Goal: Contribute content: Contribute content

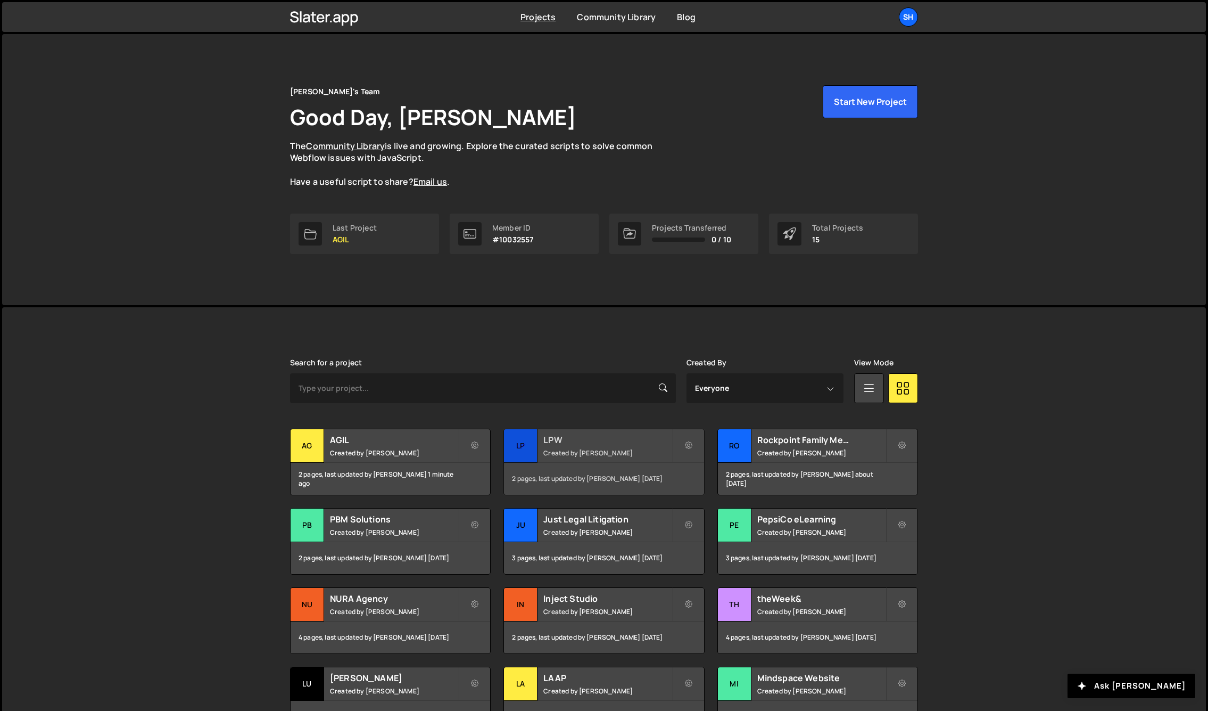
click at [523, 448] on div "LP" at bounding box center [521, 446] width 34 height 34
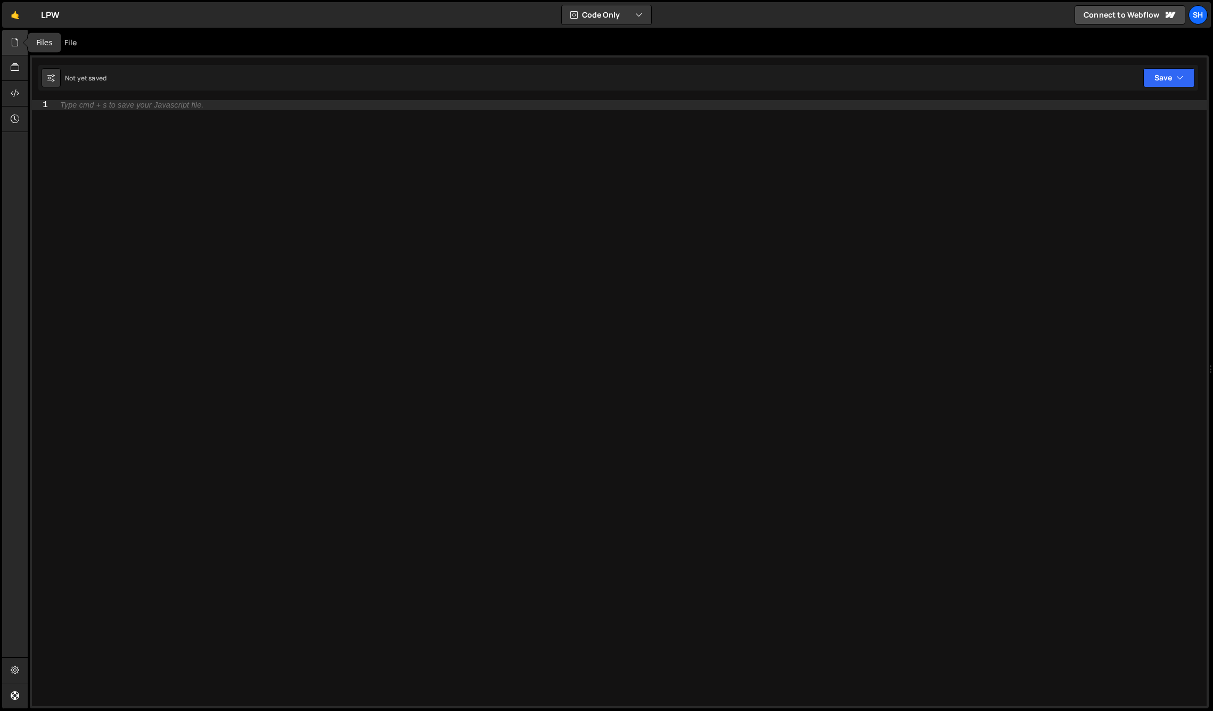
click at [14, 42] on icon at bounding box center [15, 42] width 9 height 12
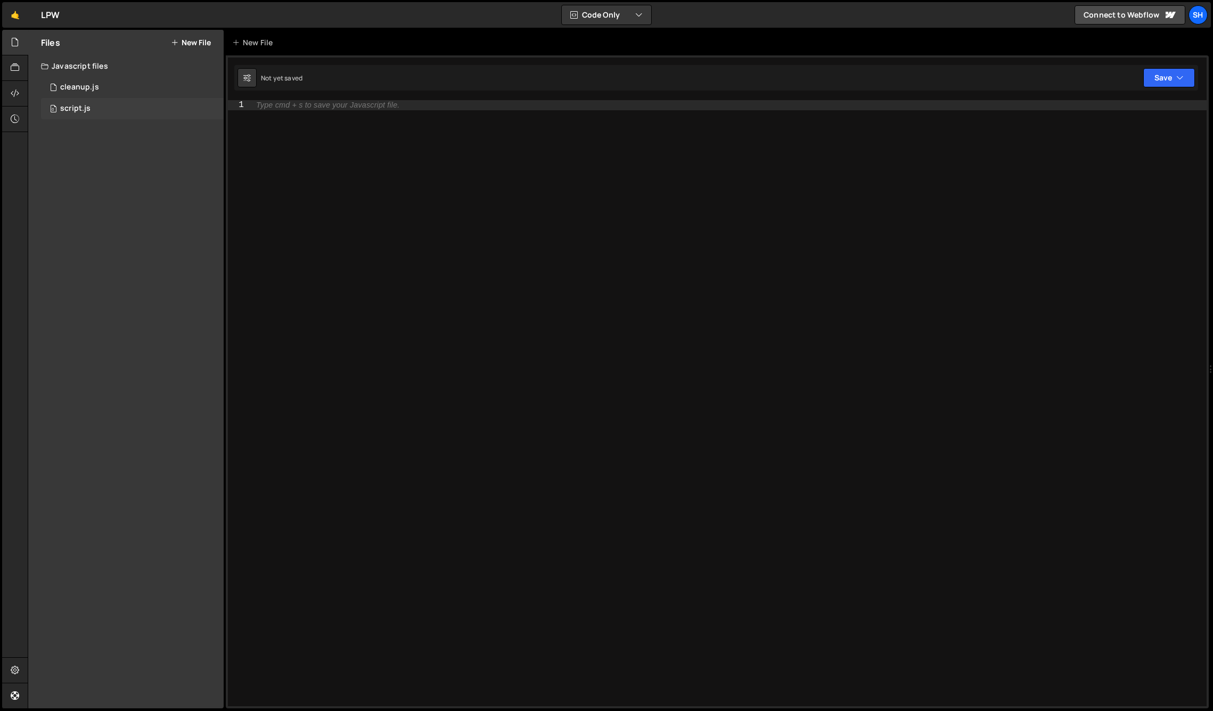
click at [73, 104] on div "script.js" at bounding box center [75, 109] width 30 height 10
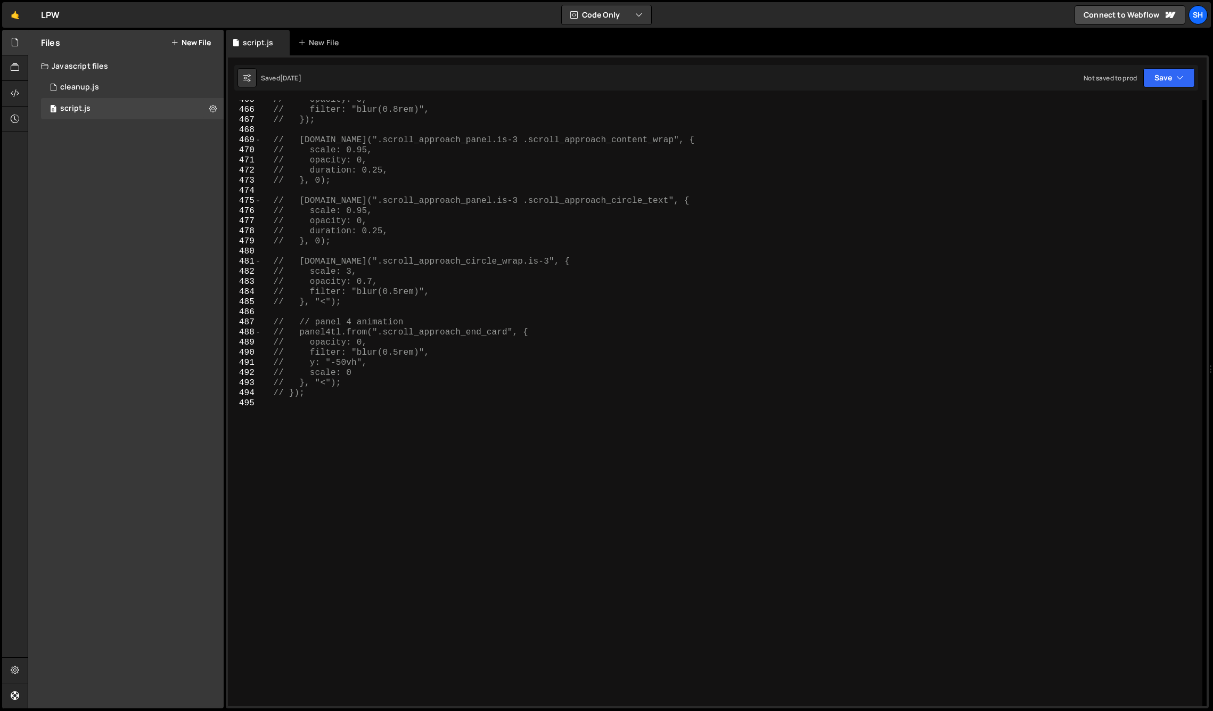
scroll to position [4698, 0]
click at [334, 407] on div "// opacity: 0, // filter: "blur(0.8rem)", // }); // [DOMAIN_NAME](".scroll_appr…" at bounding box center [731, 408] width 941 height 626
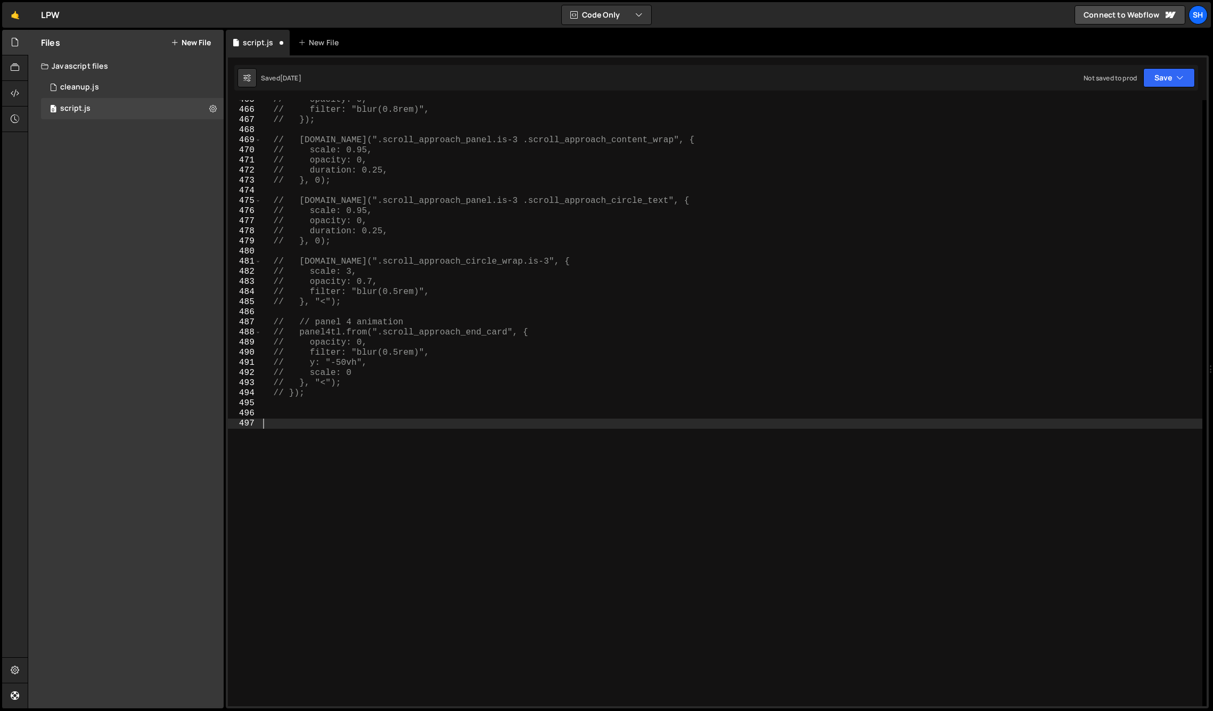
paste textarea "home_fixed_side_wrap"
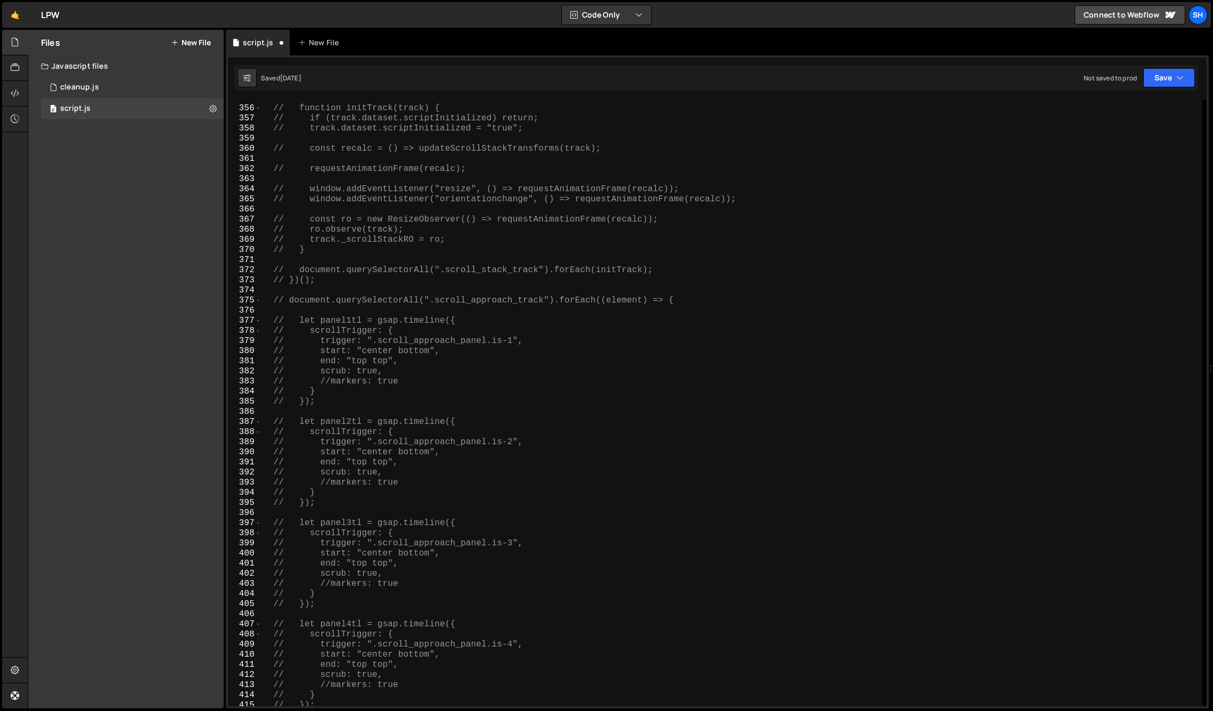
scroll to position [3586, 0]
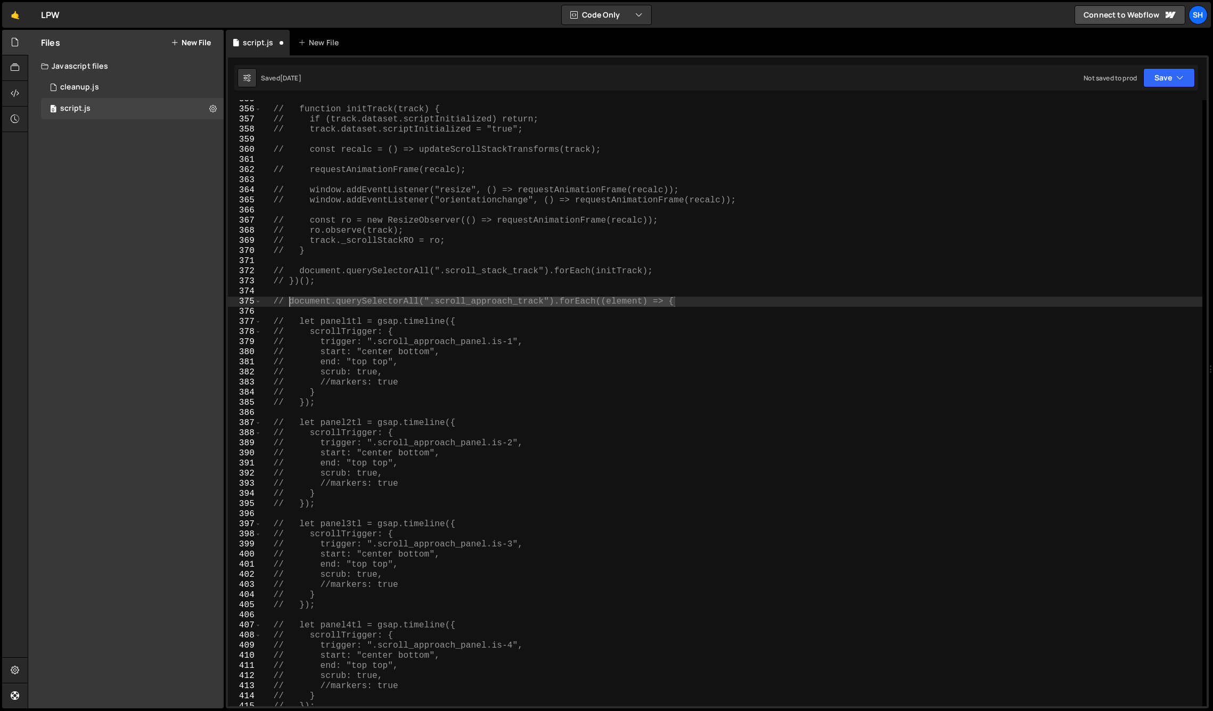
drag, startPoint x: 679, startPoint y: 301, endPoint x: 288, endPoint y: 302, distance: 390.7
click at [288, 302] on div "// function initTrack(track) { // if (track.dataset.scriptInitialized) return; …" at bounding box center [731, 407] width 941 height 626
type textarea "// document.querySelectorAll(".scroll_approach_track").forEach((element) => {"
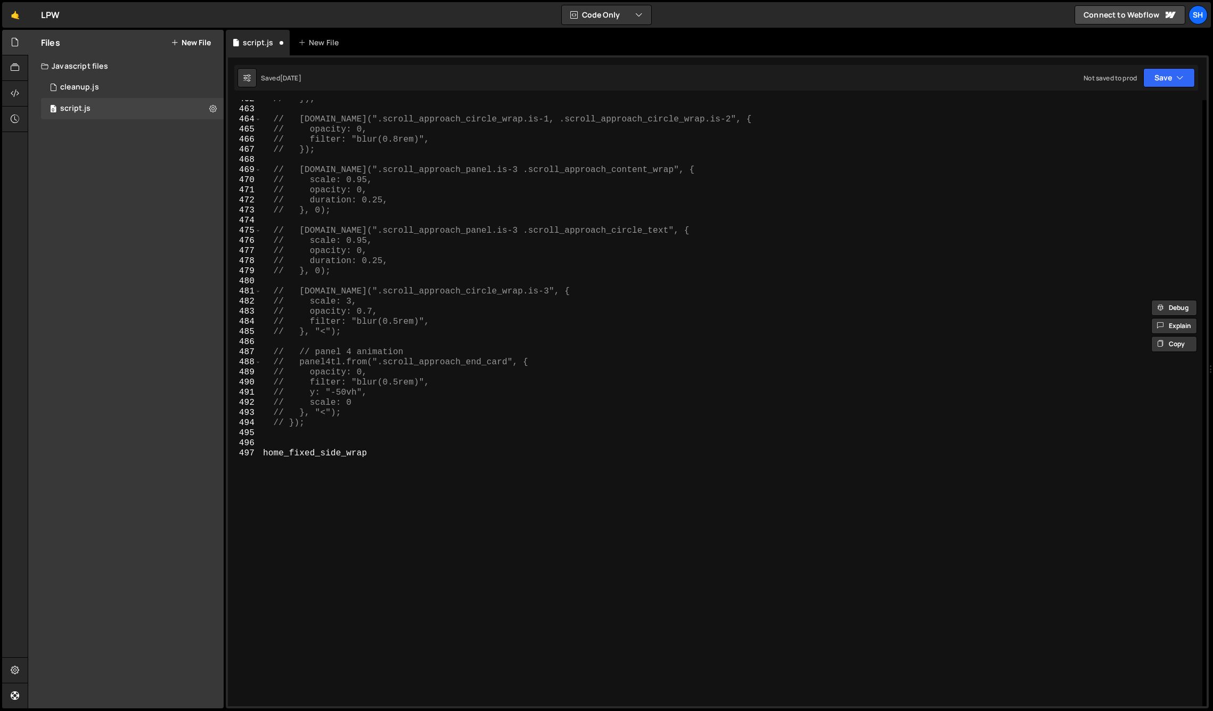
scroll to position [4669, 0]
click at [266, 441] on div "// }); // panel4tl.to(".scroll_approach_circle_wrap.is-1, .scroll_approach_circ…" at bounding box center [731, 407] width 941 height 626
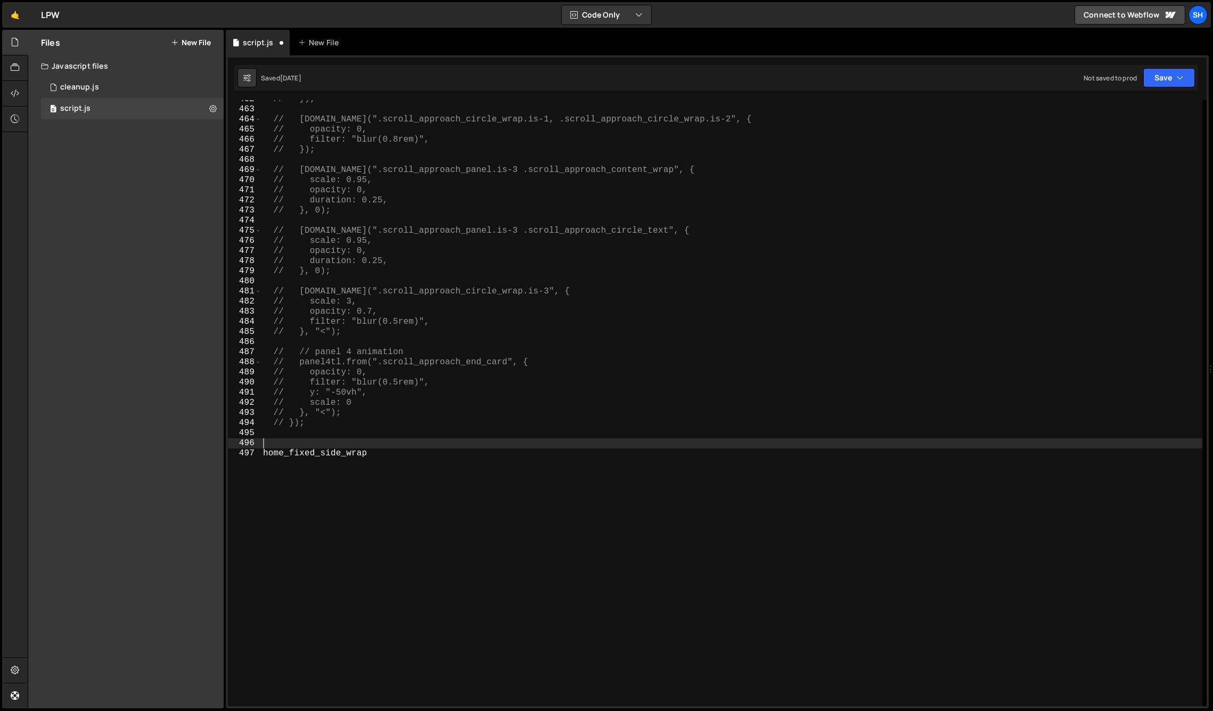
paste textarea "document.querySelectorAll(".scroll_approach_track").forEach((element) => {"
type textarea "home_fixed_side_wrap"
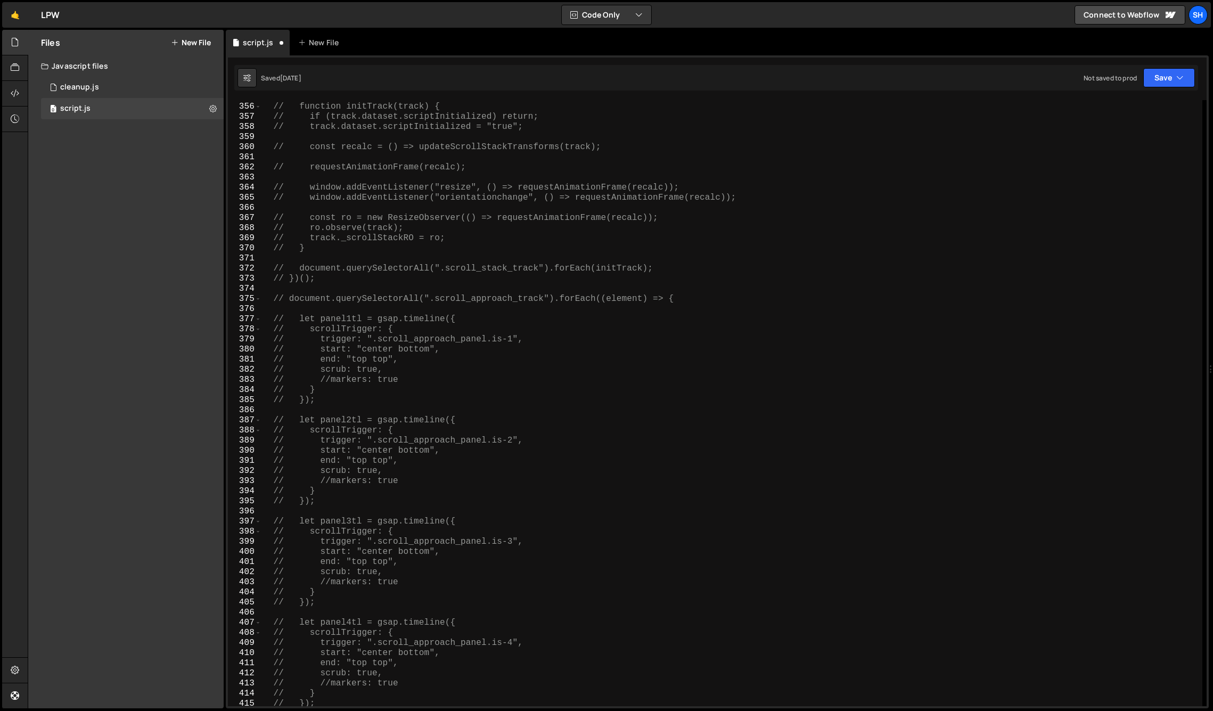
scroll to position [3589, 0]
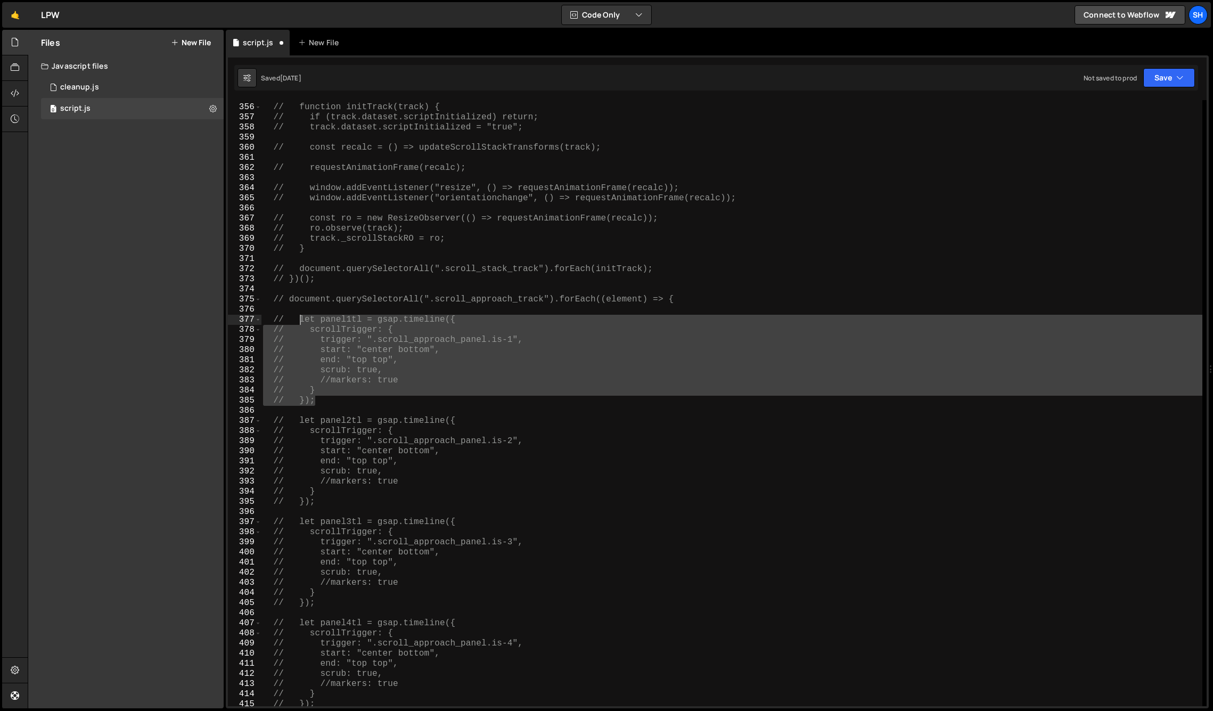
drag, startPoint x: 314, startPoint y: 401, endPoint x: 301, endPoint y: 319, distance: 82.4
click at [301, 319] on div "// function initTrack(track) { // if (track.dataset.scriptInitialized) return; …" at bounding box center [731, 405] width 941 height 626
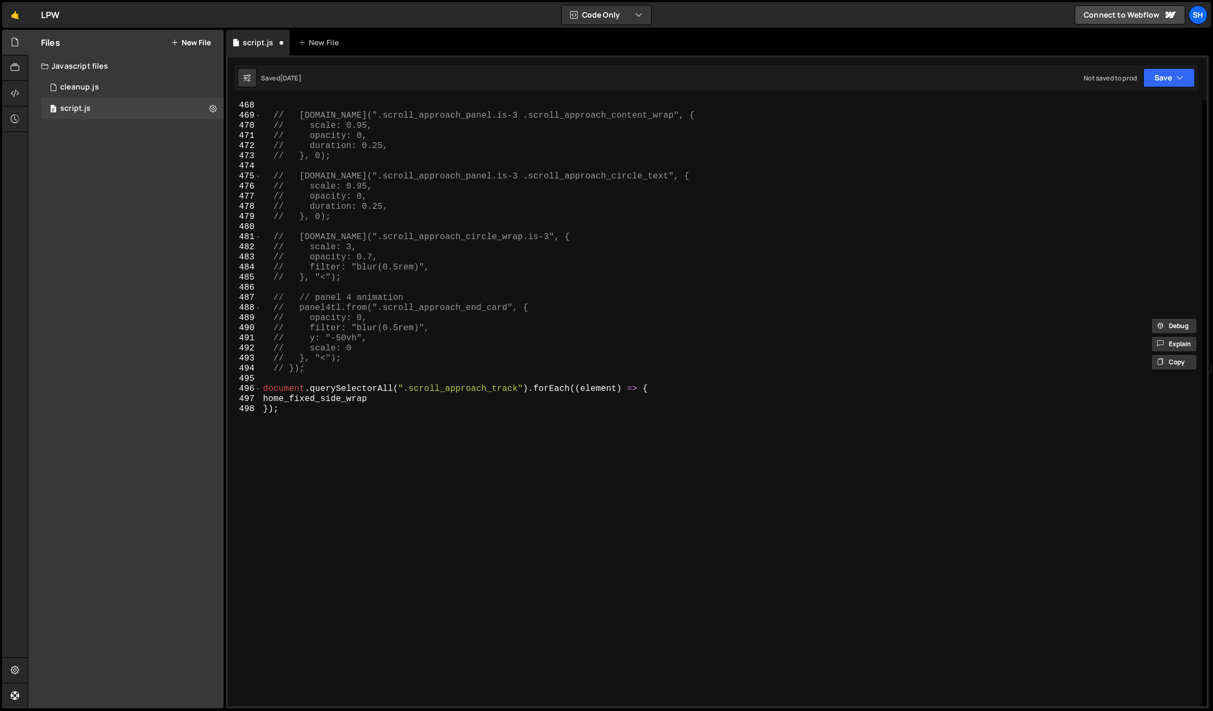
scroll to position [4723, 0]
click at [374, 404] on div "// }); // panel4tl.to(".scroll_approach_panel.is-3 .scroll_approach_content_wra…" at bounding box center [731, 403] width 941 height 626
type textarea "home_fixed_side_wrap"
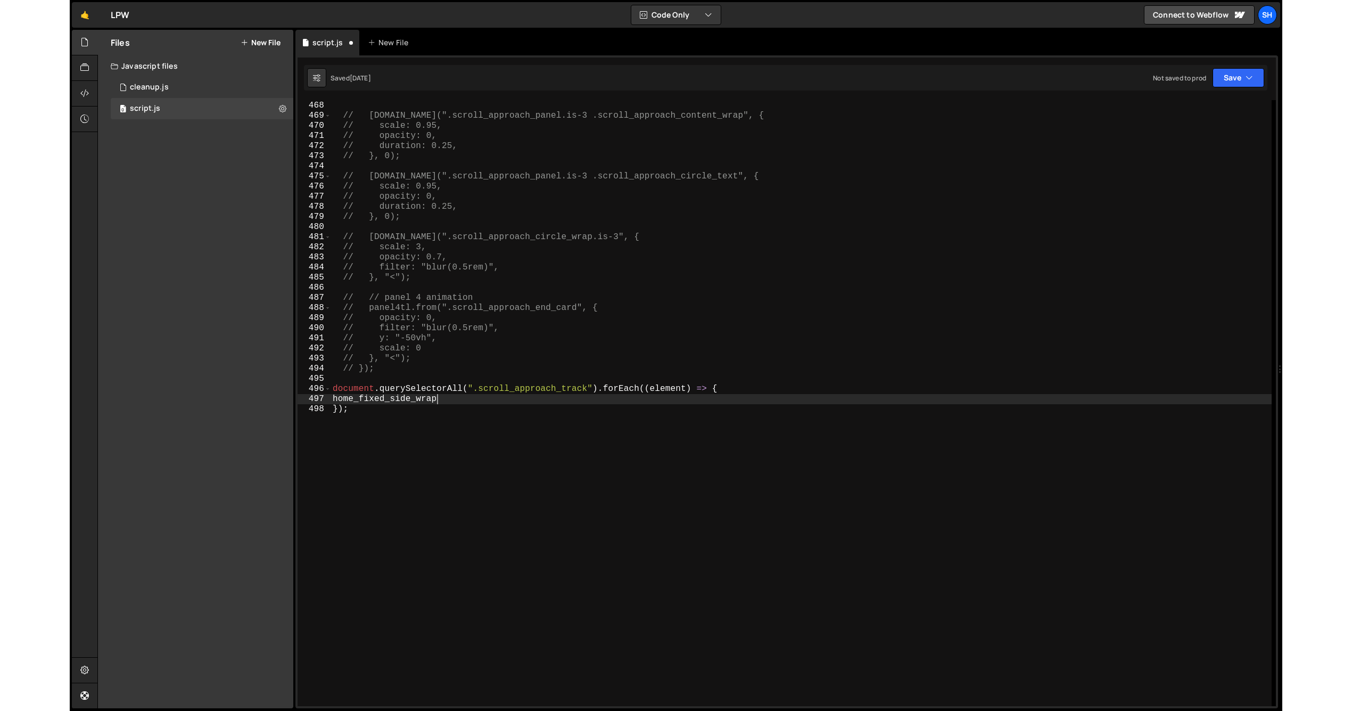
scroll to position [0, 0]
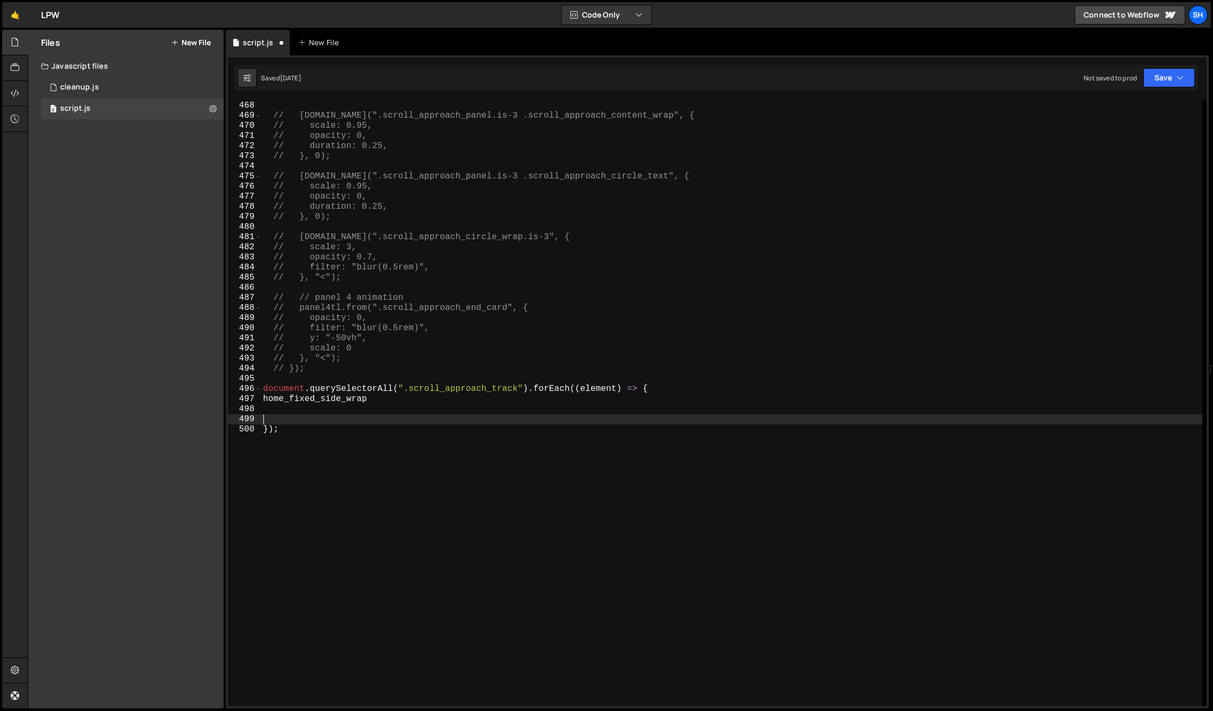
paste textarea "// });"
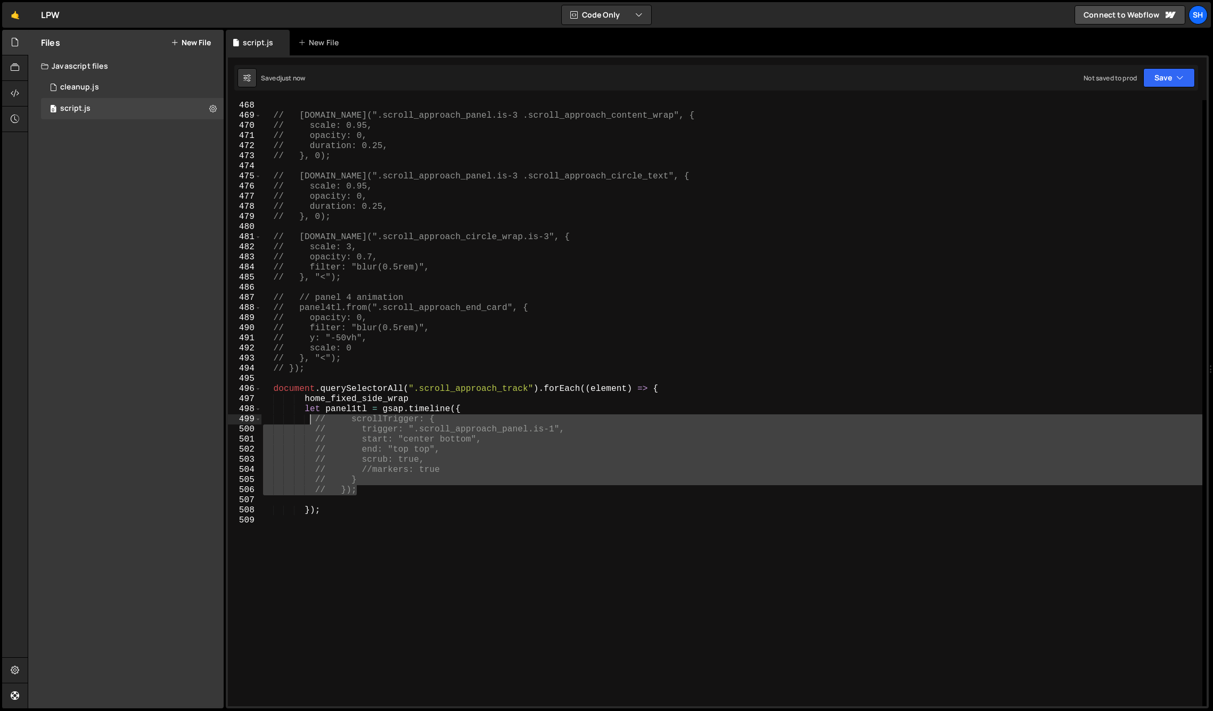
drag, startPoint x: 356, startPoint y: 491, endPoint x: 310, endPoint y: 418, distance: 85.7
click at [309, 418] on div "// }); // panel4tl.to(".scroll_approach_panel.is-3 .scroll_approach_content_wra…" at bounding box center [731, 403] width 941 height 626
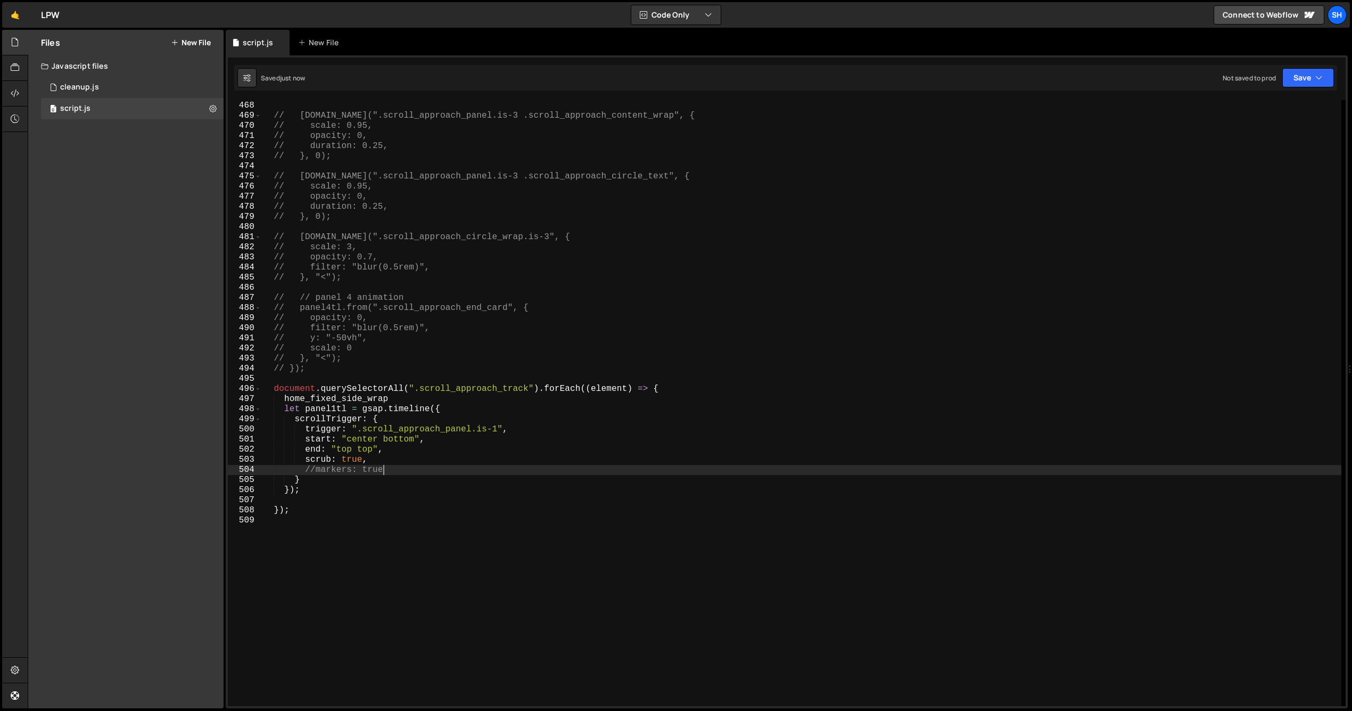
click at [416, 471] on div "// }); // panel4tl.to(".scroll_approach_panel.is-3 .scroll_approach_content_wra…" at bounding box center [801, 403] width 1080 height 626
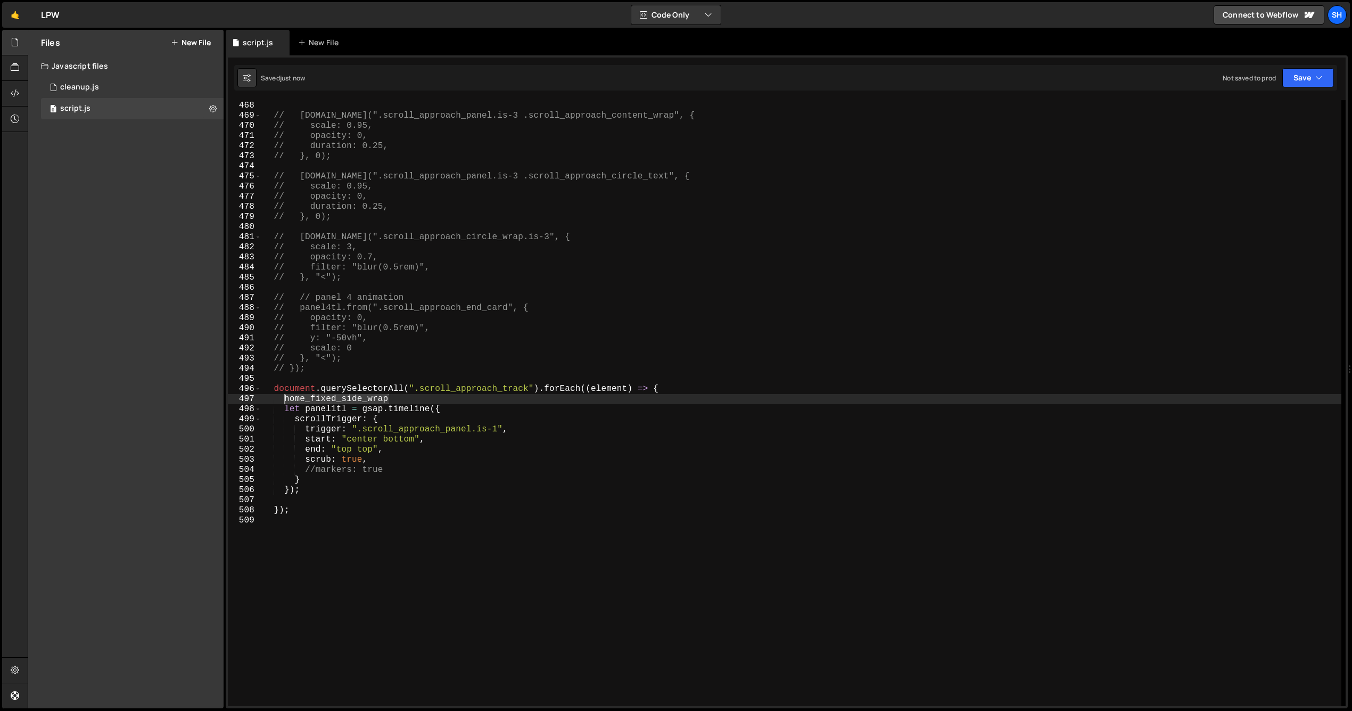
drag, startPoint x: 397, startPoint y: 398, endPoint x: 287, endPoint y: 396, distance: 109.2
click at [284, 398] on div "// }); // panel4tl.to(".scroll_approach_panel.is-3 .scroll_approach_content_wra…" at bounding box center [801, 403] width 1080 height 626
type textarea "home_fixed_side_wrap"
type textarea "document.querySelectorAll(".scroll_approach_track").forEach((element) => {"
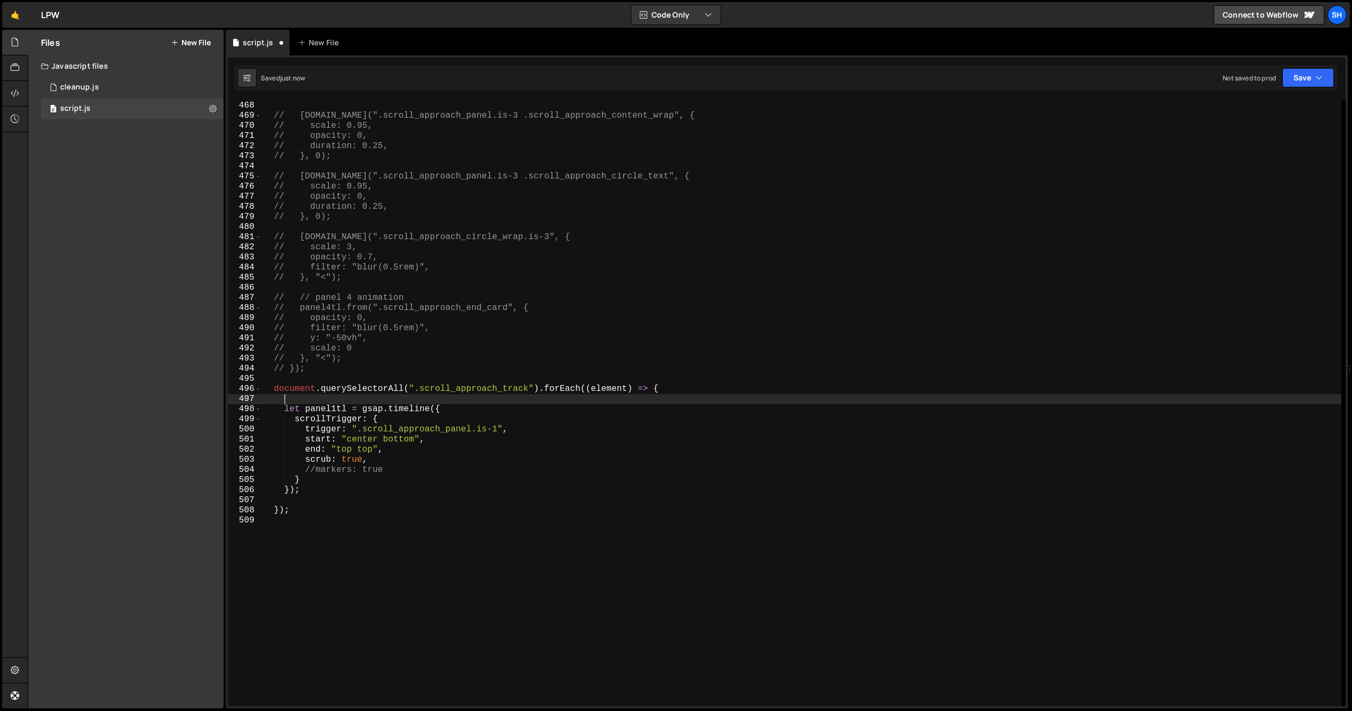
drag, startPoint x: 367, startPoint y: 497, endPoint x: 385, endPoint y: 484, distance: 22.2
click at [367, 497] on div "// }); // panel4tl.to(".scroll_approach_panel.is-3 .scroll_approach_content_wra…" at bounding box center [801, 403] width 1080 height 626
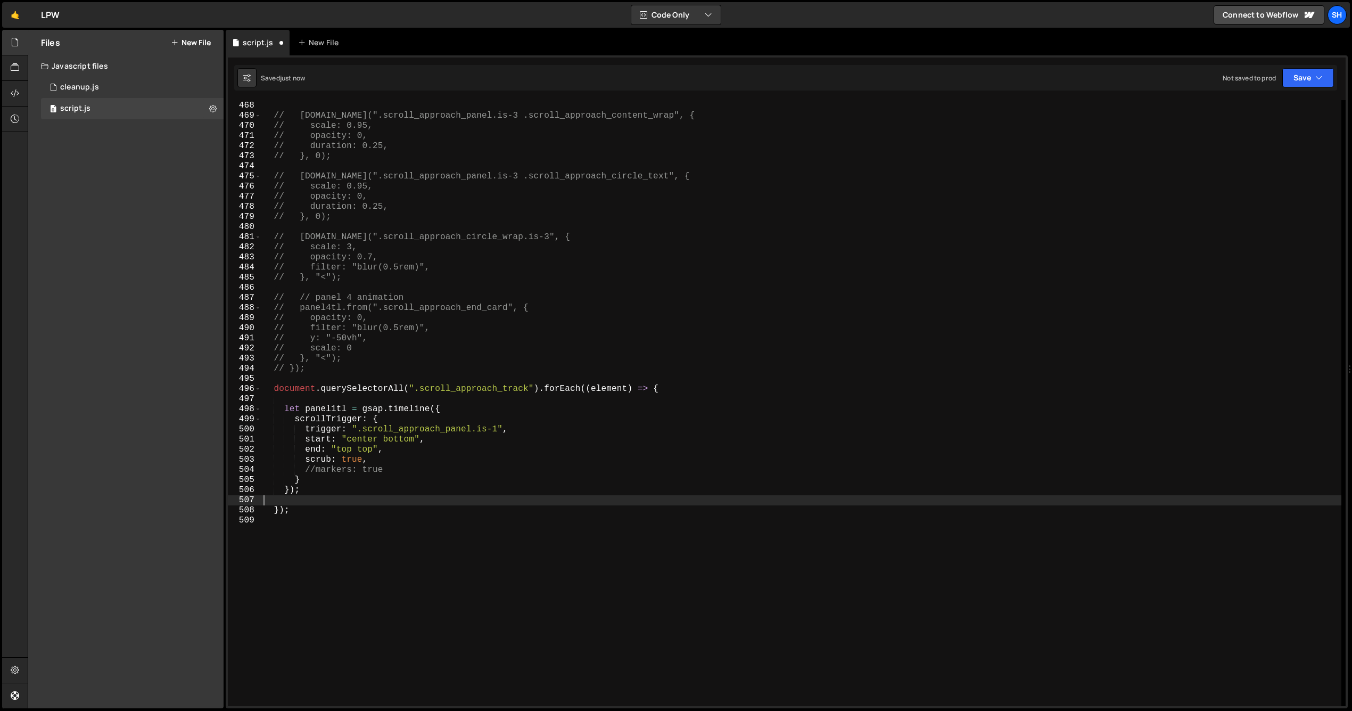
scroll to position [0, 0]
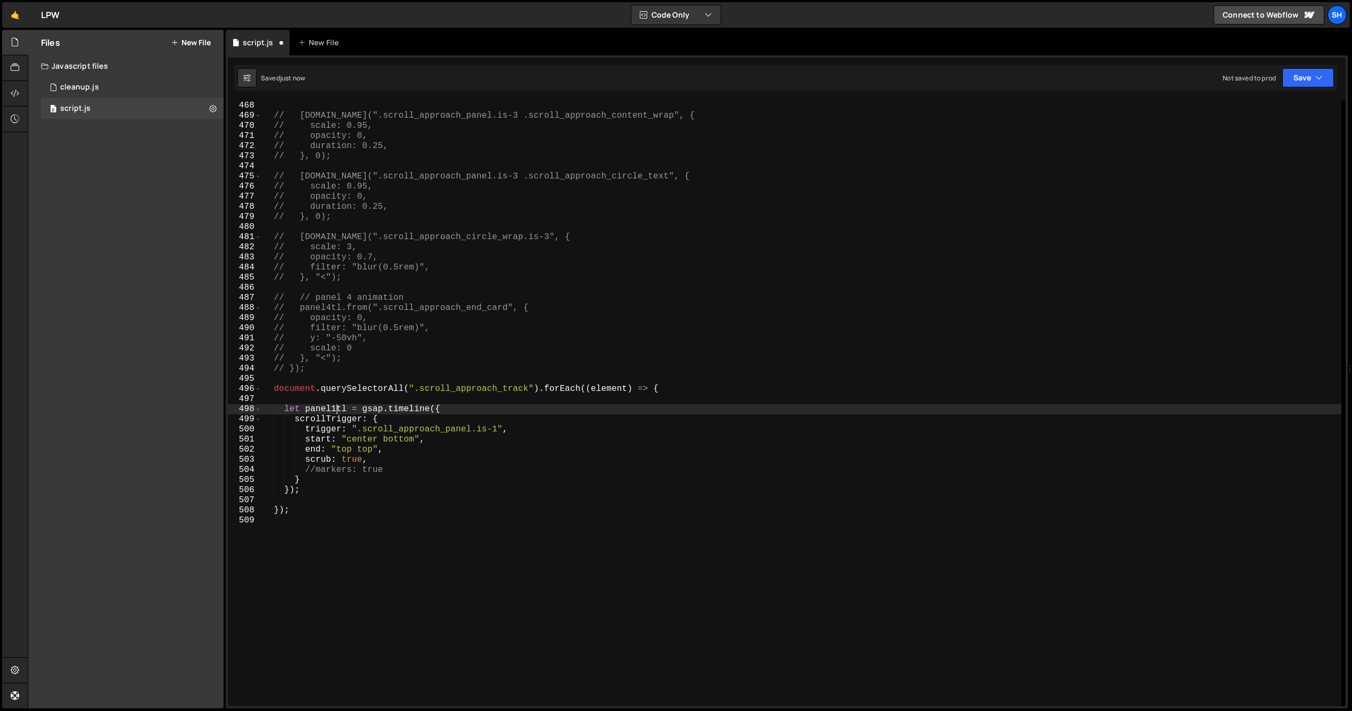
click at [336, 409] on div "// }); // panel4tl.to(".scroll_approach_panel.is-3 .scroll_approach_content_wra…" at bounding box center [801, 403] width 1080 height 626
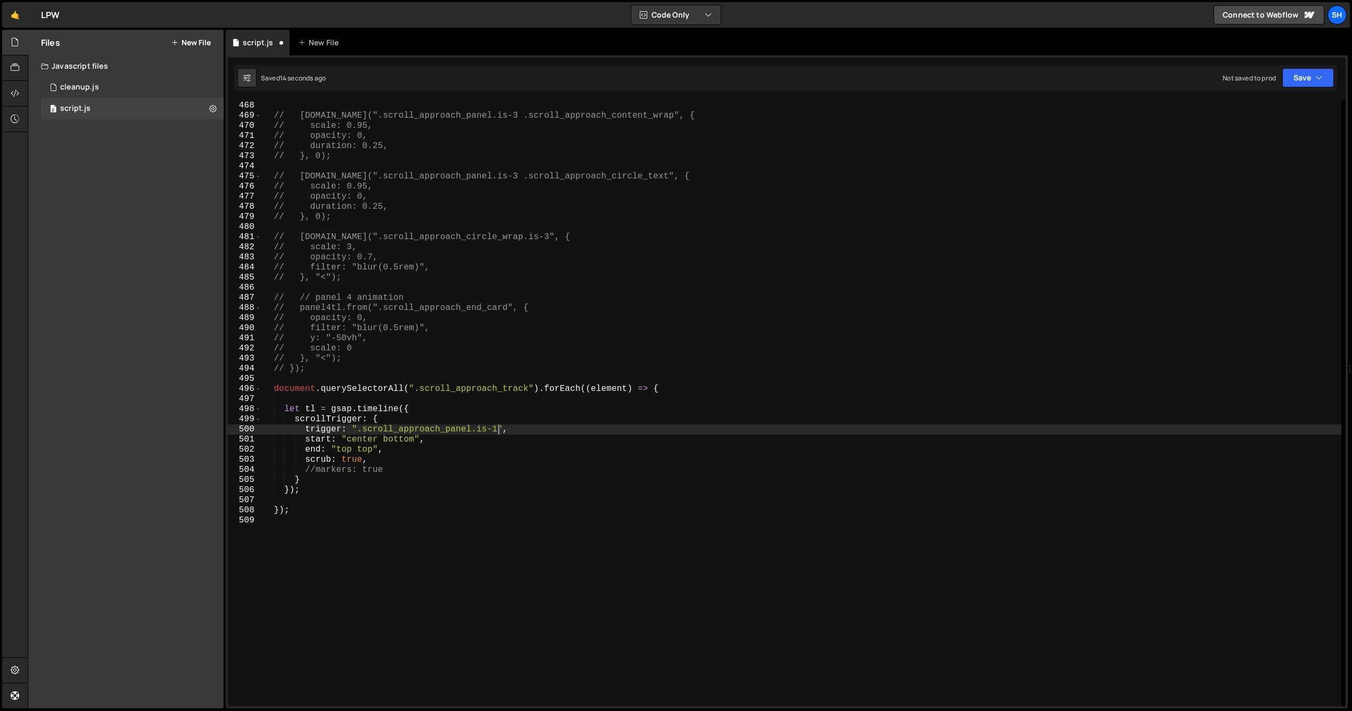
click at [497, 429] on div "// }); // panel4tl.to(".scroll_approach_panel.is-3 .scroll_approach_content_wra…" at bounding box center [801, 403] width 1080 height 626
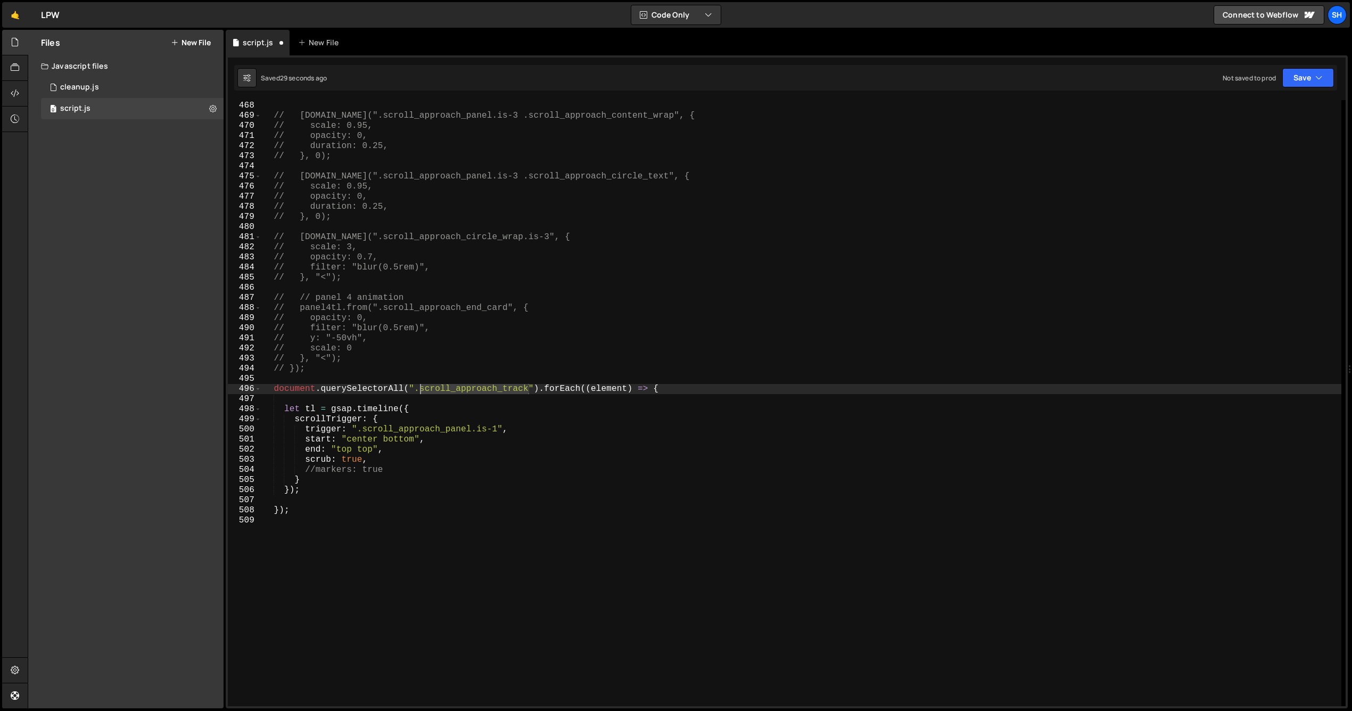
drag, startPoint x: 530, startPoint y: 387, endPoint x: 423, endPoint y: 384, distance: 107.0
click at [421, 385] on div "// }); // panel4tl.to(".scroll_approach_panel.is-3 .scroll_approach_content_wra…" at bounding box center [801, 403] width 1080 height 626
paste textarea "home_fixed_main"
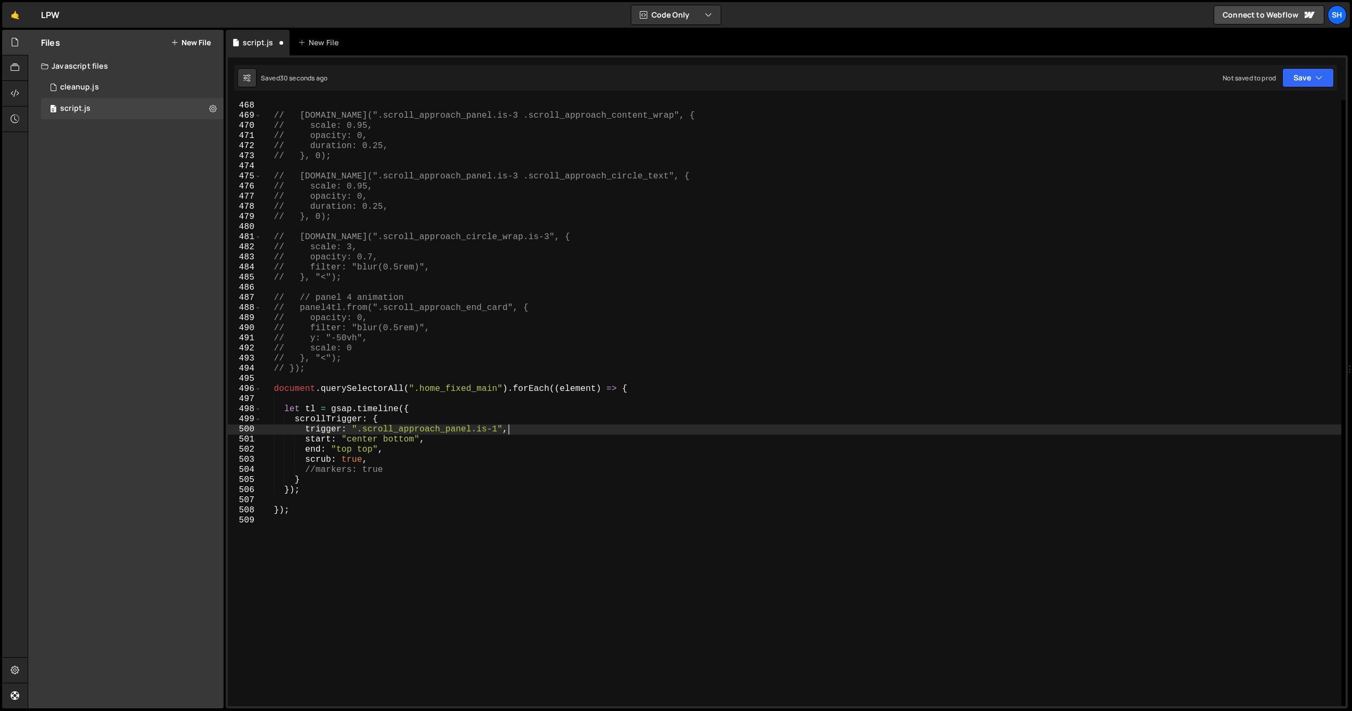
click at [521, 433] on div "// }); // panel4tl.to(".scroll_approach_panel.is-3 .scroll_approach_content_wra…" at bounding box center [801, 403] width 1080 height 626
drag, startPoint x: 497, startPoint y: 429, endPoint x: 363, endPoint y: 425, distance: 133.7
click at [363, 425] on div "// }); // panel4tl.to(".scroll_approach_panel.is-3 .scroll_approach_content_wra…" at bounding box center [801, 403] width 1080 height 626
paste textarea "questions_wrap"
click at [488, 431] on div "// }); // panel4tl.to(".scroll_approach_panel.is-3 .scroll_approach_content_wra…" at bounding box center [801, 403] width 1080 height 626
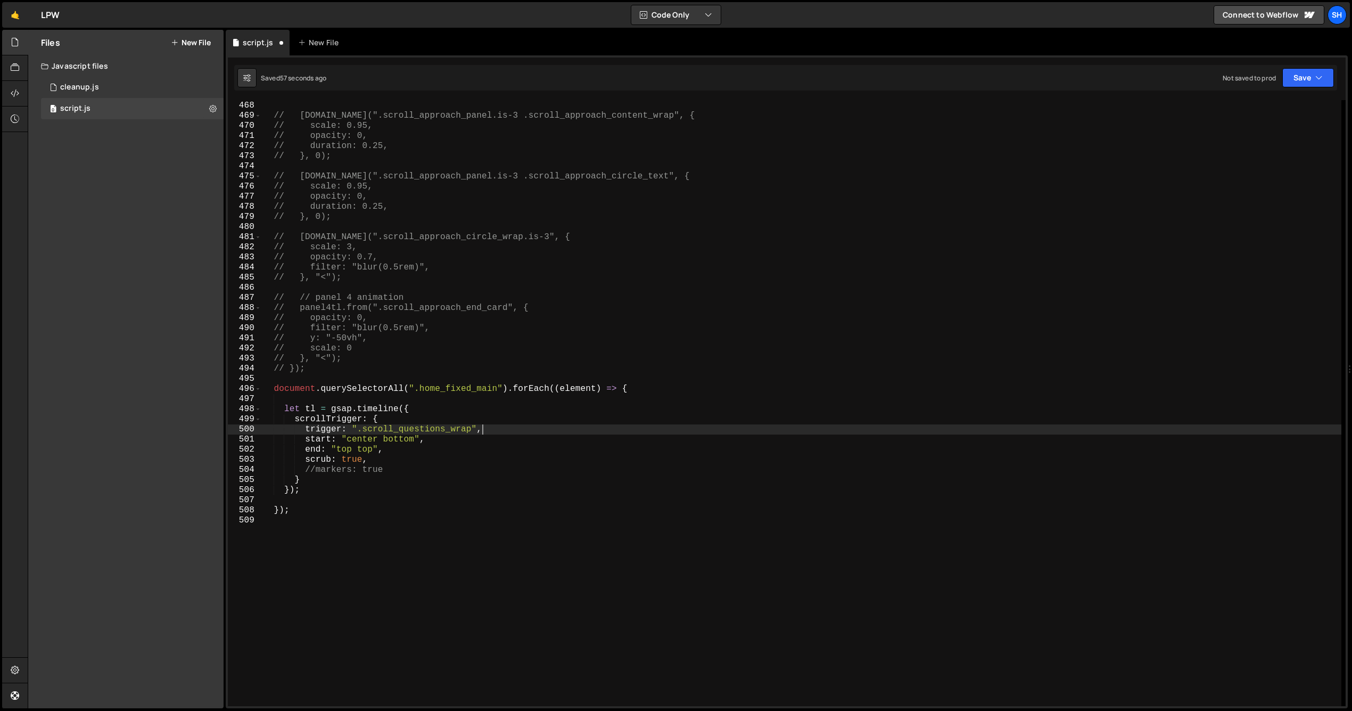
click at [359, 439] on div "// }); // panel4tl.to(".scroll_approach_panel.is-3 .scroll_approach_content_wra…" at bounding box center [801, 403] width 1080 height 626
click at [359, 440] on div "// }); // panel4tl.to(".scroll_approach_panel.is-3 .scroll_approach_content_wra…" at bounding box center [801, 403] width 1080 height 626
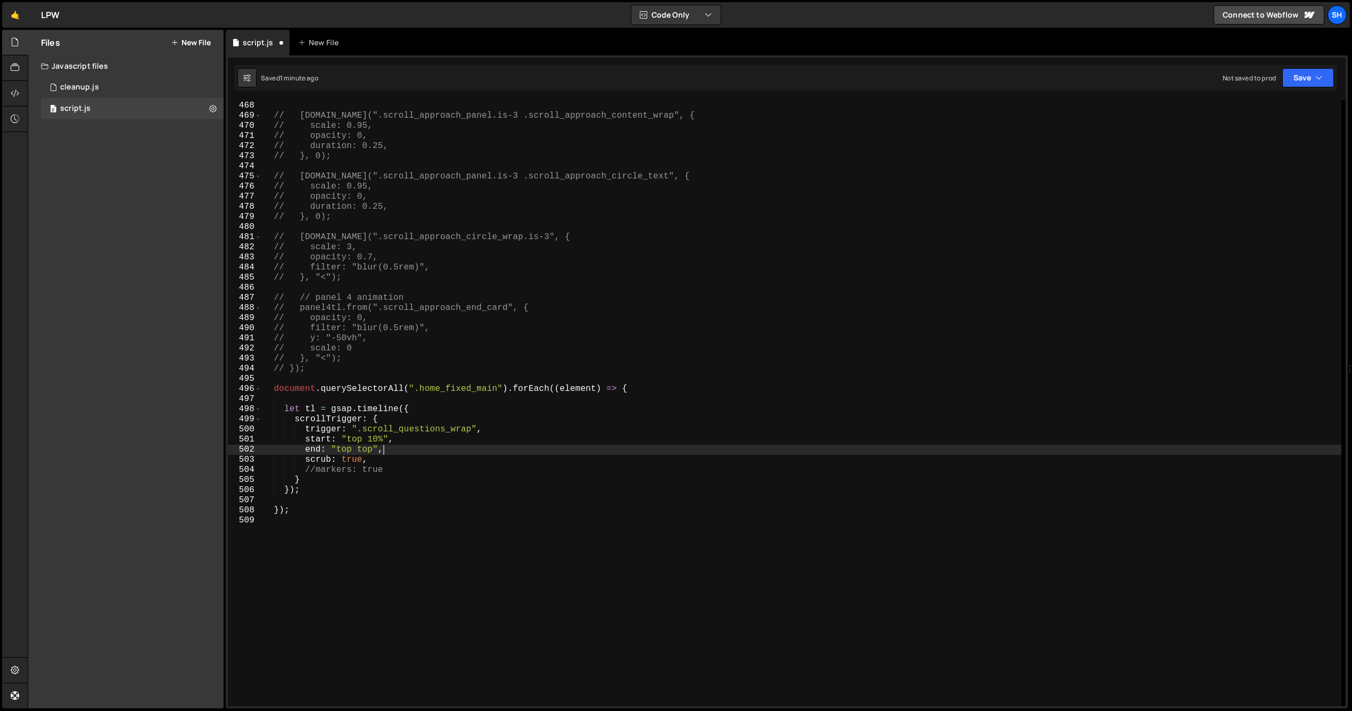
click at [383, 451] on div "// }); // panel4tl.to(".scroll_approach_panel.is-3 .scroll_approach_content_wra…" at bounding box center [801, 403] width 1080 height 626
drag, startPoint x: 372, startPoint y: 449, endPoint x: 358, endPoint y: 450, distance: 14.4
click at [358, 450] on div "// }); // panel4tl.to(".scroll_approach_panel.is-3 .scroll_approach_content_wra…" at bounding box center [801, 403] width 1080 height 626
click at [352, 450] on div "// }); // panel4tl.to(".scroll_approach_panel.is-3 .scroll_approach_content_wra…" at bounding box center [801, 403] width 1080 height 626
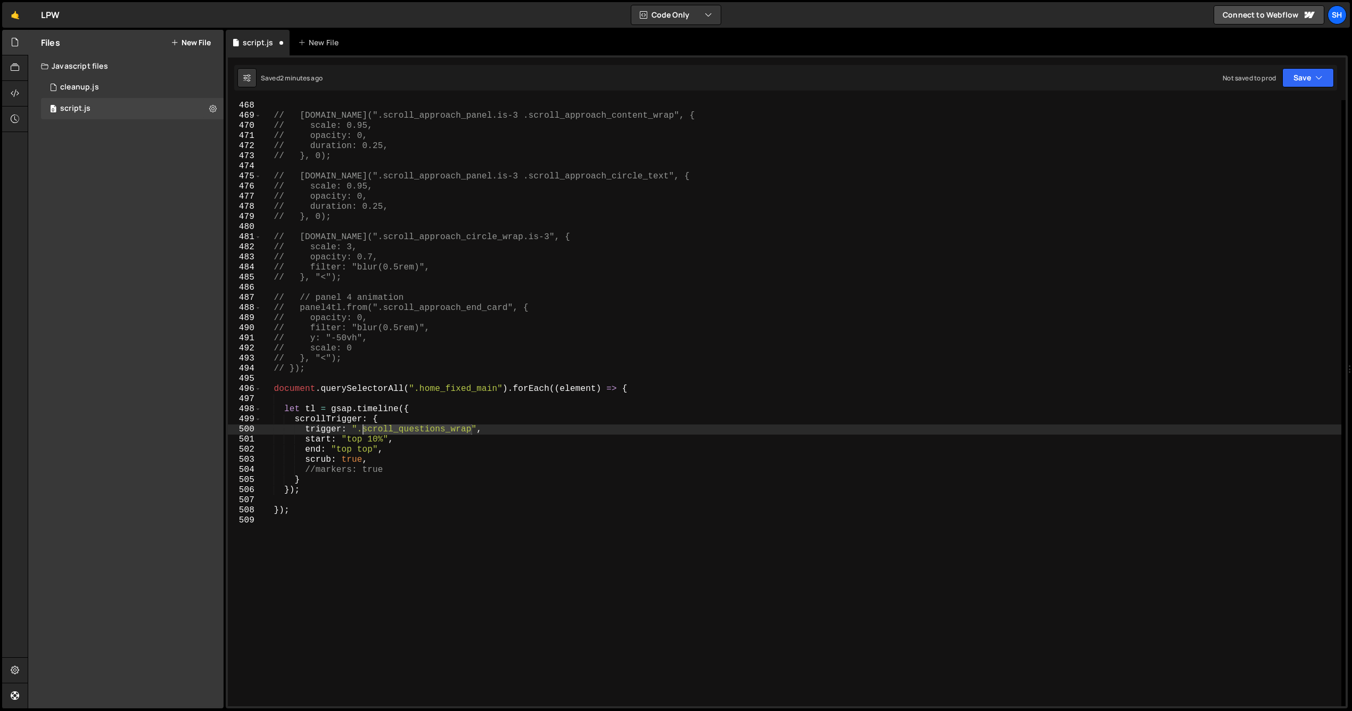
drag, startPoint x: 471, startPoint y: 429, endPoint x: 365, endPoint y: 427, distance: 106.5
click at [364, 428] on div "// }); // panel4tl.to(".scroll_approach_panel.is-3 .scroll_approach_content_wra…" at bounding box center [801, 403] width 1080 height 626
paste textarea "home_scroll"
click at [467, 431] on div "// }); // panel4tl.to(".scroll_approach_panel.is-3 .scroll_approach_content_wra…" at bounding box center [801, 403] width 1080 height 626
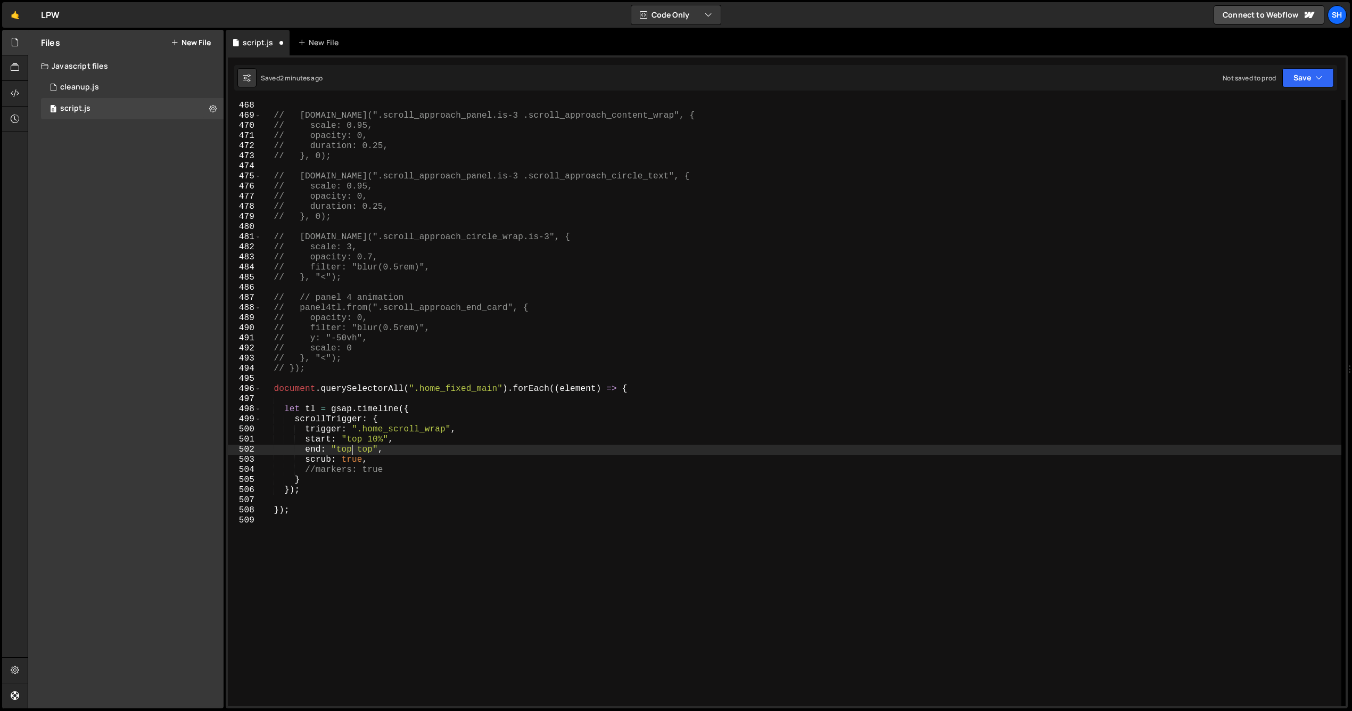
click at [350, 448] on div "// }); // panel4tl.to(".scroll_approach_panel.is-3 .scroll_approach_content_wra…" at bounding box center [801, 403] width 1080 height 626
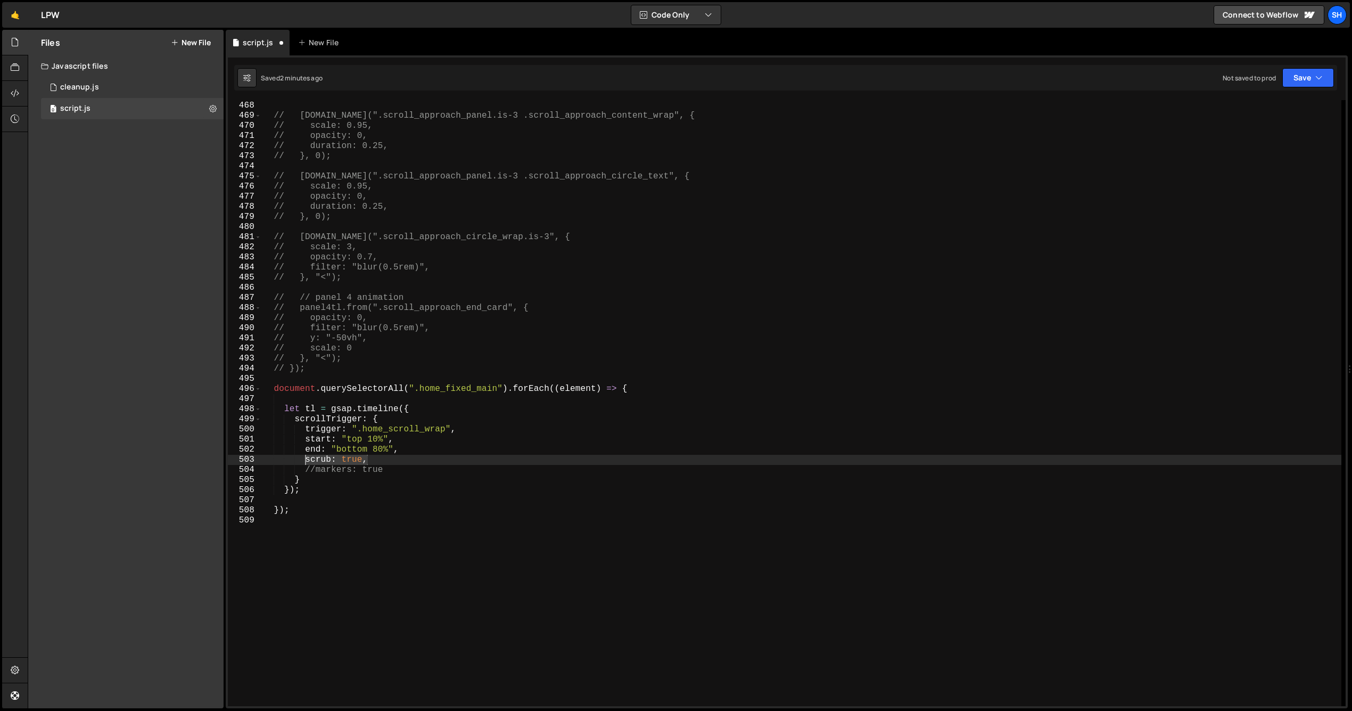
drag, startPoint x: 366, startPoint y: 459, endPoint x: 306, endPoint y: 458, distance: 60.2
click at [305, 458] on div "// }); // panel4tl.to(".scroll_approach_panel.is-3 .scroll_approach_content_wra…" at bounding box center [801, 403] width 1080 height 626
type textarea "scrub: true,"
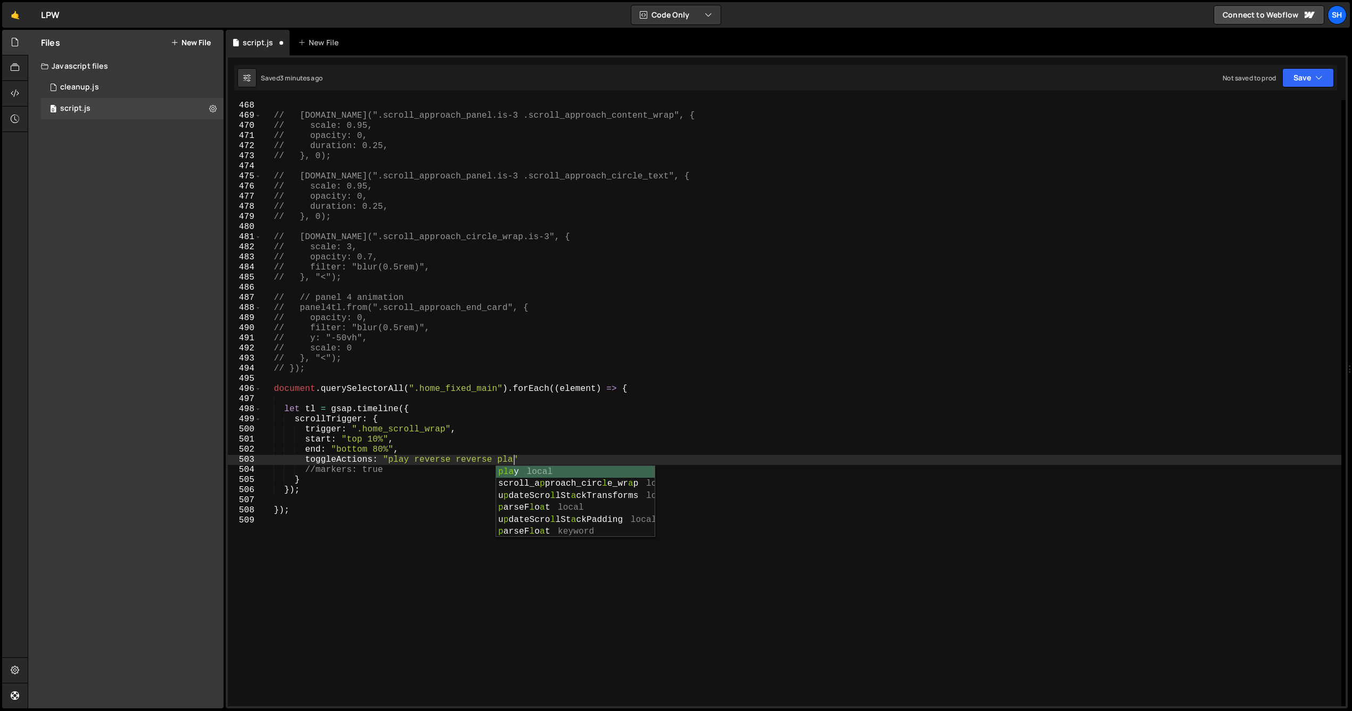
scroll to position [0, 15]
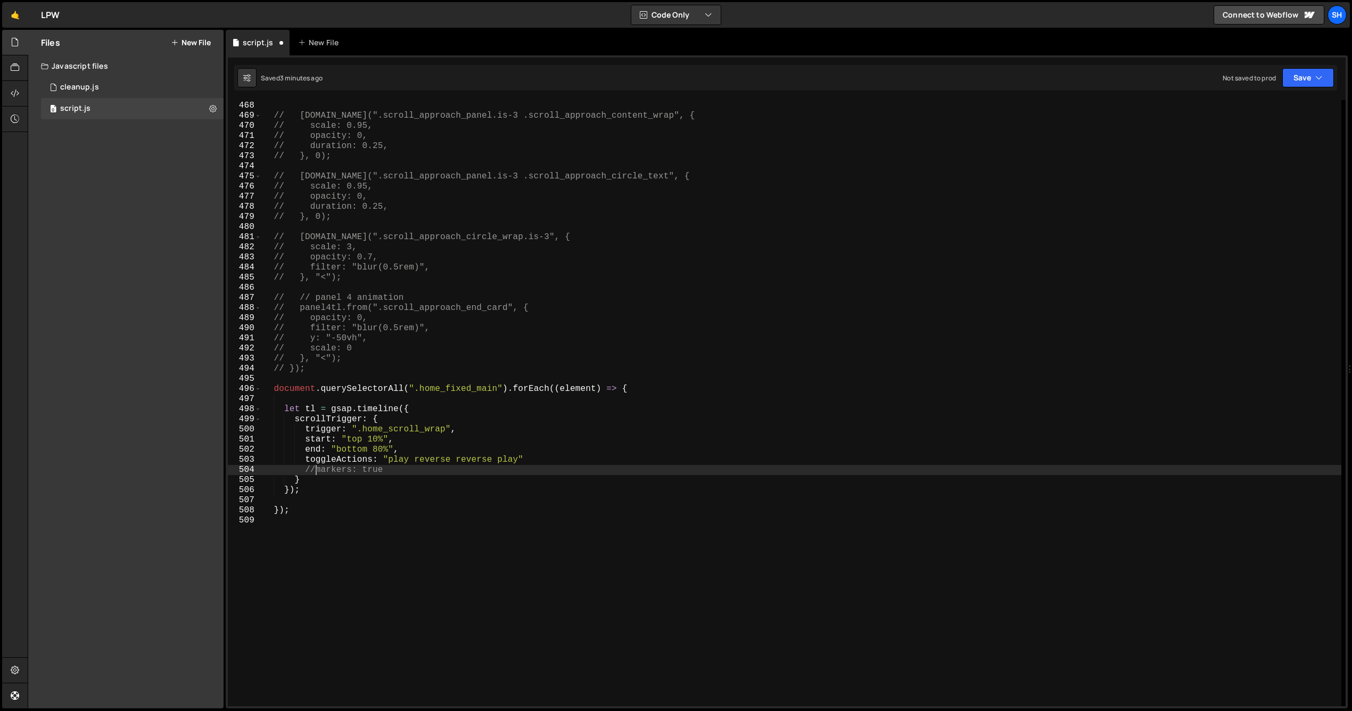
click at [315, 470] on div "// }); // panel4tl.to(".scroll_approach_panel.is-3 .scroll_approach_content_wra…" at bounding box center [801, 403] width 1080 height 626
click at [387, 473] on div "// }); // panel4tl.to(".scroll_approach_panel.is-3 .scroll_approach_content_wra…" at bounding box center [801, 403] width 1080 height 626
click at [302, 478] on div "// }); // panel4tl.to(".scroll_approach_panel.is-3 .scroll_approach_content_wra…" at bounding box center [801, 403] width 1080 height 626
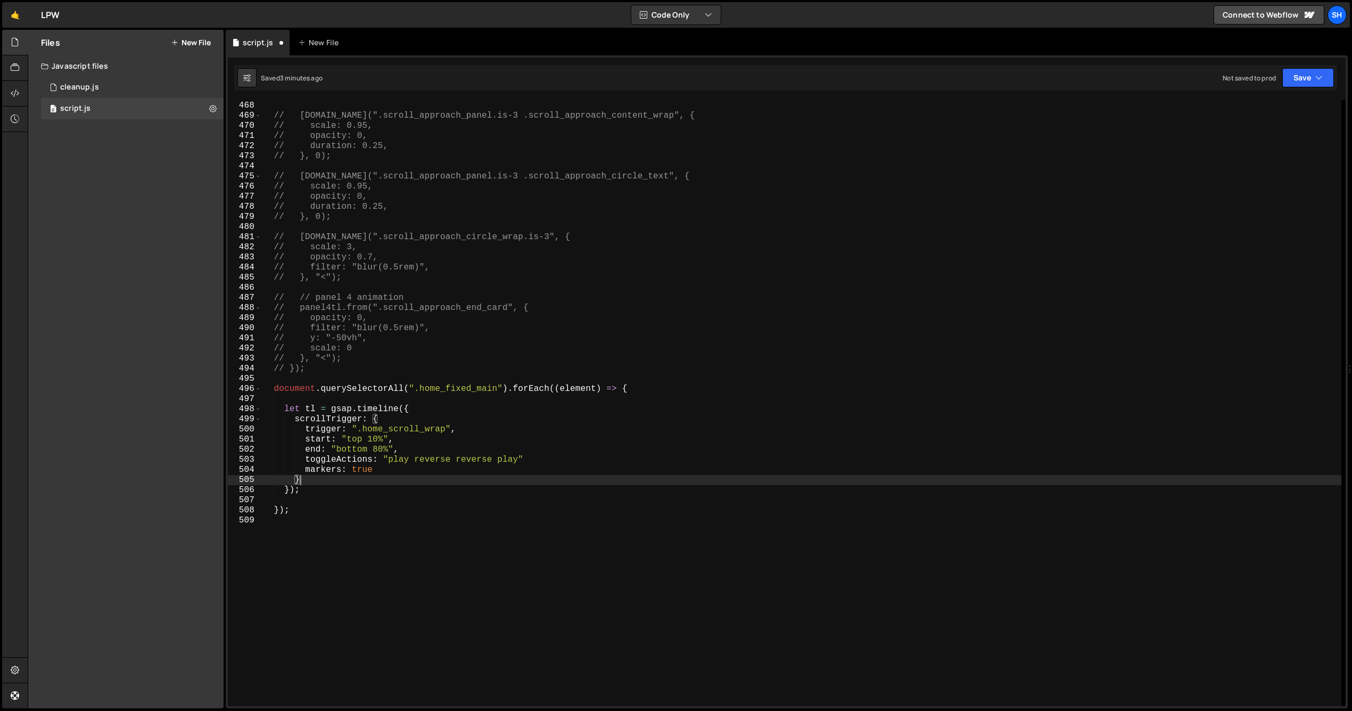
click at [299, 490] on div "// }); // panel4tl.to(".scroll_approach_panel.is-3 .scroll_approach_content_wra…" at bounding box center [801, 403] width 1080 height 626
type textarea "});"
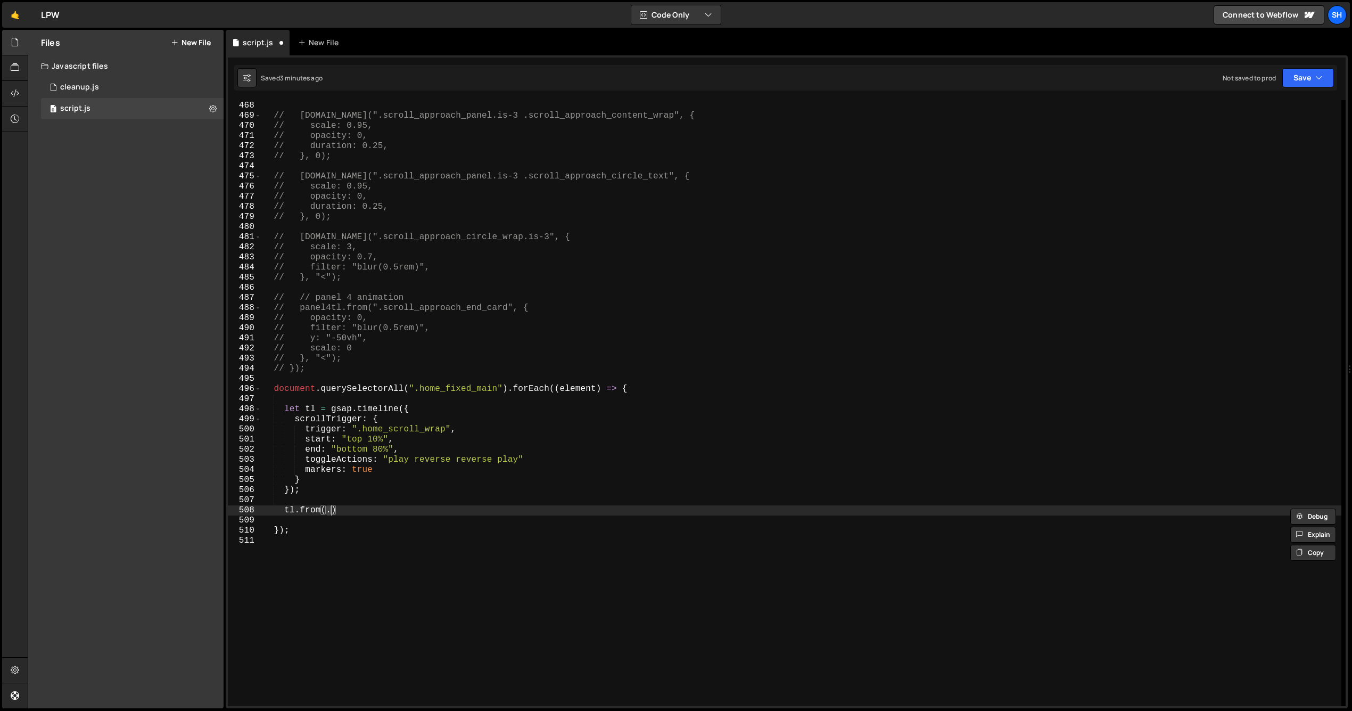
scroll to position [0, 4]
paste textarea "home_fixed_side_wrap"
click at [132, 375] on div "Files New File Javascript files 0 cleanup.js 0 0 script.js 0 CSS files Copy sha…" at bounding box center [125, 369] width 195 height 678
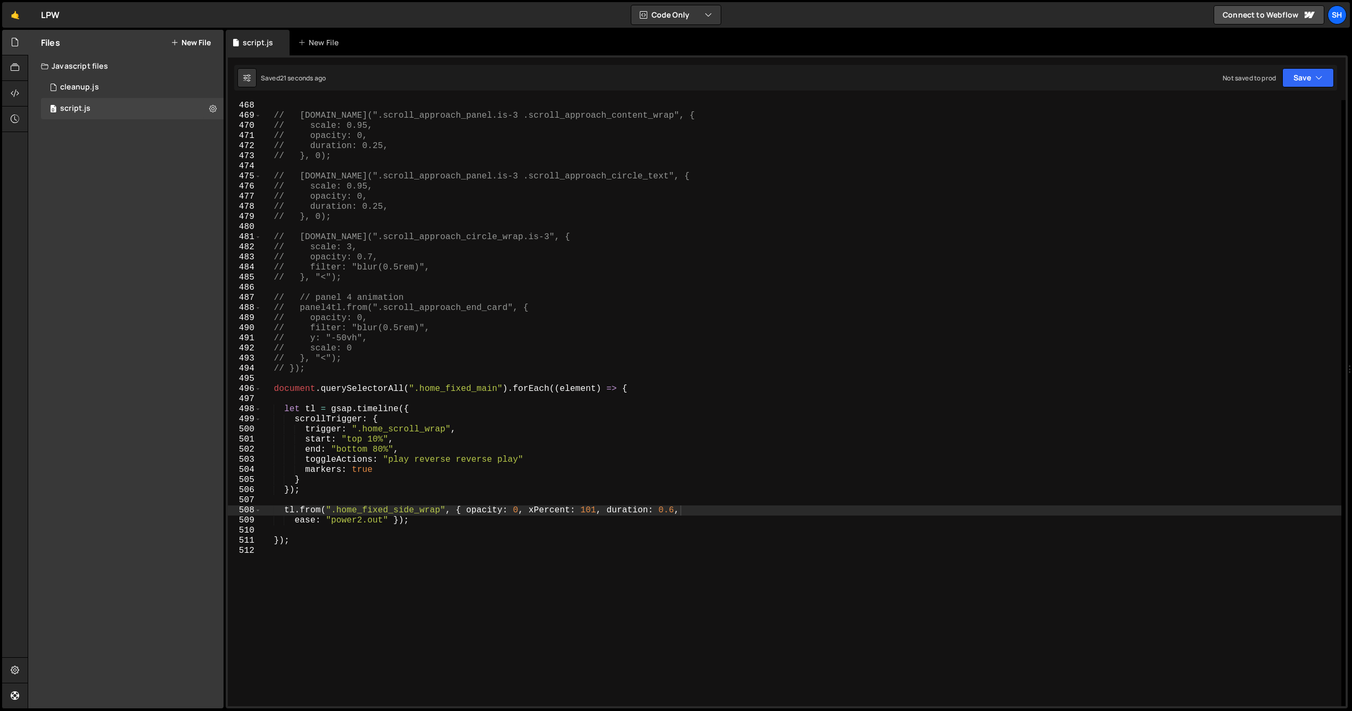
click at [454, 428] on div "// }); // panel4tl.to(".scroll_approach_panel.is-3 .scroll_approach_content_wra…" at bounding box center [801, 403] width 1080 height 626
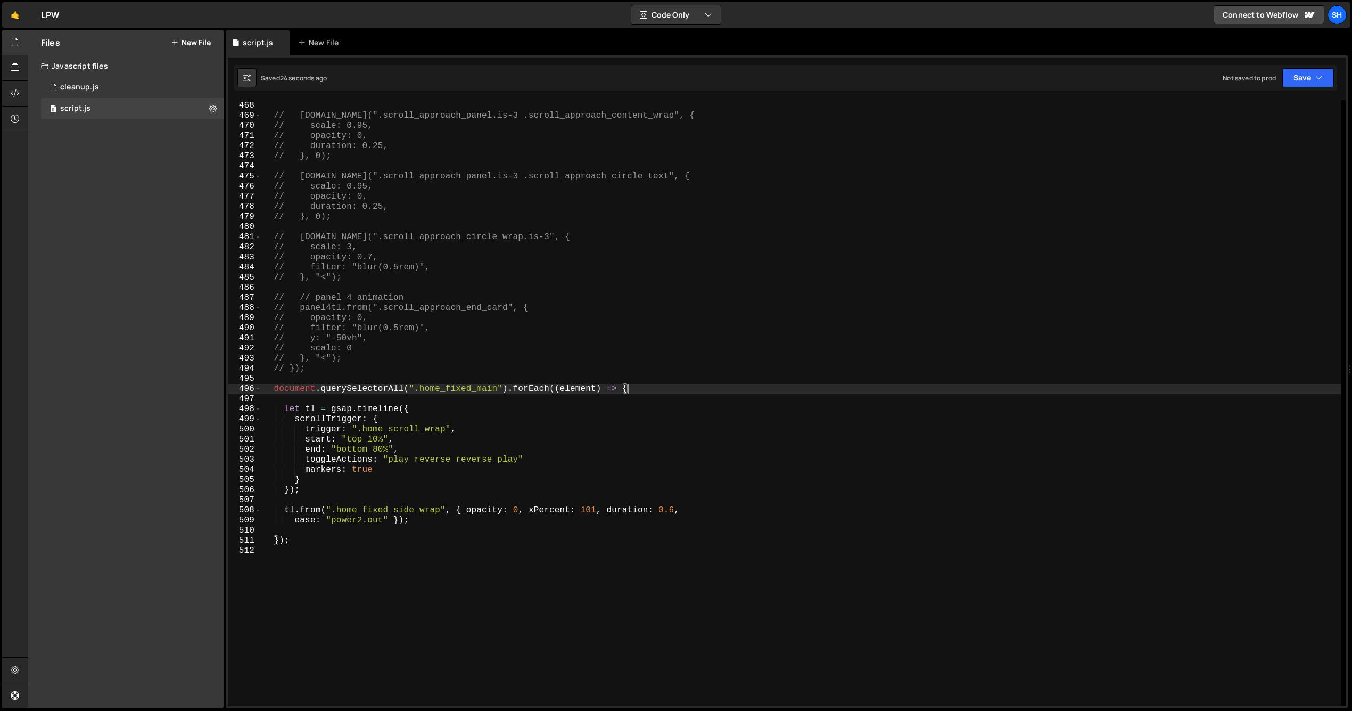
click at [629, 386] on div "// }); // panel4tl.to(".scroll_approach_panel.is-3 .scroll_approach_content_wra…" at bounding box center [801, 403] width 1080 height 626
click at [310, 487] on div "// }); // panel4tl.to(".scroll_approach_panel.is-3 .scroll_approach_content_wra…" at bounding box center [801, 403] width 1080 height 626
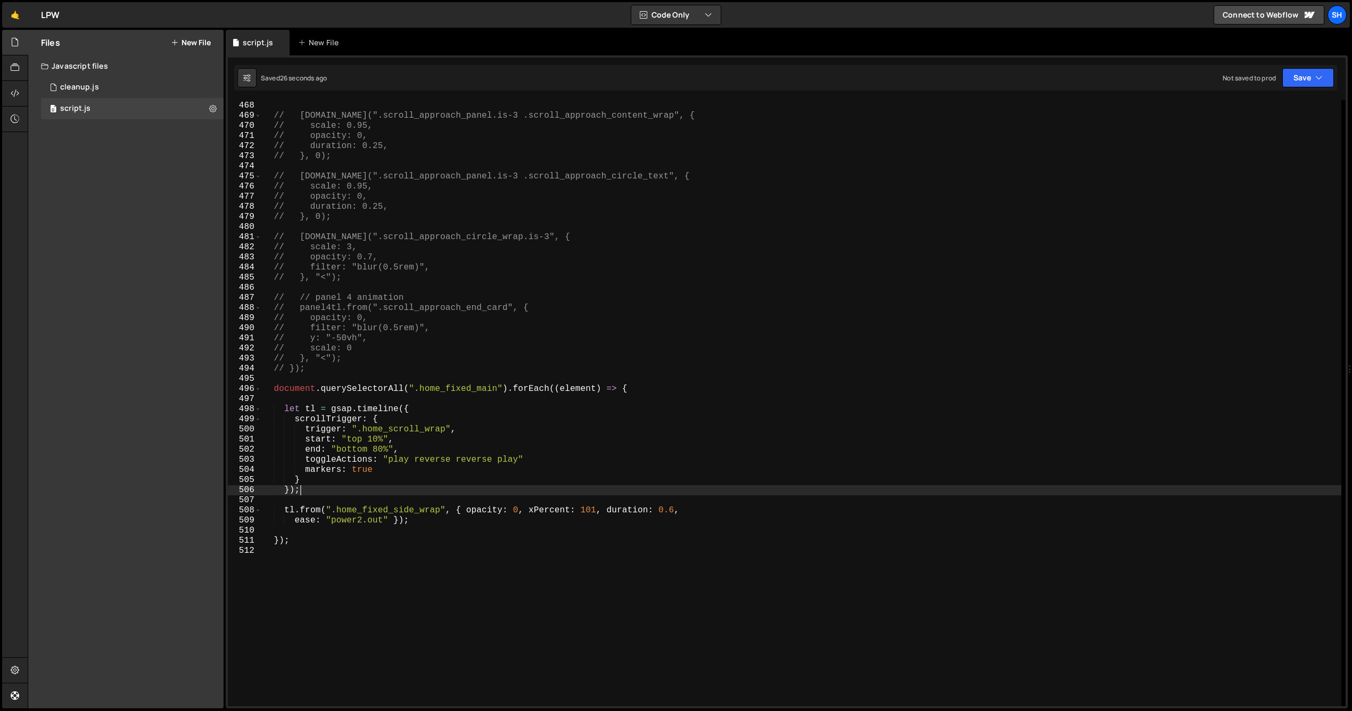
scroll to position [0, 2]
drag, startPoint x: 116, startPoint y: 390, endPoint x: 130, endPoint y: 389, distance: 13.9
click at [119, 390] on div "Files New File Javascript files 0 cleanup.js 0 0 script.js 0 CSS files Copy sha…" at bounding box center [125, 369] width 195 height 678
type textarea "document.querySelectorAll(".home_fixed_main").forEach((element) => {"
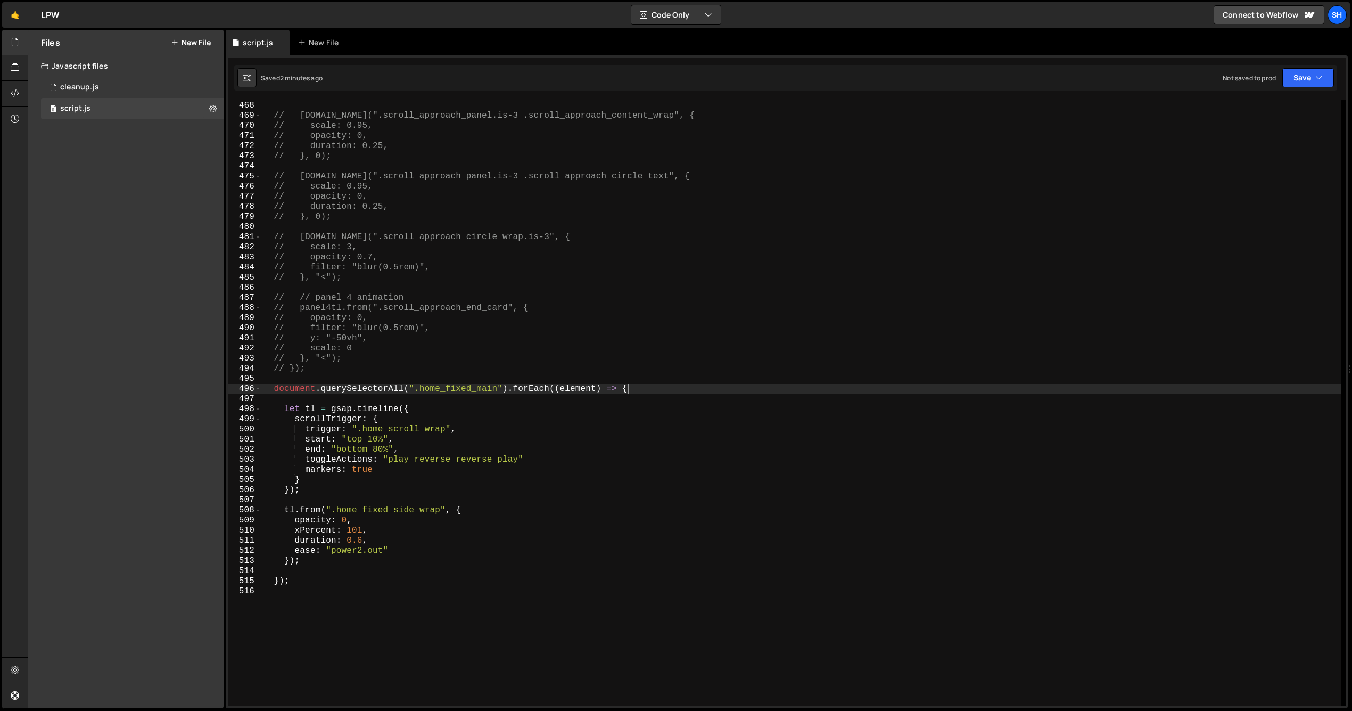
click at [633, 391] on div "// }); // panel4tl.to(".scroll_approach_panel.is-3 .scroll_approach_content_wra…" at bounding box center [801, 403] width 1080 height 626
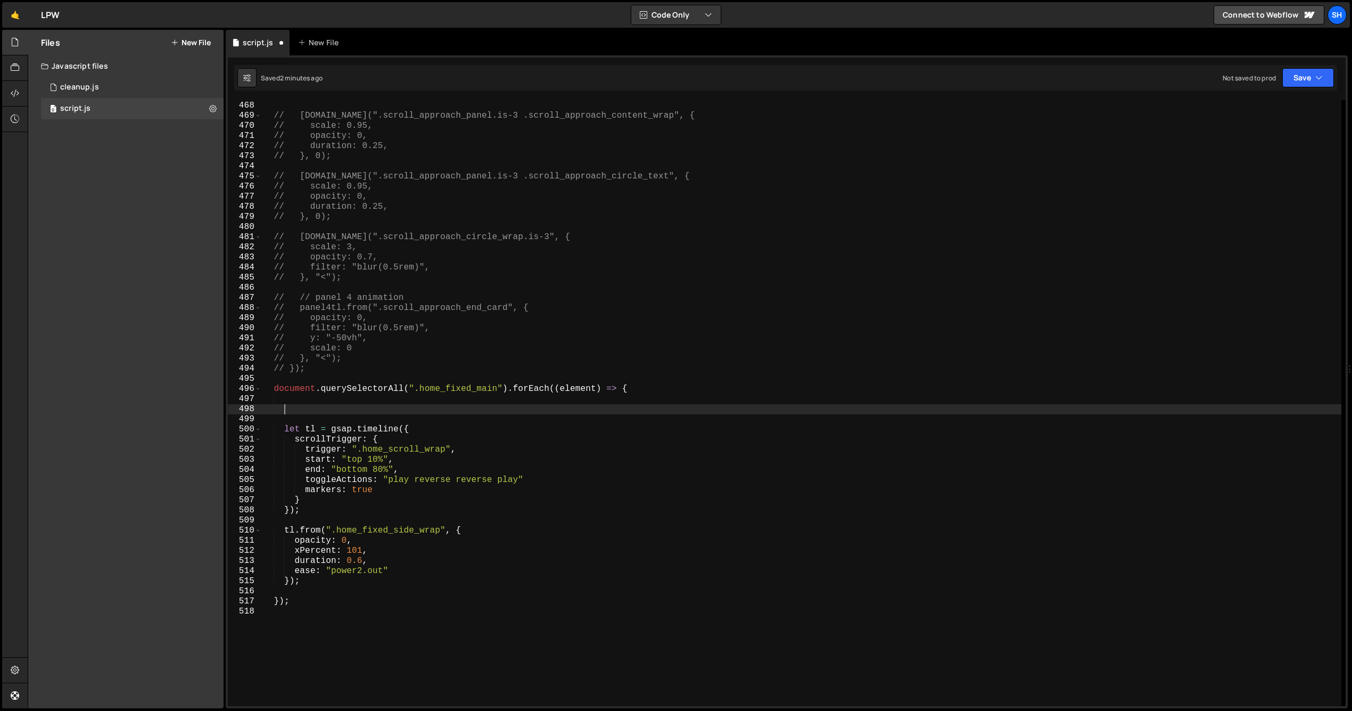
paste textarea "let header = document.querySelector('.header');"
click at [336, 409] on div "// }); // panel4tl.to(".scroll_approach_panel.is-3 .scroll_approach_content_wra…" at bounding box center [801, 403] width 1080 height 626
click at [555, 412] on div "// }); // panel4tl.to(".scroll_approach_panel.is-3 .scroll_approach_content_wra…" at bounding box center [801, 403] width 1080 height 626
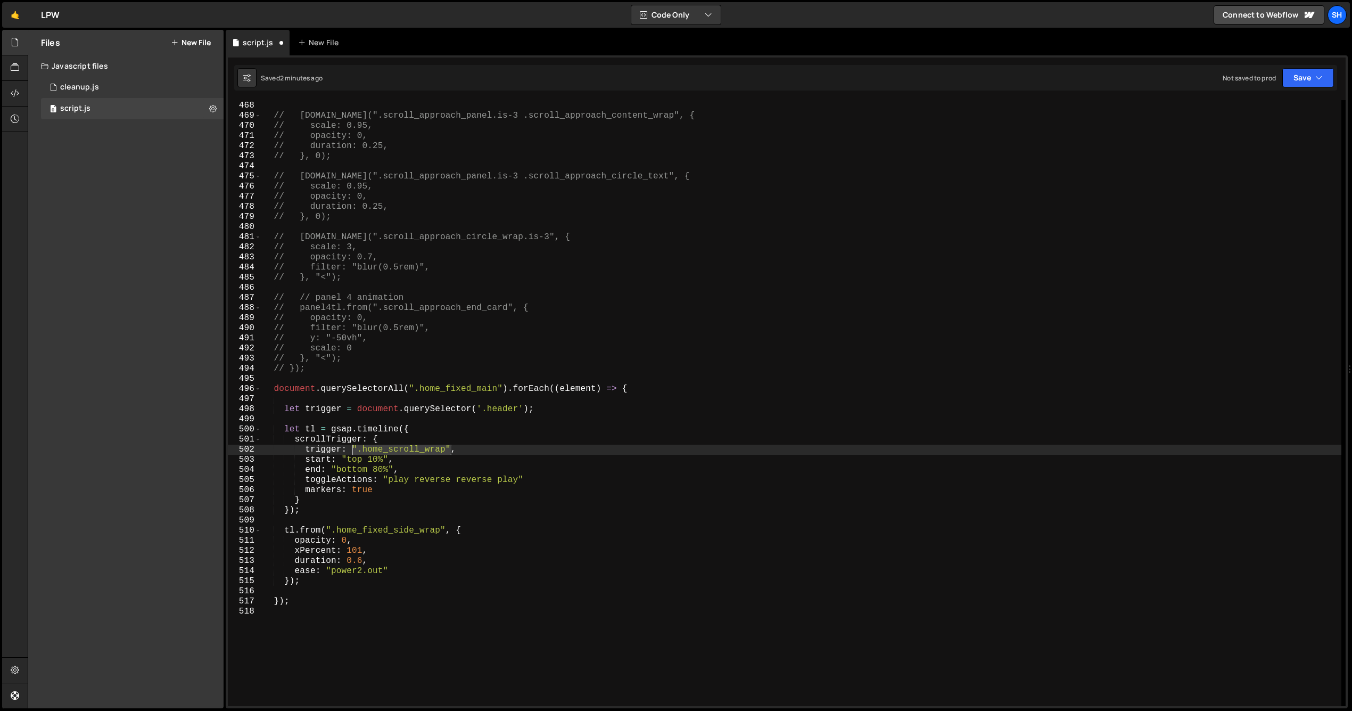
drag, startPoint x: 450, startPoint y: 449, endPoint x: 352, endPoint y: 449, distance: 97.4
click at [352, 449] on div "// }); // panel4tl.to(".scroll_approach_panel.is-3 .scroll_approach_content_wra…" at bounding box center [801, 403] width 1080 height 626
click at [467, 433] on div "// }); // panel4tl.to(".scroll_approach_panel.is-3 .scroll_approach_content_wra…" at bounding box center [801, 403] width 1080 height 626
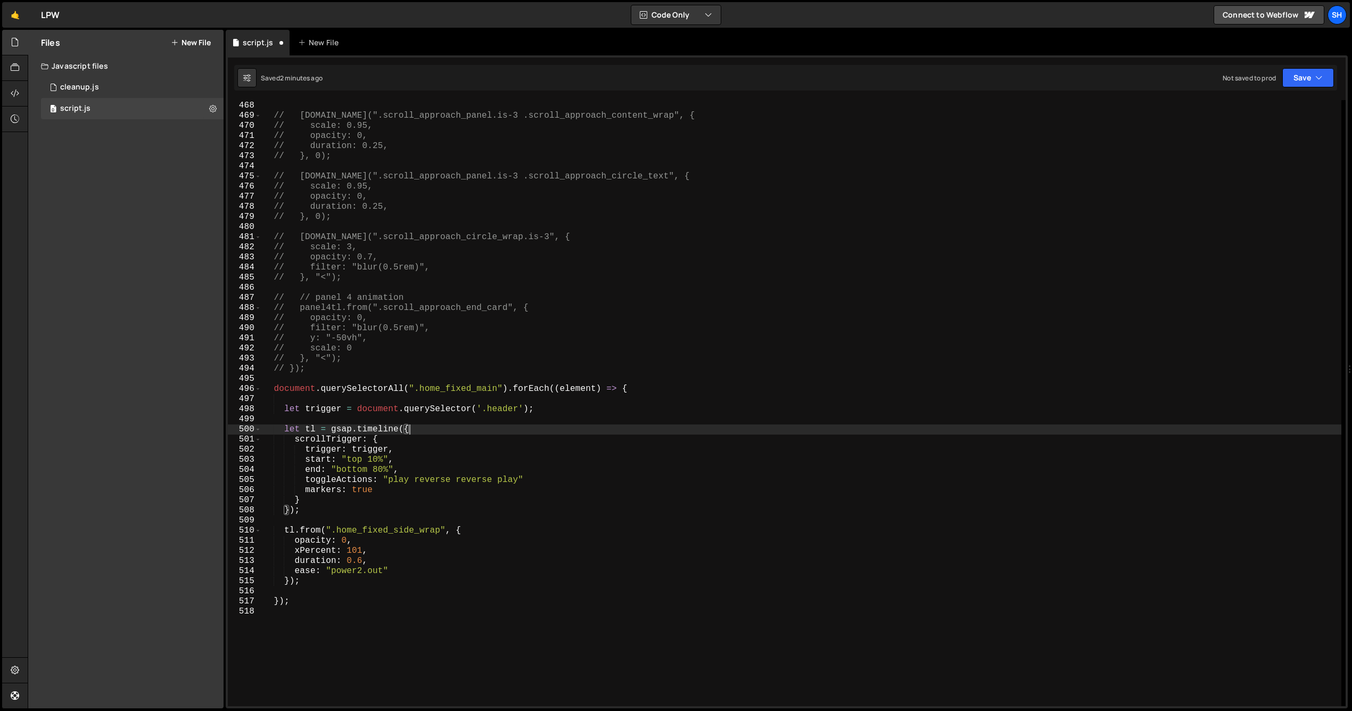
scroll to position [4720, 0]
click at [534, 413] on div "// }); // panel4tl.to(".scroll_approach_panel.is-3 .scroll_approach_content_wra…" at bounding box center [801, 406] width 1080 height 626
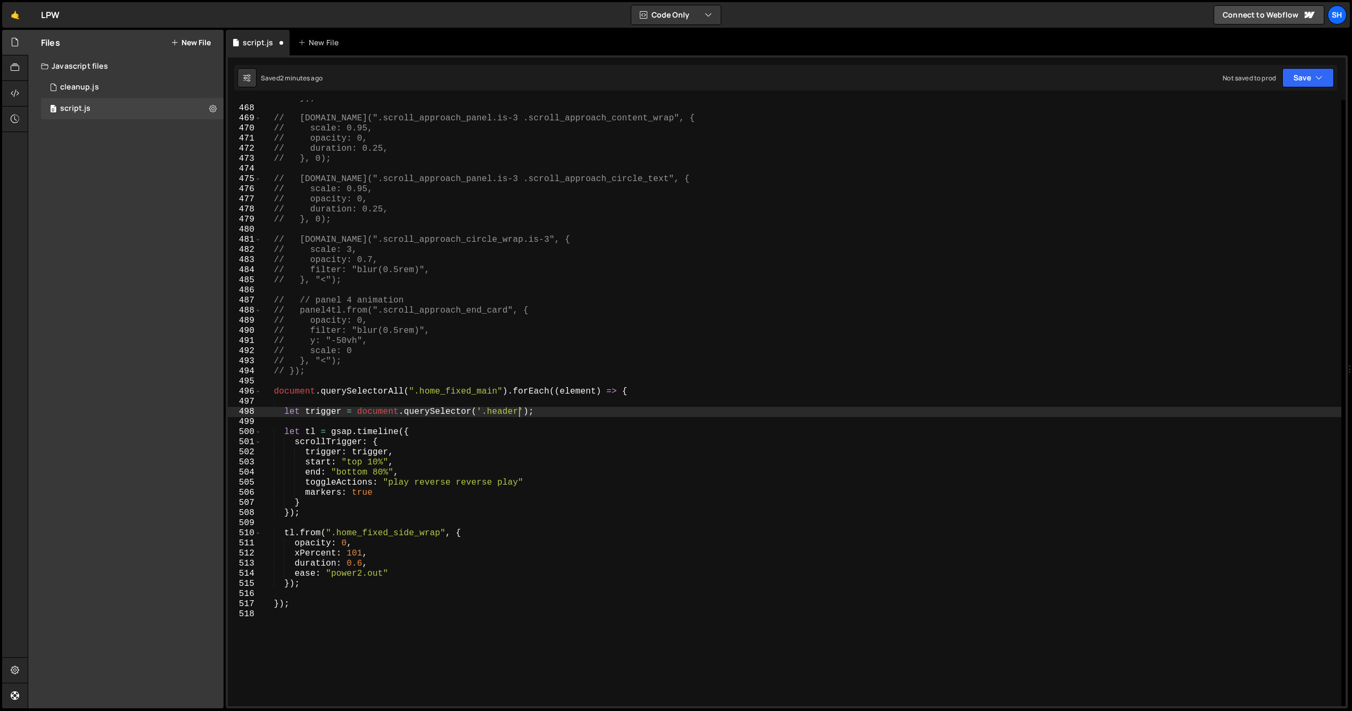
click at [520, 412] on div "// }); // panel4tl.to(".scroll_approach_panel.is-3 .scroll_approach_content_wra…" at bounding box center [801, 406] width 1080 height 626
drag, startPoint x: 523, startPoint y: 412, endPoint x: 477, endPoint y: 411, distance: 45.8
click at [476, 411] on div "// }); // panel4tl.to(".scroll_approach_panel.is-3 .scroll_approach_content_wra…" at bounding box center [801, 406] width 1080 height 626
paste textarea "".home_scroll_wrap""
click at [586, 411] on div "// }); // panel4tl.to(".scroll_approach_panel.is-3 .scroll_approach_content_wra…" at bounding box center [801, 406] width 1080 height 626
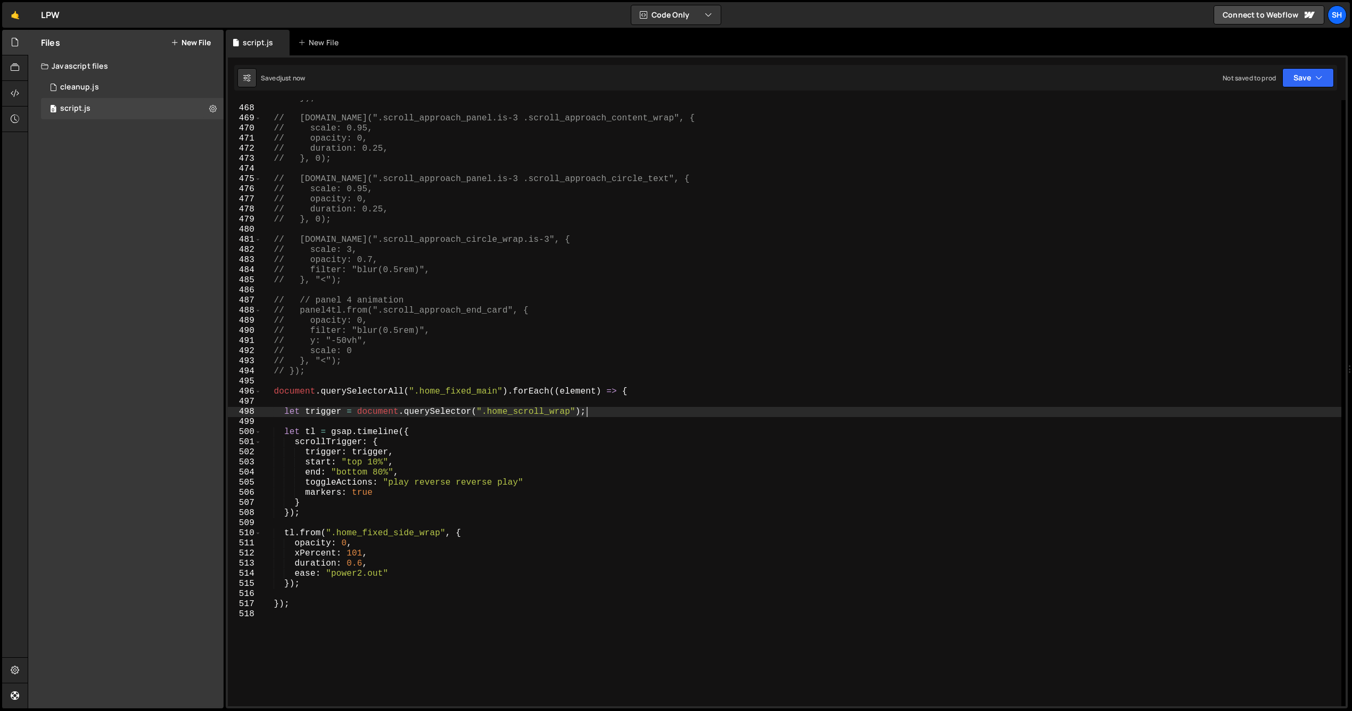
drag, startPoint x: 134, startPoint y: 377, endPoint x: 141, endPoint y: 376, distance: 6.6
click at [134, 377] on div "Files New File Javascript files 0 cleanup.js 0 0 script.js 0 CSS files Copy sha…" at bounding box center [125, 369] width 195 height 678
click at [182, 384] on div "Files New File Javascript files 0 cleanup.js 0 0 script.js 0 CSS files Copy sha…" at bounding box center [125, 369] width 195 height 678
click at [162, 375] on div "Files New File Javascript files 0 cleanup.js 0 0 script.js 0 CSS files Copy sha…" at bounding box center [125, 369] width 195 height 678
drag, startPoint x: 143, startPoint y: 328, endPoint x: 349, endPoint y: 411, distance: 221.6
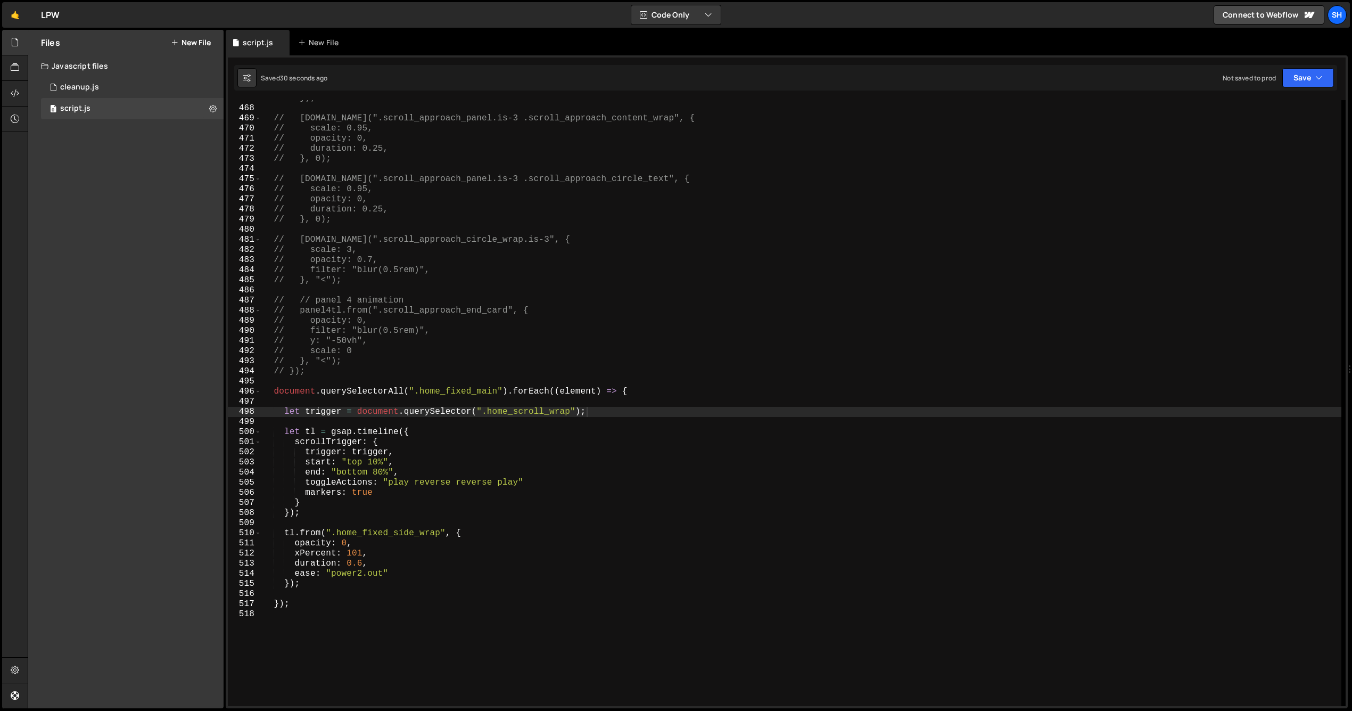
click at [144, 328] on div "Files New File Javascript files 0 cleanup.js 0 0 script.js 0 CSS files Copy sha…" at bounding box center [125, 369] width 195 height 678
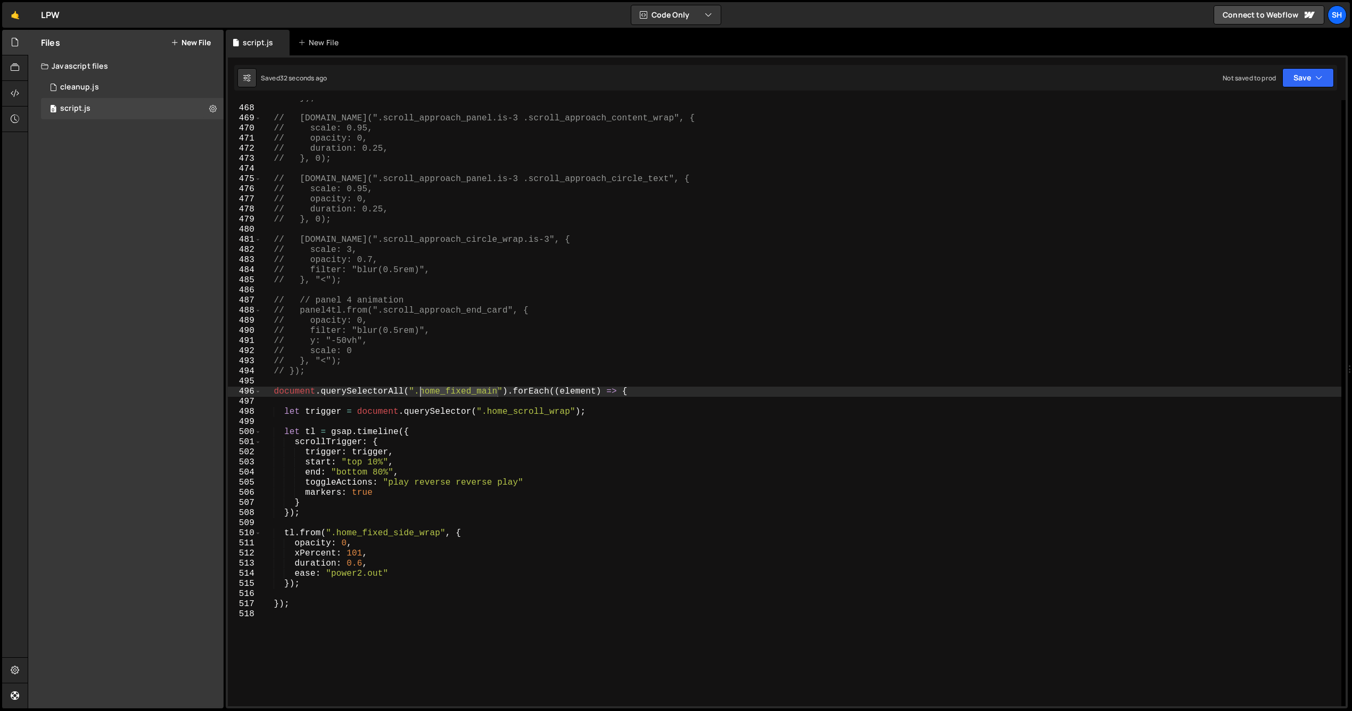
drag, startPoint x: 496, startPoint y: 391, endPoint x: 419, endPoint y: 390, distance: 76.1
click at [419, 390] on div "// }); // panel4tl.to(".scroll_approach_panel.is-3 .scroll_approach_content_wra…" at bounding box center [801, 406] width 1080 height 626
paste textarea "scroll_wrap"
click at [602, 408] on div "// }); // panel4tl.to(".scroll_approach_panel.is-3 .scroll_approach_content_wra…" at bounding box center [801, 406] width 1080 height 626
type textarea "let trigger = document.querySelector(".home_scroll_wrap");"
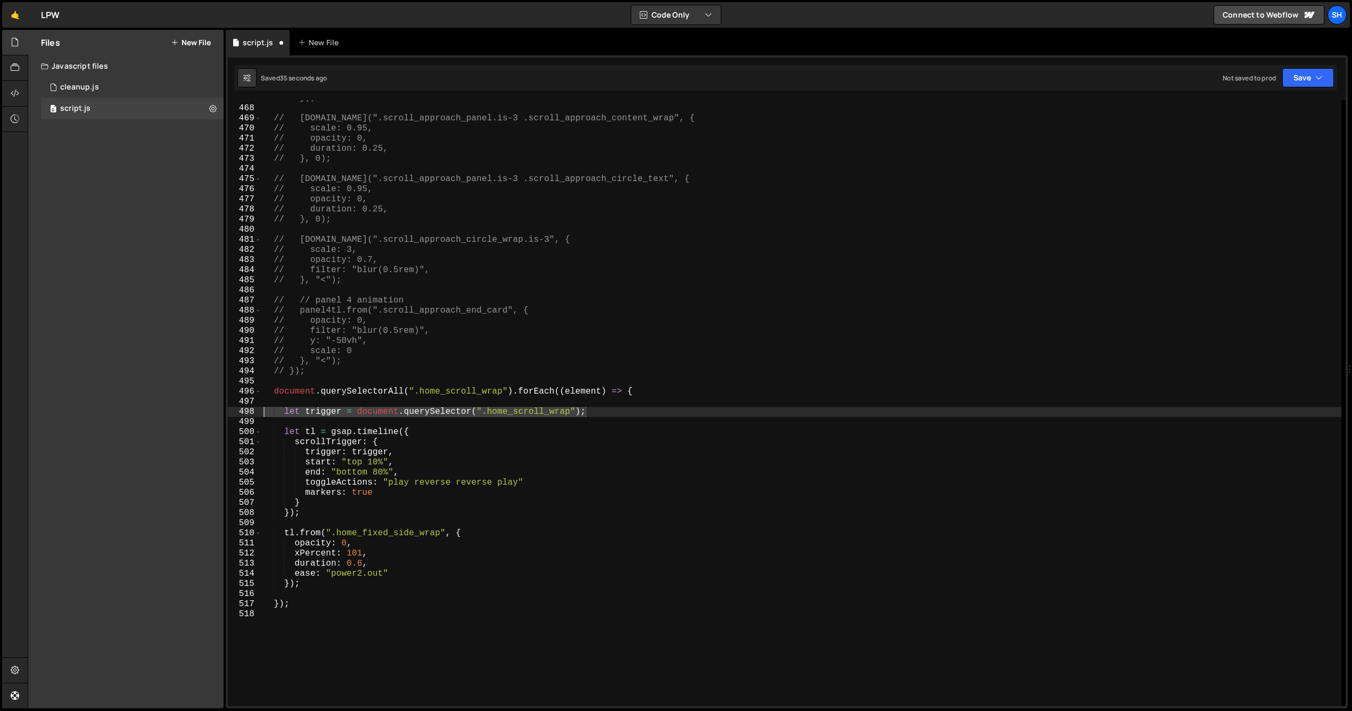
drag, startPoint x: 589, startPoint y: 411, endPoint x: 244, endPoint y: 409, distance: 345.5
click at [244, 409] on div "let trigger = document.querySelector(".home_scroll_wrap"); 467 468 469 470 471 …" at bounding box center [787, 403] width 1118 height 606
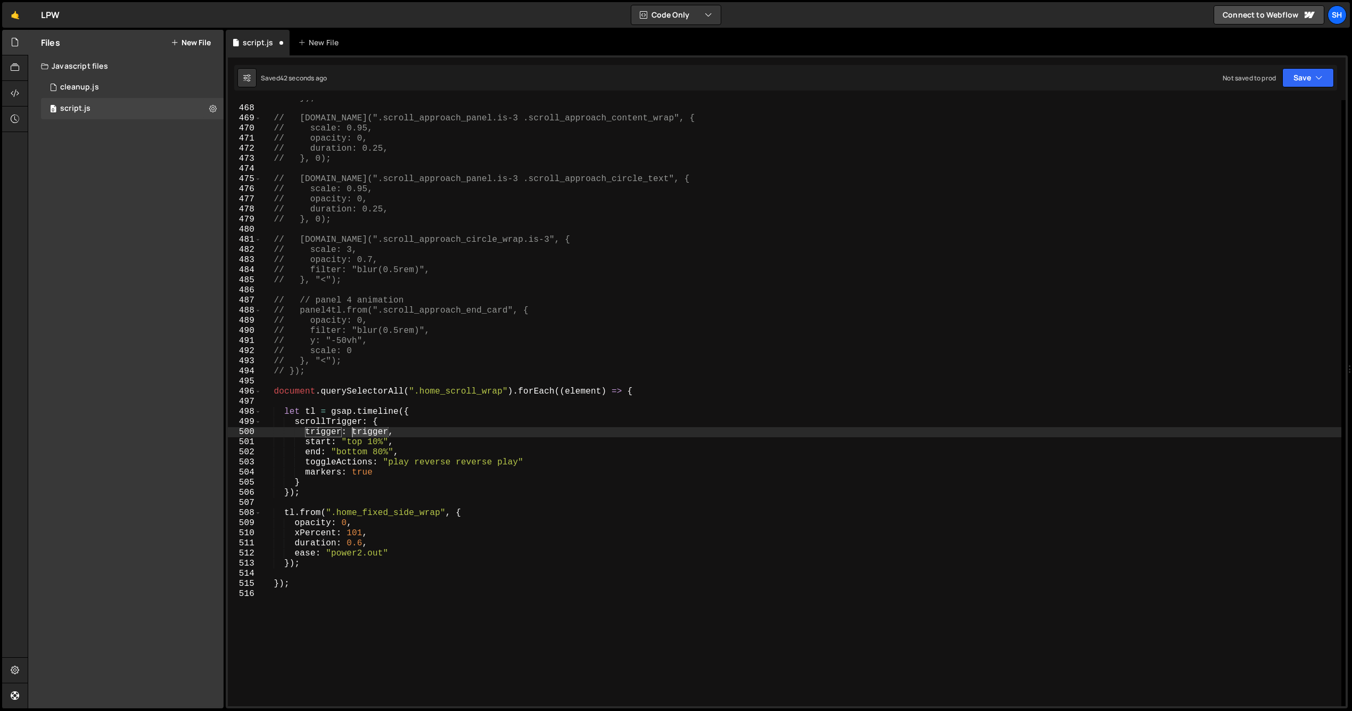
drag, startPoint x: 389, startPoint y: 430, endPoint x: 358, endPoint y: 430, distance: 30.9
click at [353, 430] on div "// }); // panel4tl.to(".scroll_approach_panel.is-3 .scroll_approach_content_wra…" at bounding box center [801, 406] width 1080 height 626
click at [138, 347] on div "Files New File Javascript files 0 cleanup.js 0 0 script.js 0 CSS files Copy sha…" at bounding box center [125, 369] width 195 height 678
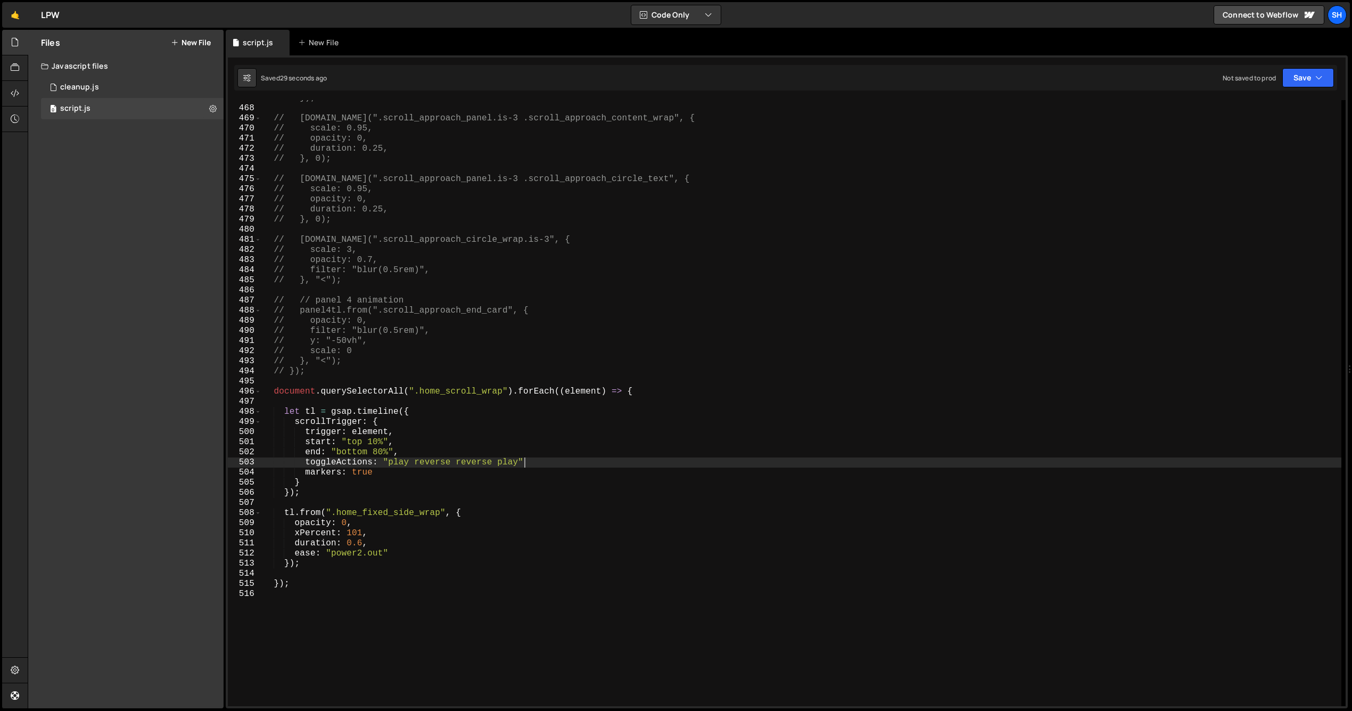
click at [525, 465] on div "// }); // panel4tl.to(".scroll_approach_panel.is-3 .scroll_approach_content_wra…" at bounding box center [801, 406] width 1080 height 626
click at [119, 290] on div "Files New File Javascript files 0 cleanup.js 0 0 script.js 0 CSS files Copy sha…" at bounding box center [125, 369] width 195 height 678
click at [134, 362] on div "Files New File Javascript files 0 cleanup.js 0 0 script.js 0 CSS files Copy sha…" at bounding box center [125, 369] width 195 height 678
click at [435, 466] on div "// }); // panel4tl.to(".scroll_approach_panel.is-3 .scroll_approach_content_wra…" at bounding box center [801, 406] width 1080 height 626
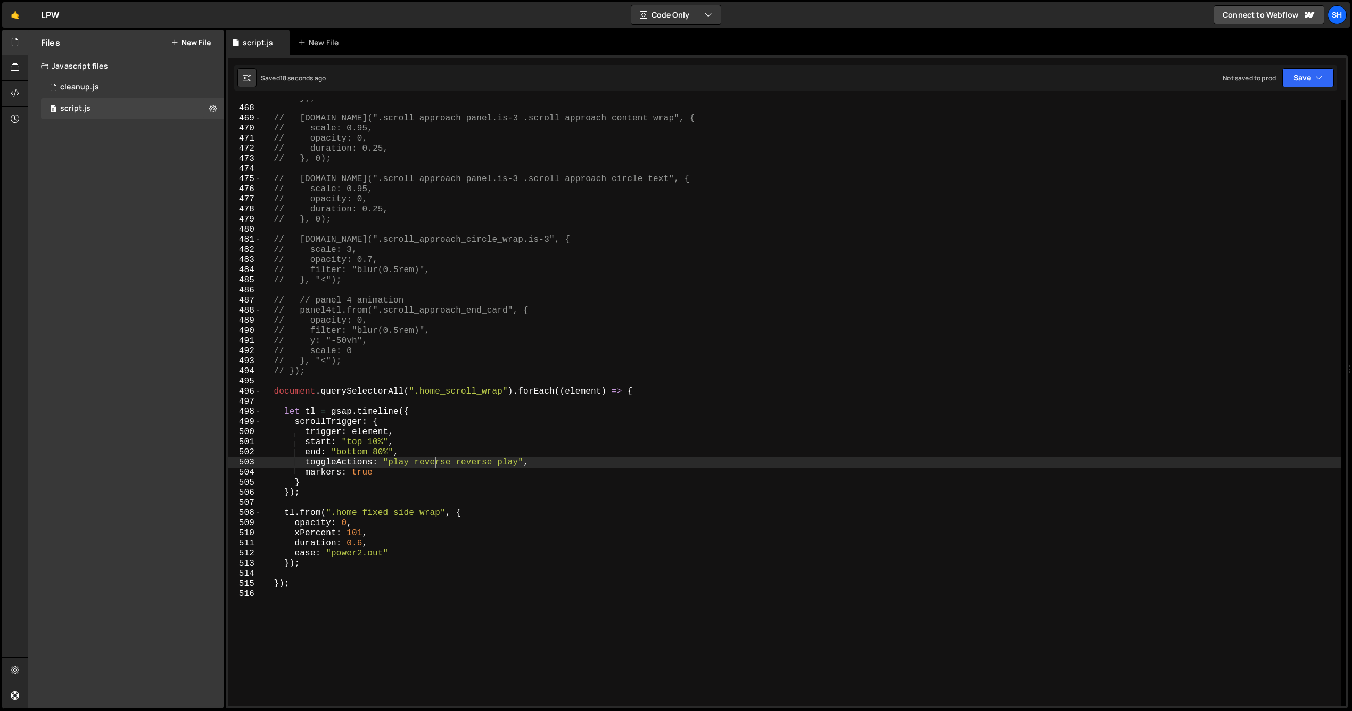
click at [528, 462] on div "// }); // panel4tl.to(".scroll_approach_panel.is-3 .scroll_approach_content_wra…" at bounding box center [801, 406] width 1080 height 626
click at [399, 451] on div "// }); // panel4tl.to(".scroll_approach_panel.is-3 .scroll_approach_content_wra…" at bounding box center [801, 406] width 1080 height 626
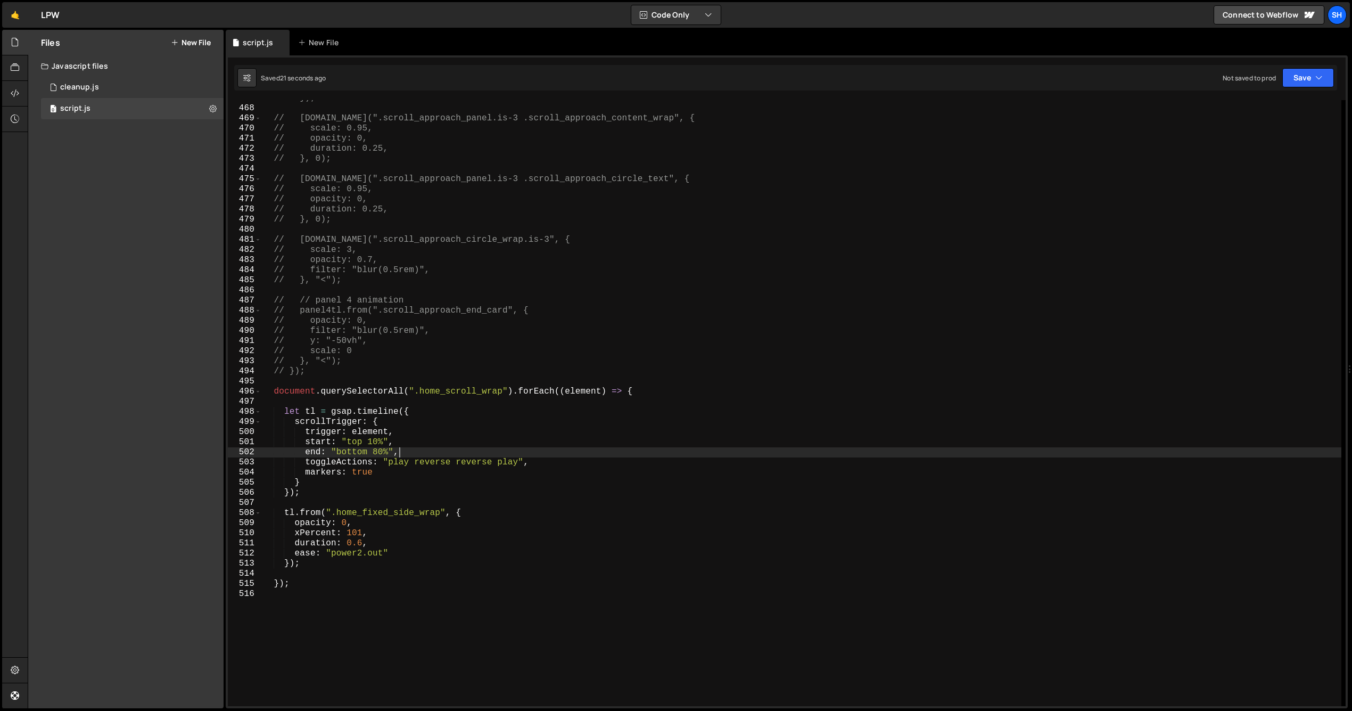
scroll to position [0, 7]
click at [639, 394] on div "// }); // panel4tl.to(".scroll_approach_panel.is-3 .scroll_approach_content_wra…" at bounding box center [801, 406] width 1080 height 626
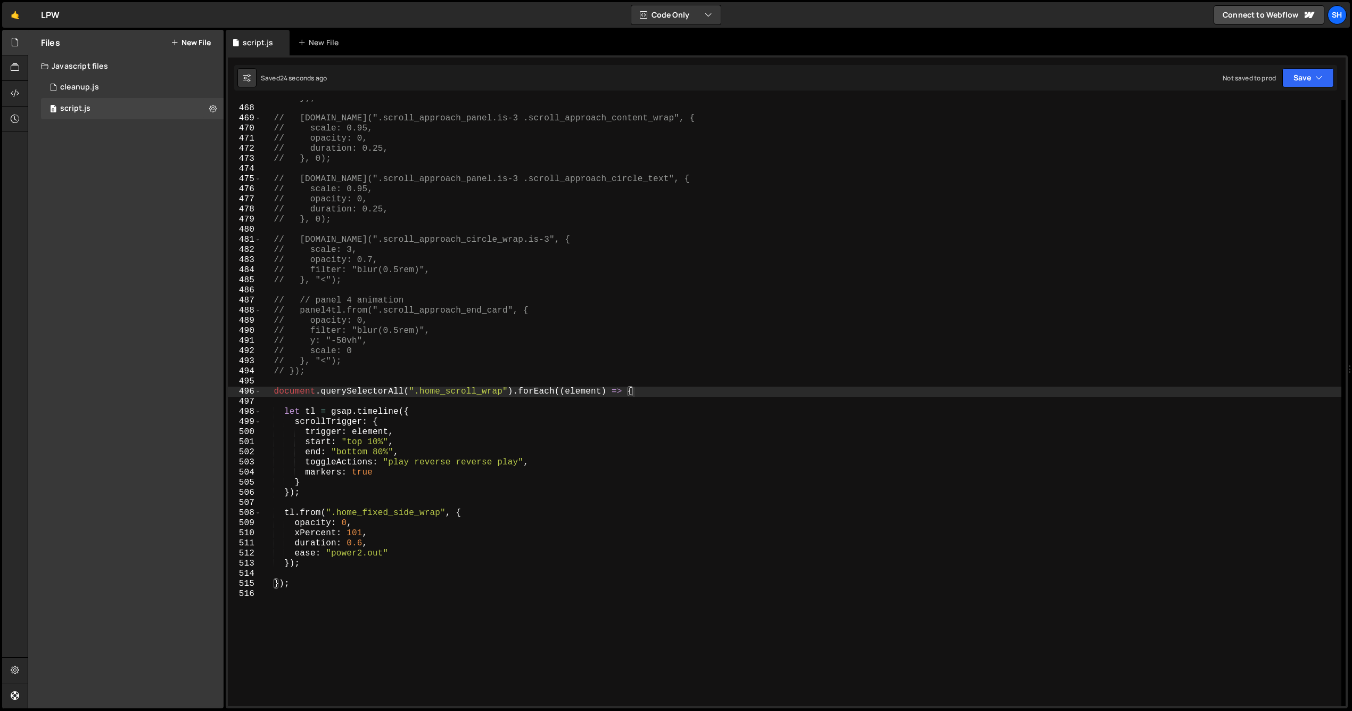
click at [163, 422] on div "Files New File Javascript files 0 cleanup.js 0 0 script.js 0 CSS files Copy sha…" at bounding box center [125, 369] width 195 height 678
click at [156, 422] on div "Files New File Javascript files 0 cleanup.js 0 0 script.js 0 CSS files Copy sha…" at bounding box center [125, 369] width 195 height 678
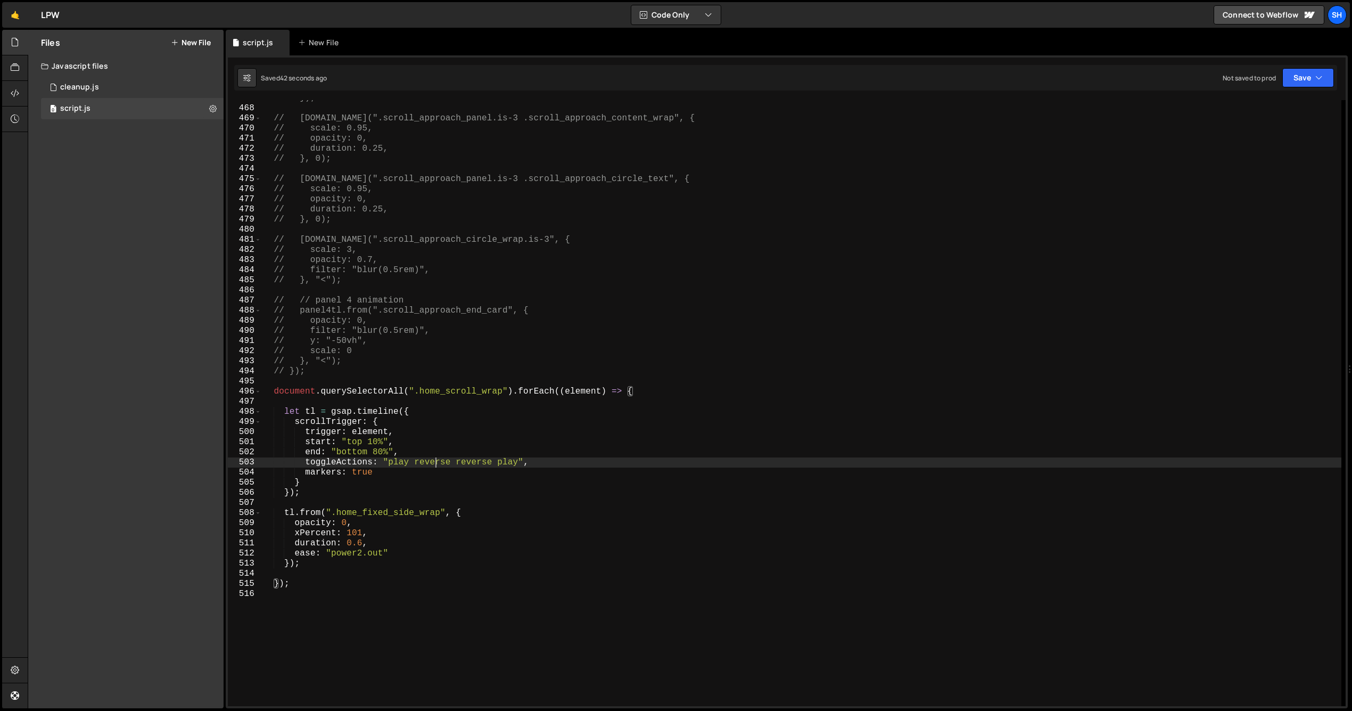
click at [434, 460] on div "// }); // panel4tl.to(".scroll_approach_panel.is-3 .scroll_approach_content_wra…" at bounding box center [801, 406] width 1080 height 626
click at [474, 463] on div "// }); // panel4tl.to(".scroll_approach_panel.is-3 .scroll_approach_content_wra…" at bounding box center [801, 406] width 1080 height 626
click at [432, 462] on div "// }); // panel4tl.to(".scroll_approach_panel.is-3 .scroll_approach_content_wra…" at bounding box center [801, 406] width 1080 height 626
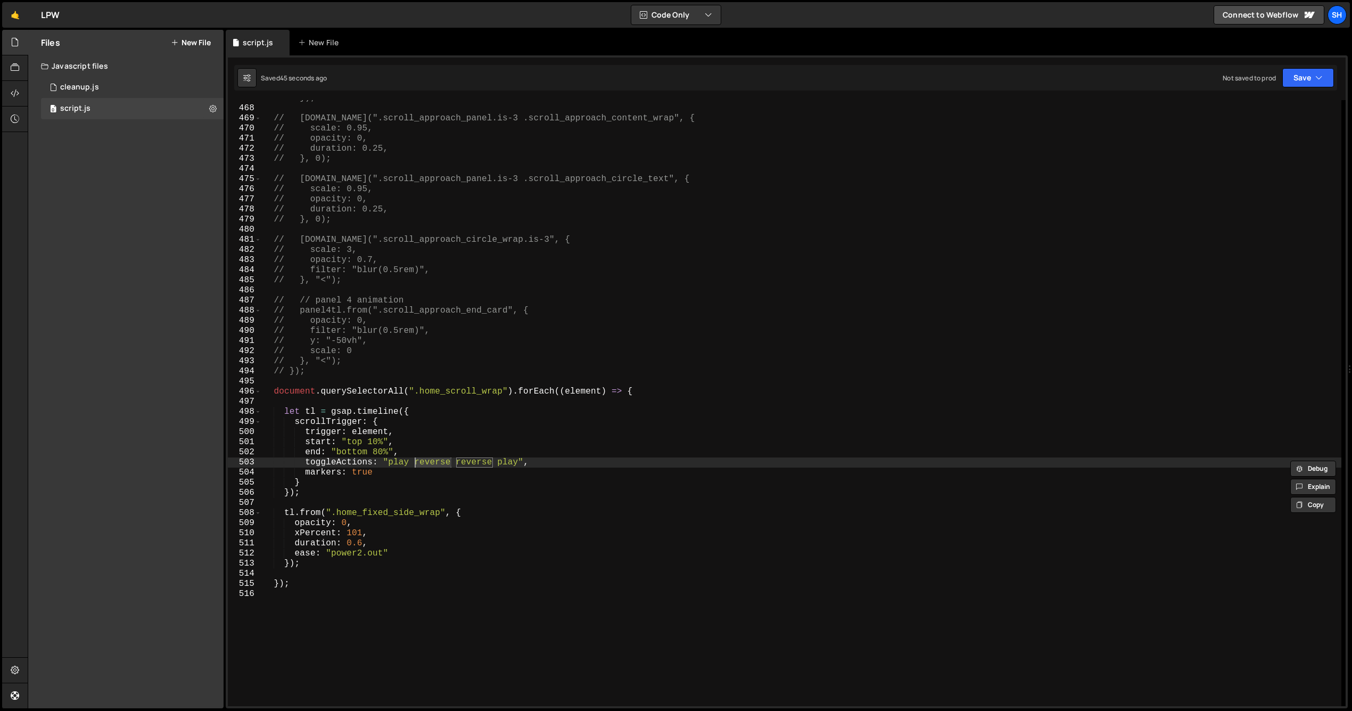
click at [420, 464] on div "// }); // panel4tl.to(".scroll_approach_panel.is-3 .scroll_approach_content_wra…" at bounding box center [801, 403] width 1080 height 606
click at [426, 462] on div "// }); // panel4tl.to(".scroll_approach_panel.is-3 .scroll_approach_content_wra…" at bounding box center [801, 406] width 1080 height 626
click at [467, 462] on div "// }); // panel4tl.to(".scroll_approach_panel.is-3 .scroll_approach_content_wra…" at bounding box center [801, 406] width 1080 height 626
click at [475, 462] on div "// }); // panel4tl.to(".scroll_approach_panel.is-3 .scroll_approach_content_wra…" at bounding box center [801, 406] width 1080 height 626
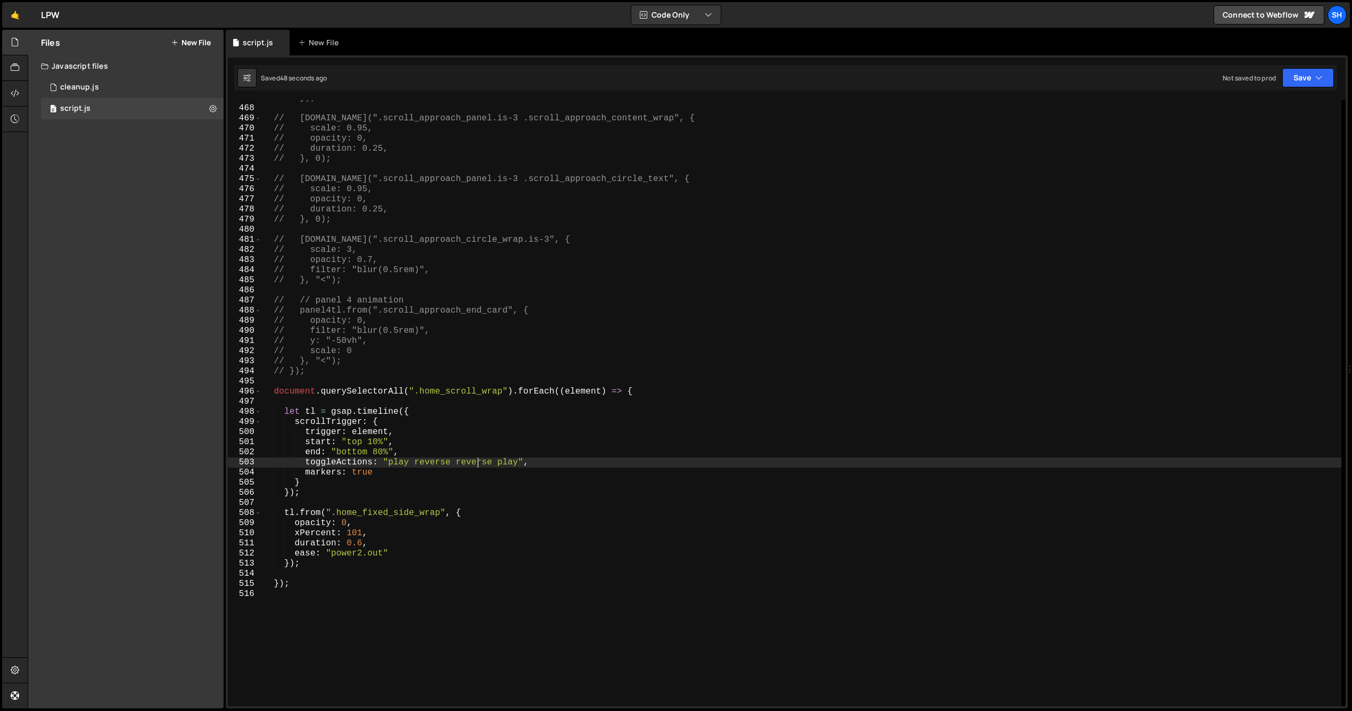
click at [475, 462] on div "// }); // panel4tl.to(".scroll_approach_panel.is-3 .scroll_approach_content_wra…" at bounding box center [801, 406] width 1080 height 626
drag, startPoint x: 159, startPoint y: 395, endPoint x: 285, endPoint y: 476, distance: 150.2
click at [159, 395] on div "Files New File Javascript files 0 cleanup.js 0 0 script.js 0 CSS files Copy sha…" at bounding box center [125, 369] width 195 height 678
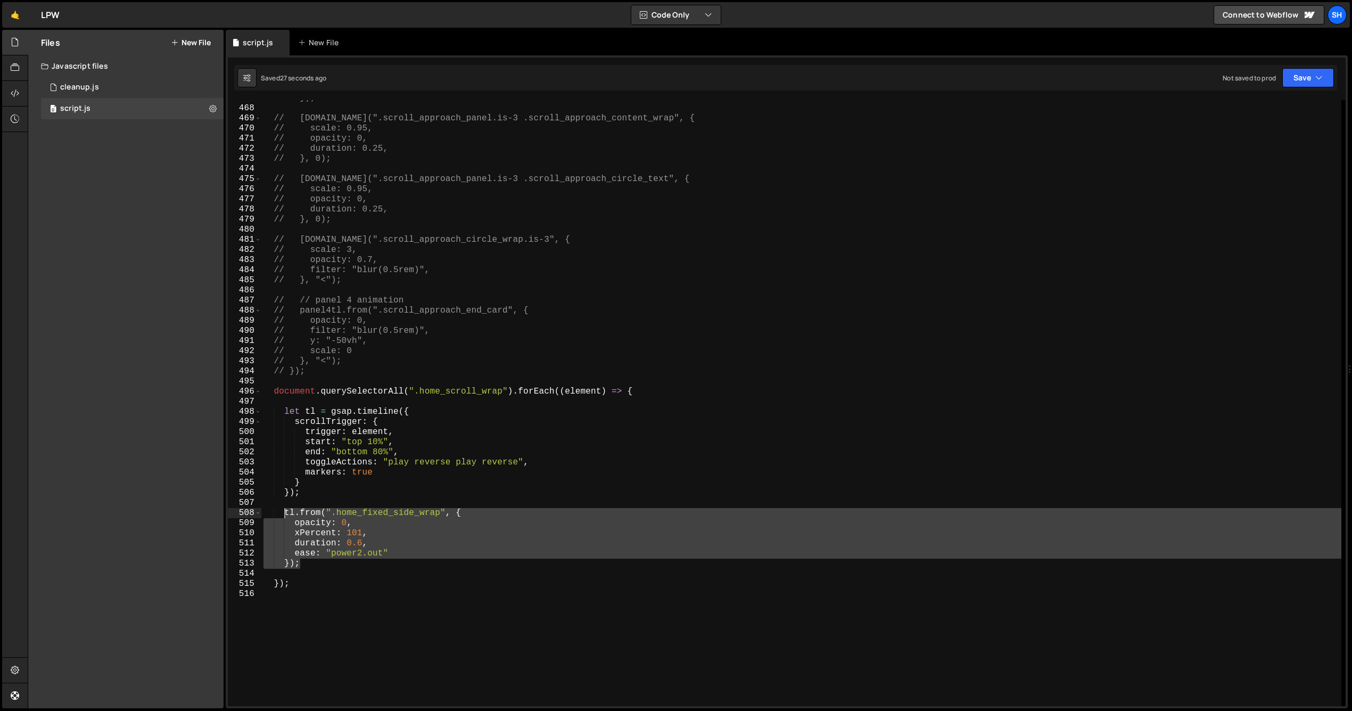
drag, startPoint x: 302, startPoint y: 563, endPoint x: 284, endPoint y: 515, distance: 51.2
click at [284, 515] on div "// }); // panel4tl.to(".scroll_approach_panel.is-3 .scroll_approach_content_wra…" at bounding box center [801, 406] width 1080 height 626
type textarea "});"
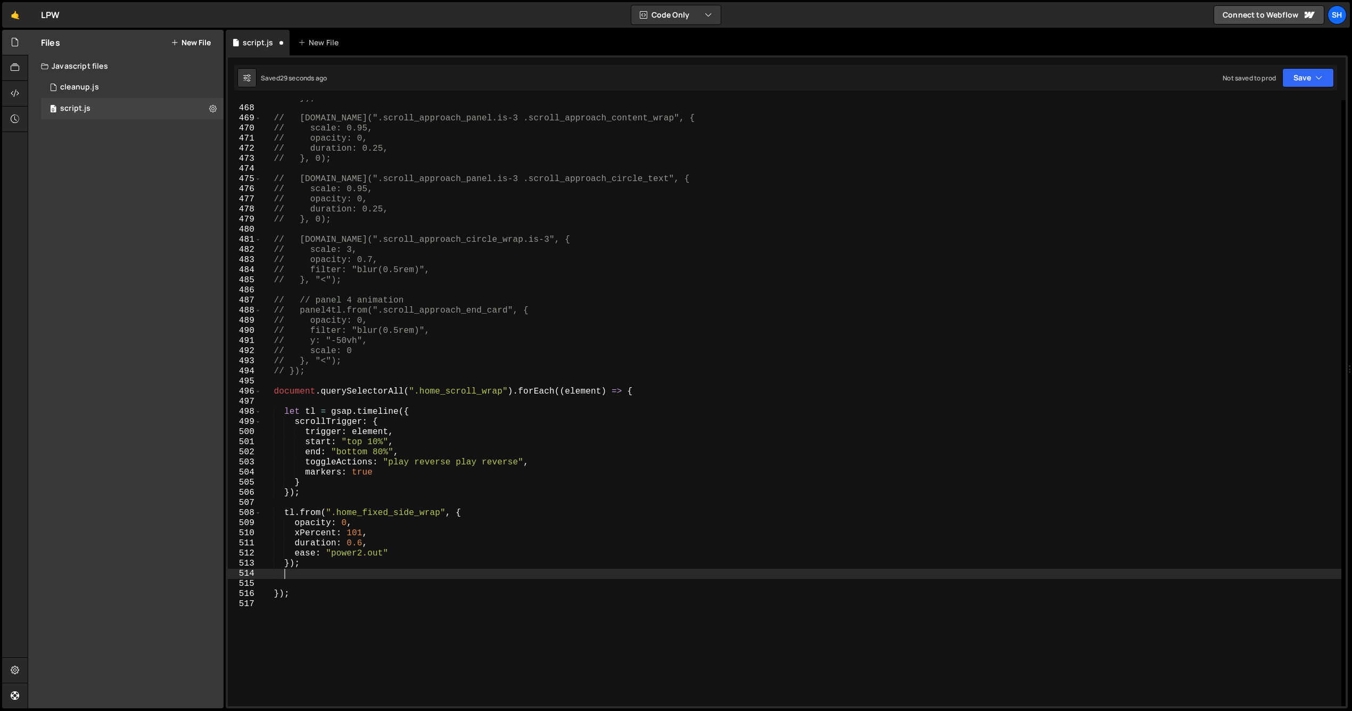
scroll to position [0, 1]
paste textarea "});"
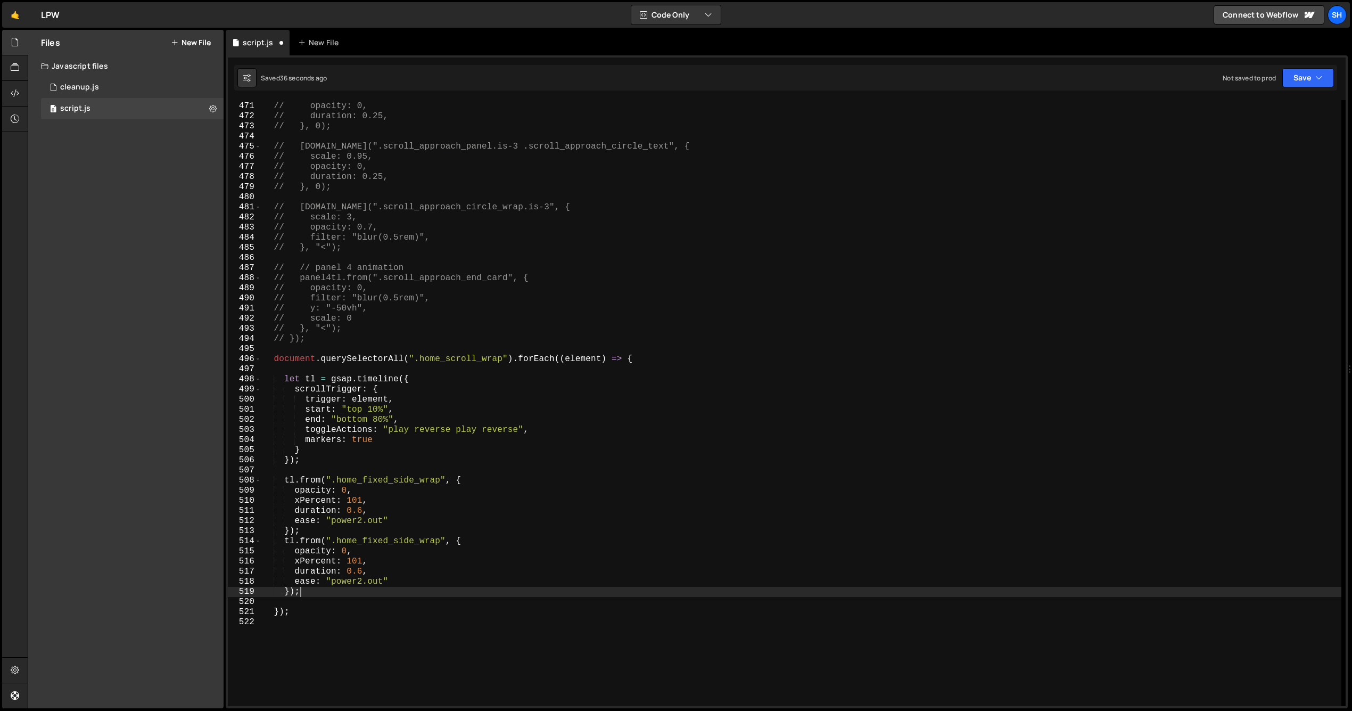
scroll to position [4753, 0]
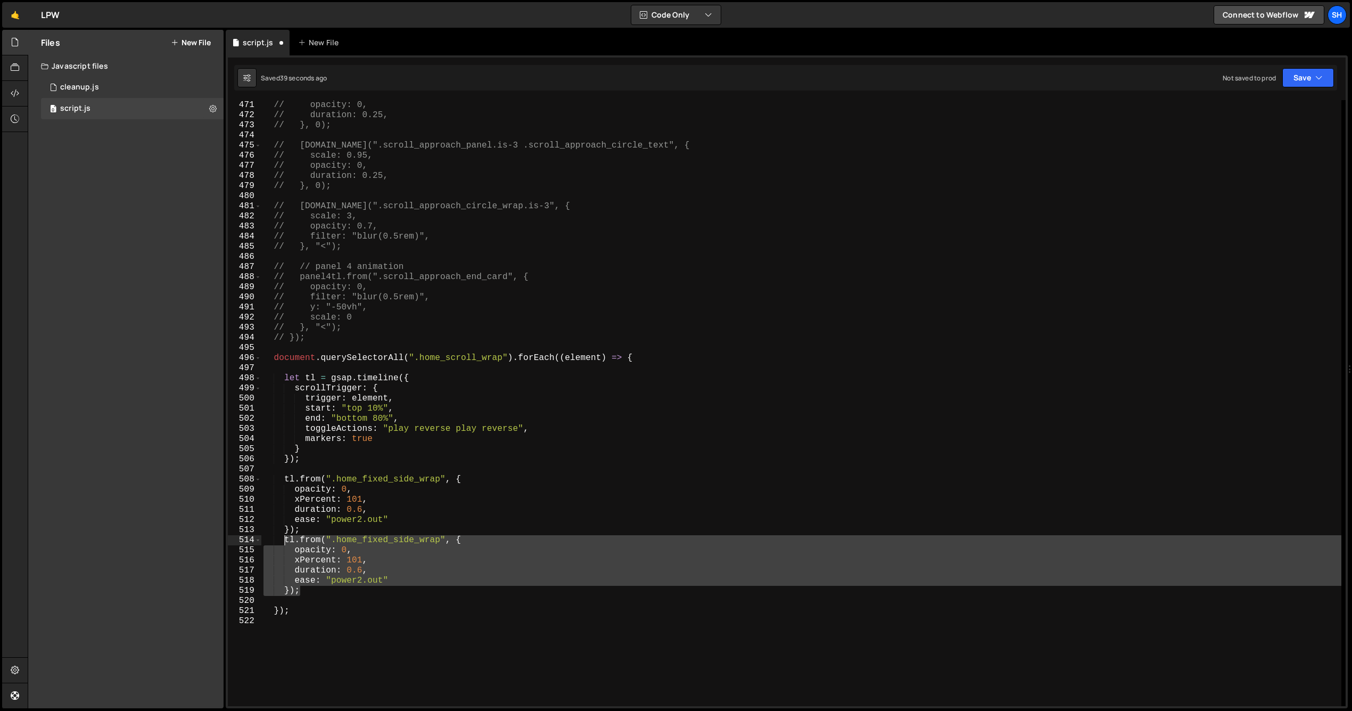
drag, startPoint x: 302, startPoint y: 590, endPoint x: 283, endPoint y: 541, distance: 52.4
click at [283, 541] on div "// scale: 0.95, // opacity: 0, // duration: 0.25, // }, 0); // panel4tl.to(".sc…" at bounding box center [801, 403] width 1080 height 626
type textarea "tl.from(".home_fixed_side_wrap", { opacity: 0,"
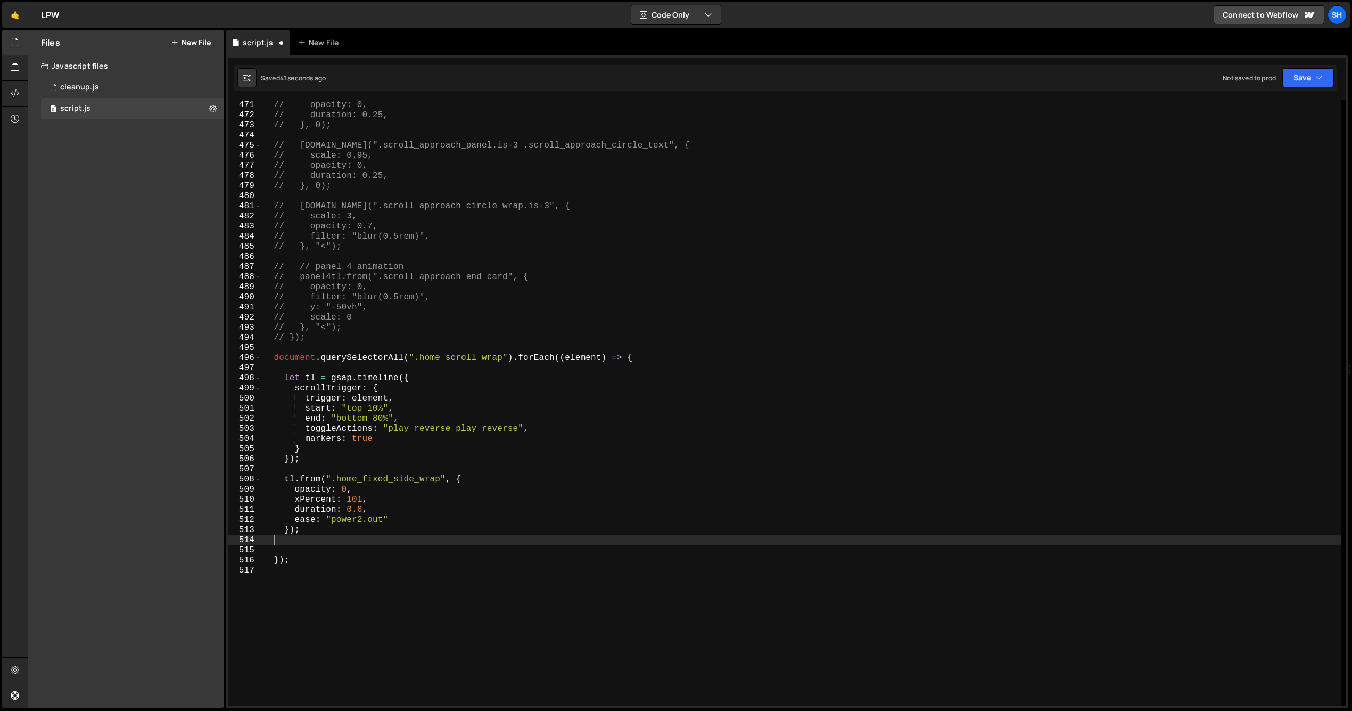
scroll to position [0, 0]
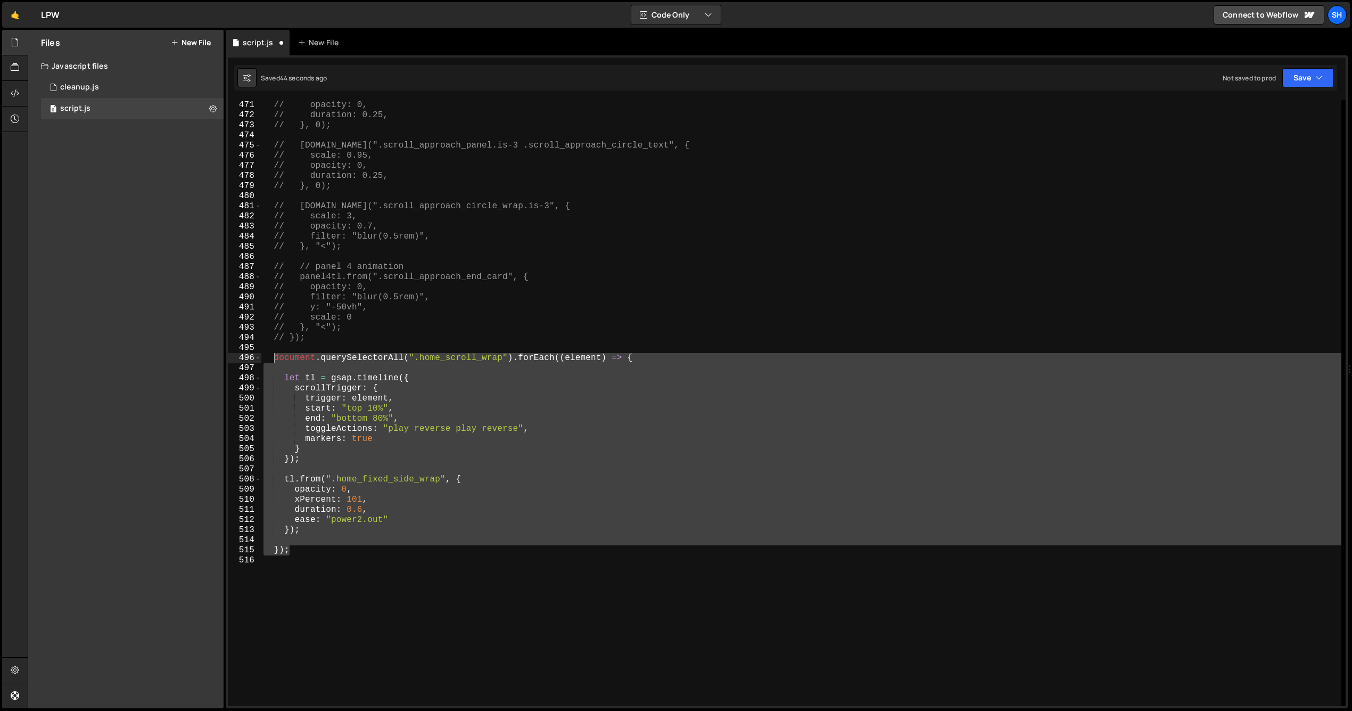
drag, startPoint x: 289, startPoint y: 550, endPoint x: 273, endPoint y: 360, distance: 190.8
click at [273, 360] on div "// scale: 0.95, // opacity: 0, // duration: 0.25, // }, 0); // panel4tl.to(".sc…" at bounding box center [801, 403] width 1080 height 626
click at [117, 199] on div "Files New File Javascript files 0 cleanup.js 0 0 script.js 0 CSS files Copy sha…" at bounding box center [125, 369] width 195 height 678
type textarea "let tl = gsap.timeline({"
type textarea "});"
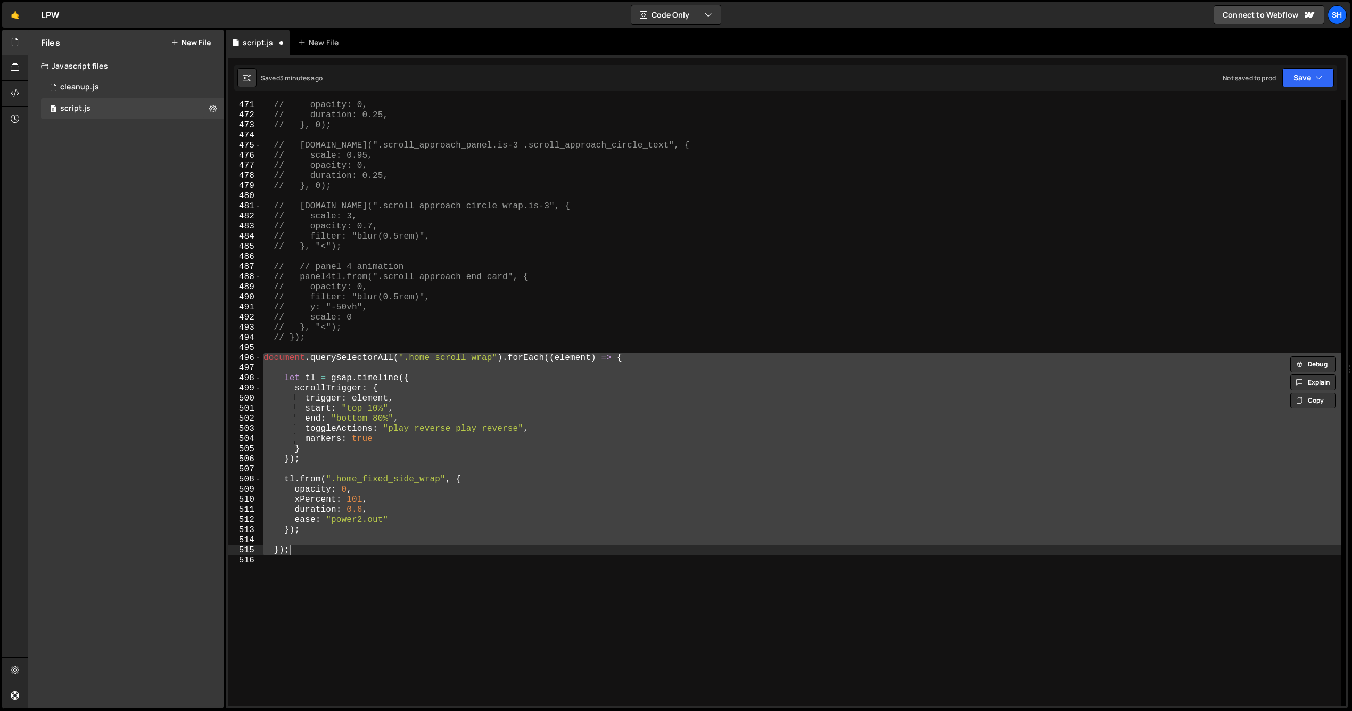
paste textarea
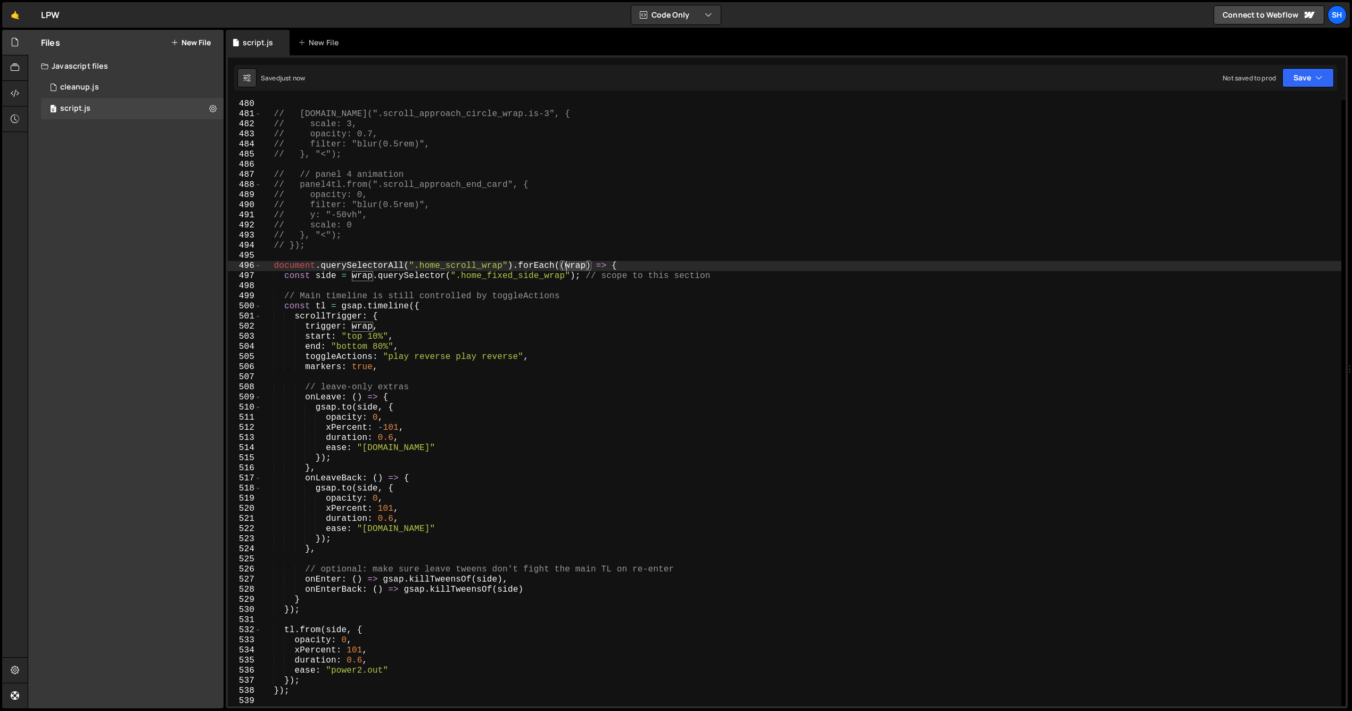
drag, startPoint x: 584, startPoint y: 266, endPoint x: 496, endPoint y: 285, distance: 90.0
click at [563, 265] on div "// panel4tl.to(".scroll_approach_circle_wrap.is-3", { // scale: 3, // opacity: …" at bounding box center [801, 412] width 1080 height 626
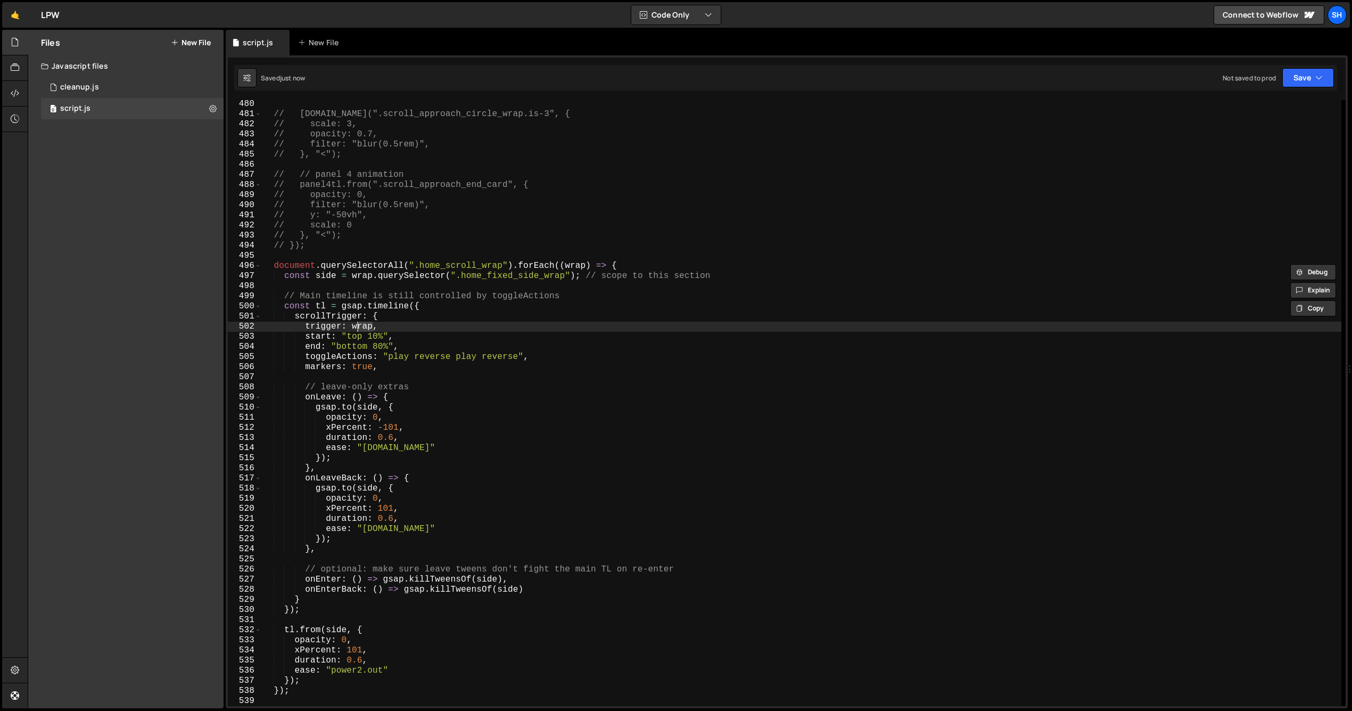
drag, startPoint x: 371, startPoint y: 325, endPoint x: 361, endPoint y: 325, distance: 9.6
click at [354, 325] on div "// panel4tl.to(".scroll_approach_circle_wrap.is-3", { // scale: 3, // opacity: …" at bounding box center [801, 412] width 1080 height 626
click at [586, 314] on div "// panel4tl.to(".scroll_approach_circle_wrap.is-3", { // scale: 3, // opacity: …" at bounding box center [801, 412] width 1080 height 626
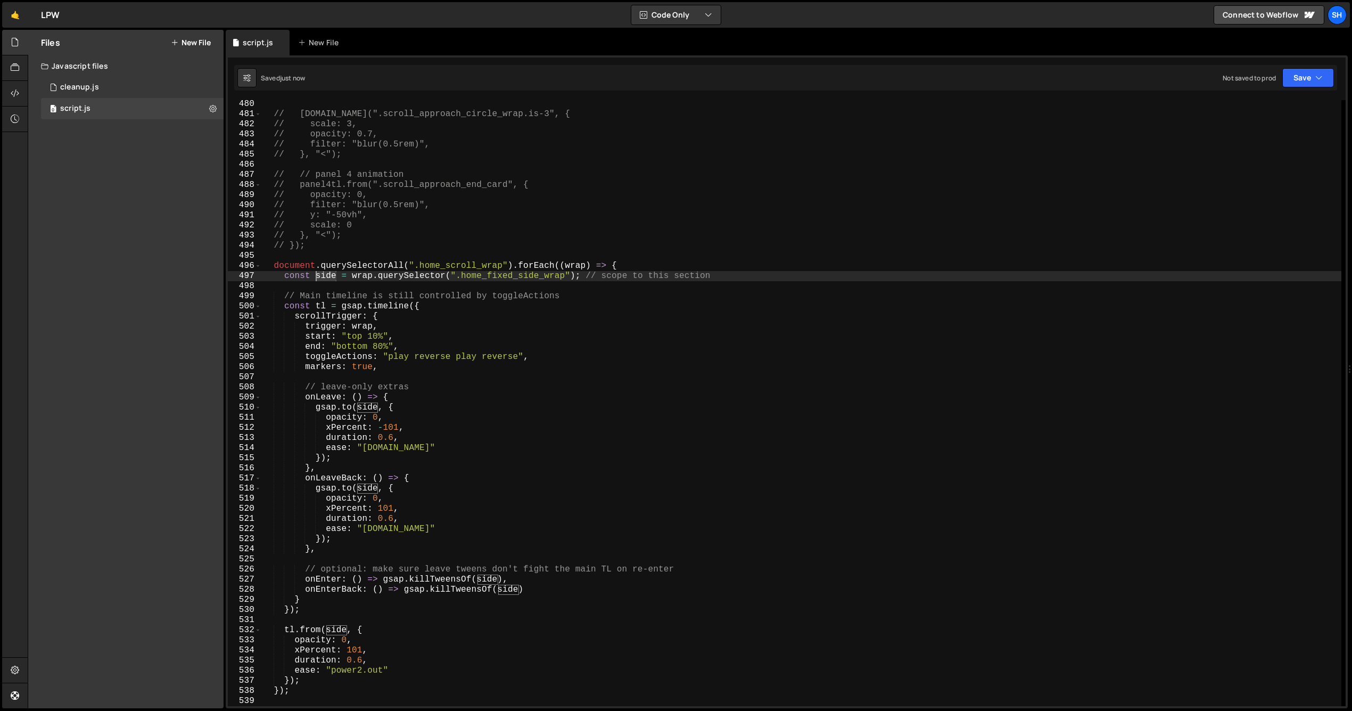
drag, startPoint x: 335, startPoint y: 276, endPoint x: 316, endPoint y: 276, distance: 19.7
click at [316, 276] on div "// panel4tl.to(".scroll_approach_circle_wrap.is-3", { // scale: 3, // opacity: …" at bounding box center [801, 412] width 1080 height 626
click at [720, 274] on div "// panel4tl.to(".scroll_approach_circle_wrap.is-3", { // scale: 3, // opacity: …" at bounding box center [801, 412] width 1080 height 626
drag, startPoint x: 575, startPoint y: 277, endPoint x: 284, endPoint y: 276, distance: 291.7
click at [284, 276] on div "// panel4tl.to(".scroll_approach_circle_wrap.is-3", { // scale: 3, // opacity: …" at bounding box center [801, 412] width 1080 height 626
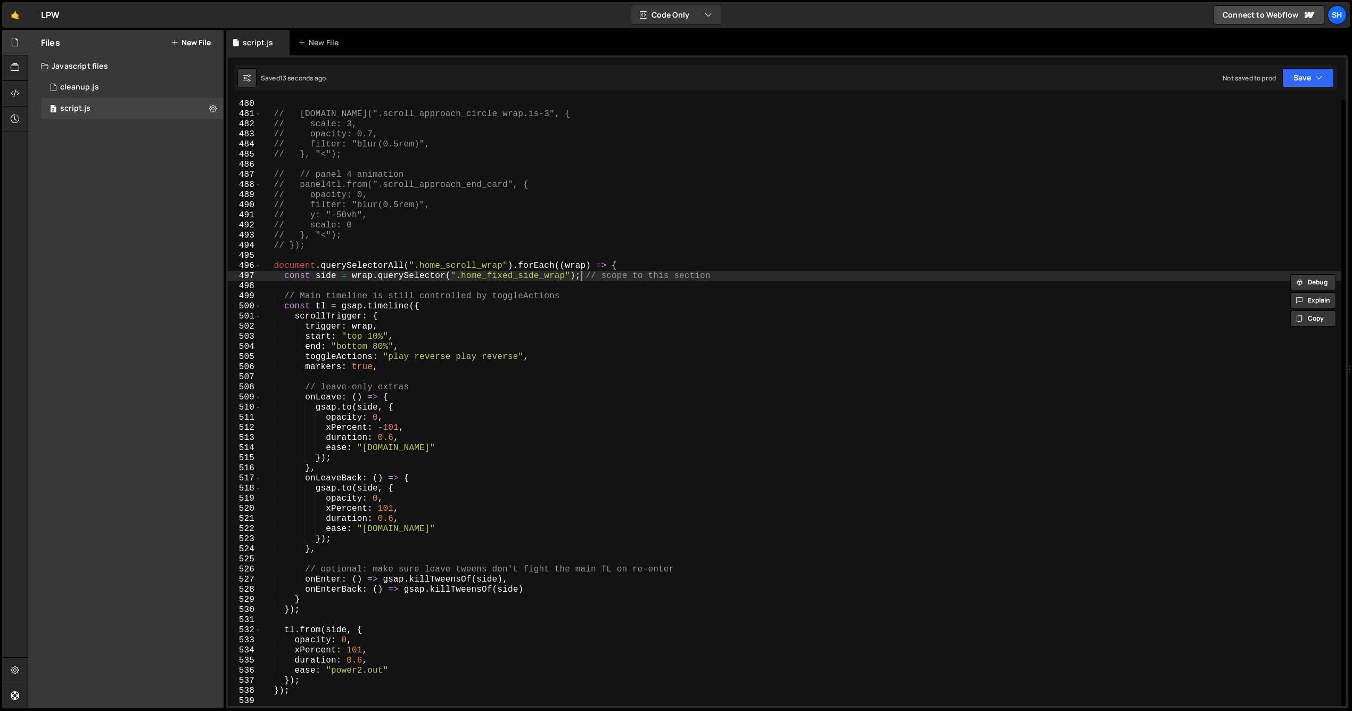
scroll to position [0, 1]
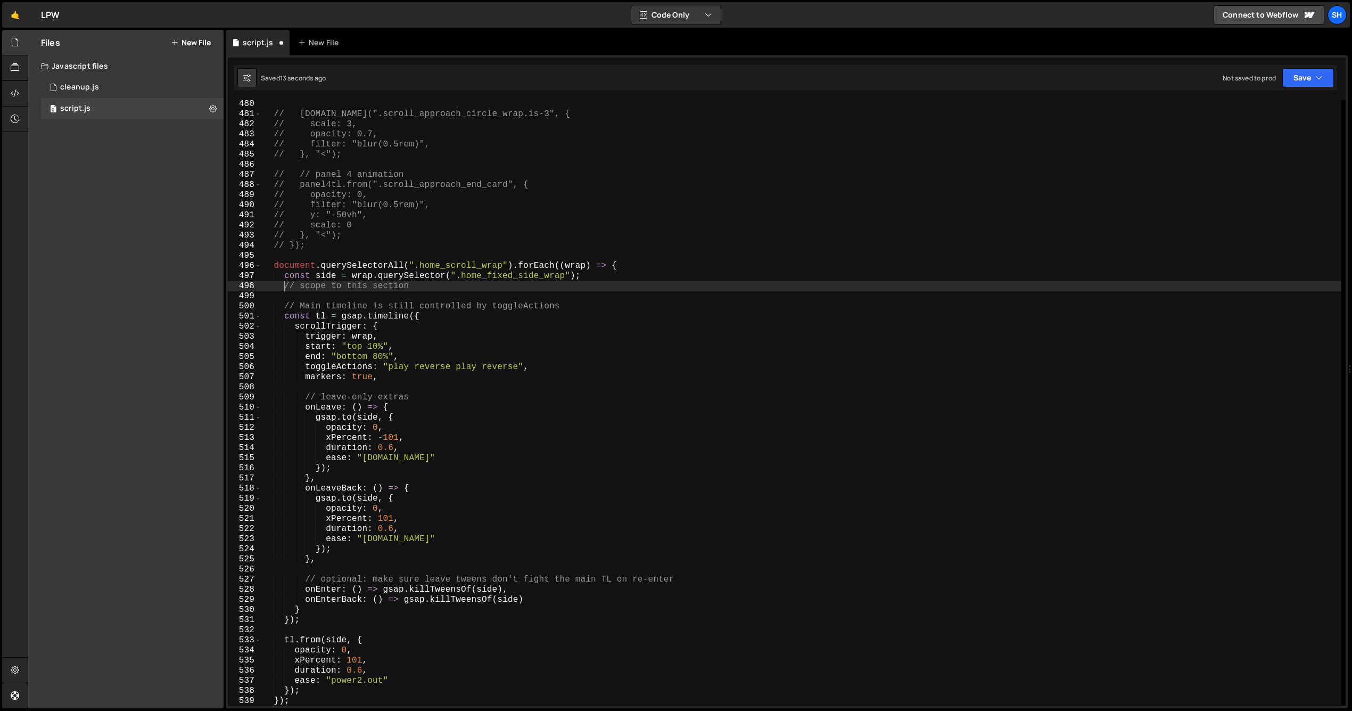
paste textarea "const side = wrap.querySelector(".home_fixed_side_wrap");"
click at [331, 289] on div "// panel4tl.to(".scroll_approach_circle_wrap.is-3", { // scale: 3, // opacity: …" at bounding box center [801, 412] width 1080 height 626
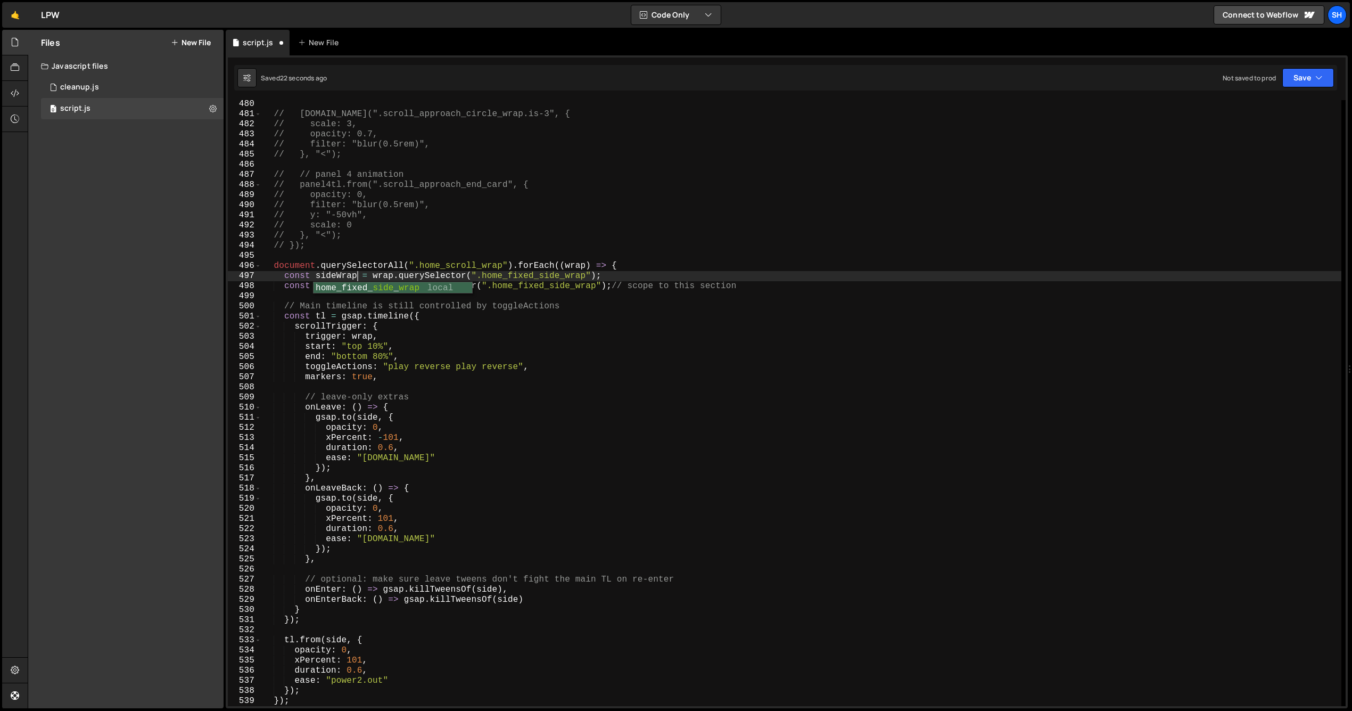
scroll to position [0, 6]
click at [567, 286] on div "// panel4tl.to(".scroll_approach_circle_wrap.is-3", { // scale: 3, // opacity: …" at bounding box center [801, 412] width 1080 height 626
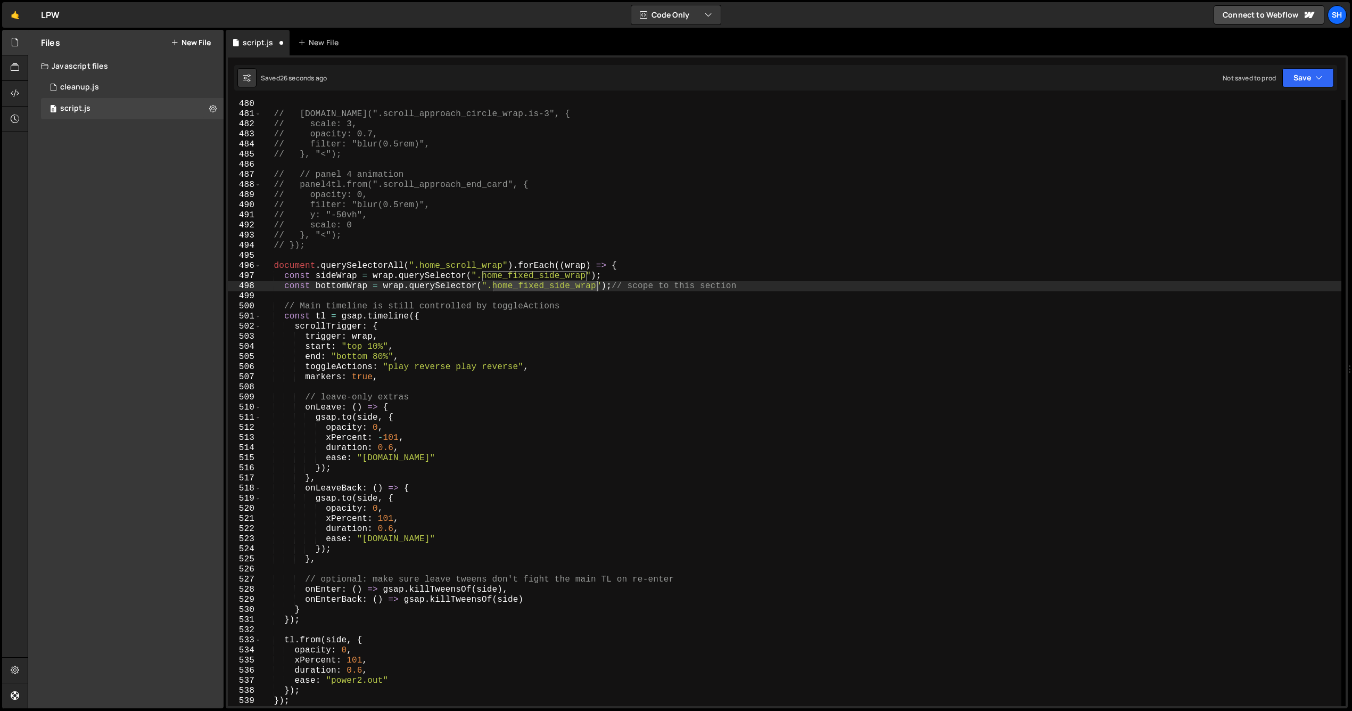
click at [567, 286] on div "// panel4tl.to(".scroll_approach_circle_wrap.is-3", { // scale: 3, // opacity: …" at bounding box center [801, 412] width 1080 height 626
click at [570, 286] on div "// panel4tl.to(".scroll_approach_circle_wrap.is-3", { // scale: 3, // opacity: …" at bounding box center [801, 403] width 1080 height 606
drag, startPoint x: 623, startPoint y: 287, endPoint x: 842, endPoint y: 287, distance: 218.8
click at [842, 287] on div "// panel4tl.to(".scroll_approach_circle_wrap.is-3", { // scale: 3, // opacity: …" at bounding box center [801, 412] width 1080 height 626
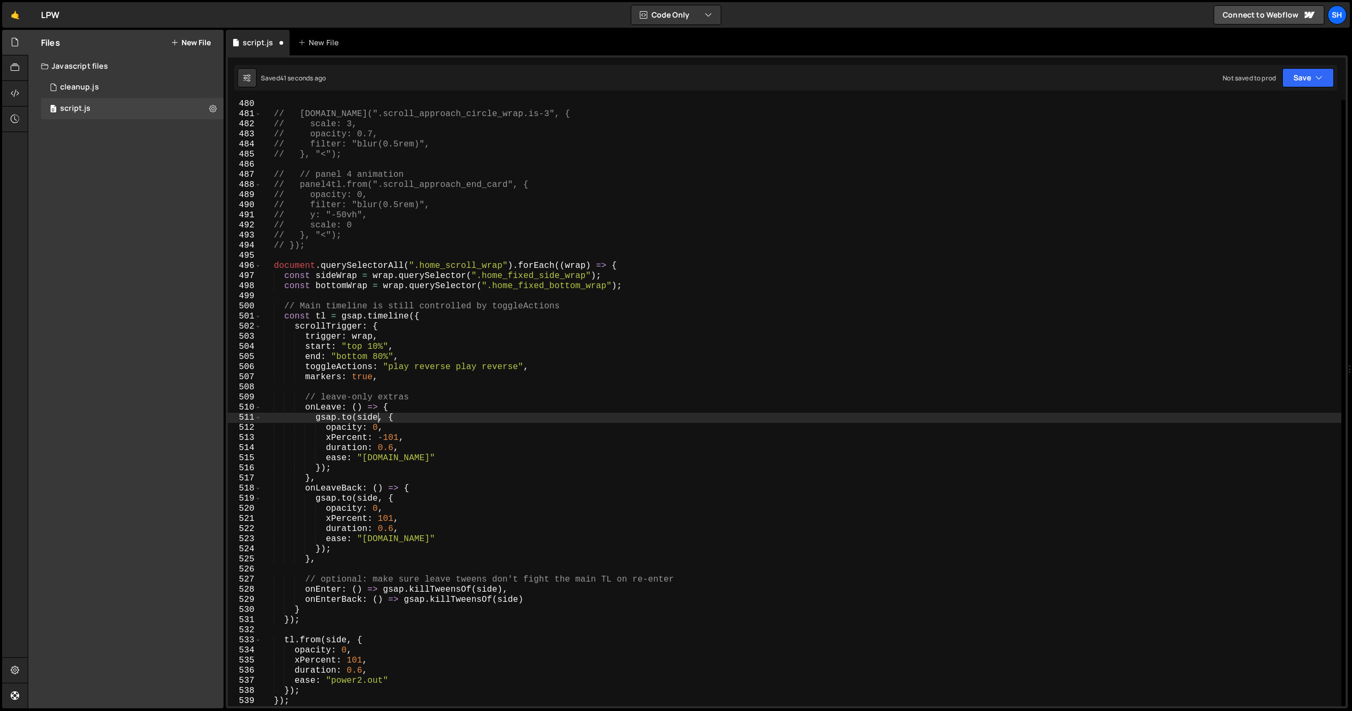
click at [377, 418] on div "// panel4tl.to(".scroll_approach_circle_wrap.is-3", { // scale: 3, // opacity: …" at bounding box center [801, 412] width 1080 height 626
click at [377, 417] on div "// panel4tl.to(".scroll_approach_circle_wrap.is-3", { // scale: 3, // opacity: …" at bounding box center [801, 412] width 1080 height 626
click at [402, 409] on div "// panel4tl.to(".scroll_approach_circle_wrap.is-3", { // scale: 3, // opacity: …" at bounding box center [801, 412] width 1080 height 626
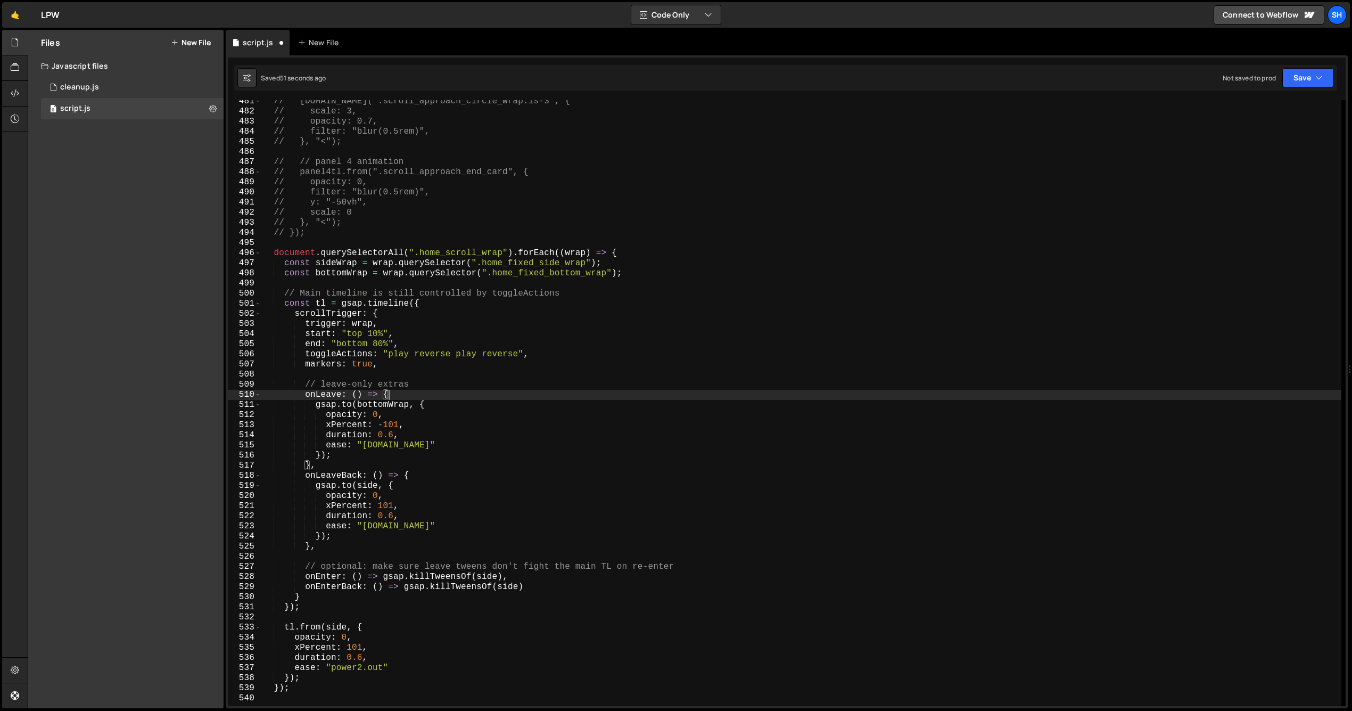
scroll to position [4863, 0]
click at [375, 480] on div "// panel4tl.to(".scroll_approach_circle_wrap.is-3", { // scale: 3, // opacity: …" at bounding box center [801, 405] width 1080 height 626
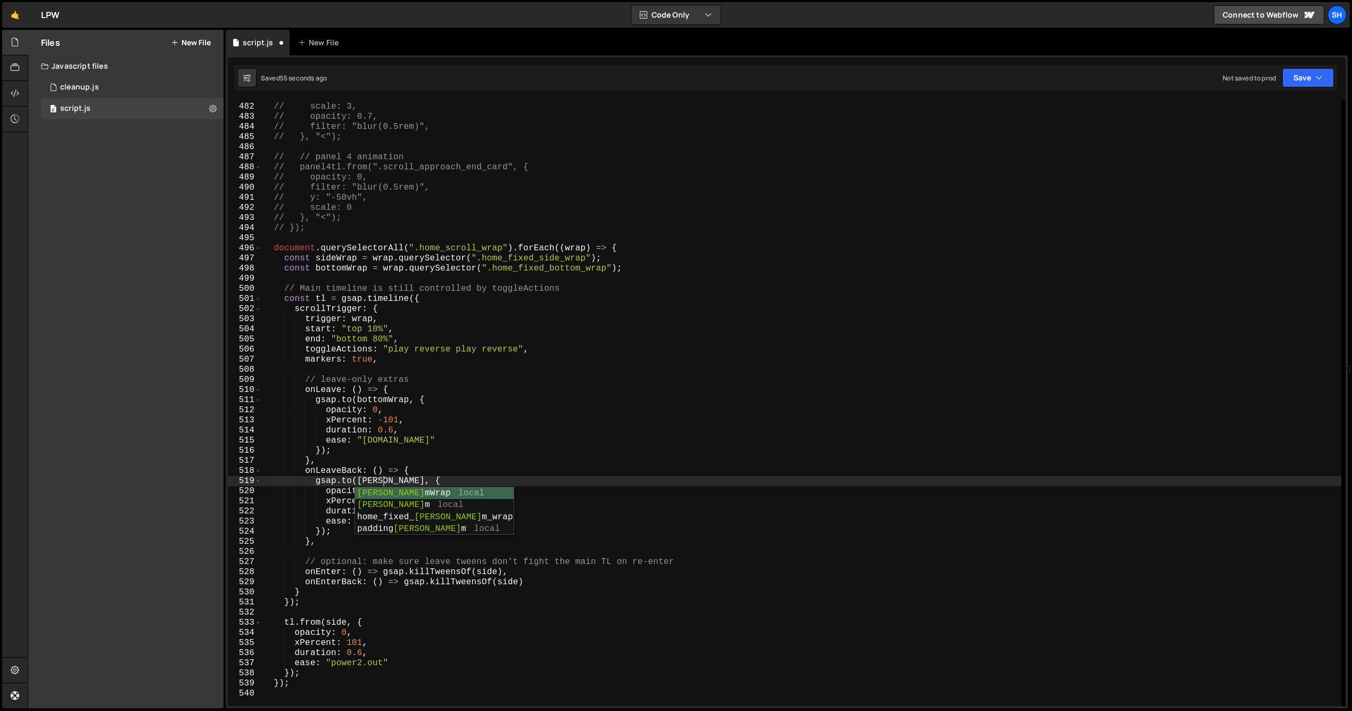
scroll to position [0, 7]
click at [461, 446] on div "// panel4tl.to(".scroll_approach_circle_wrap.is-3", { // scale: 3, // opacity: …" at bounding box center [801, 405] width 1080 height 626
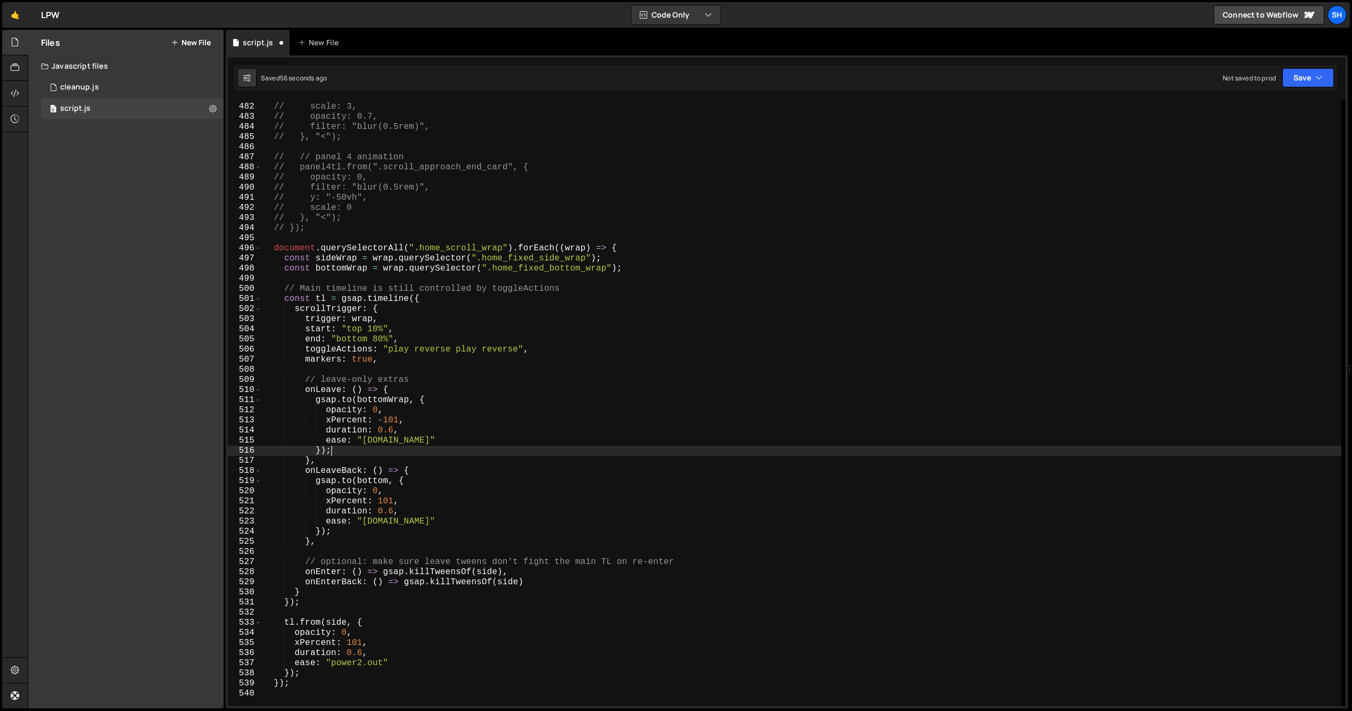
scroll to position [0, 4]
click at [353, 482] on div "// panel4tl.to(".scroll_approach_circle_wrap.is-3", { // scale: 3, // opacity: …" at bounding box center [801, 405] width 1080 height 626
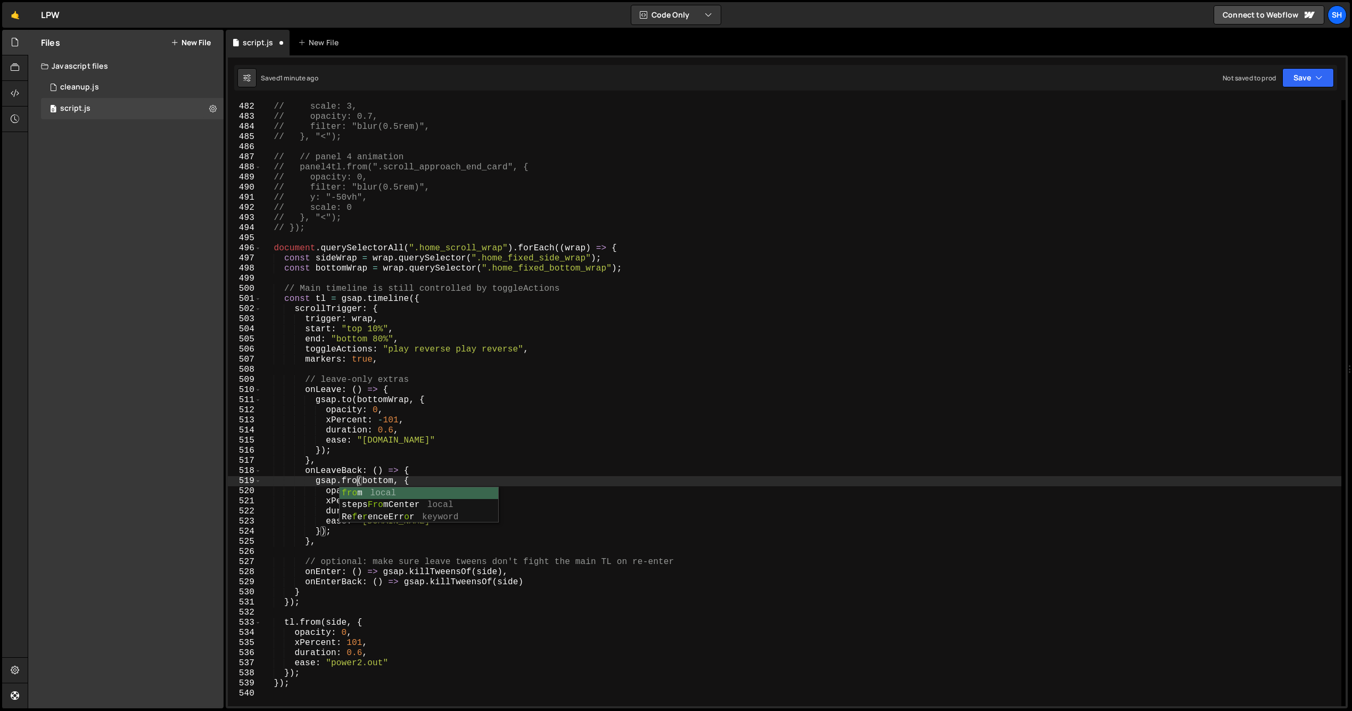
scroll to position [0, 6]
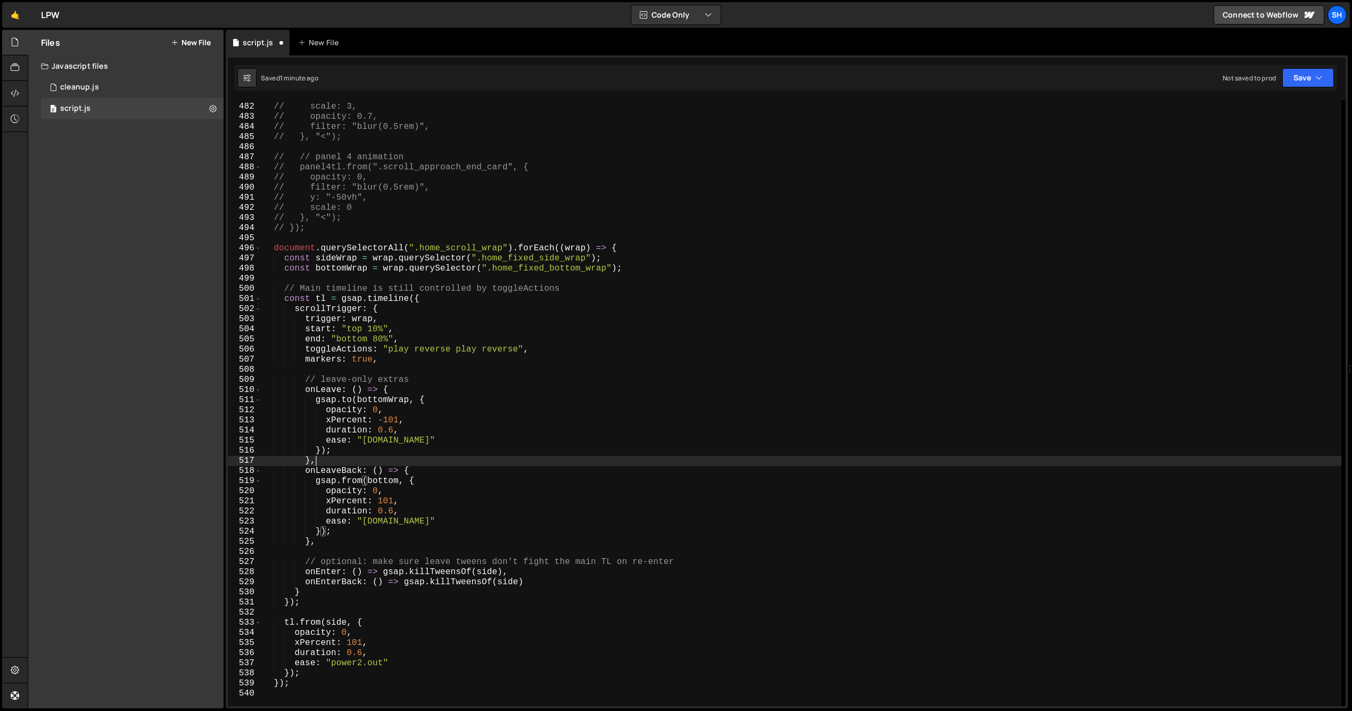
click at [423, 460] on div "// panel4tl.to(".scroll_approach_circle_wrap.is-3", { // scale: 3, // opacity: …" at bounding box center [801, 405] width 1080 height 626
click at [497, 573] on div "// panel4tl.to(".scroll_approach_circle_wrap.is-3", { // scale: 3, // opacity: …" at bounding box center [801, 405] width 1080 height 626
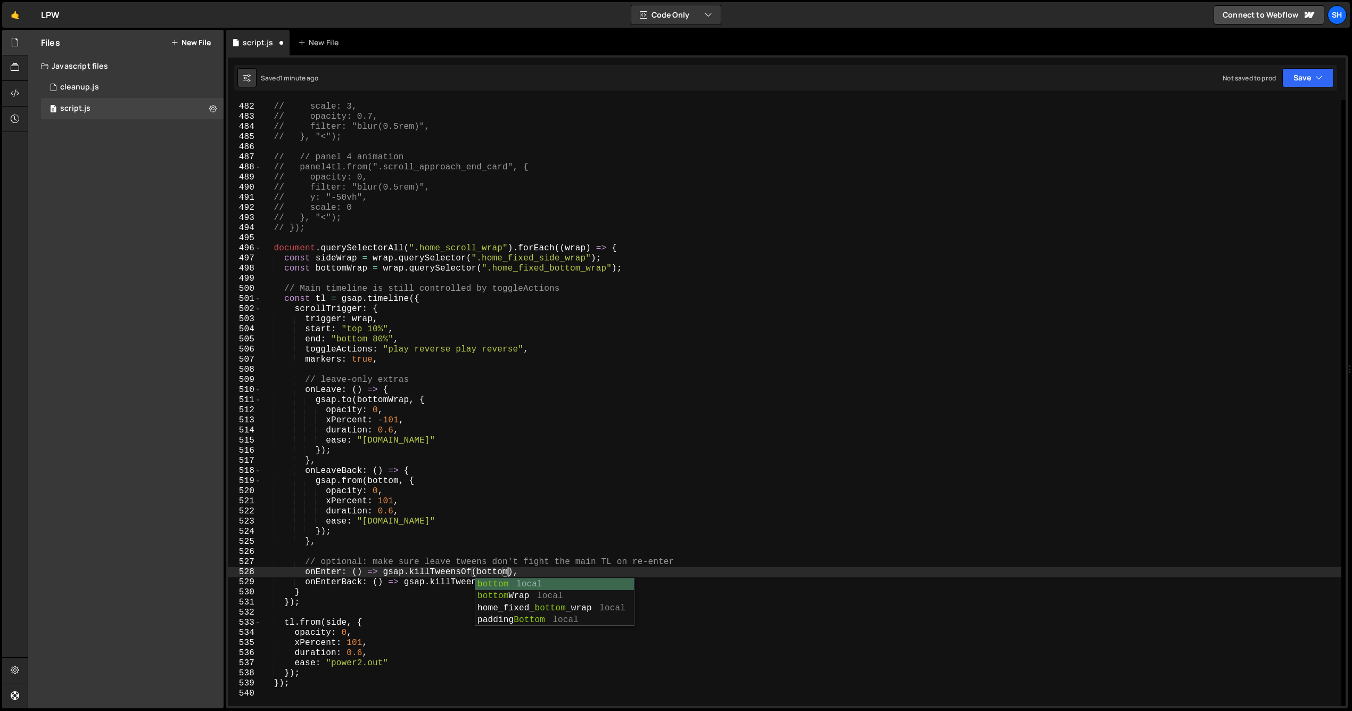
scroll to position [0, 15]
click at [531, 569] on div "// panel4tl.to(".scroll_approach_circle_wrap.is-3", { // scale: 3, // opacity: …" at bounding box center [801, 405] width 1080 height 626
click at [519, 580] on div "// panel4tl.to(".scroll_approach_circle_wrap.is-3", { // scale: 3, // opacity: …" at bounding box center [801, 405] width 1080 height 626
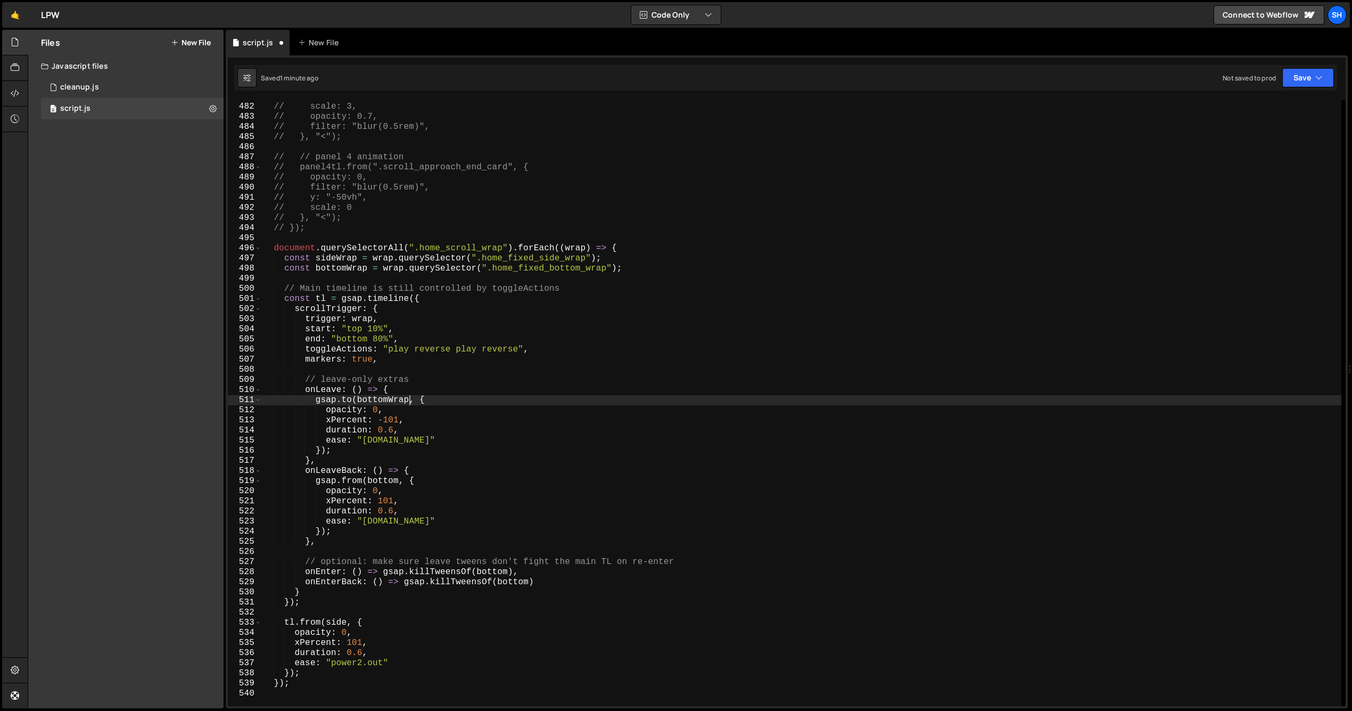
click at [407, 400] on div "// panel4tl.to(".scroll_approach_circle_wrap.is-3", { // scale: 3, // opacity: …" at bounding box center [801, 405] width 1080 height 626
click at [356, 257] on div "// panel4tl.to(".scroll_approach_circle_wrap.is-3", { // scale: 3, // opacity: …" at bounding box center [801, 405] width 1080 height 626
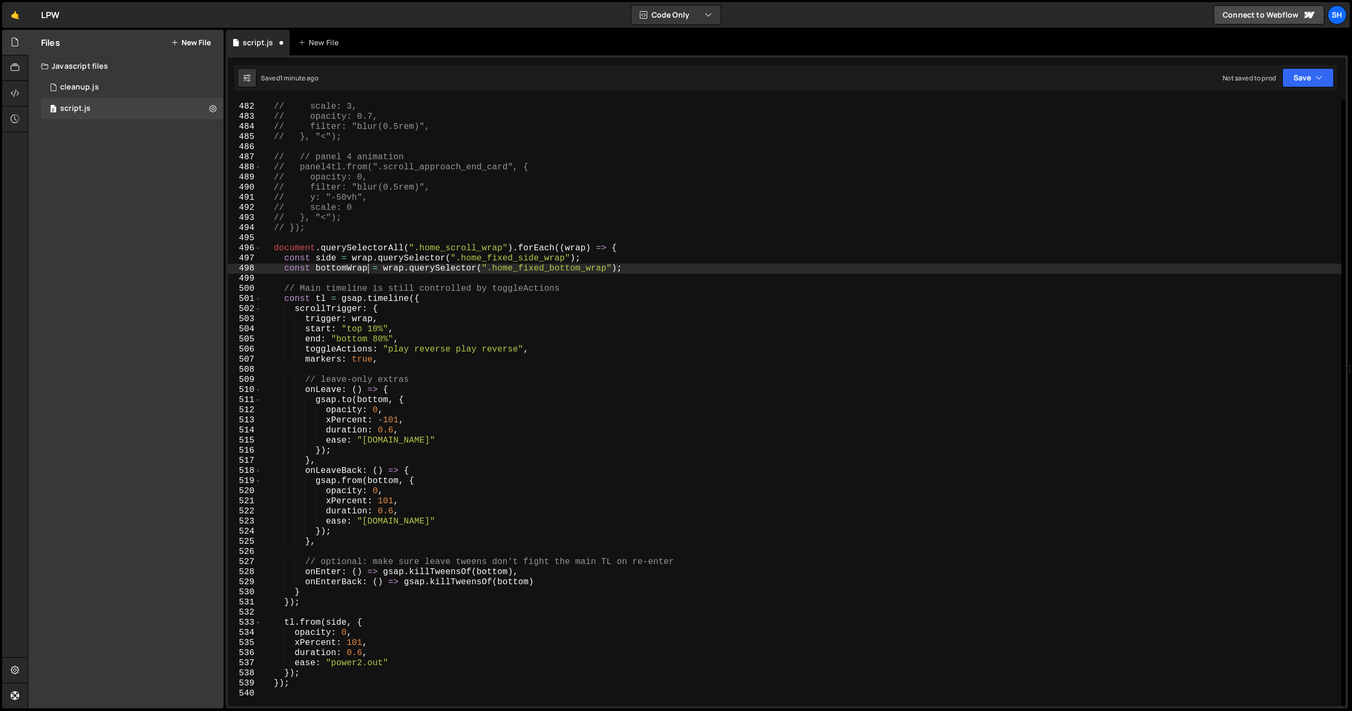
click at [366, 268] on div "// panel4tl.to(".scroll_approach_circle_wrap.is-3", { // scale: 3, // opacity: …" at bounding box center [801, 405] width 1080 height 626
click at [131, 282] on div "Files New File Javascript files 0 cleanup.js 0 0 script.js 0 CSS files Copy sha…" at bounding box center [125, 369] width 195 height 678
click at [602, 273] on div "// panel4tl.to(".scroll_approach_circle_wrap.is-3", { // scale: 3, // opacity: …" at bounding box center [801, 405] width 1080 height 626
click at [330, 419] on div "// panel4tl.to(".scroll_approach_circle_wrap.is-3", { // scale: 3, // opacity: …" at bounding box center [801, 405] width 1080 height 626
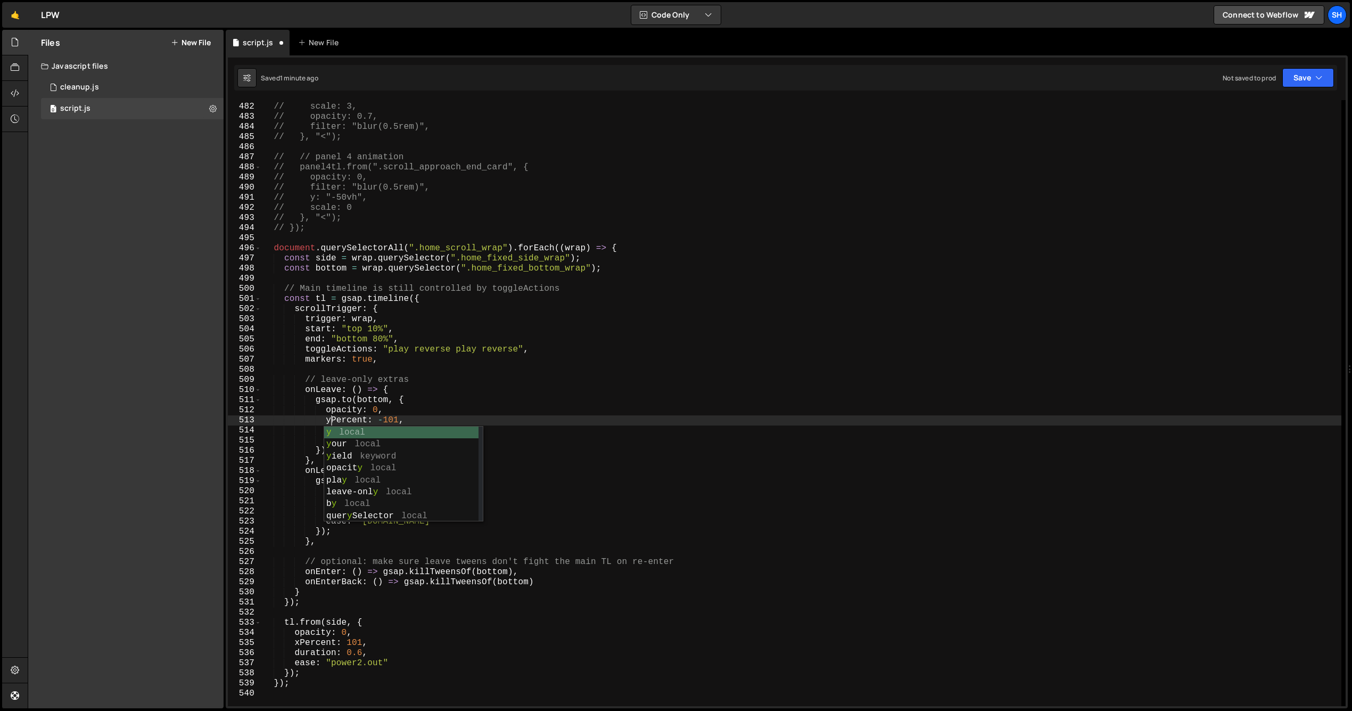
scroll to position [0, 4]
click at [415, 439] on div "// panel4tl.to(".scroll_approach_circle_wrap.is-3", { // scale: 3, // opacity: …" at bounding box center [801, 405] width 1080 height 626
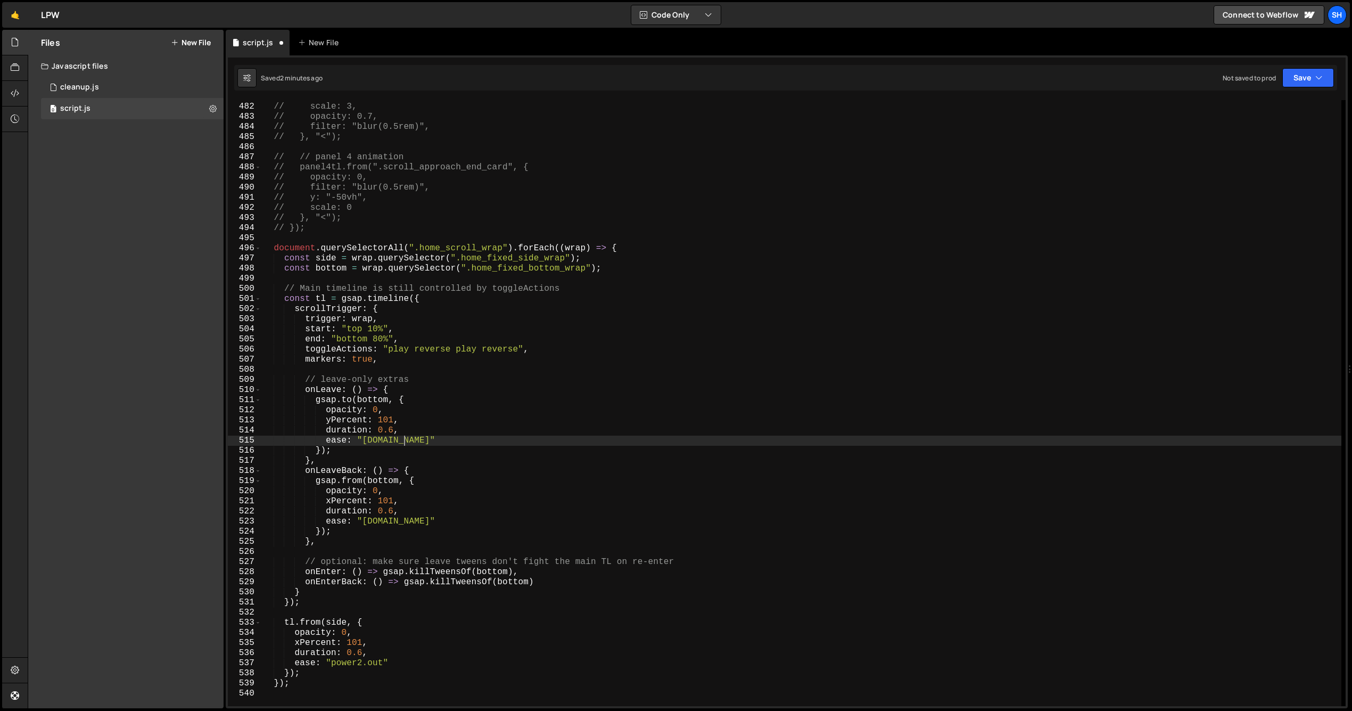
click at [406, 437] on div "// panel4tl.to(".scroll_approach_circle_wrap.is-3", { // scale: 3, // opacity: …" at bounding box center [801, 405] width 1080 height 626
click at [408, 437] on div "// panel4tl.to(".scroll_approach_circle_wrap.is-3", { // scale: 3, // opacity: …" at bounding box center [801, 405] width 1080 height 626
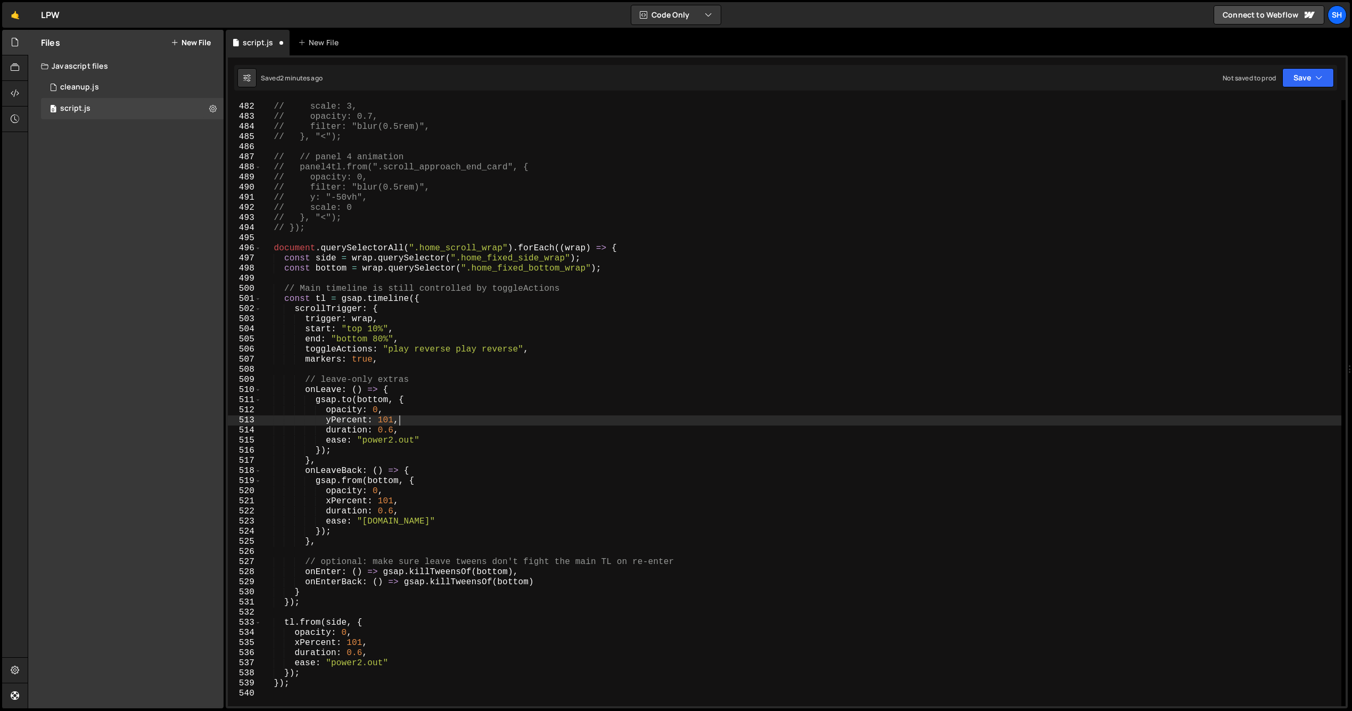
click at [434, 425] on div "// panel4tl.to(".scroll_approach_circle_wrap.is-3", { // scale: 3, // opacity: …" at bounding box center [801, 405] width 1080 height 626
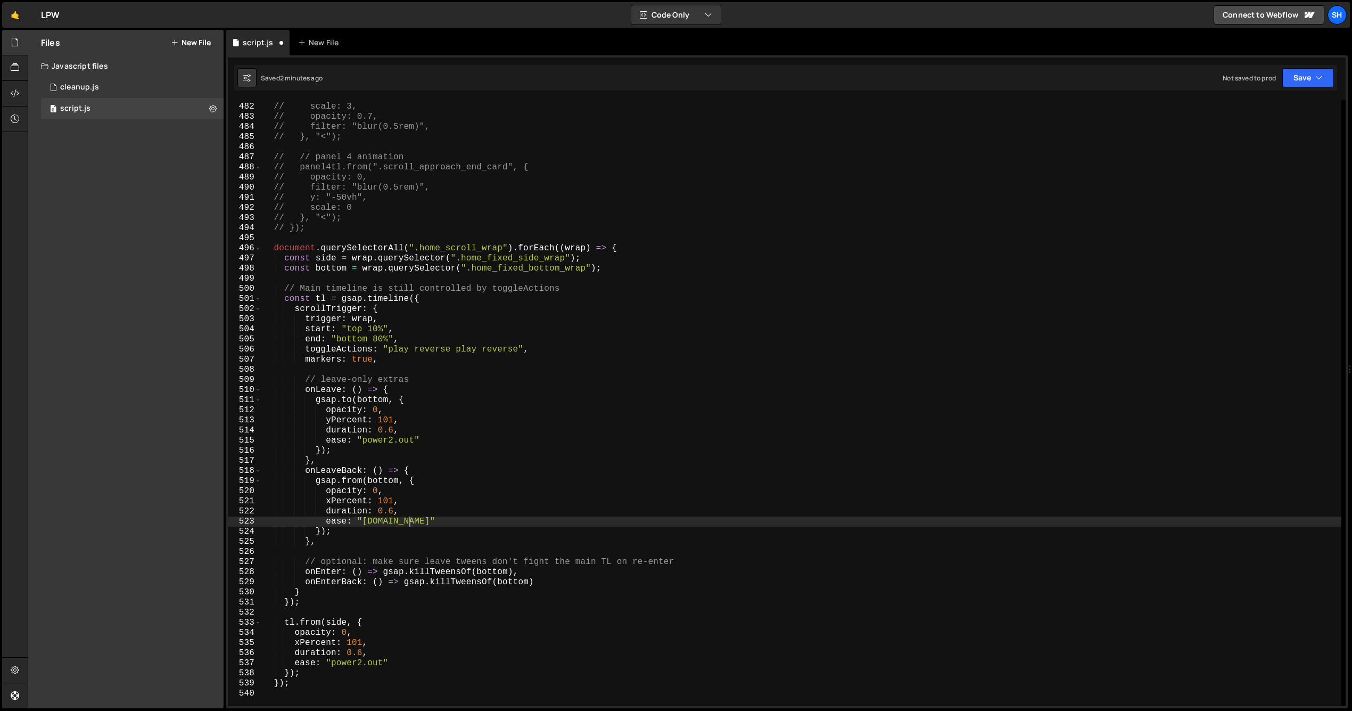
click at [408, 522] on div "// panel4tl.to(".scroll_approach_circle_wrap.is-3", { // scale: 3, // opacity: …" at bounding box center [801, 405] width 1080 height 626
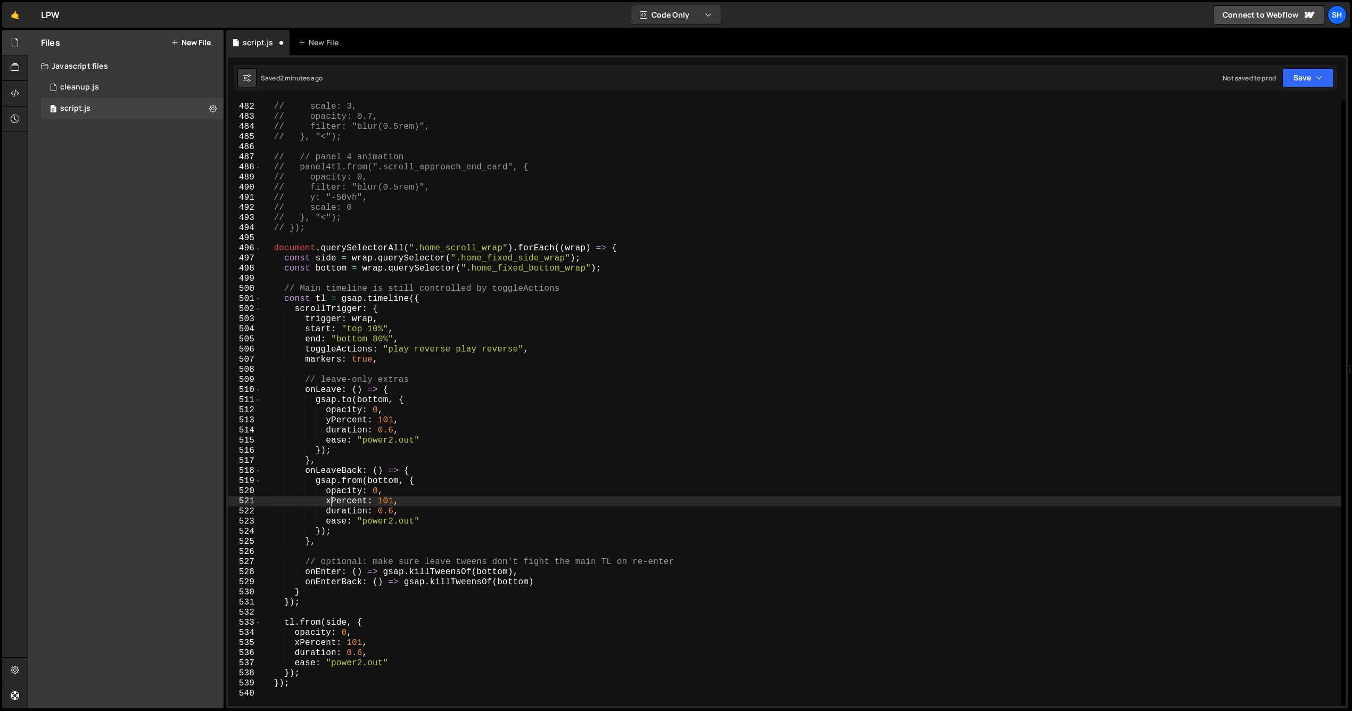
click at [330, 499] on div "// panel4tl.to(".scroll_approach_circle_wrap.is-3", { // scale: 3, // opacity: …" at bounding box center [801, 405] width 1080 height 626
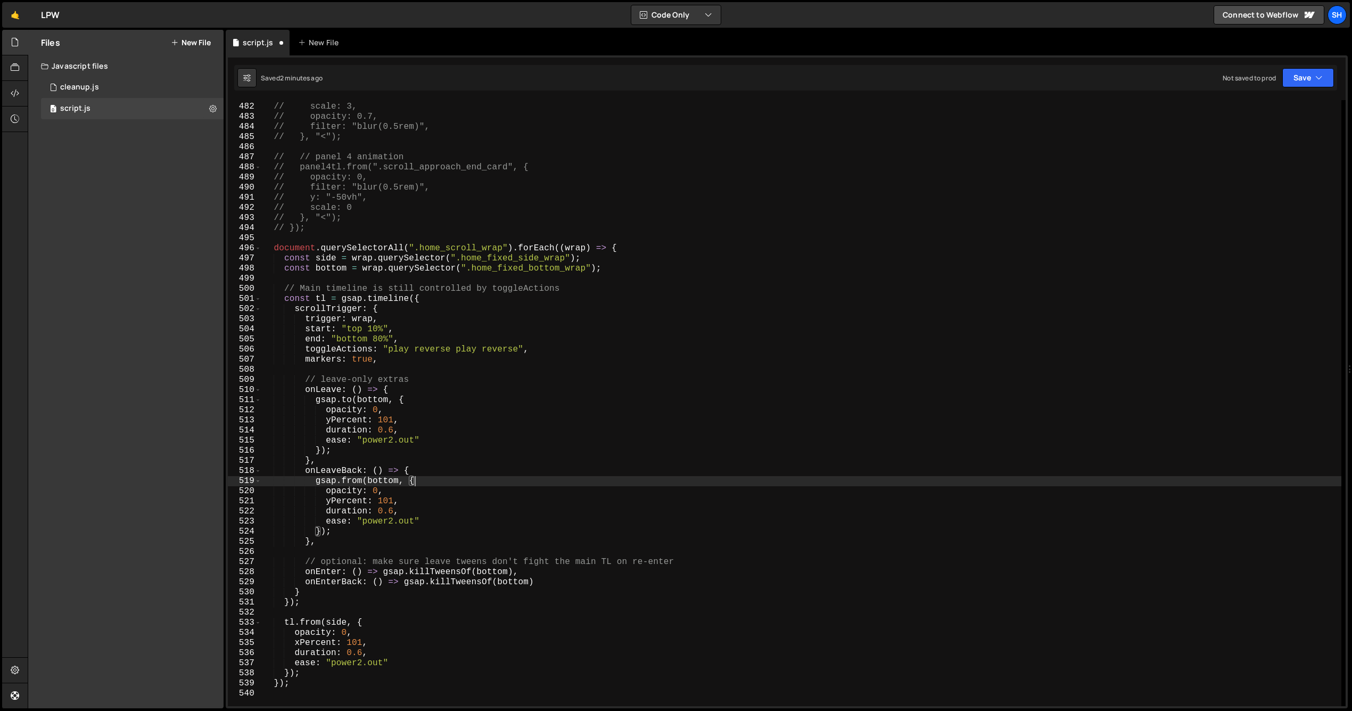
click at [467, 481] on div "// panel4tl.to(".scroll_approach_circle_wrap.is-3", { // scale: 3, // opacity: …" at bounding box center [801, 405] width 1080 height 626
click at [430, 482] on div "// panel4tl.to(".scroll_approach_circle_wrap.is-3", { // scale: 3, // opacity: …" at bounding box center [801, 405] width 1080 height 626
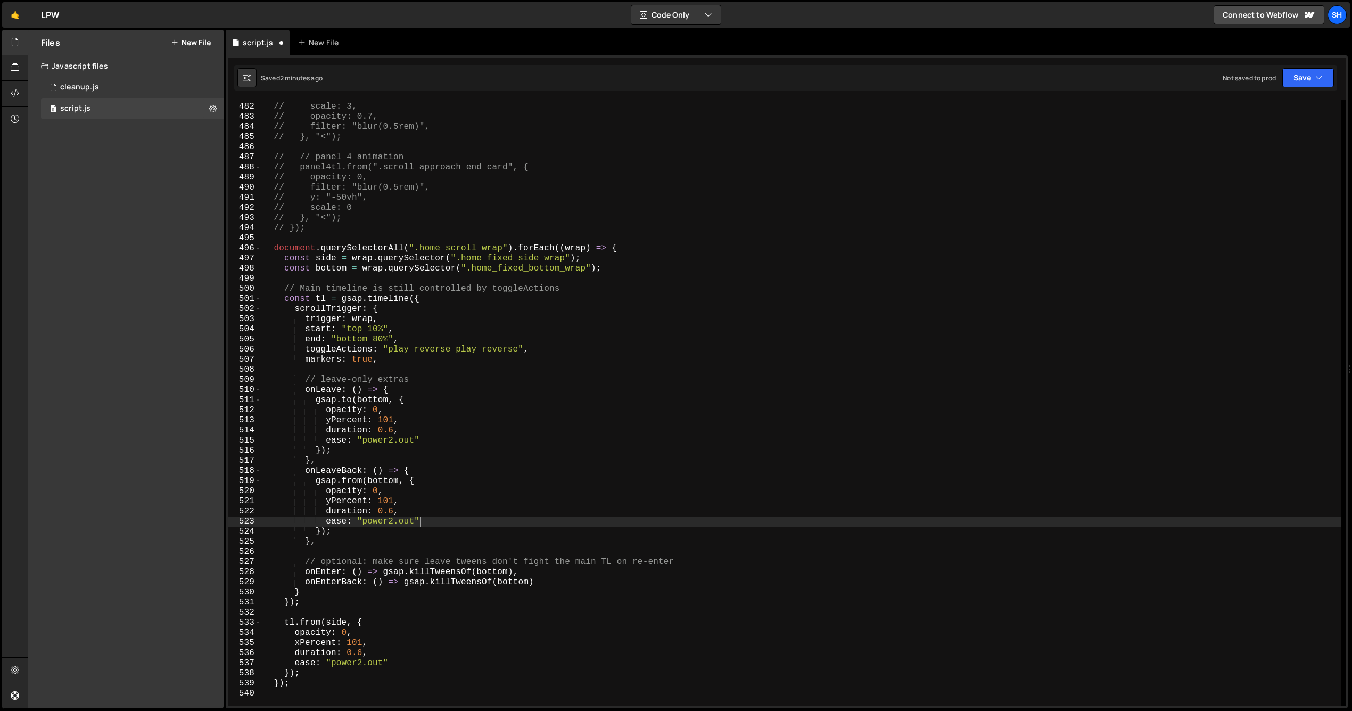
click at [424, 519] on div "// panel4tl.to(".scroll_approach_circle_wrap.is-3", { // scale: 3, // opacity: …" at bounding box center [801, 405] width 1080 height 626
click at [324, 542] on div "// panel4tl.to(".scroll_approach_circle_wrap.is-3", { // scale: 3, // opacity: …" at bounding box center [801, 405] width 1080 height 626
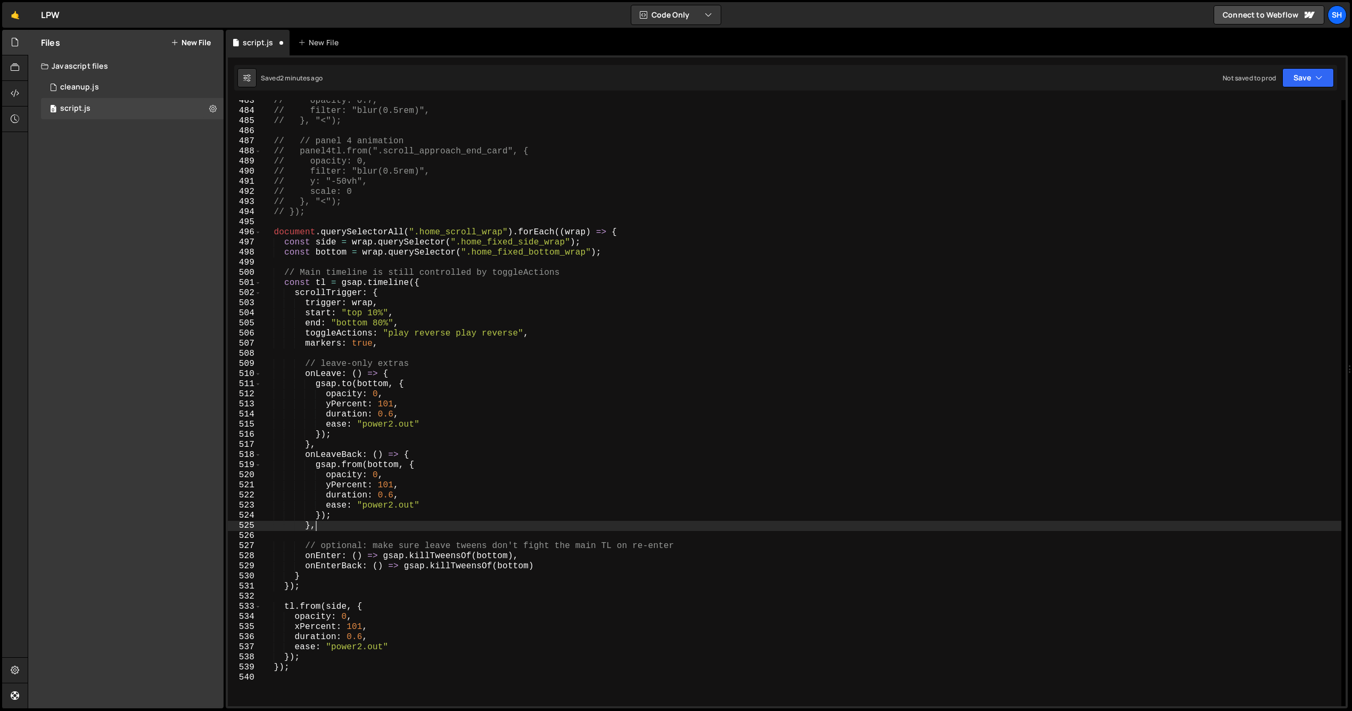
scroll to position [4907, 0]
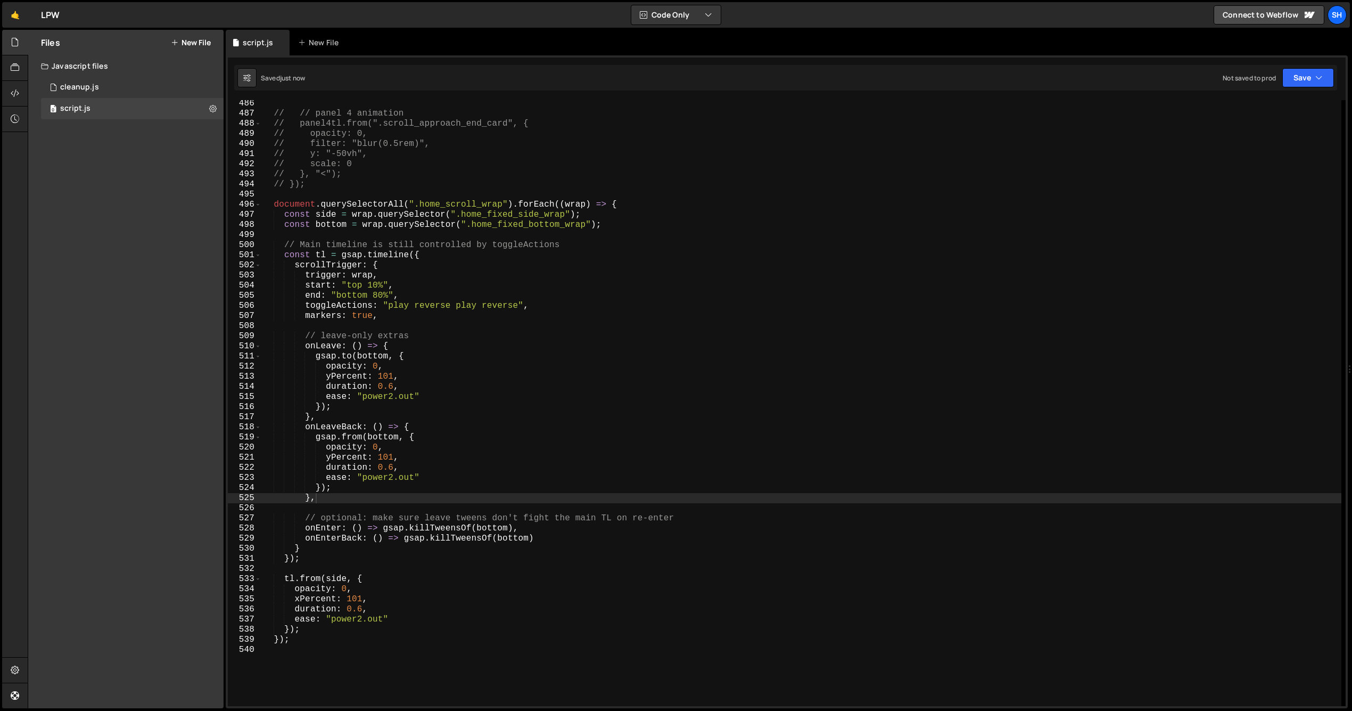
click at [179, 412] on div "Files New File Javascript files 0 cleanup.js 0 0 script.js 0 CSS files Copy sha…" at bounding box center [125, 369] width 195 height 678
click at [363, 436] on div "// // panel 4 animation // panel4tl.from(".scroll_approach_end_card", { // opac…" at bounding box center [801, 411] width 1080 height 626
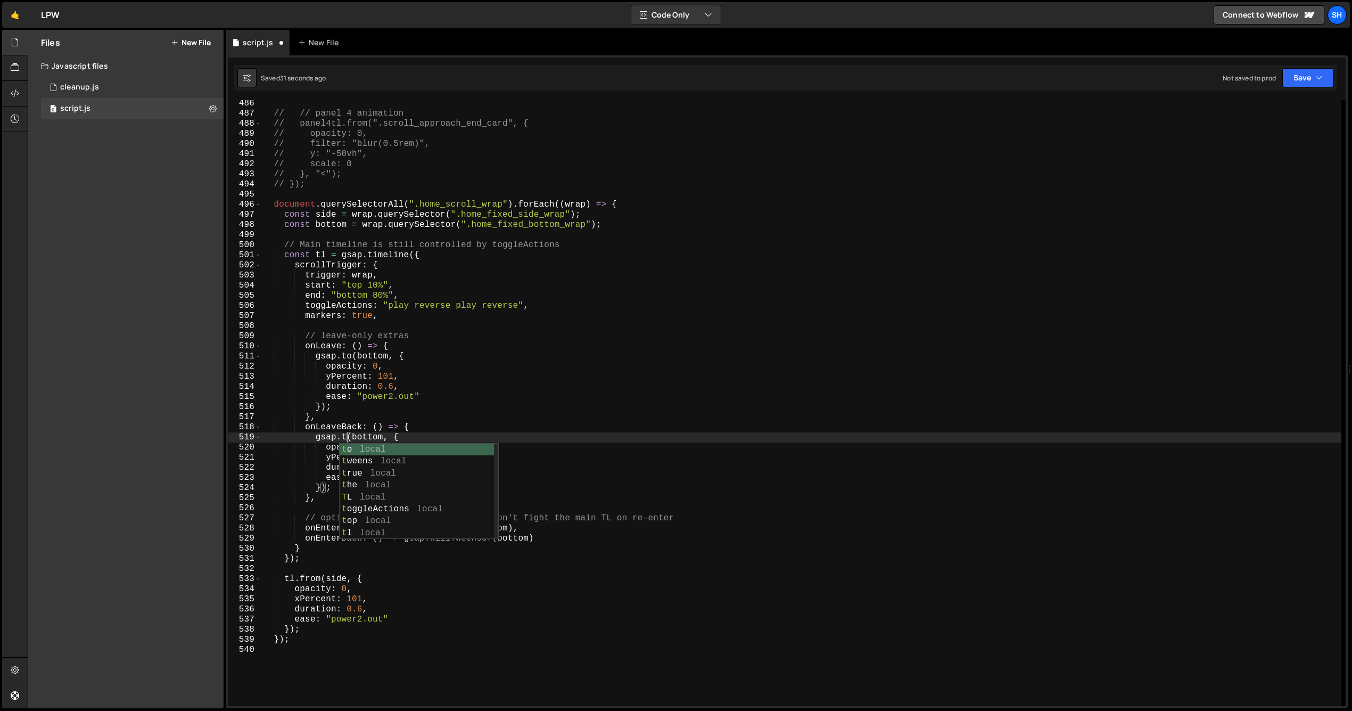
scroll to position [0, 5]
click at [440, 436] on div "// // panel 4 animation // panel4tl.from(".scroll_approach_end_card", { // opac…" at bounding box center [801, 411] width 1080 height 626
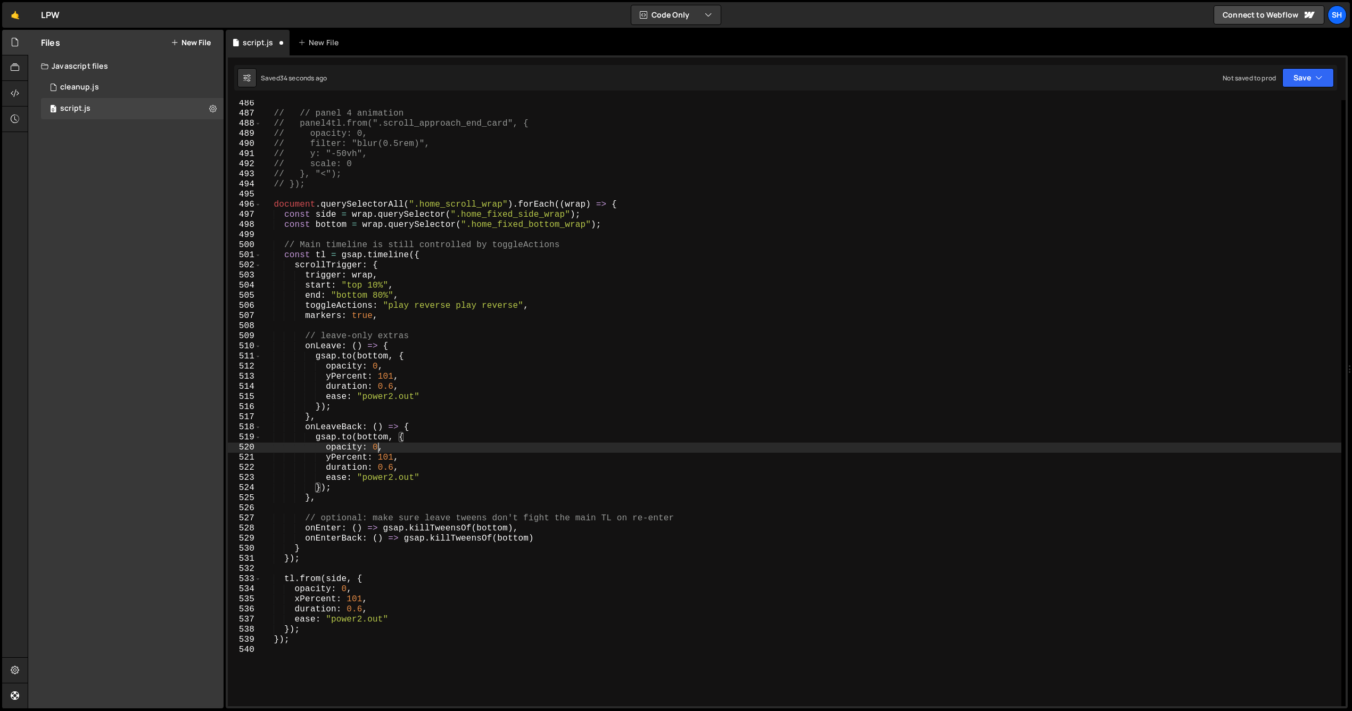
click at [377, 449] on div "// // panel 4 animation // panel4tl.from(".scroll_approach_end_card", { // opac…" at bounding box center [801, 411] width 1080 height 626
click at [454, 435] on div "// // panel 4 animation // panel4tl.from(".scroll_approach_end_card", { // opac…" at bounding box center [801, 411] width 1080 height 626
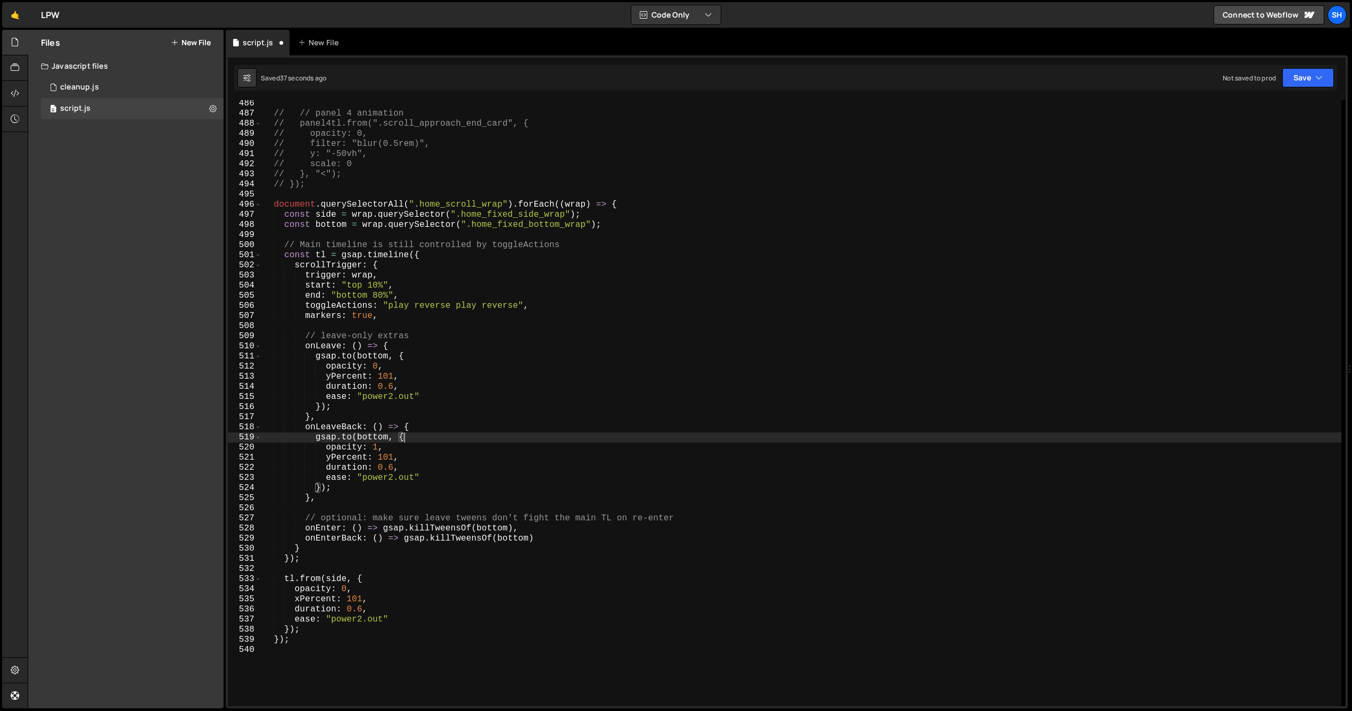
click at [392, 455] on div "// // panel 4 animation // panel4tl.from(".scroll_approach_end_card", { // opac…" at bounding box center [801, 411] width 1080 height 626
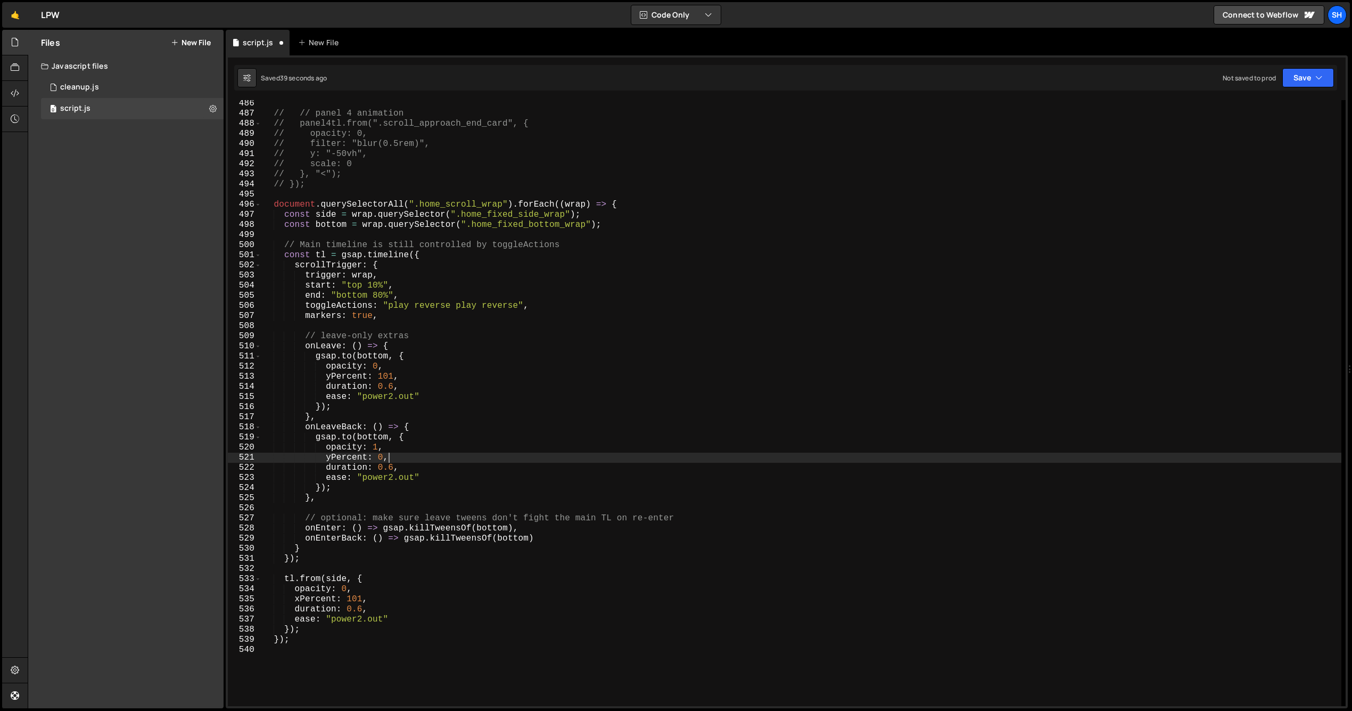
click at [403, 454] on div "// // panel 4 animation // panel4tl.from(".scroll_approach_end_card", { // opac…" at bounding box center [801, 411] width 1080 height 626
click at [191, 380] on div "Files New File Javascript files 0 cleanup.js 0 0 script.js 0 CSS files Copy sha…" at bounding box center [125, 369] width 195 height 678
click at [541, 539] on div "// // panel 4 animation // panel4tl.from(".scroll_approach_end_card", { // opac…" at bounding box center [801, 411] width 1080 height 626
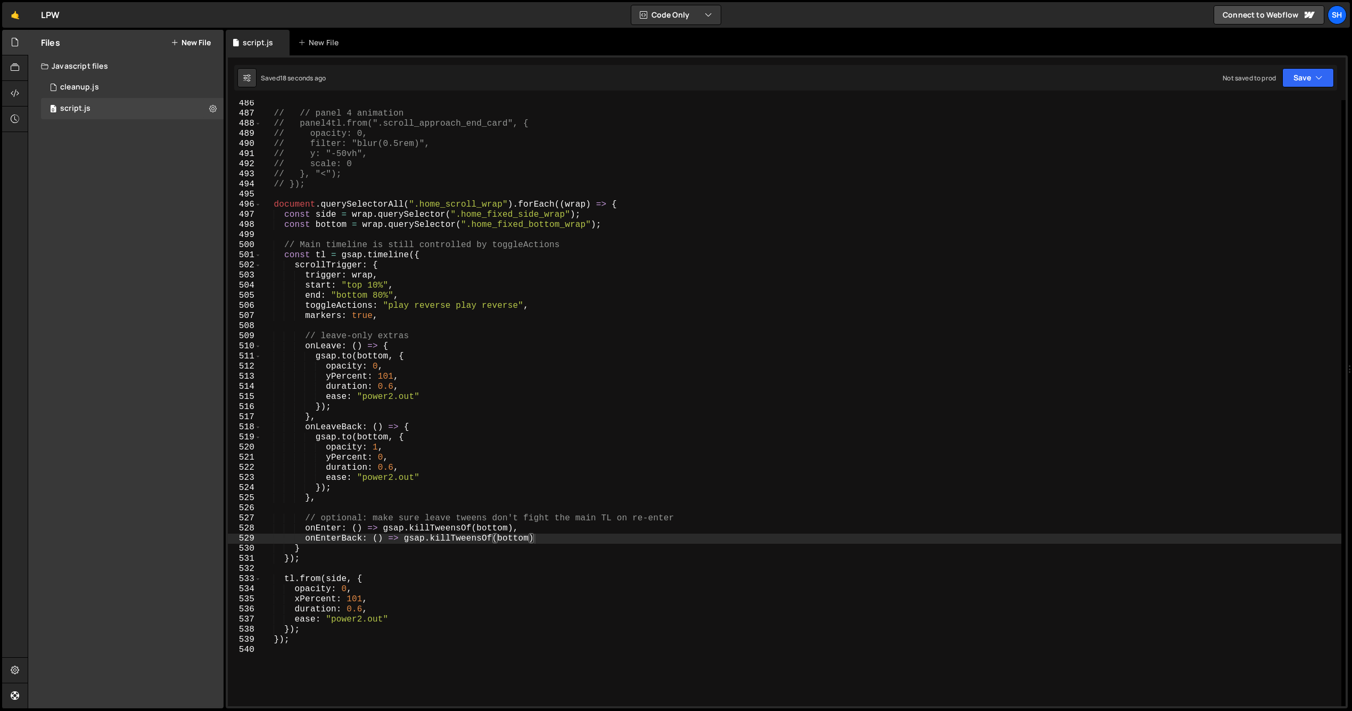
click at [126, 430] on div "Files New File Javascript files 0 cleanup.js 0 0 script.js 0 CSS files Copy sha…" at bounding box center [125, 369] width 195 height 678
click at [425, 474] on div "// // panel 4 animation // panel4tl.from(".scroll_approach_end_card", { // opac…" at bounding box center [801, 411] width 1080 height 626
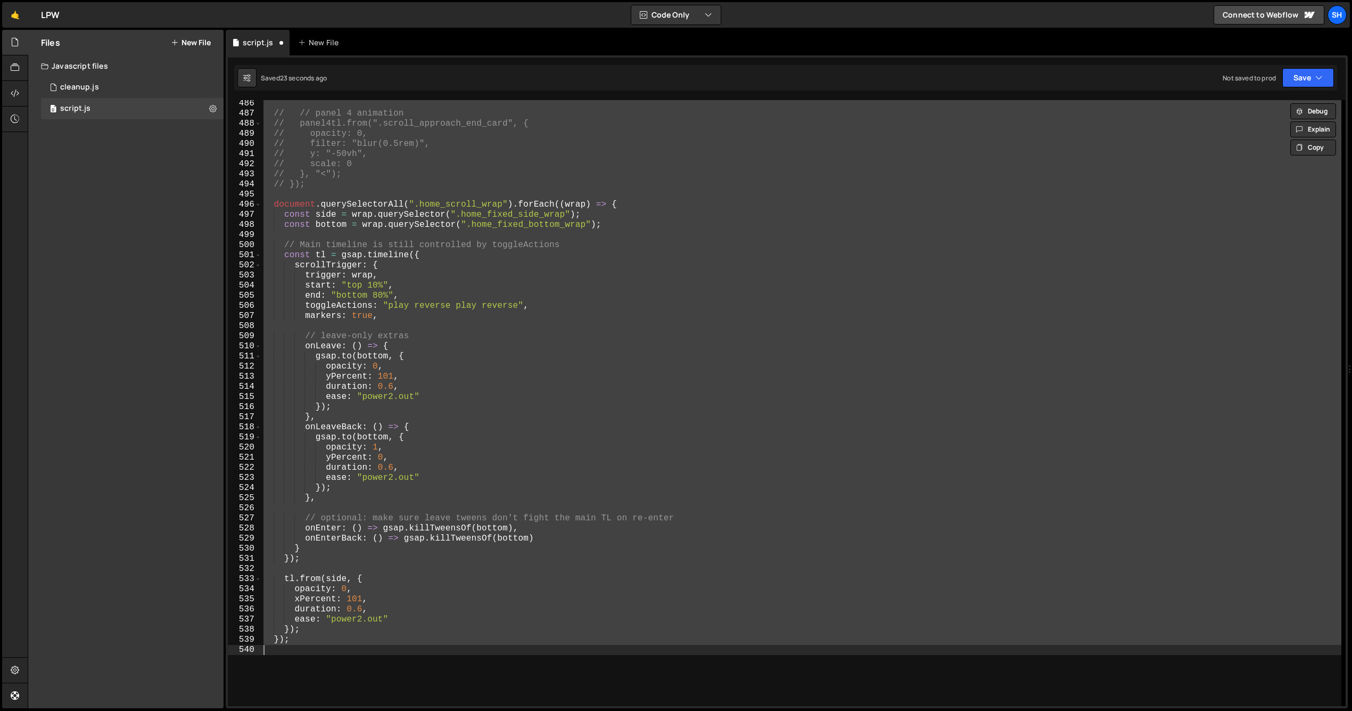
scroll to position [0, 1]
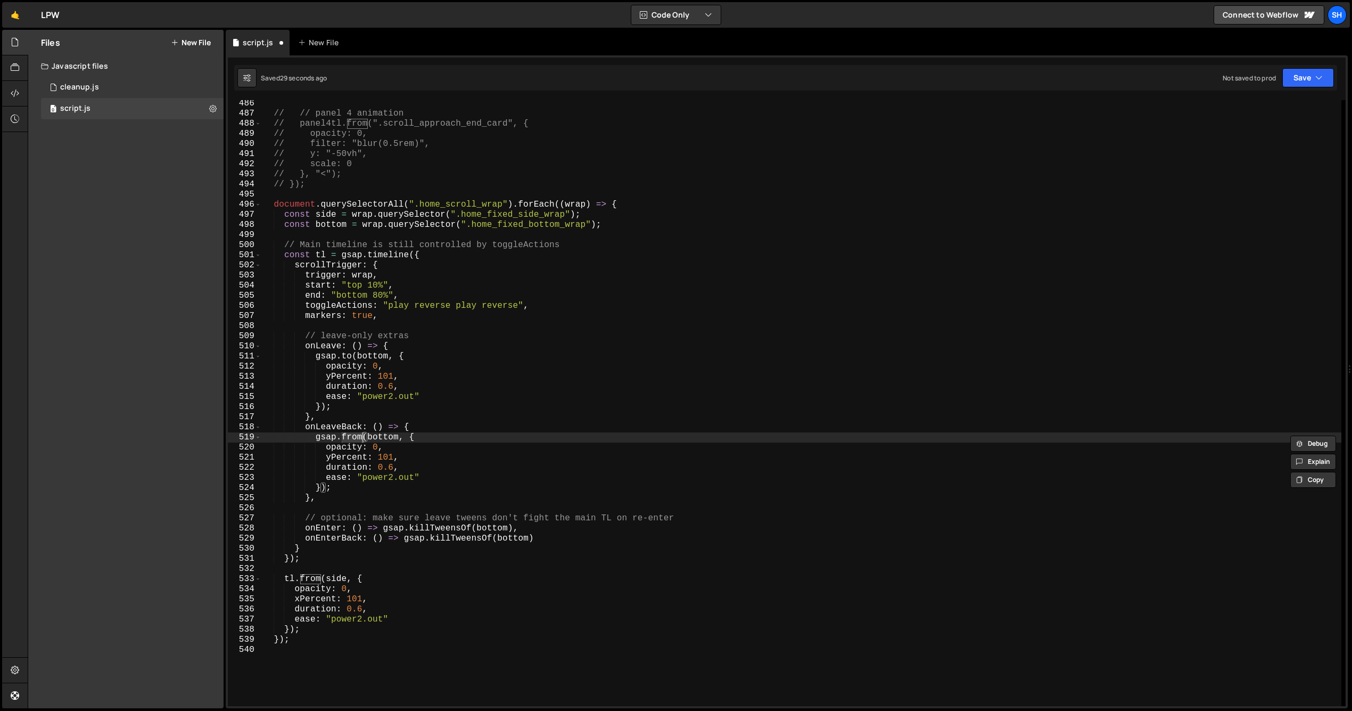
click at [423, 476] on div "// // panel 4 animation // panel4tl.from(".scroll_approach_end_card", { // opac…" at bounding box center [801, 411] width 1080 height 626
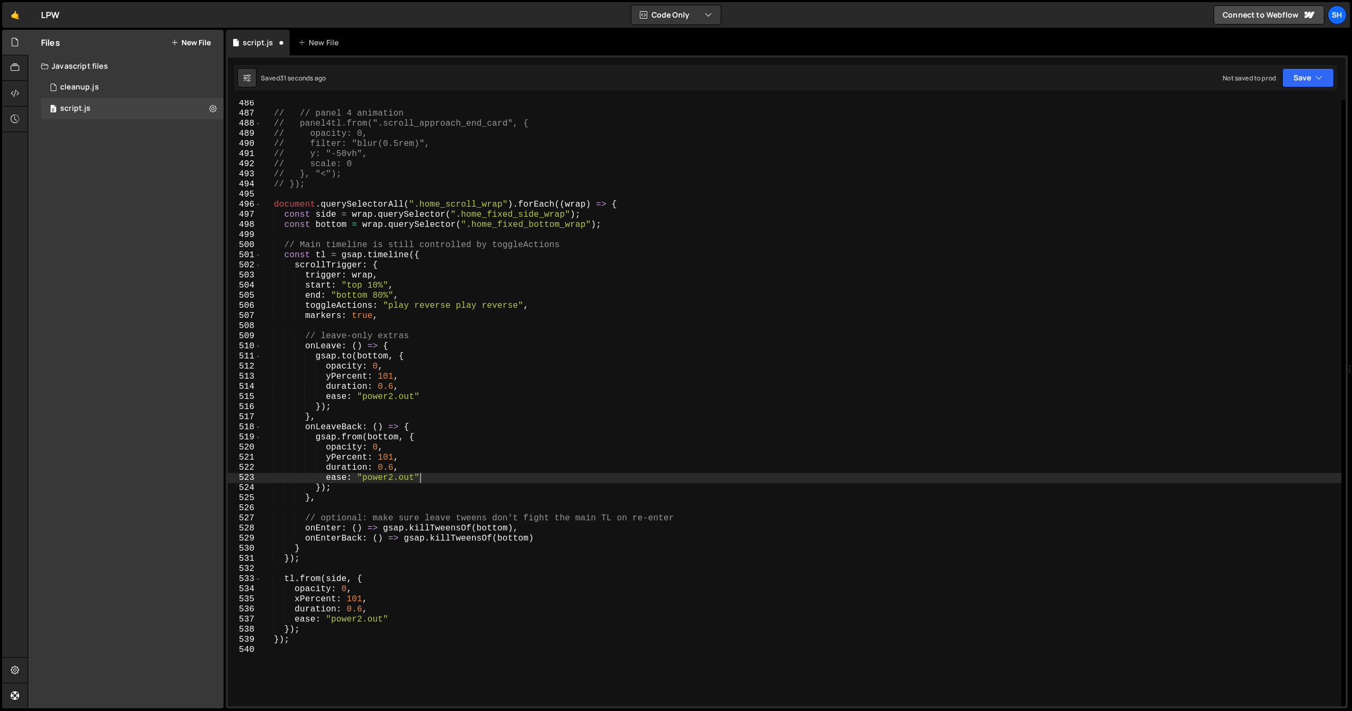
click at [508, 527] on div "// // panel 4 animation // panel4tl.from(".scroll_approach_end_card", { // opac…" at bounding box center [801, 411] width 1080 height 626
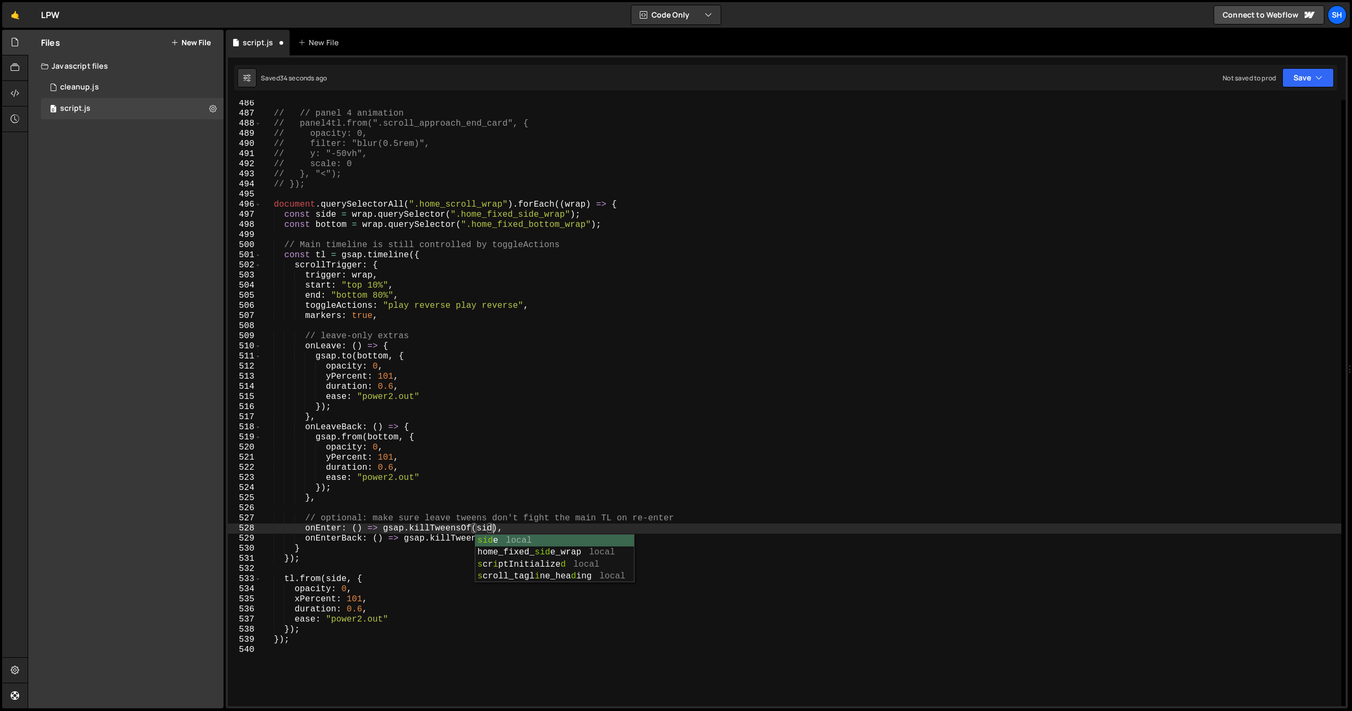
scroll to position [0, 14]
type textarea "onEnter: () => gsap.killTweensOf(side),"
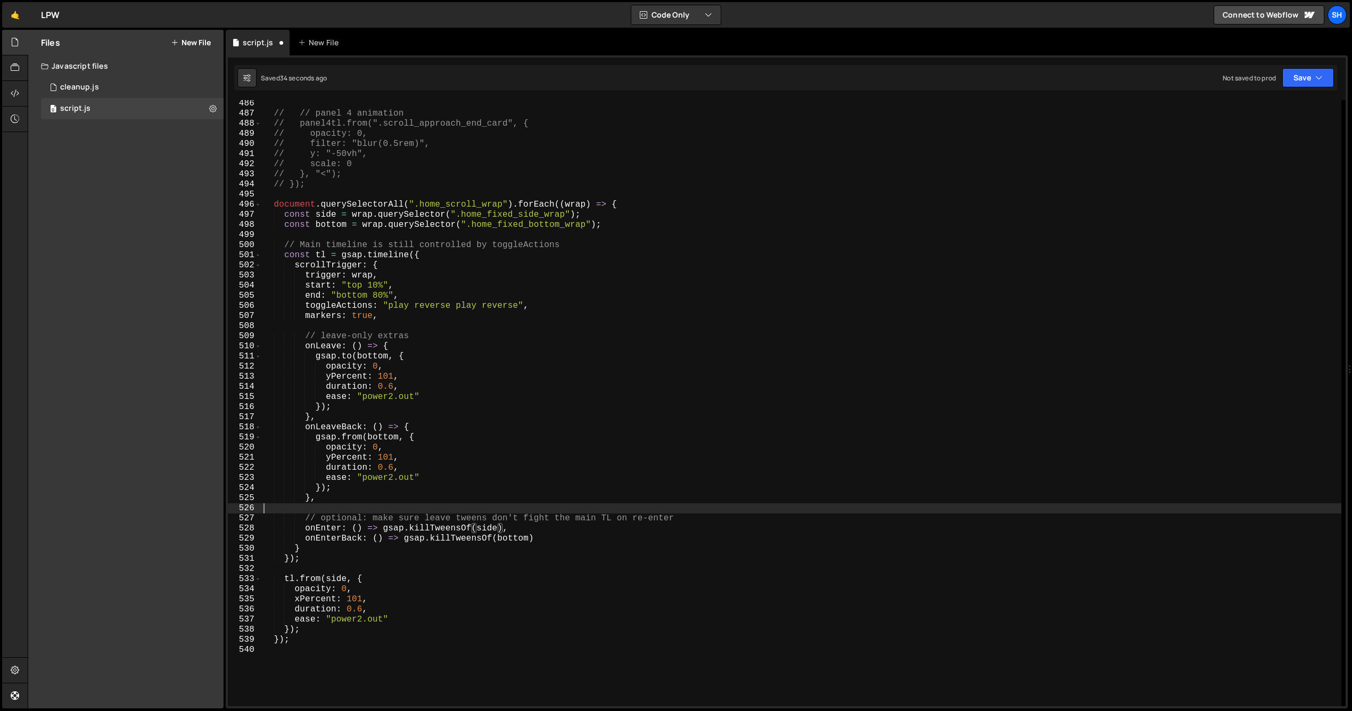
click at [509, 510] on div "// // panel 4 animation // panel4tl.from(".scroll_approach_end_card", { // opac…" at bounding box center [801, 411] width 1080 height 626
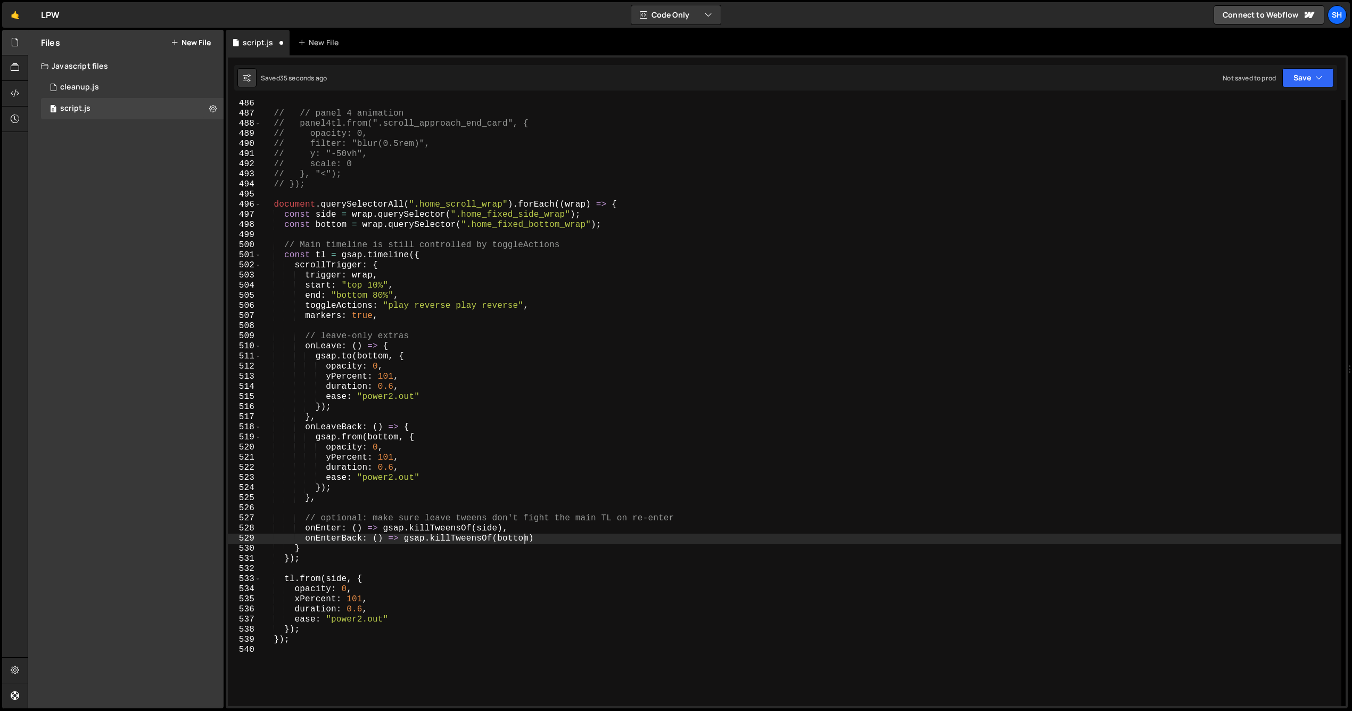
click at [524, 539] on div "// // panel 4 animation // panel4tl.from(".scroll_approach_end_card", { // opac…" at bounding box center [801, 411] width 1080 height 626
click at [523, 539] on div "// // panel 4 animation // panel4tl.from(".scroll_approach_end_card", { // opac…" at bounding box center [801, 411] width 1080 height 626
click at [500, 470] on div "// // panel 4 animation // panel4tl.from(".scroll_approach_end_card", { // opac…" at bounding box center [801, 411] width 1080 height 626
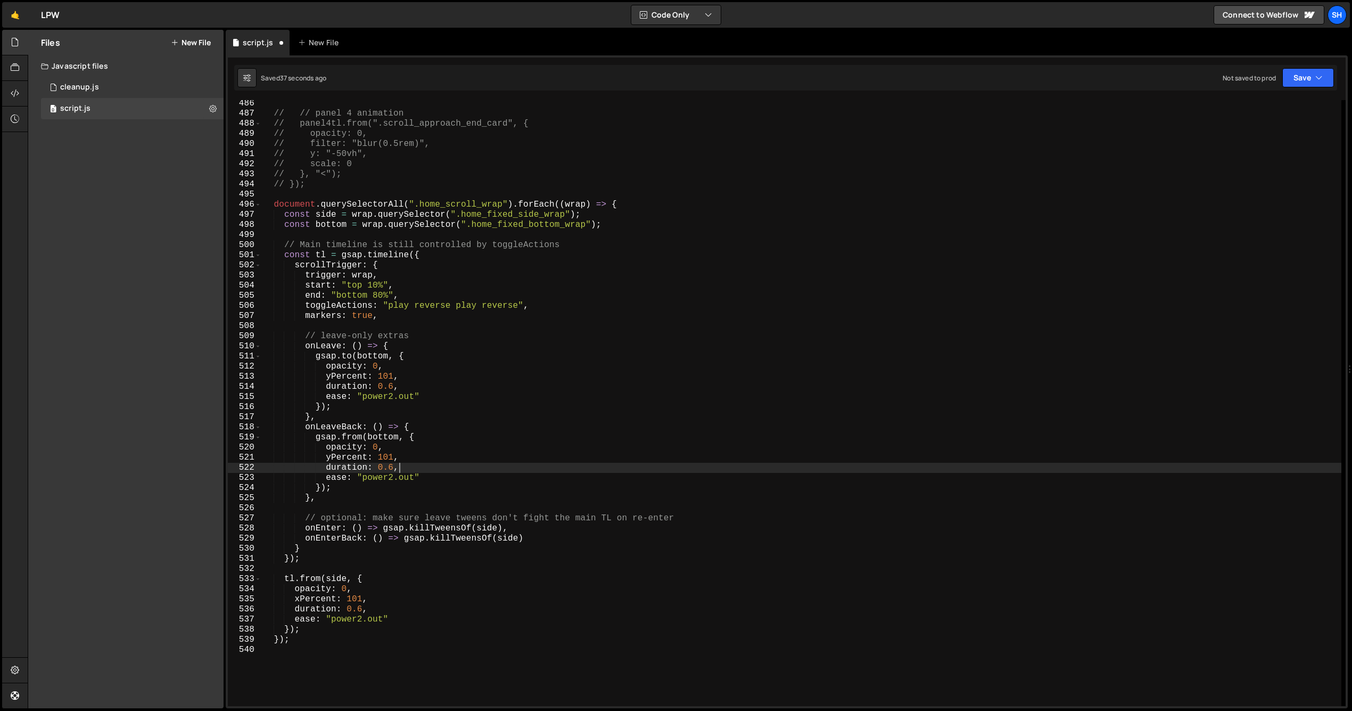
scroll to position [0, 7]
drag, startPoint x: 194, startPoint y: 446, endPoint x: 178, endPoint y: 436, distance: 18.9
click at [193, 446] on div "Files New File Javascript files 0 cleanup.js 0 0 script.js 0 CSS files Copy sha…" at bounding box center [125, 369] width 195 height 678
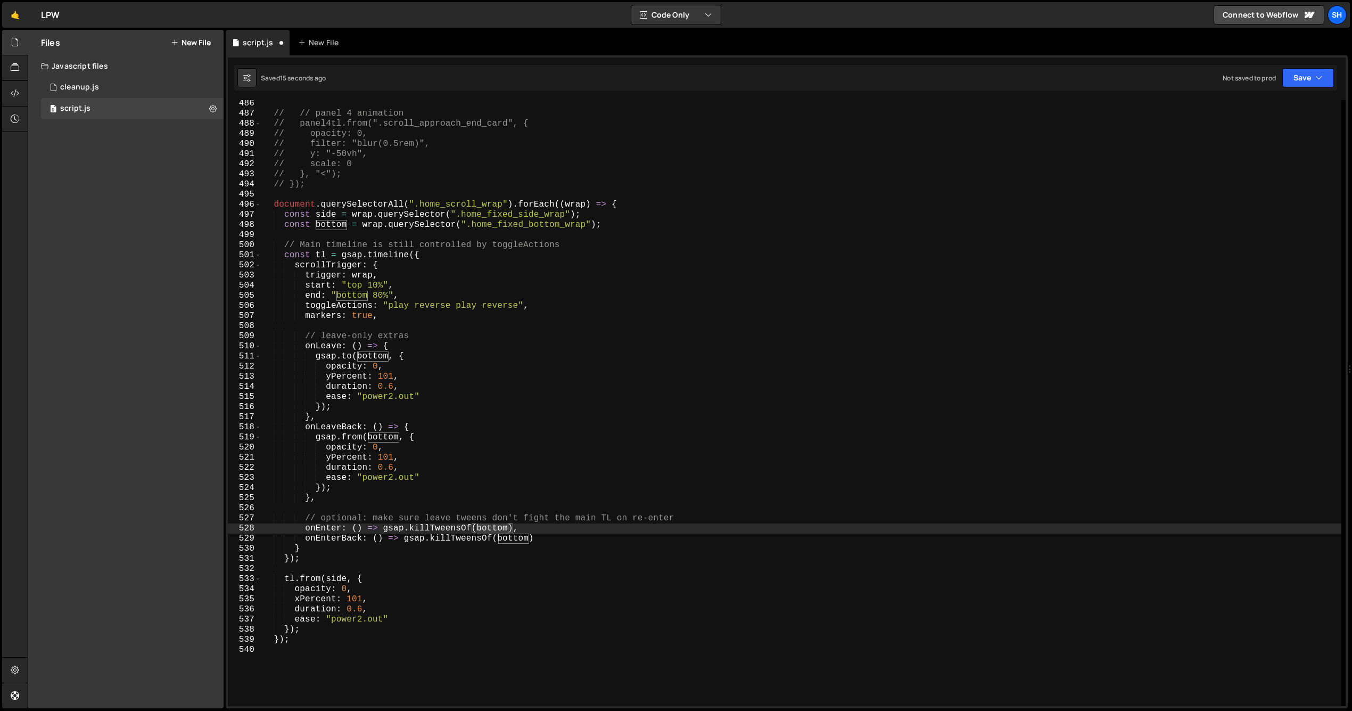
click at [134, 391] on div "Files New File Javascript files 0 cleanup.js 0 0 script.js 0 CSS files Copy sha…" at bounding box center [125, 369] width 195 height 678
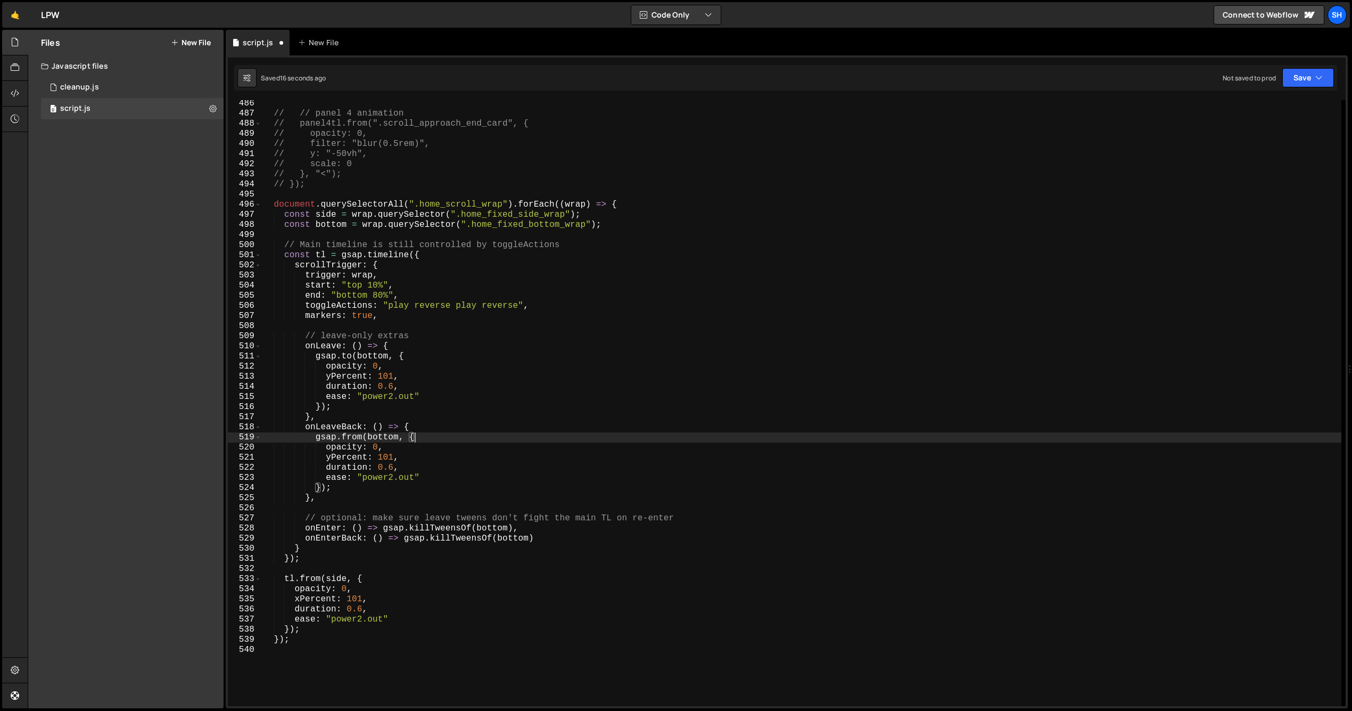
click at [451, 434] on div "// // panel 4 animation // panel4tl.from(".scroll_approach_end_card", { // opac…" at bounding box center [801, 411] width 1080 height 626
click at [362, 438] on div "// // panel 4 animation // panel4tl.from(".scroll_approach_end_card", { // opac…" at bounding box center [801, 411] width 1080 height 626
click at [448, 436] on div "// // panel 4 animation // panel4tl.from(".scroll_approach_end_card", { // opac…" at bounding box center [801, 411] width 1080 height 626
click at [378, 448] on div "// // panel 4 animation // panel4tl.from(".scroll_approach_end_card", { // opac…" at bounding box center [801, 411] width 1080 height 626
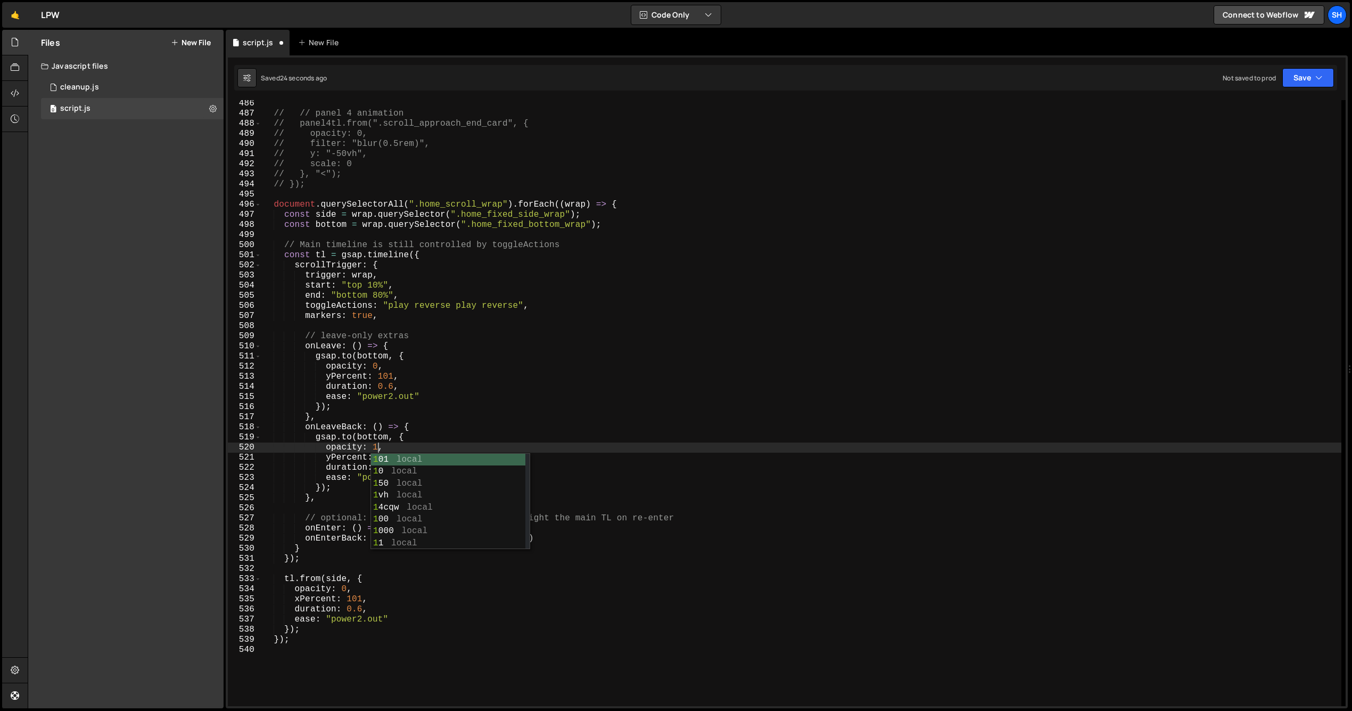
scroll to position [0, 6]
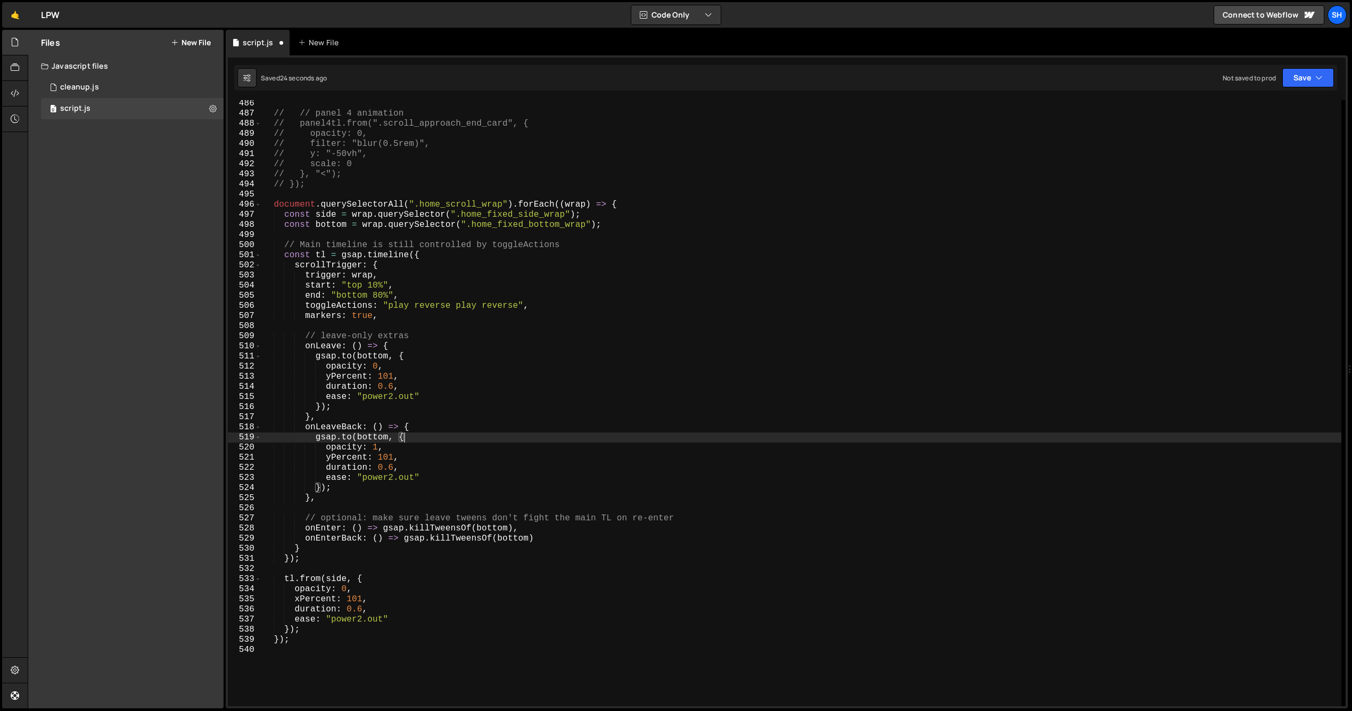
click at [423, 440] on div "// // panel 4 animation // panel4tl.from(".scroll_approach_end_card", { // opac…" at bounding box center [801, 411] width 1080 height 626
click at [392, 457] on div "// // panel 4 animation // panel4tl.from(".scroll_approach_end_card", { // opac…" at bounding box center [801, 411] width 1080 height 626
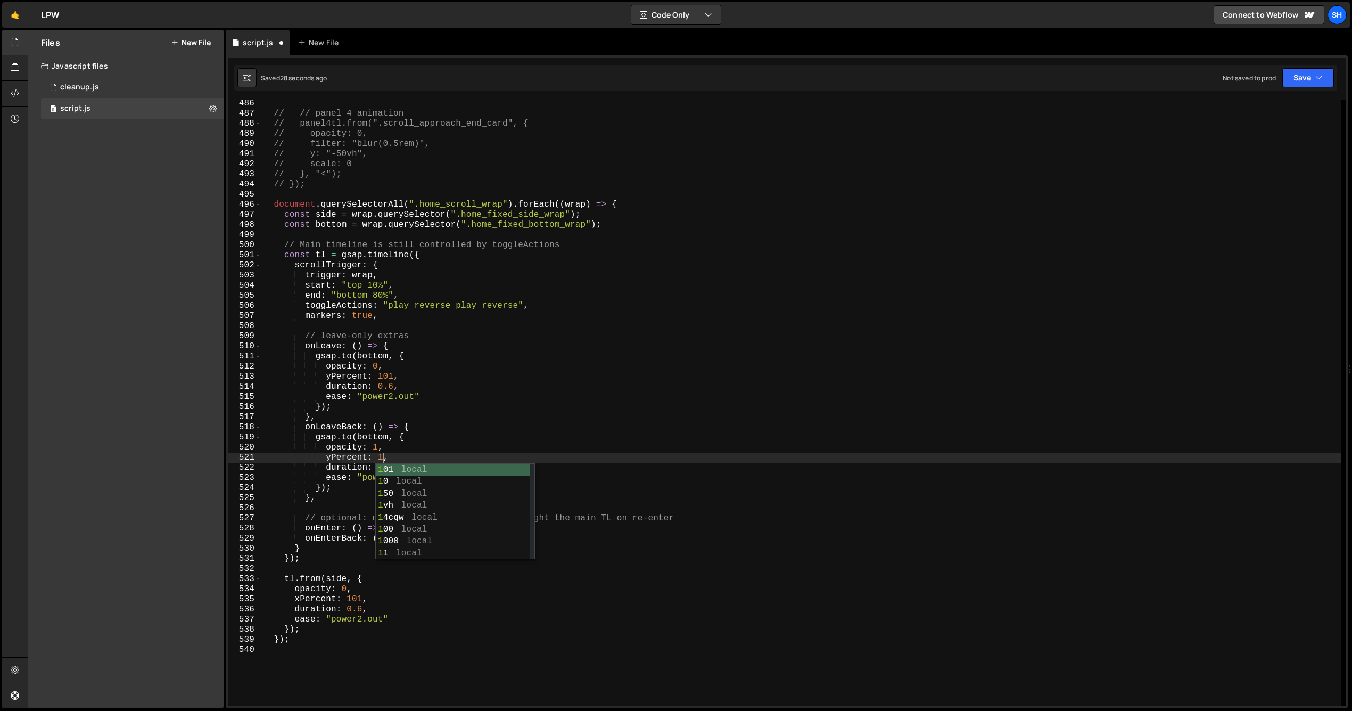
scroll to position [0, 7]
click at [137, 418] on div "Files New File Javascript files 0 cleanup.js 0 0 script.js 0 CSS files Copy sha…" at bounding box center [125, 369] width 195 height 678
click at [147, 416] on div "Files New File Javascript files 0 cleanup.js 0 0 script.js 0 CSS files Copy sha…" at bounding box center [125, 369] width 195 height 678
click at [344, 488] on div "// // panel 4 animation // panel4tl.from(".scroll_approach_end_card", { // opac…" at bounding box center [801, 411] width 1080 height 626
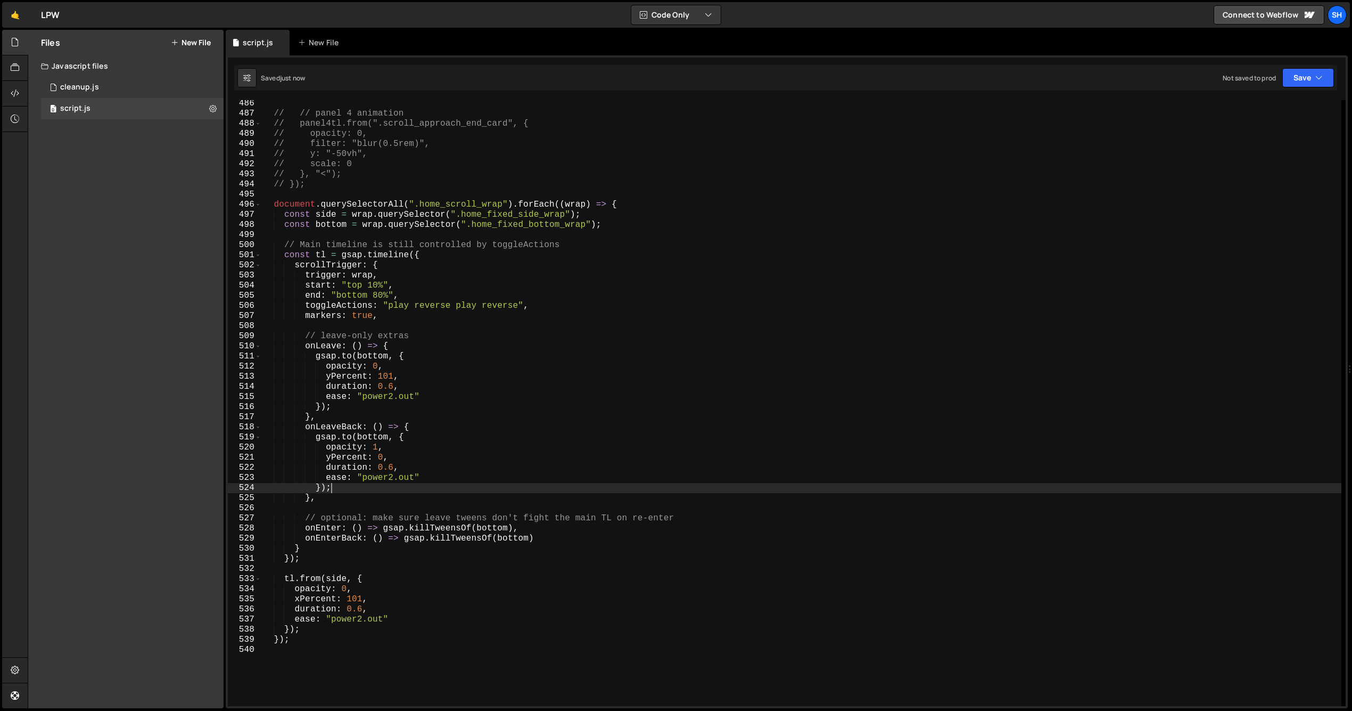
click at [178, 315] on div "Files New File Javascript files 0 cleanup.js 0 0 script.js 0 CSS files Copy sha…" at bounding box center [125, 369] width 195 height 678
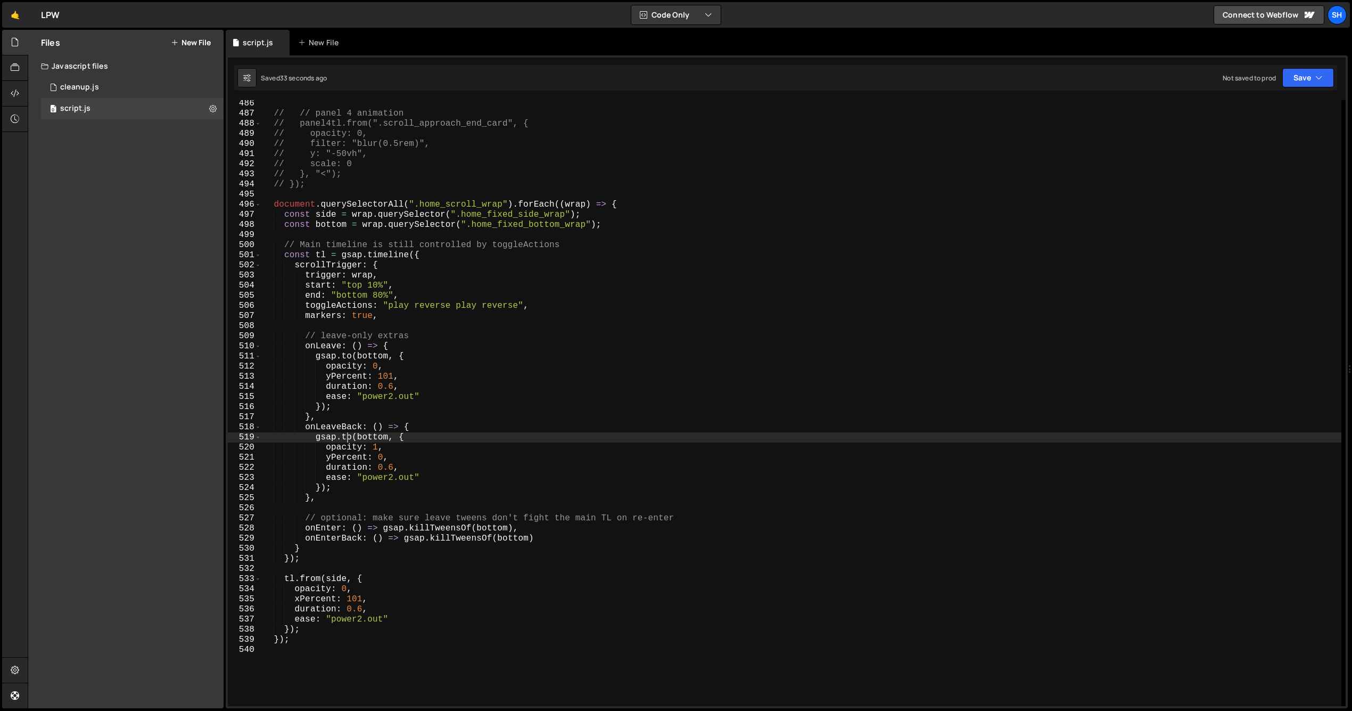
click at [345, 435] on div "// // panel 4 animation // panel4tl.from(".scroll_approach_end_card", { // opac…" at bounding box center [801, 411] width 1080 height 626
click at [440, 434] on div "// // panel 4 animation // panel4tl.from(".scroll_approach_end_card", { // opac…" at bounding box center [801, 411] width 1080 height 626
click at [376, 445] on div "// // panel 4 animation // panel4tl.from(".scroll_approach_end_card", { // opac…" at bounding box center [801, 411] width 1080 height 626
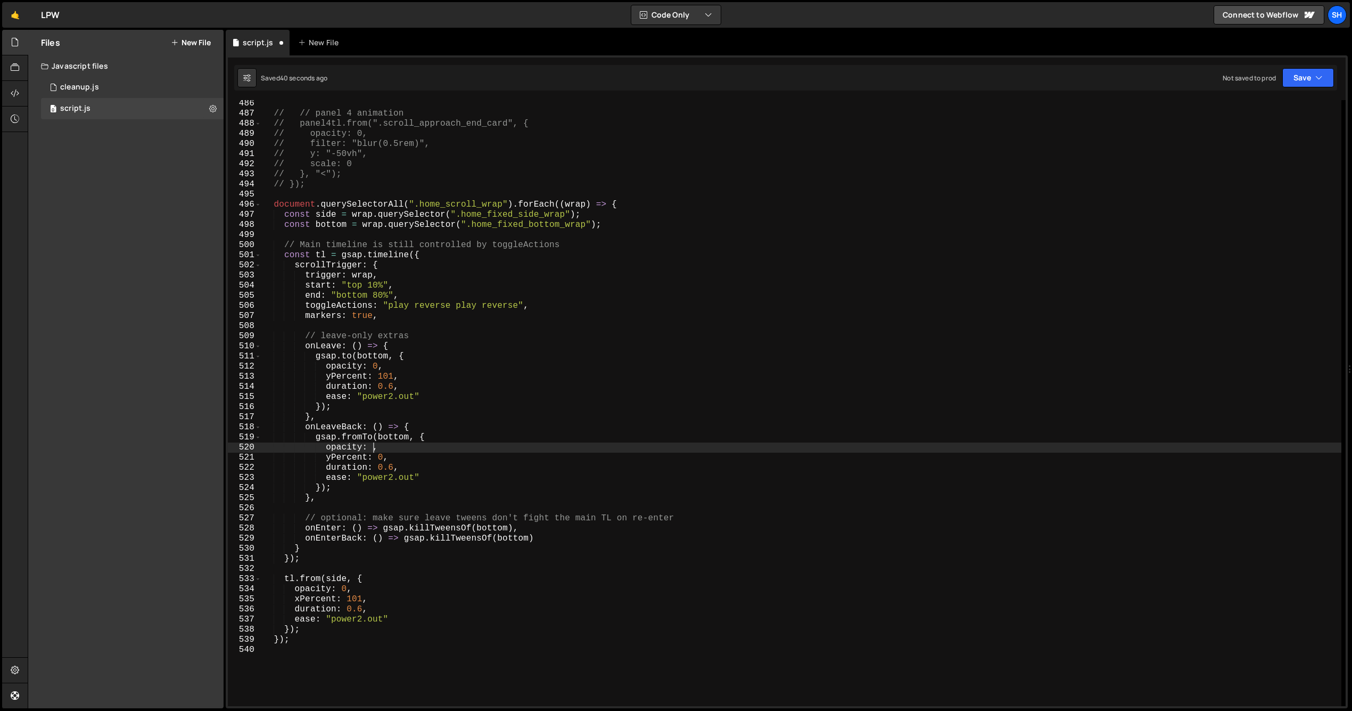
scroll to position [0, 6]
click at [403, 441] on div "// // panel 4 animation // panel4tl.from(".scroll_approach_end_card", { // opac…" at bounding box center [801, 411] width 1080 height 626
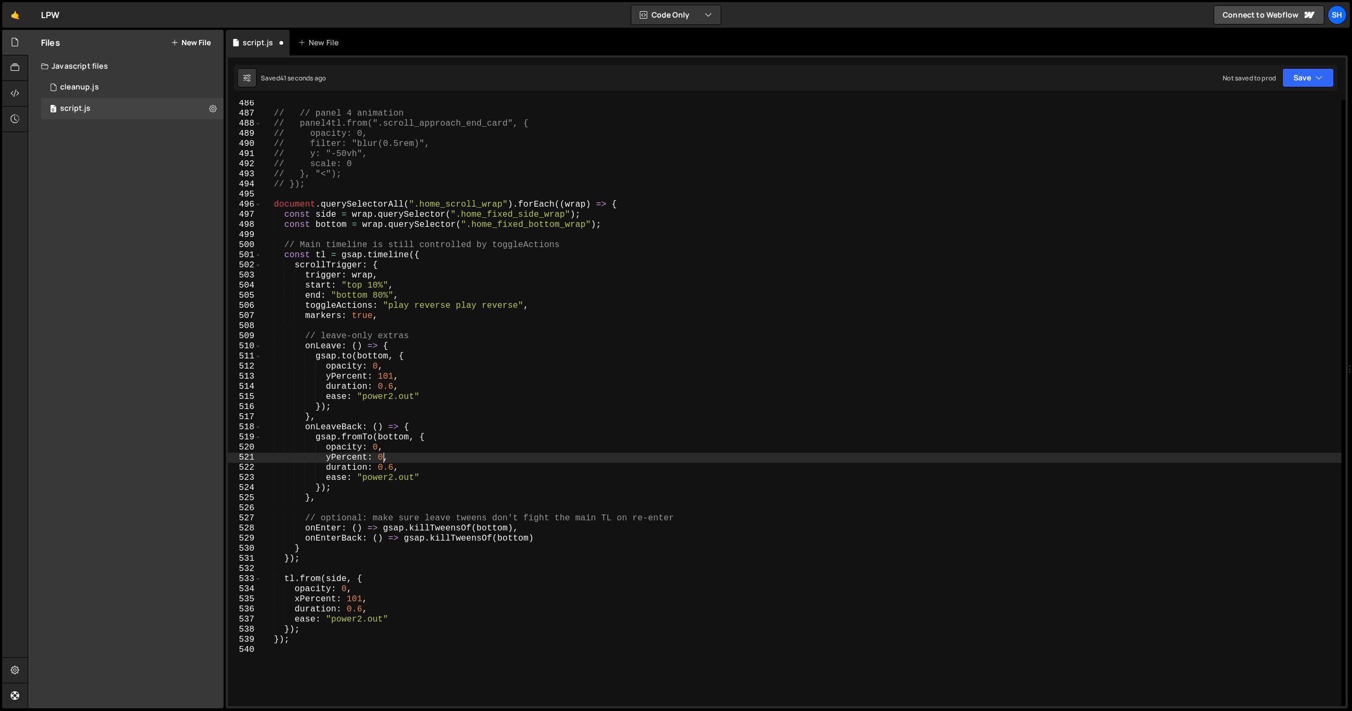
click at [384, 455] on div "// // panel 4 animation // panel4tl.from(".scroll_approach_end_card", { // opac…" at bounding box center [801, 411] width 1080 height 626
click at [402, 455] on div "// // panel 4 animation // panel4tl.from(".scroll_approach_end_card", { // opac…" at bounding box center [801, 411] width 1080 height 626
click at [398, 455] on div "// // panel 4 animation // panel4tl.from(".scroll_approach_end_card", { // opac…" at bounding box center [801, 411] width 1080 height 626
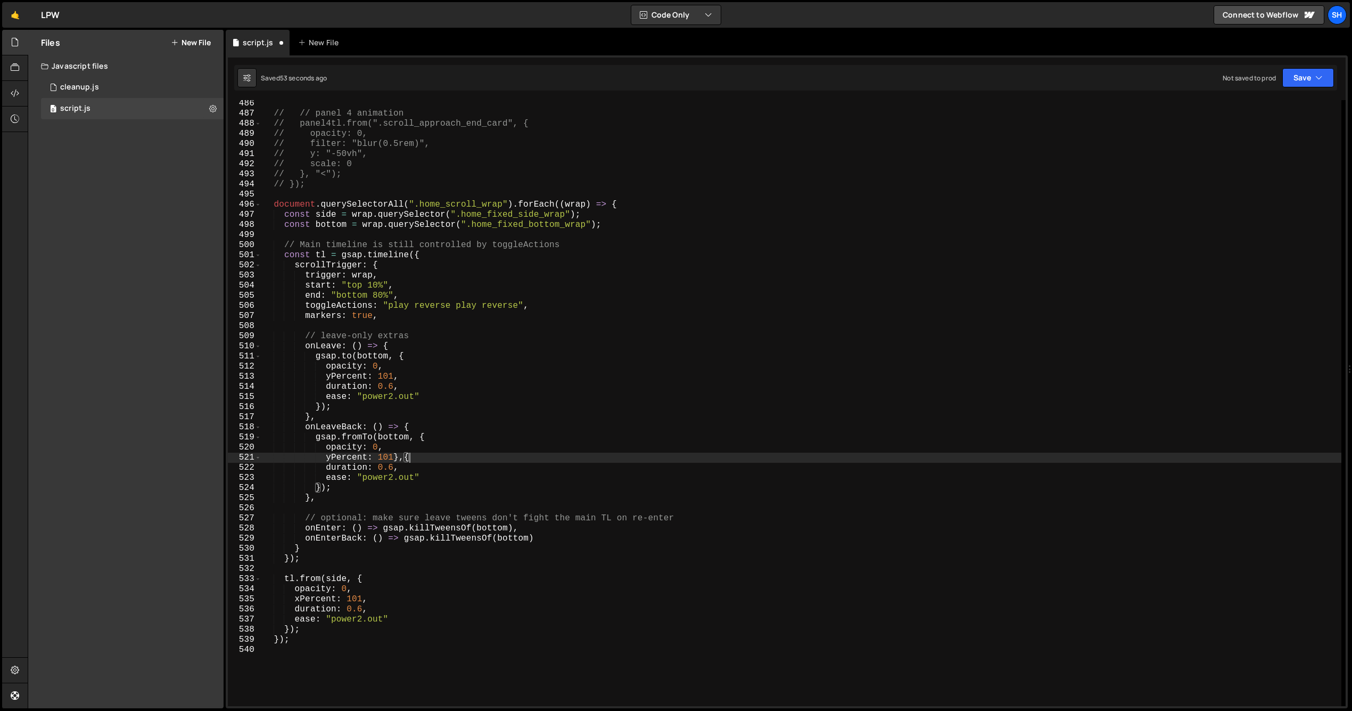
click at [421, 476] on div "// // panel 4 animation // panel4tl.from(".scroll_approach_end_card", { // opac…" at bounding box center [801, 411] width 1080 height 626
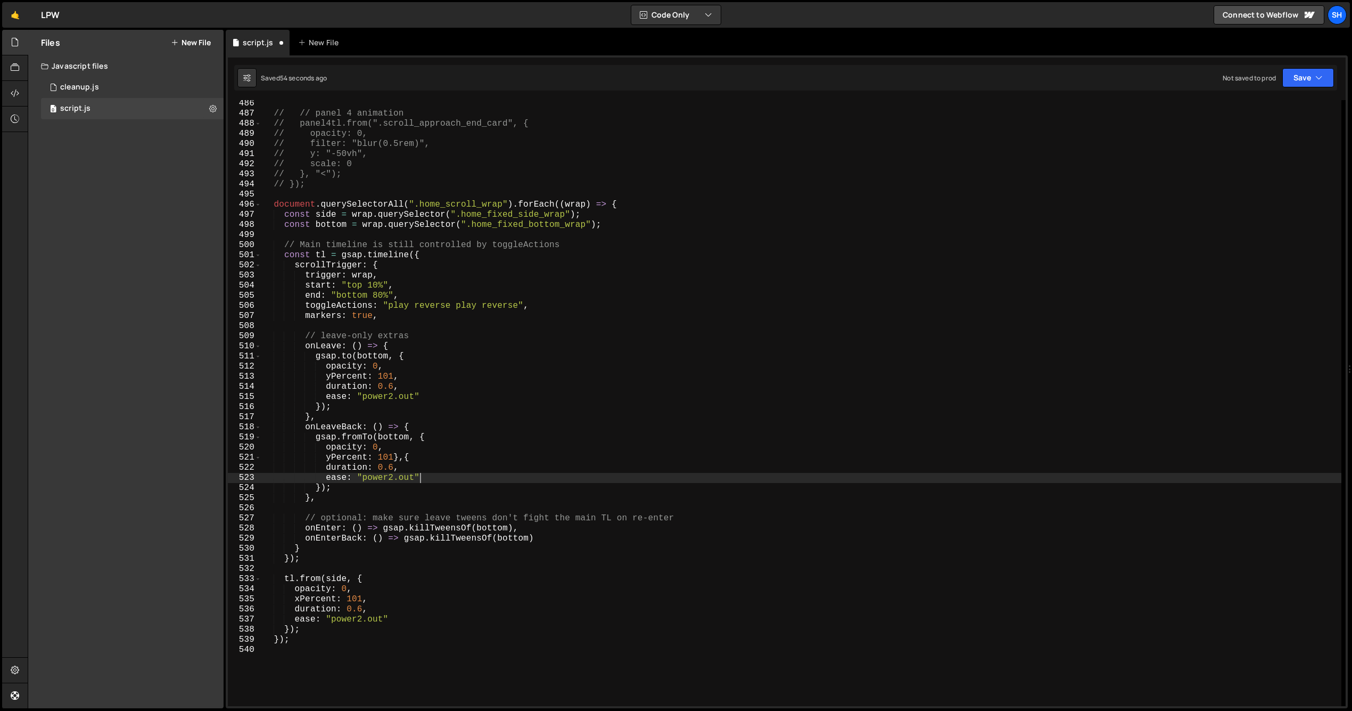
scroll to position [0, 9]
click at [325, 447] on div "// // panel 4 animation // panel4tl.from(".scroll_approach_end_card", { // opac…" at bounding box center [801, 411] width 1080 height 626
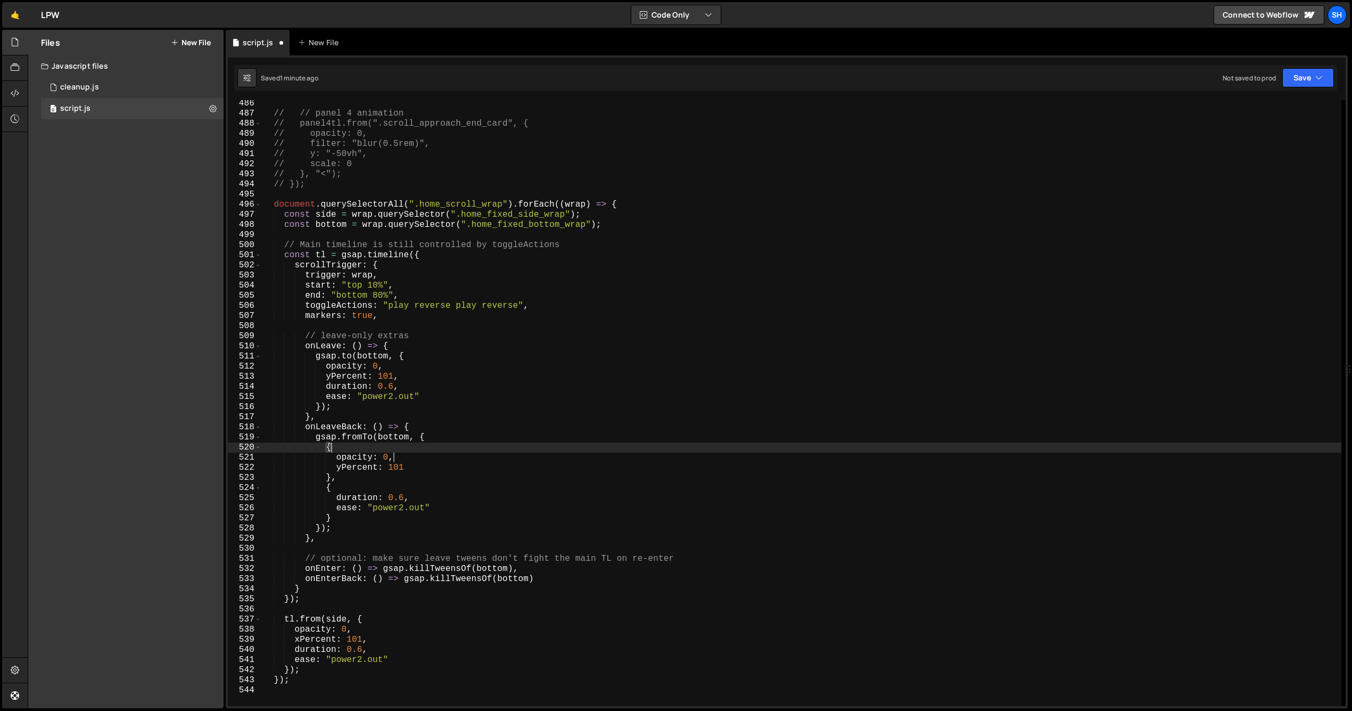
scroll to position [0, 4]
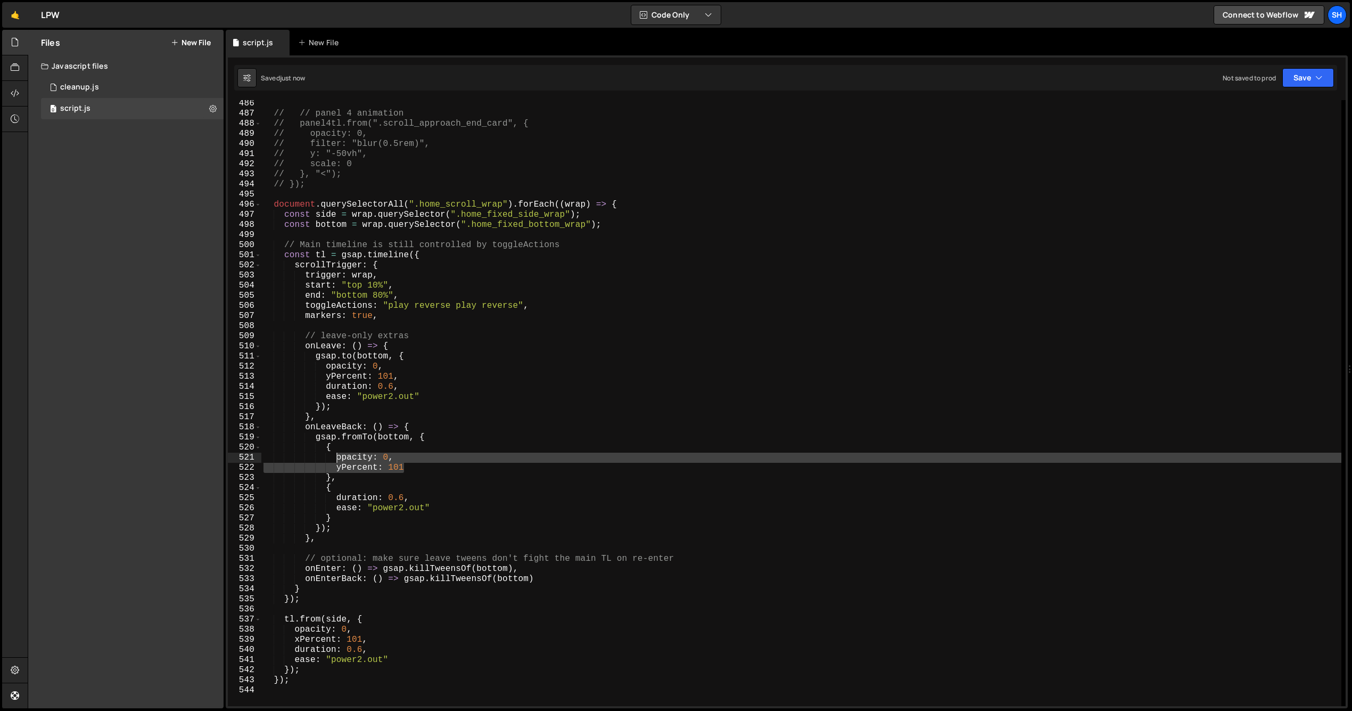
drag, startPoint x: 406, startPoint y: 467, endPoint x: 335, endPoint y: 457, distance: 71.5
click at [335, 457] on div "// // panel 4 animation // panel4tl.from(".scroll_approach_end_card", { // opac…" at bounding box center [801, 411] width 1080 height 626
click at [340, 490] on div "// // panel 4 animation // panel4tl.from(".scroll_approach_end_card", { // opac…" at bounding box center [801, 411] width 1080 height 626
type textarea "{"
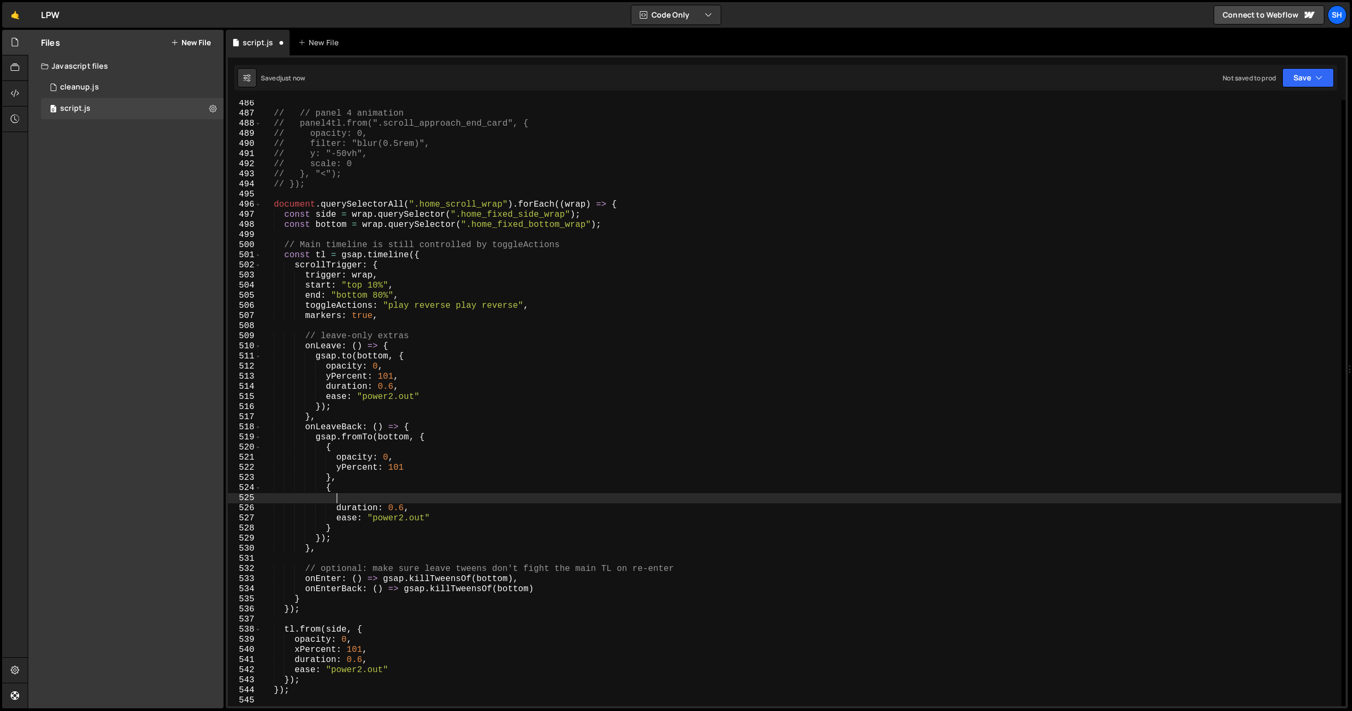
paste textarea "yPercent: 101"
click at [389, 499] on div "// // panel 4 animation // panel4tl.from(".scroll_approach_end_card", { // opac…" at bounding box center [801, 411] width 1080 height 626
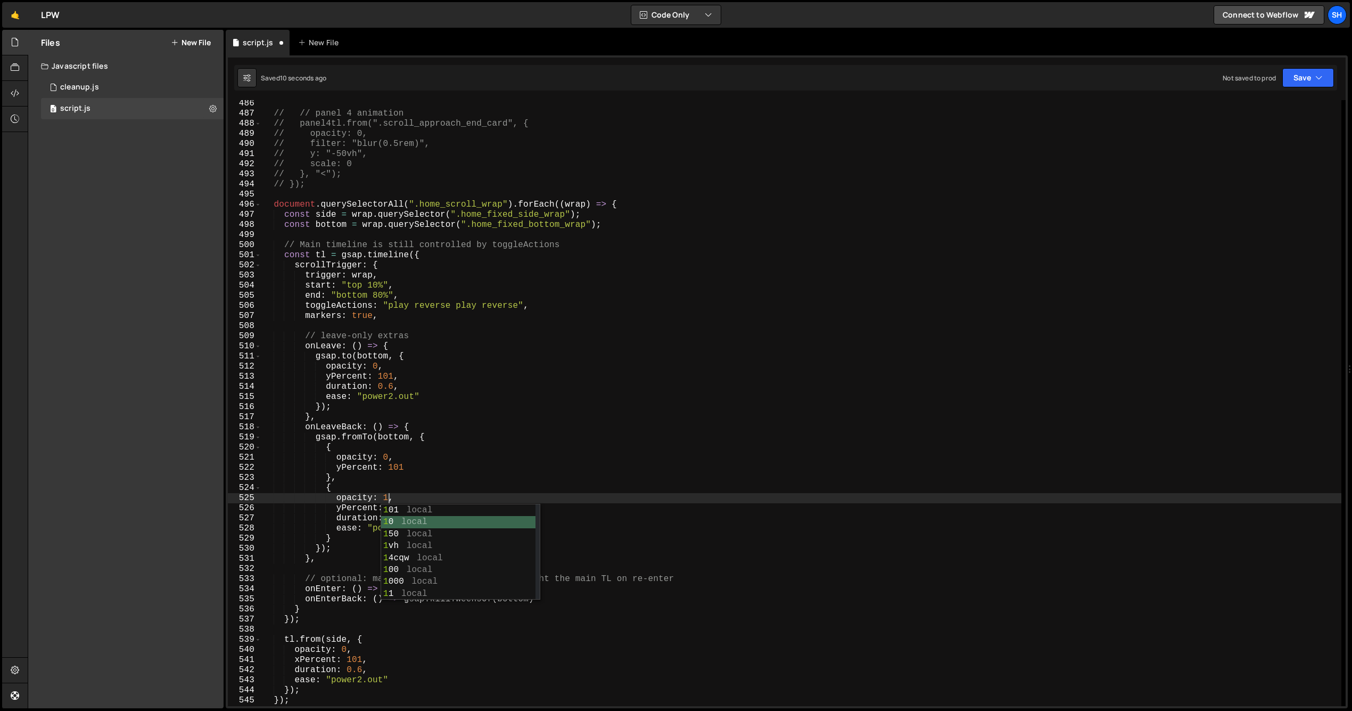
drag, startPoint x: 410, startPoint y: 482, endPoint x: 403, endPoint y: 490, distance: 10.6
click at [410, 482] on div "// // panel 4 animation // panel4tl.from(".scroll_approach_end_card", { // opac…" at bounding box center [801, 411] width 1080 height 626
click at [402, 506] on div "// // panel 4 animation // panel4tl.from(".scroll_approach_end_card", { // opac…" at bounding box center [801, 411] width 1080 height 626
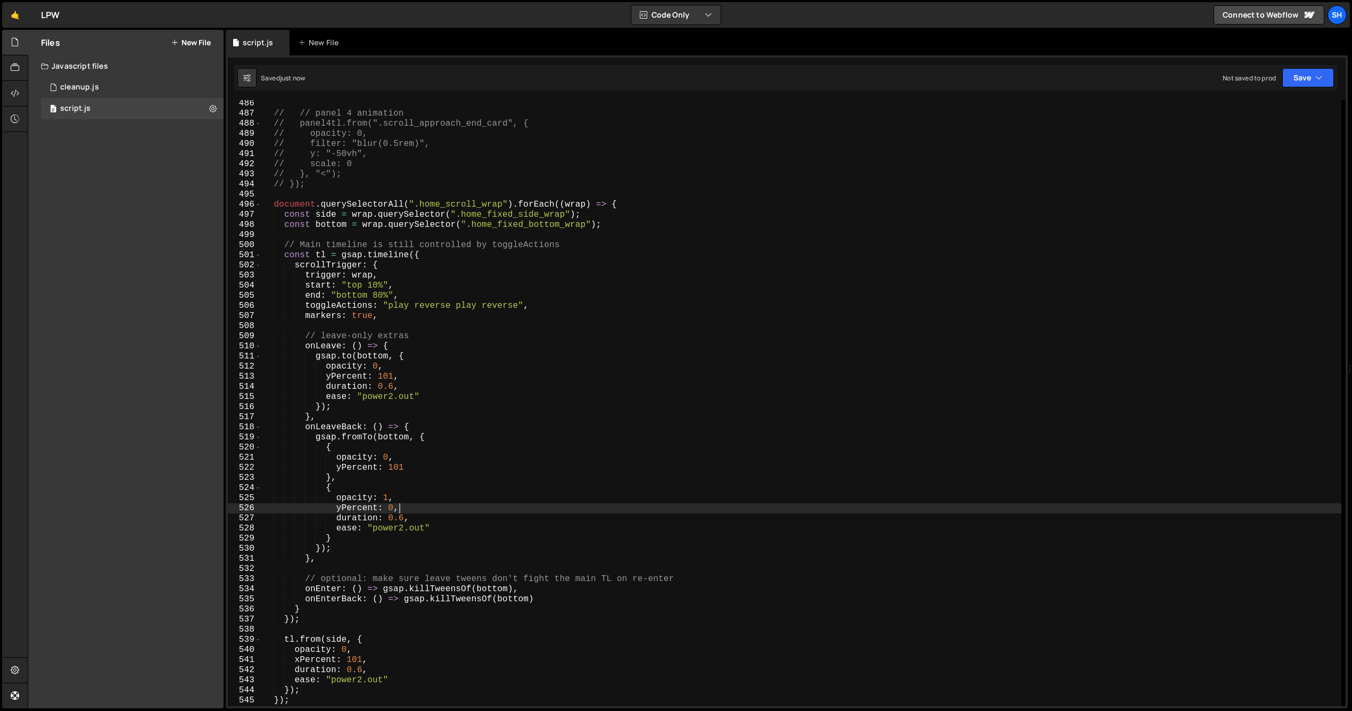
click at [334, 447] on div "// // panel 4 animation // panel4tl.from(".scroll_approach_end_card", { // opac…" at bounding box center [801, 411] width 1080 height 626
type textarea "{"
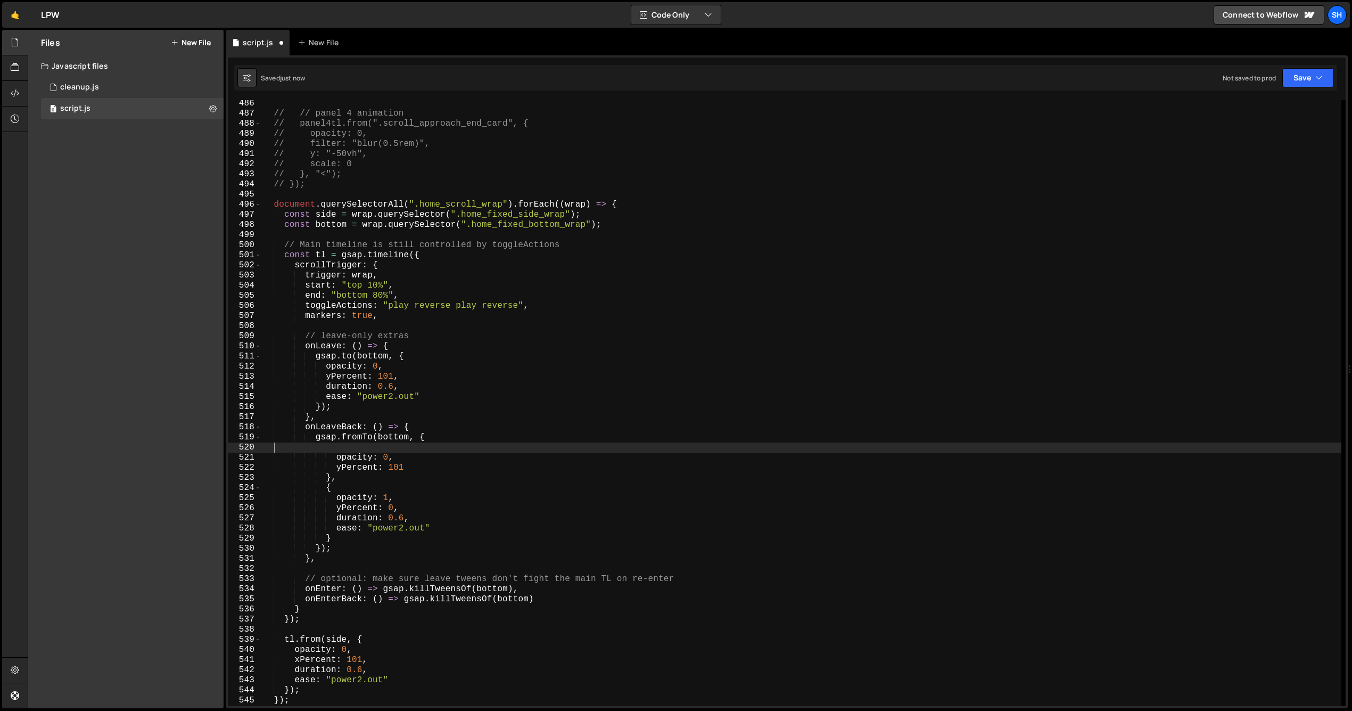
scroll to position [0, 0]
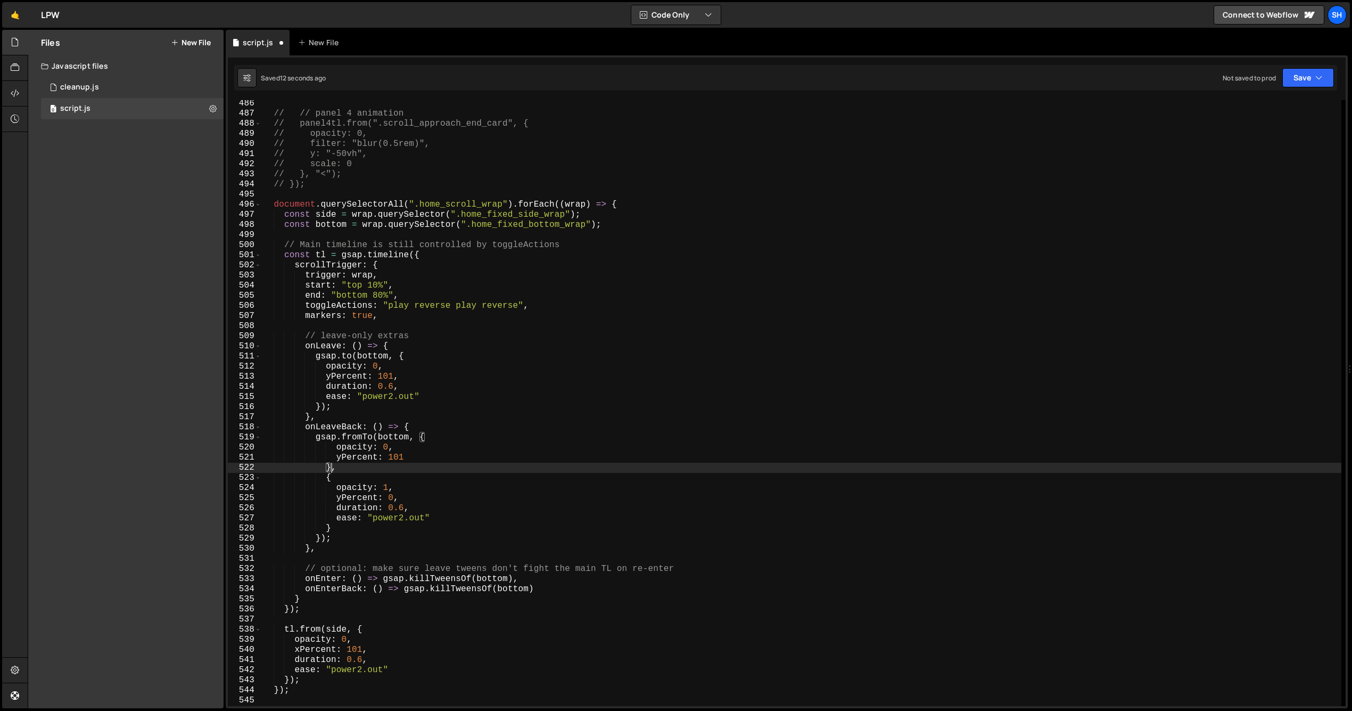
click at [331, 468] on div "// // panel 4 animation // panel4tl.from(".scroll_approach_end_card", { // opac…" at bounding box center [801, 411] width 1080 height 626
click at [347, 448] on div "// // panel 4 animation // panel4tl.from(".scroll_approach_end_card", { // opac…" at bounding box center [801, 411] width 1080 height 626
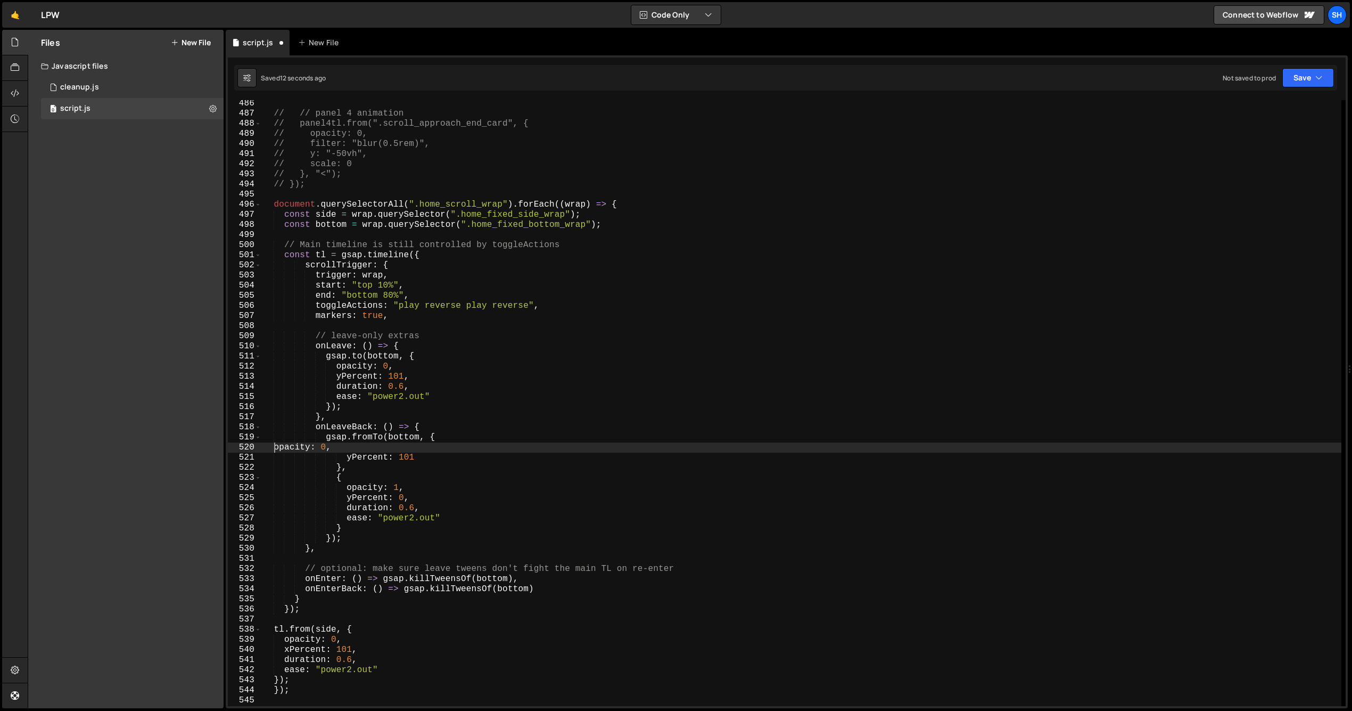
scroll to position [0, 3]
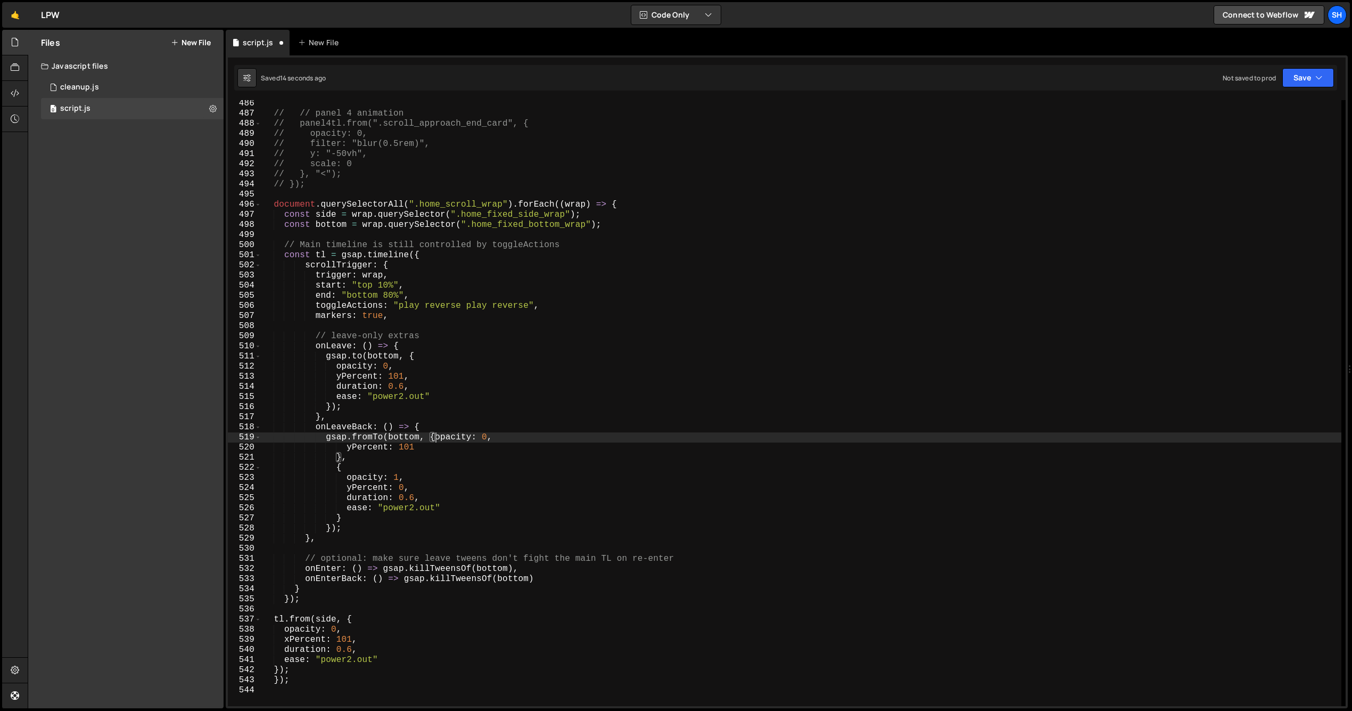
click at [347, 450] on div "// // panel 4 animation // panel4tl.from(".scroll_approach_end_card", { // opac…" at bounding box center [801, 411] width 1080 height 626
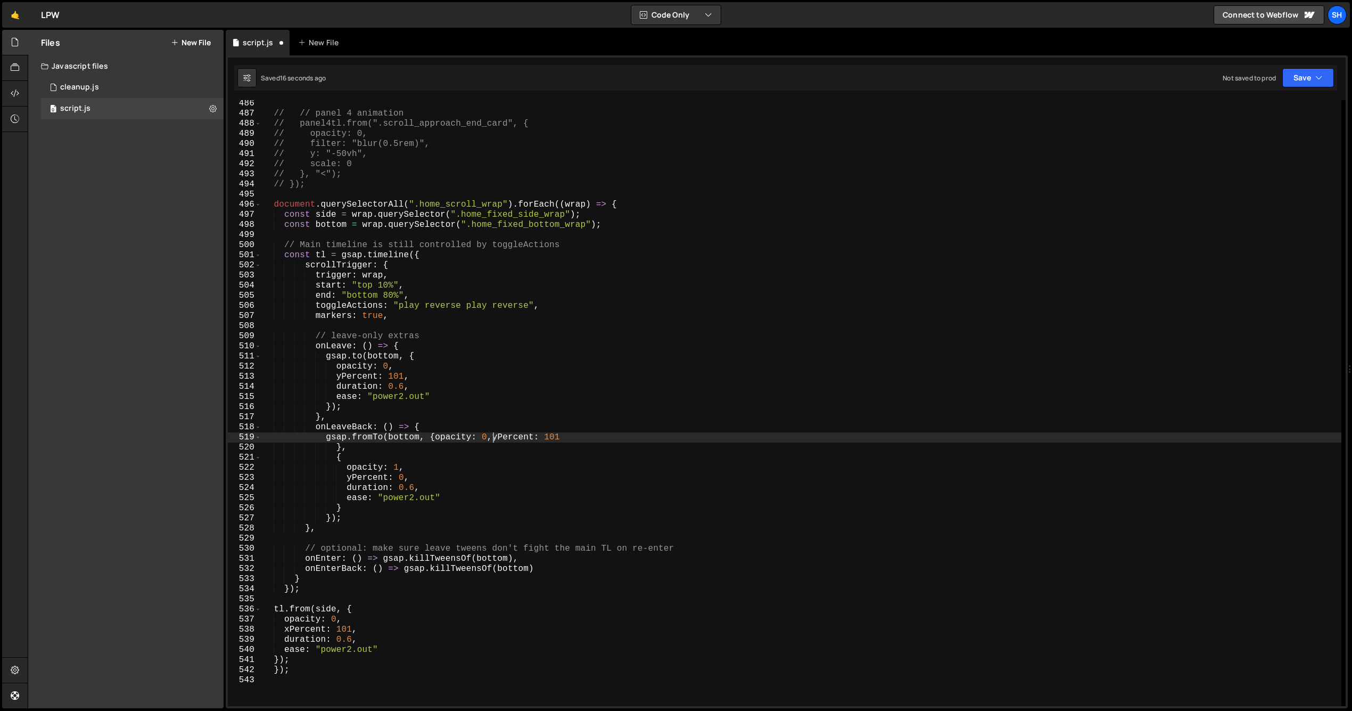
scroll to position [0, 14]
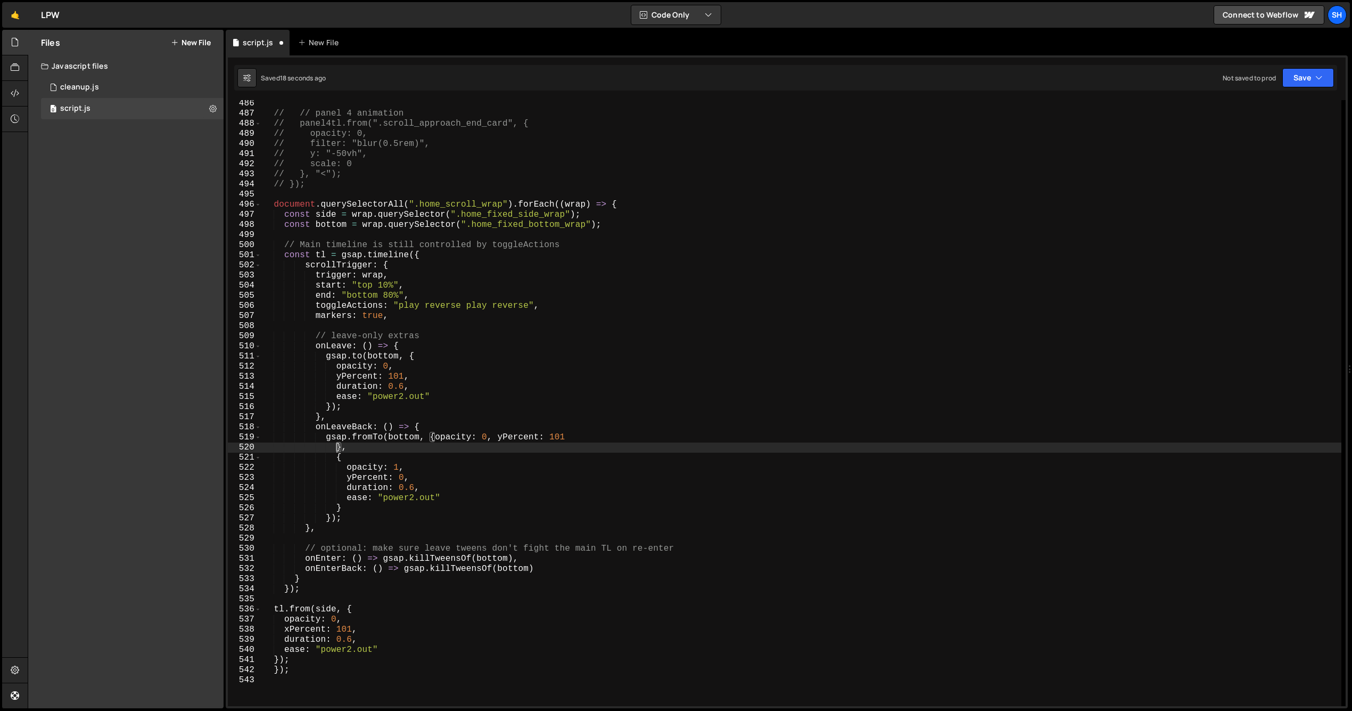
click at [337, 449] on div "// // panel 4 animation // panel4tl.from(".scroll_approach_end_card", { // opac…" at bounding box center [801, 411] width 1080 height 626
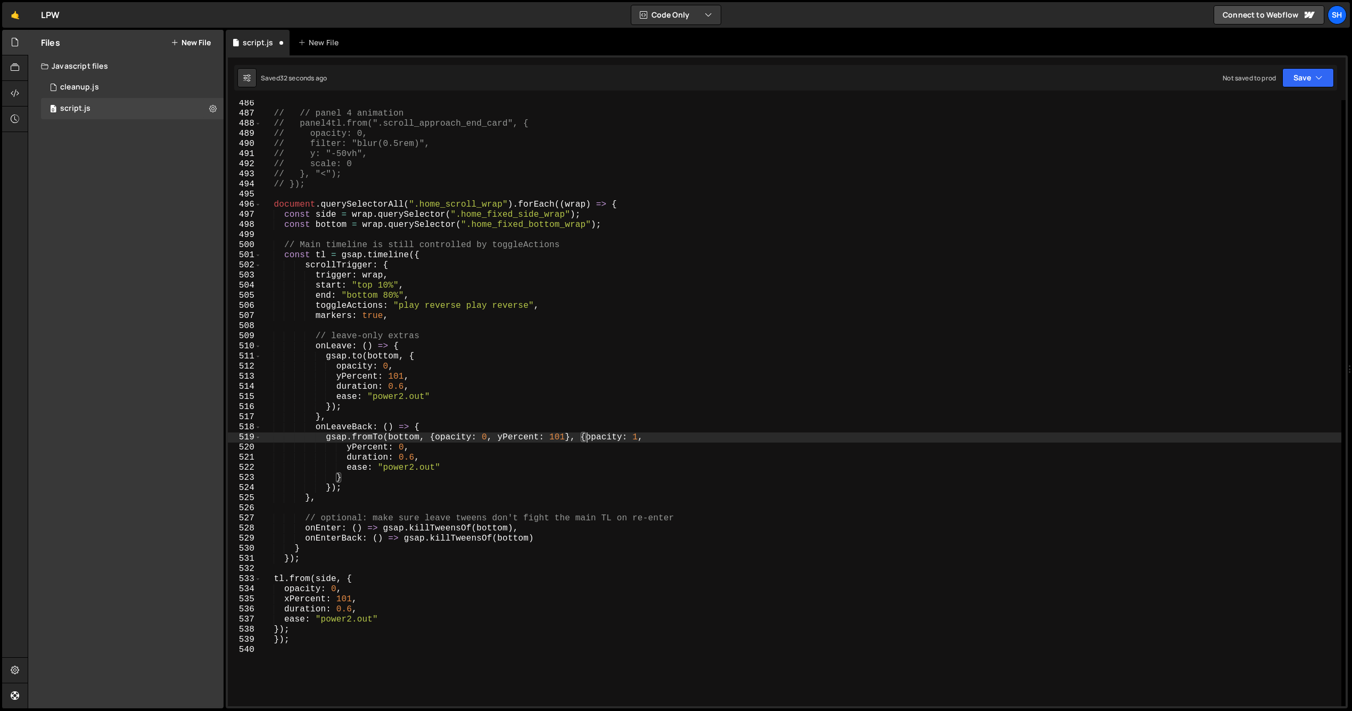
scroll to position [0, 20]
click at [437, 435] on div "// // panel 4 animation // panel4tl.from(".scroll_approach_end_card", { // opac…" at bounding box center [801, 411] width 1080 height 626
click at [570, 436] on div "// // panel 4 animation // panel4tl.from(".scroll_approach_end_card", { // opac…" at bounding box center [801, 411] width 1080 height 626
click at [662, 437] on div "// // panel 4 animation // panel4tl.from(".scroll_approach_end_card", { // opac…" at bounding box center [801, 411] width 1080 height 626
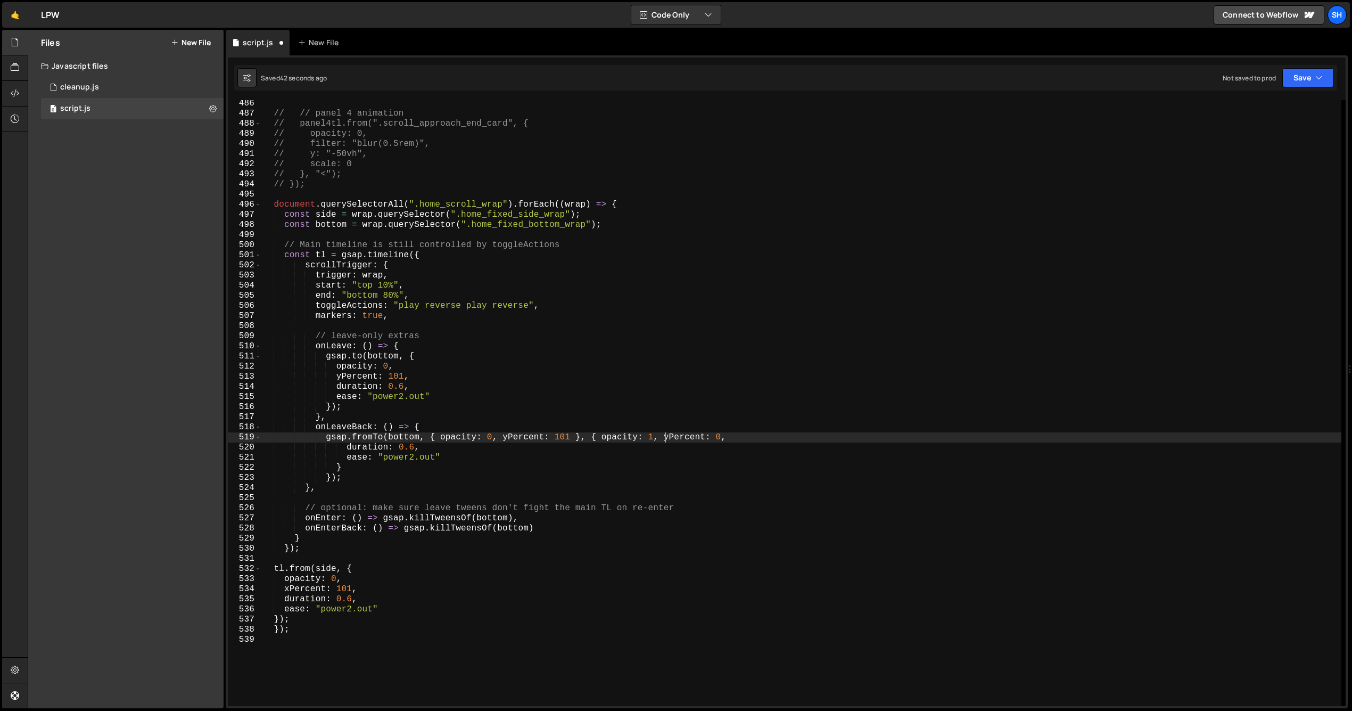
scroll to position [0, 24]
click at [736, 438] on div "// // panel 4 animation // panel4tl.from(".scroll_approach_end_card", { // opac…" at bounding box center [801, 411] width 1080 height 626
click at [828, 437] on div "// // panel 4 animation // panel4tl.from(".scroll_approach_end_card", { // opac…" at bounding box center [801, 411] width 1080 height 626
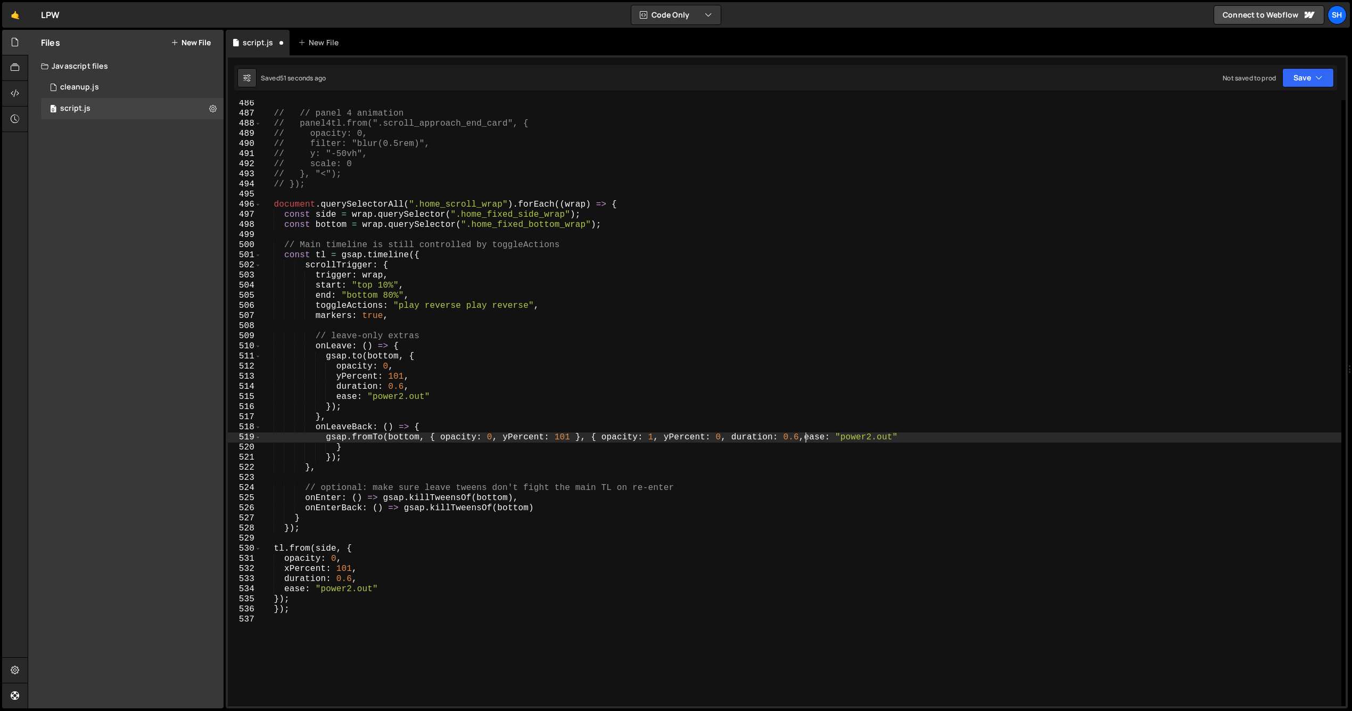
scroll to position [0, 33]
click at [921, 434] on div "// // panel 4 animation // panel4tl.from(".scroll_approach_end_card", { // opac…" at bounding box center [801, 411] width 1080 height 626
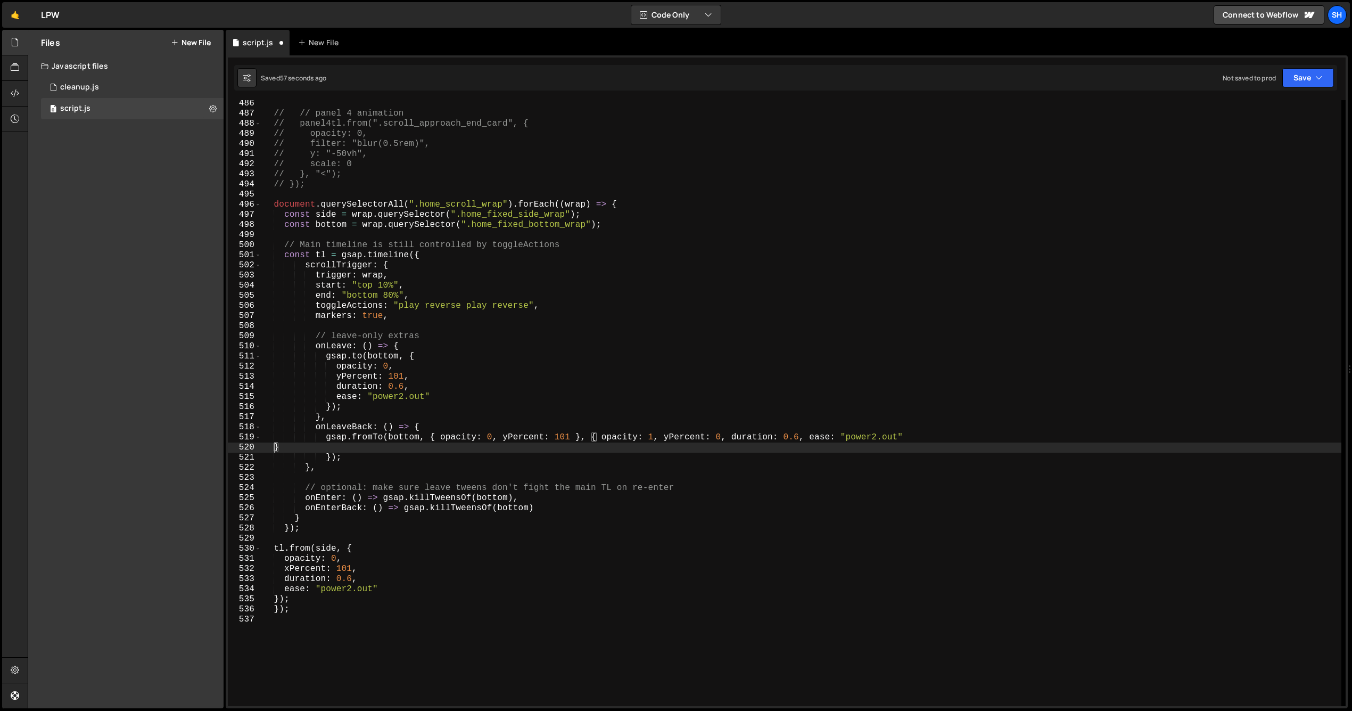
scroll to position [0, 0]
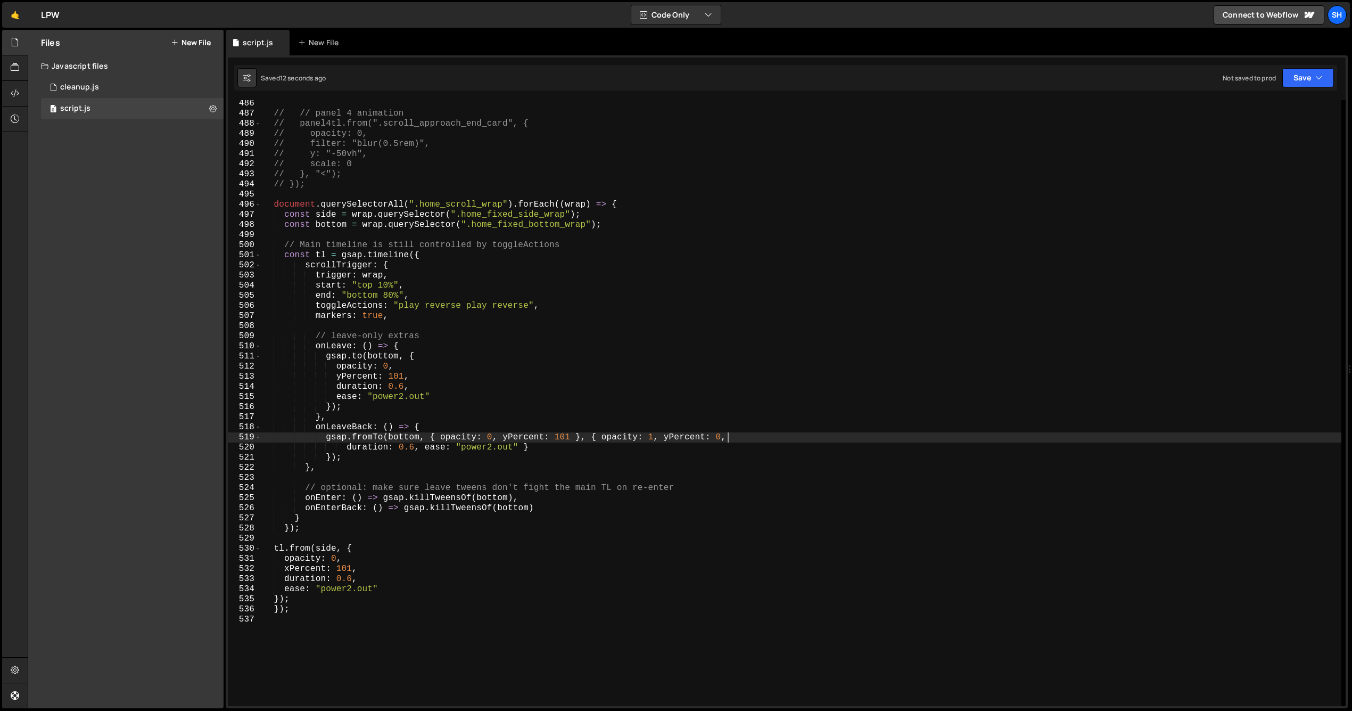
click at [532, 447] on div "// // panel 4 animation // panel4tl.from(".scroll_approach_end_card", { // opac…" at bounding box center [801, 411] width 1080 height 626
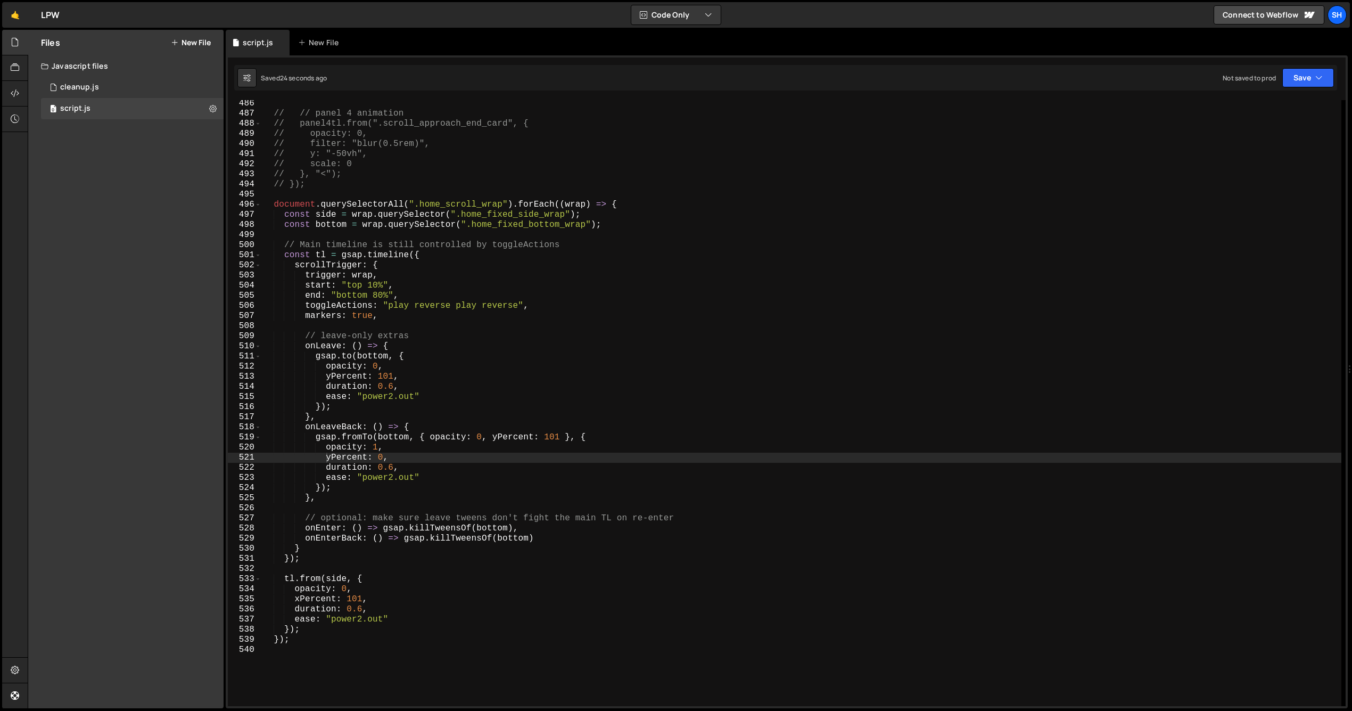
click at [177, 417] on div "Files New File Javascript files 0 cleanup.js 0 0 script.js 0 CSS files Copy sha…" at bounding box center [125, 369] width 195 height 678
click at [340, 427] on div "// // panel 4 animation // panel4tl.from(".scroll_approach_end_card", { // opac…" at bounding box center [801, 411] width 1080 height 626
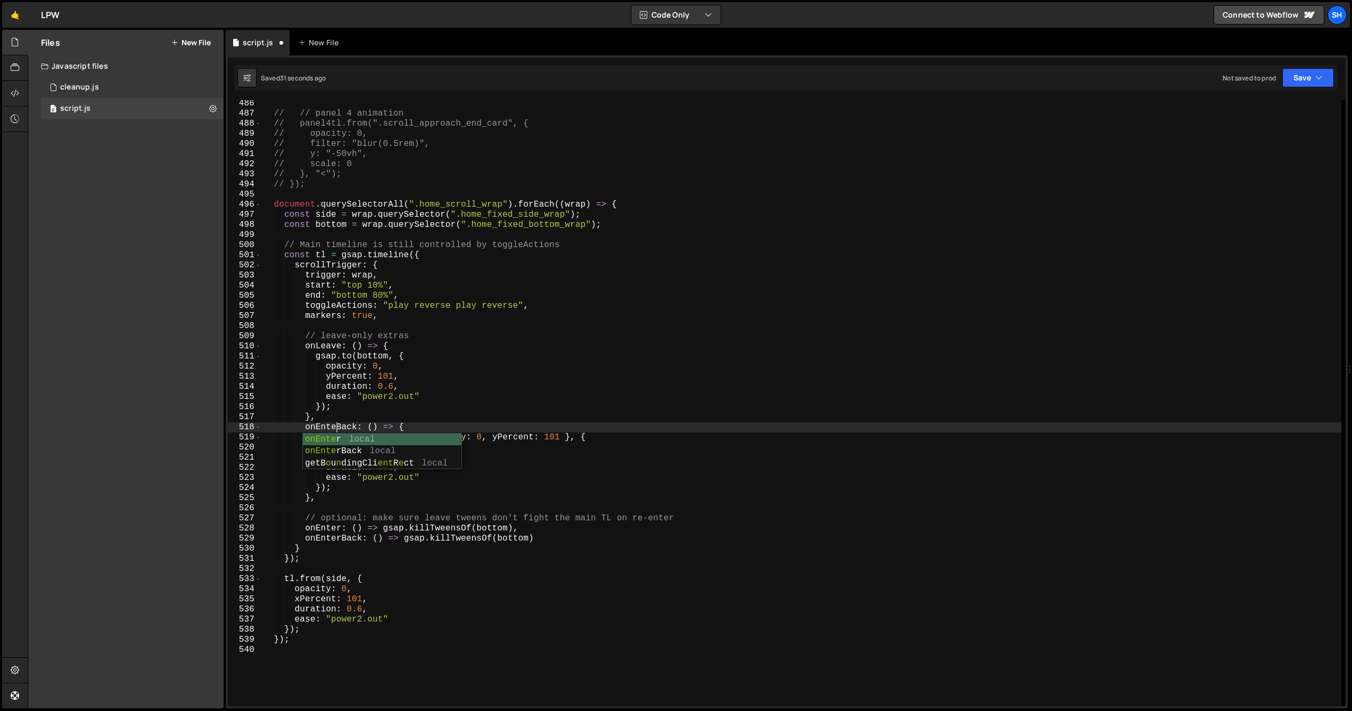
scroll to position [0, 4]
click at [159, 409] on div "Files New File Javascript files 0 cleanup.js 0 0 script.js 0 CSS files Copy sha…" at bounding box center [125, 369] width 195 height 678
click at [340, 539] on div "// // panel 4 animation // panel4tl.from(".scroll_approach_end_card", { // opac…" at bounding box center [801, 411] width 1080 height 626
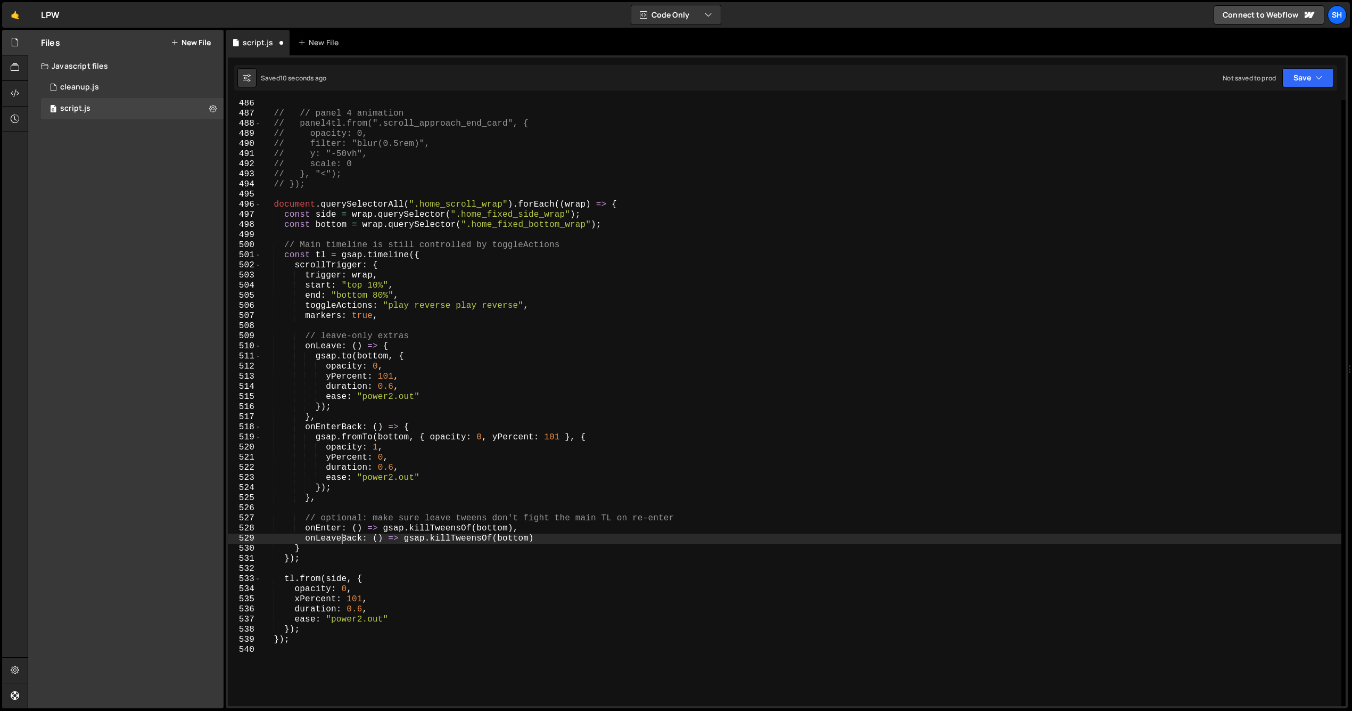
click at [233, 432] on div "519" at bounding box center [245, 437] width 34 height 10
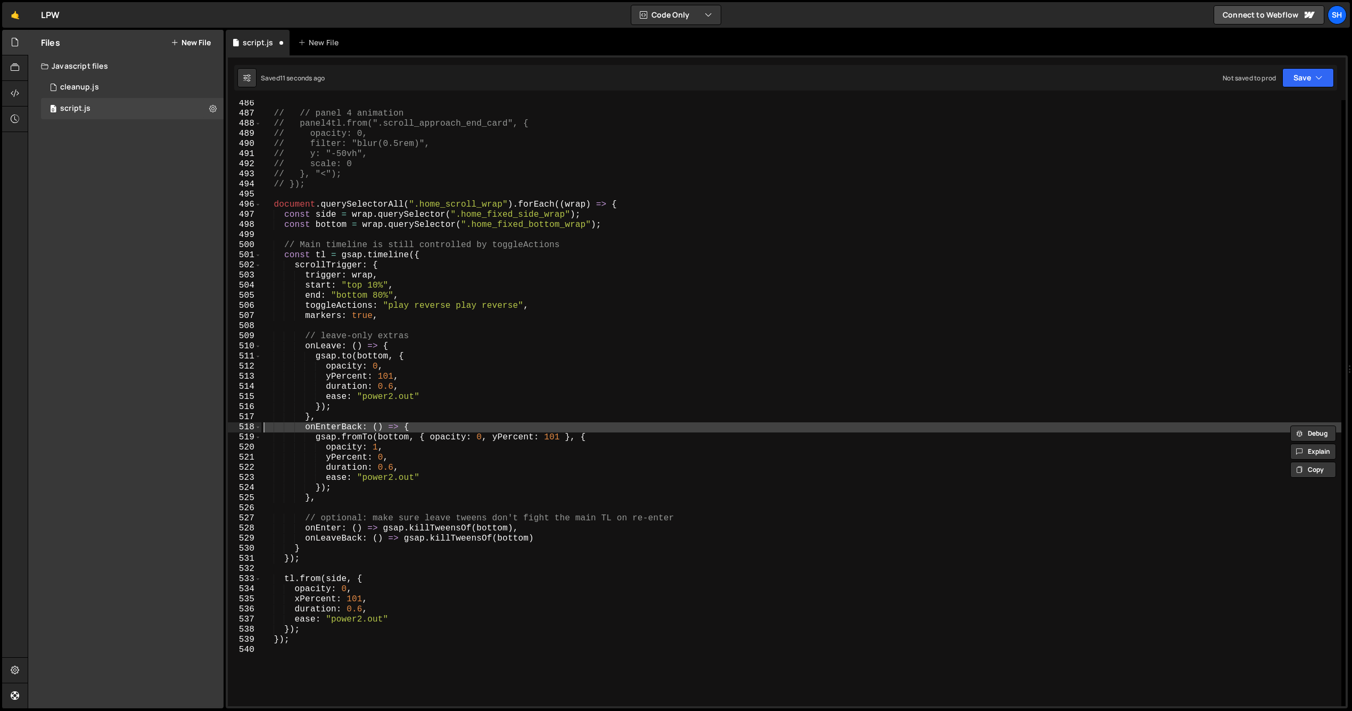
click at [197, 417] on div "Files New File Javascript files 0 cleanup.js 0 0 script.js 0 CSS files Copy sha…" at bounding box center [125, 369] width 195 height 678
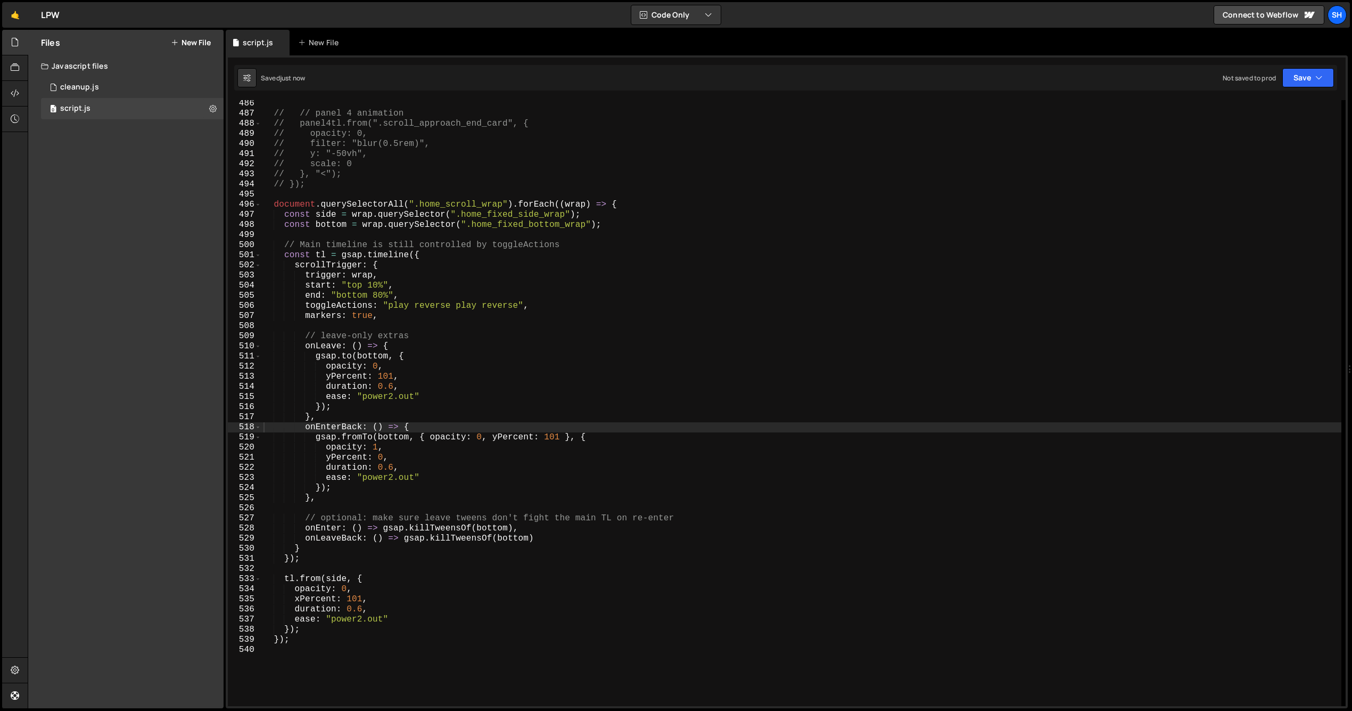
drag, startPoint x: 186, startPoint y: 369, endPoint x: 178, endPoint y: 357, distance: 14.6
click at [186, 369] on div "Files New File Javascript files 0 cleanup.js 0 0 script.js 0 CSS files Copy sha…" at bounding box center [125, 369] width 195 height 678
click at [124, 386] on div "Files New File Javascript files 0 cleanup.js 0 0 script.js 0 CSS files Copy sha…" at bounding box center [125, 369] width 195 height 678
click at [110, 299] on div "Files New File Javascript files 0 cleanup.js 0 0 script.js 0 CSS files Copy sha…" at bounding box center [125, 369] width 195 height 678
type textarea "const bottom = wrap.querySelector(".home_fixed_bottom_wrap");"
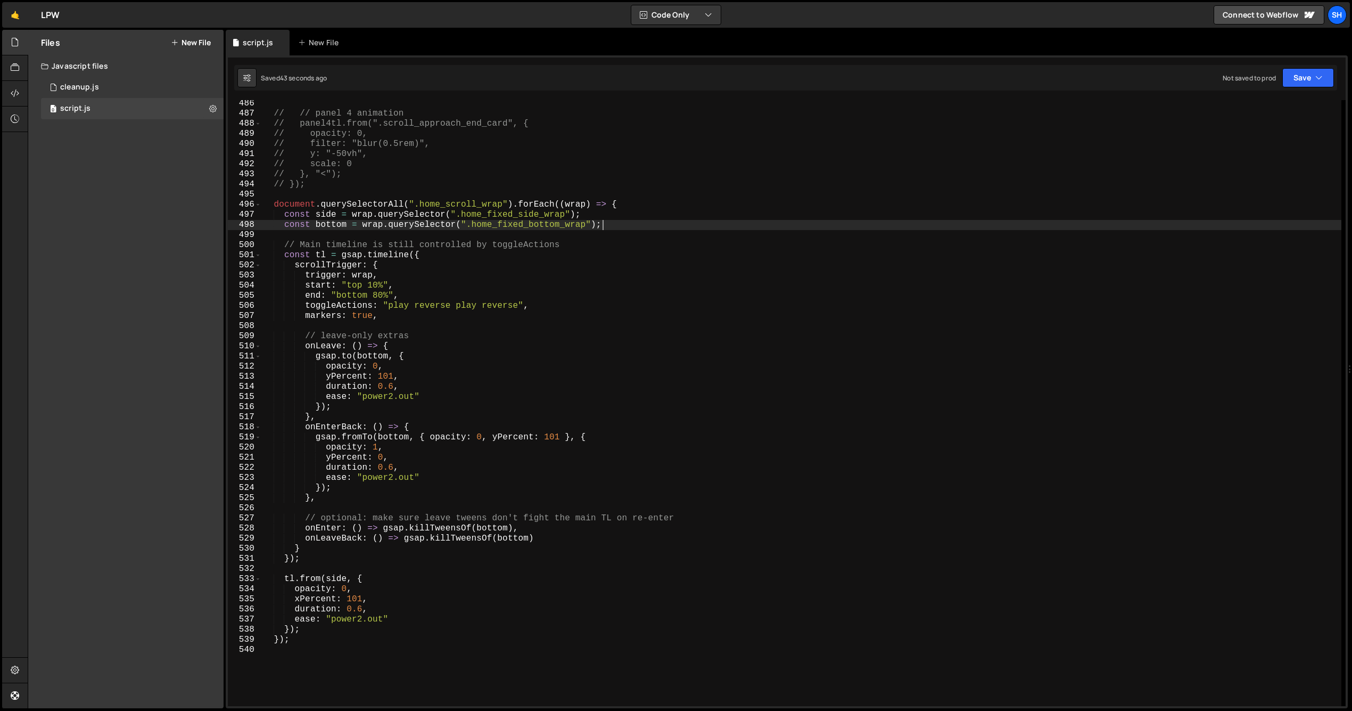
click at [602, 223] on div "// // panel 4 animation // panel4tl.from(".scroll_approach_end_card", { // opac…" at bounding box center [801, 411] width 1080 height 626
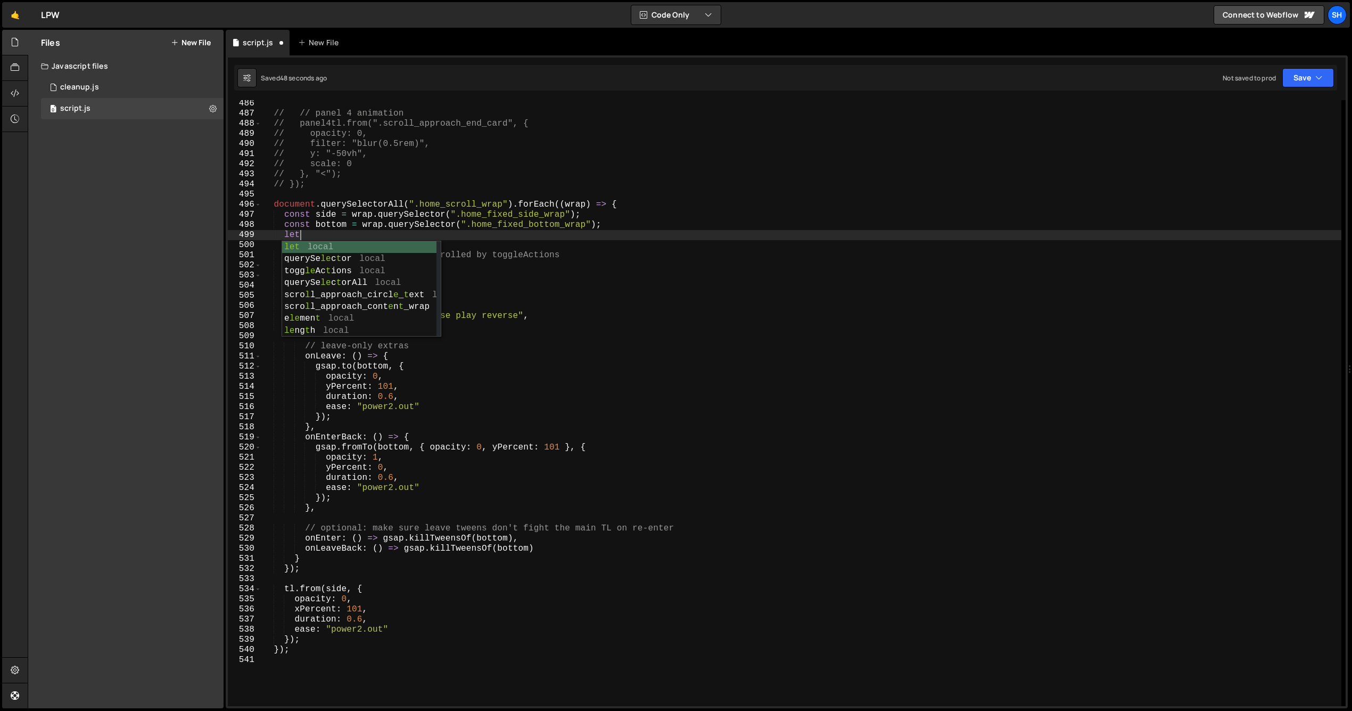
scroll to position [0, 2]
type textarea "l"
paste textarea "scroll_questions_track"
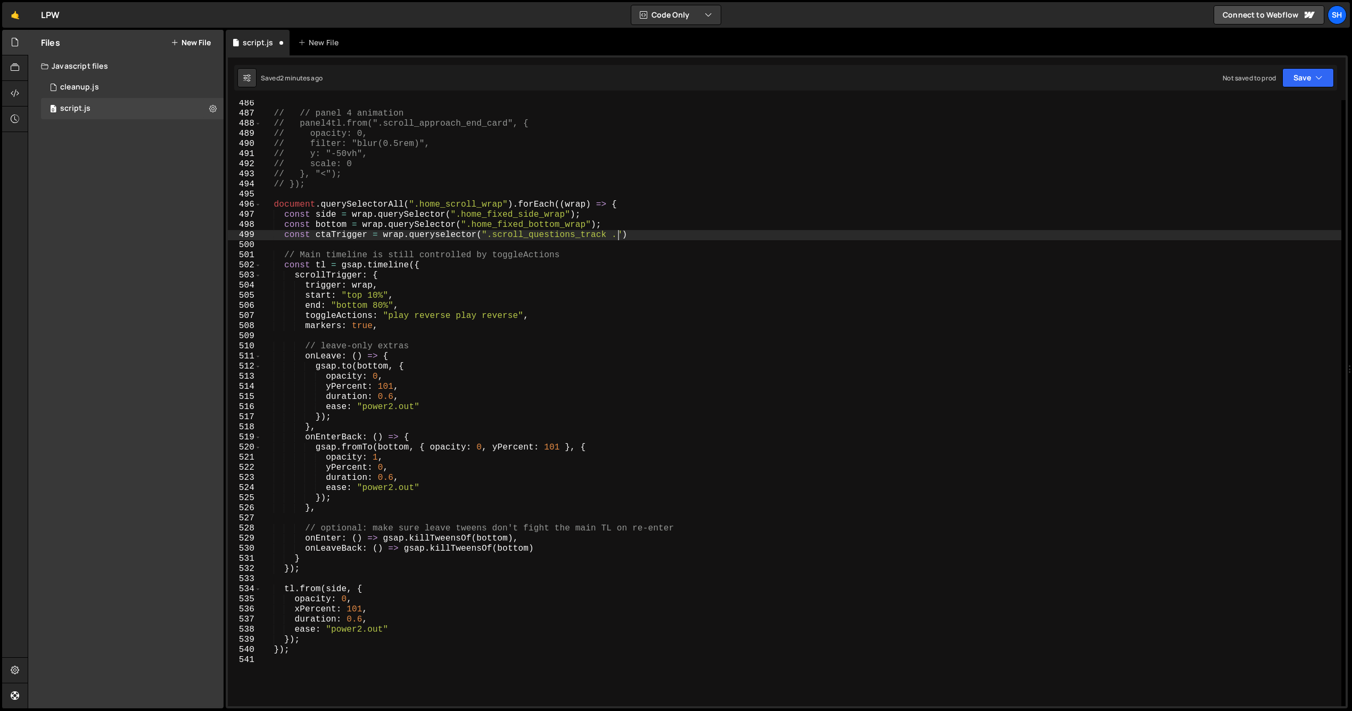
paste textarea "scroll_questions_track"
click at [817, 238] on div "// // panel 4 animation // panel4tl.from(".scroll_approach_end_card", { // opac…" at bounding box center [801, 411] width 1080 height 626
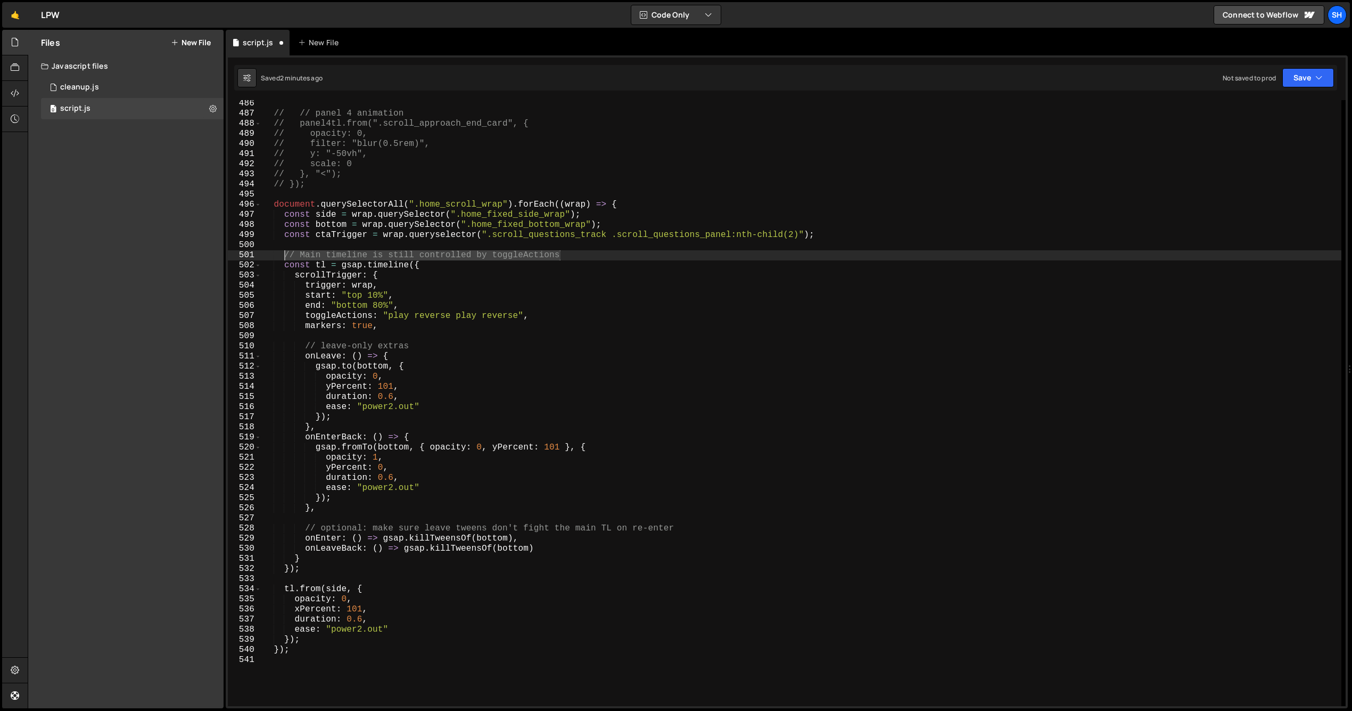
drag, startPoint x: 562, startPoint y: 256, endPoint x: 285, endPoint y: 253, distance: 276.3
click at [285, 253] on div "// // panel 4 animation // panel4tl.from(".scroll_approach_end_card", { // opac…" at bounding box center [801, 411] width 1080 height 626
type textarea "// Main timeline is still controlled by toggleActions"
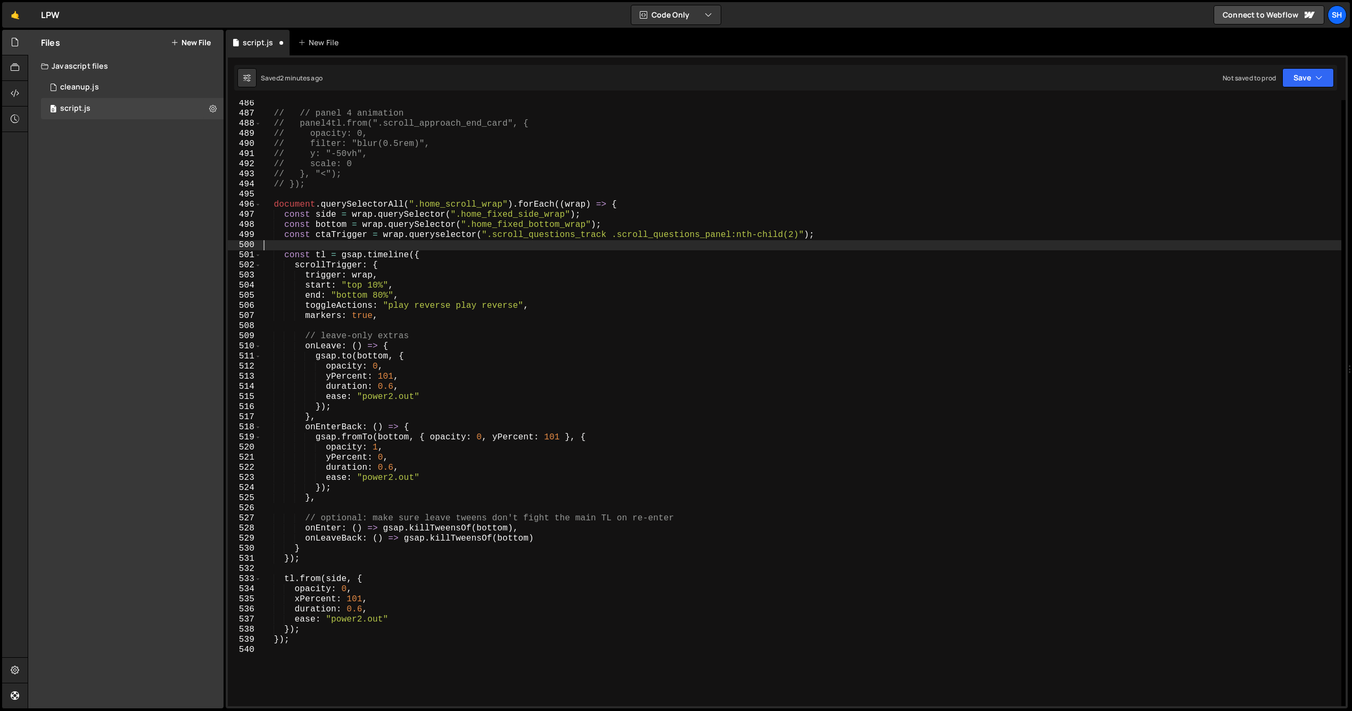
click at [306, 632] on div "// // panel 4 animation // panel4tl.from(".scroll_approach_end_card", { // opac…" at bounding box center [801, 411] width 1080 height 626
type textarea "});"
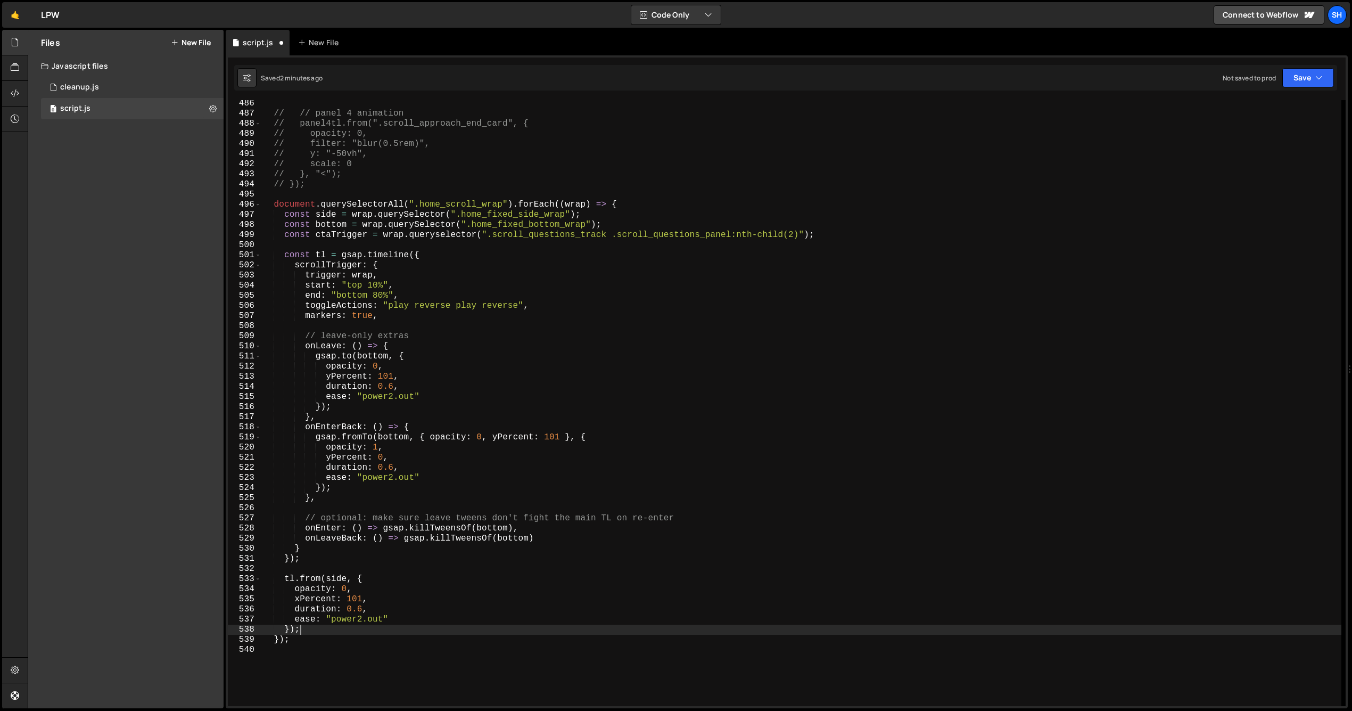
scroll to position [0, 1]
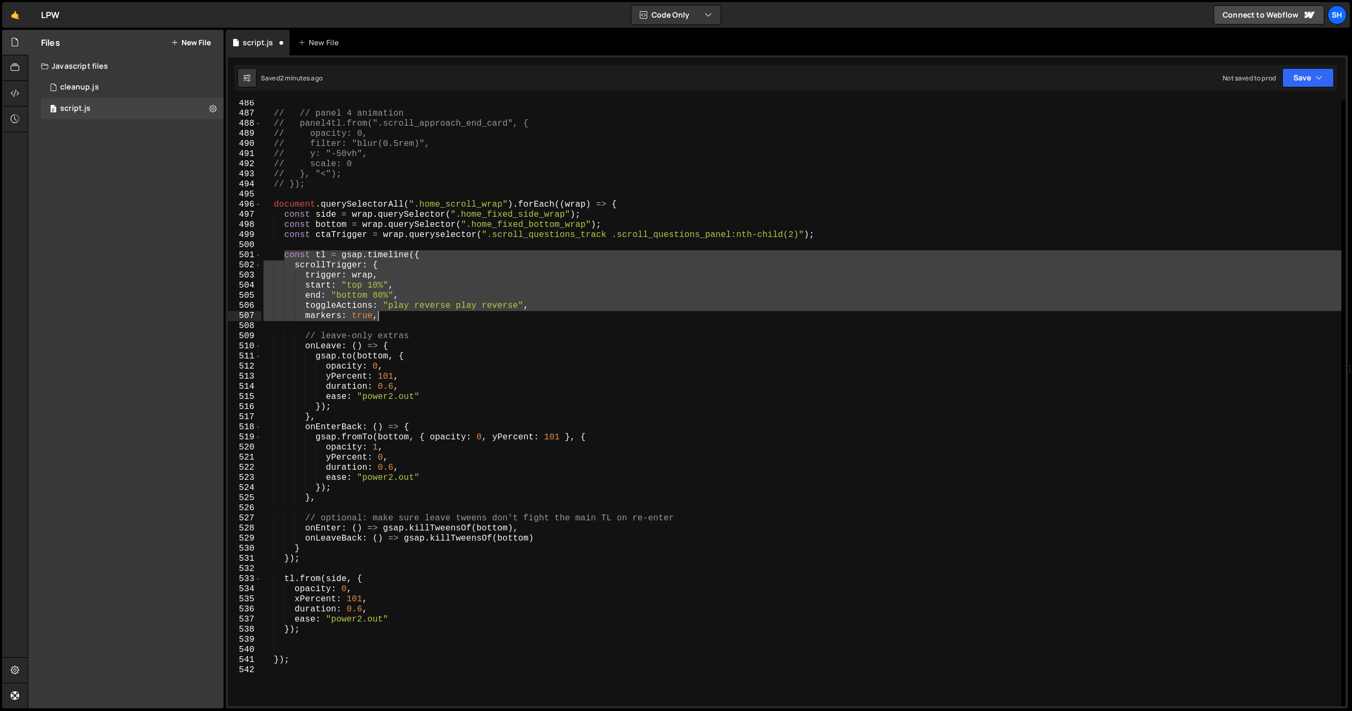
drag, startPoint x: 285, startPoint y: 254, endPoint x: 398, endPoint y: 315, distance: 127.9
click at [398, 315] on div "// // panel 4 animation // panel4tl.from(".scroll_approach_end_card", { // opac…" at bounding box center [801, 411] width 1080 height 626
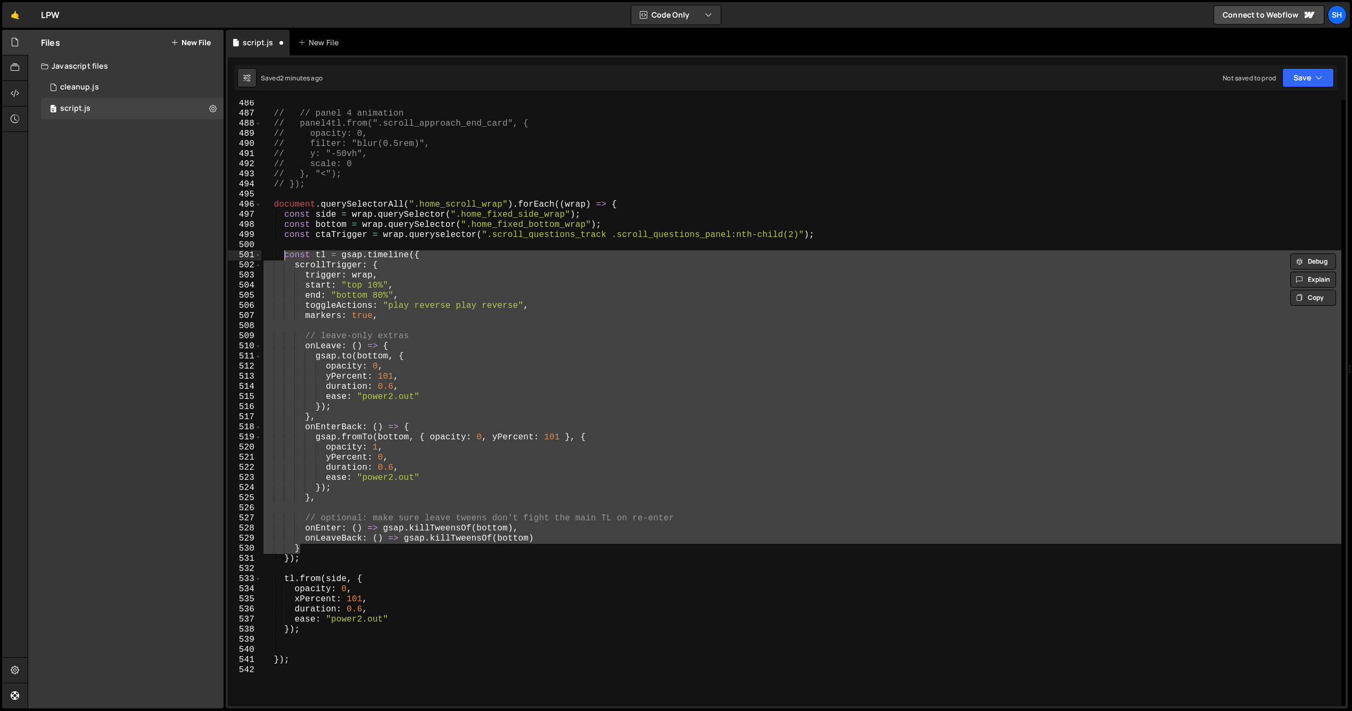
drag, startPoint x: 304, startPoint y: 548, endPoint x: 283, endPoint y: 258, distance: 290.9
click at [283, 258] on div "// // panel 4 animation // panel4tl.from(".scroll_approach_end_card", { // opac…" at bounding box center [801, 411] width 1080 height 626
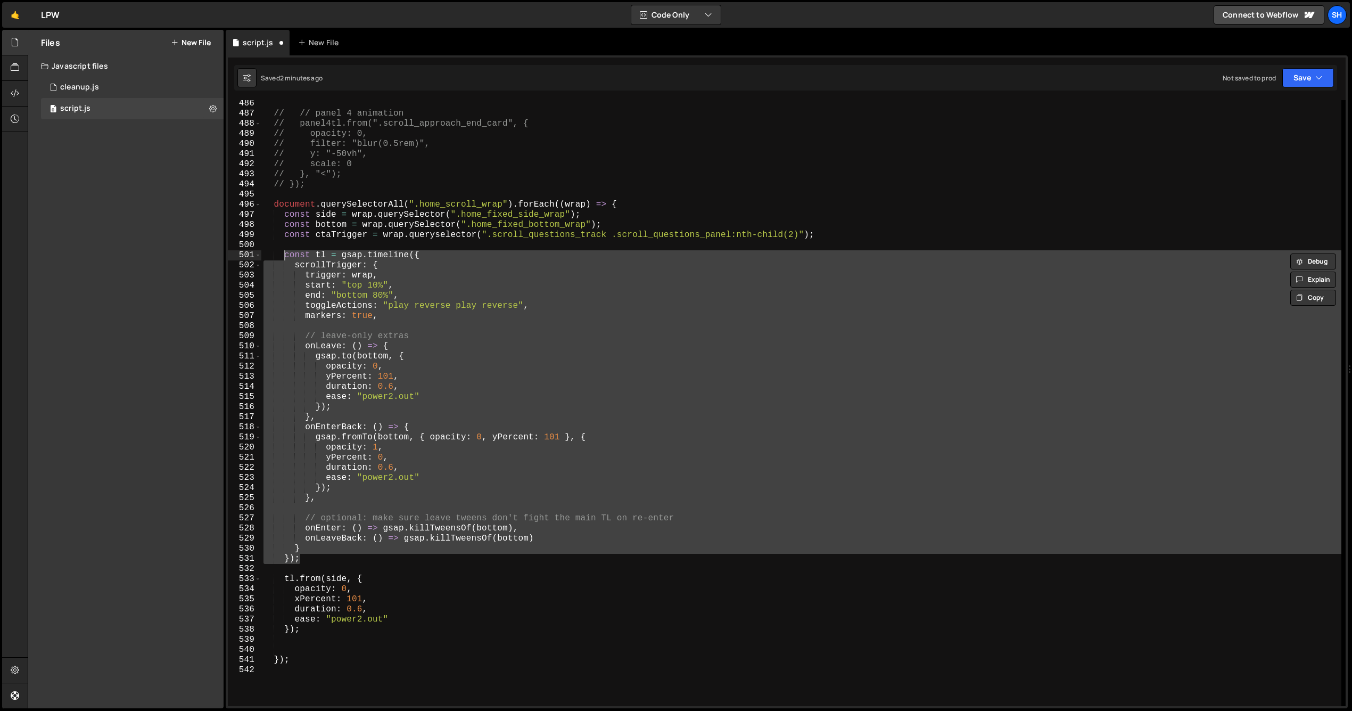
drag, startPoint x: 299, startPoint y: 561, endPoint x: 285, endPoint y: 257, distance: 304.3
click at [285, 257] on div "// // panel 4 animation // panel4tl.from(".scroll_approach_end_card", { // opac…" at bounding box center [801, 411] width 1080 height 626
type textarea "});"
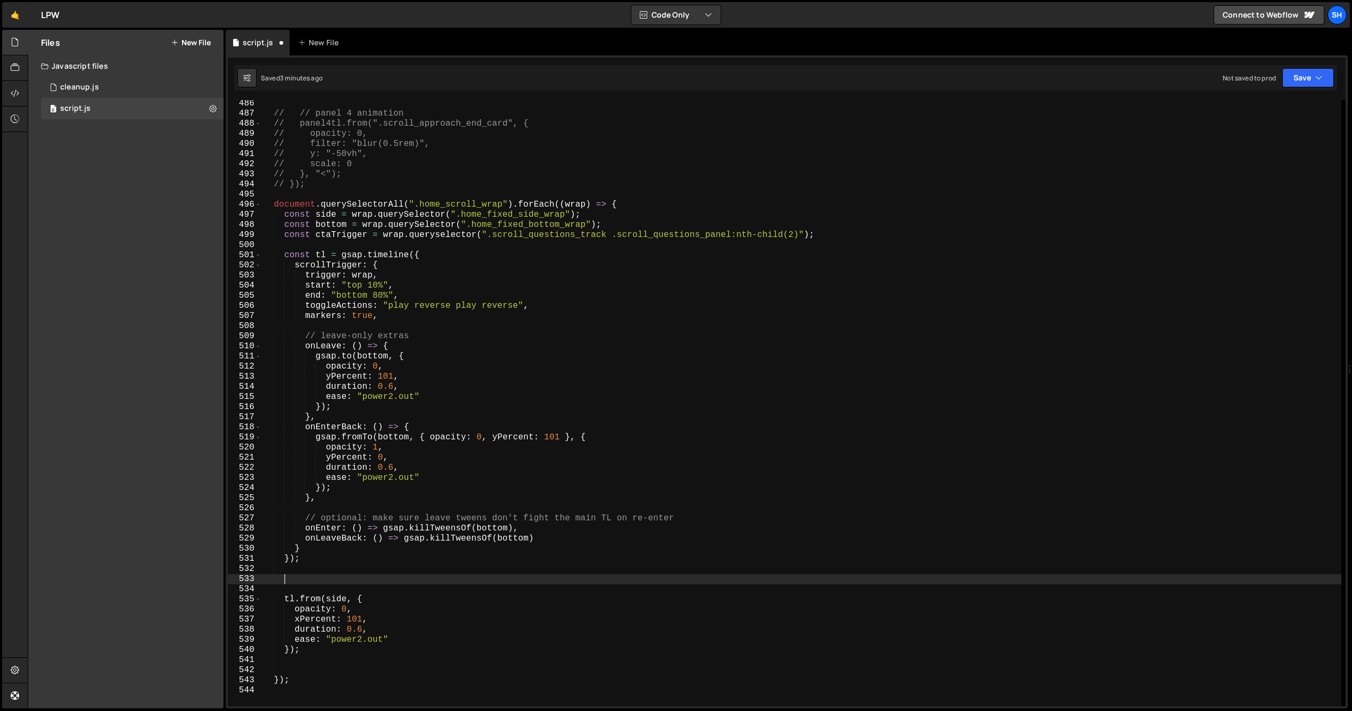
paste textarea "});"
type textarea "});"
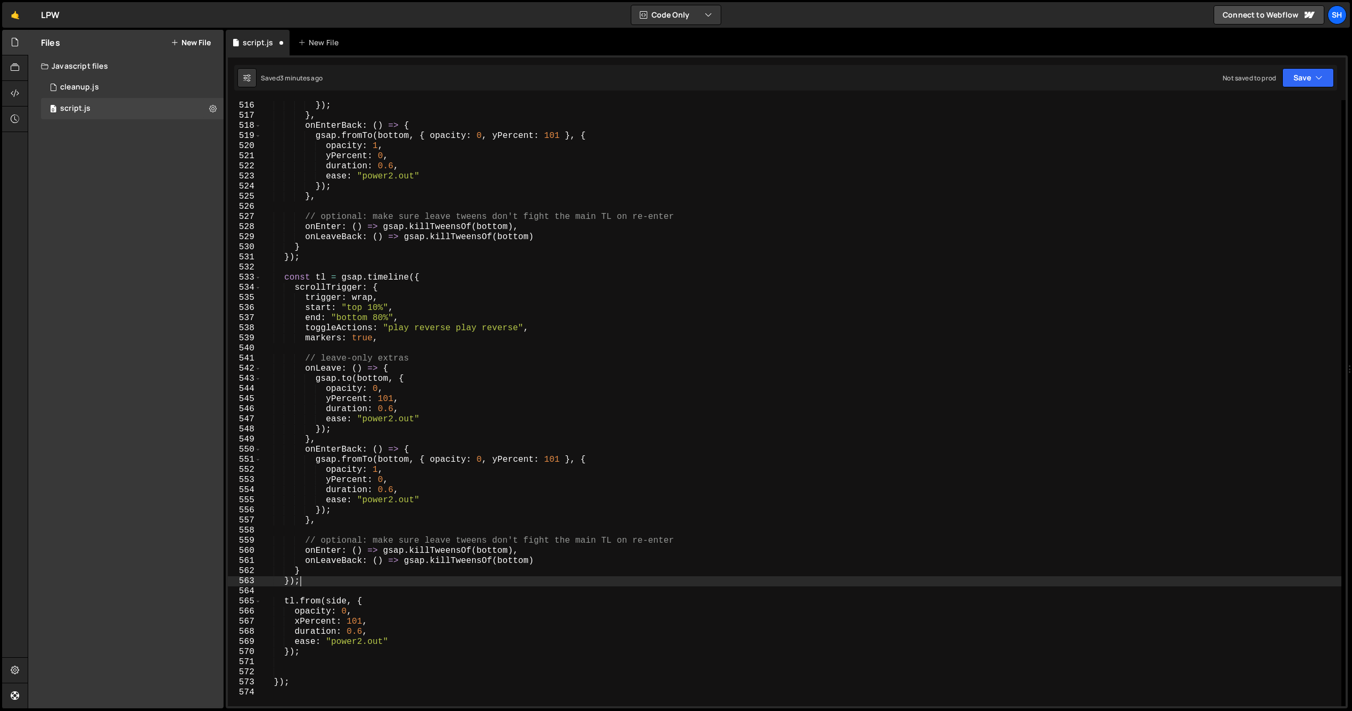
scroll to position [5211, 0]
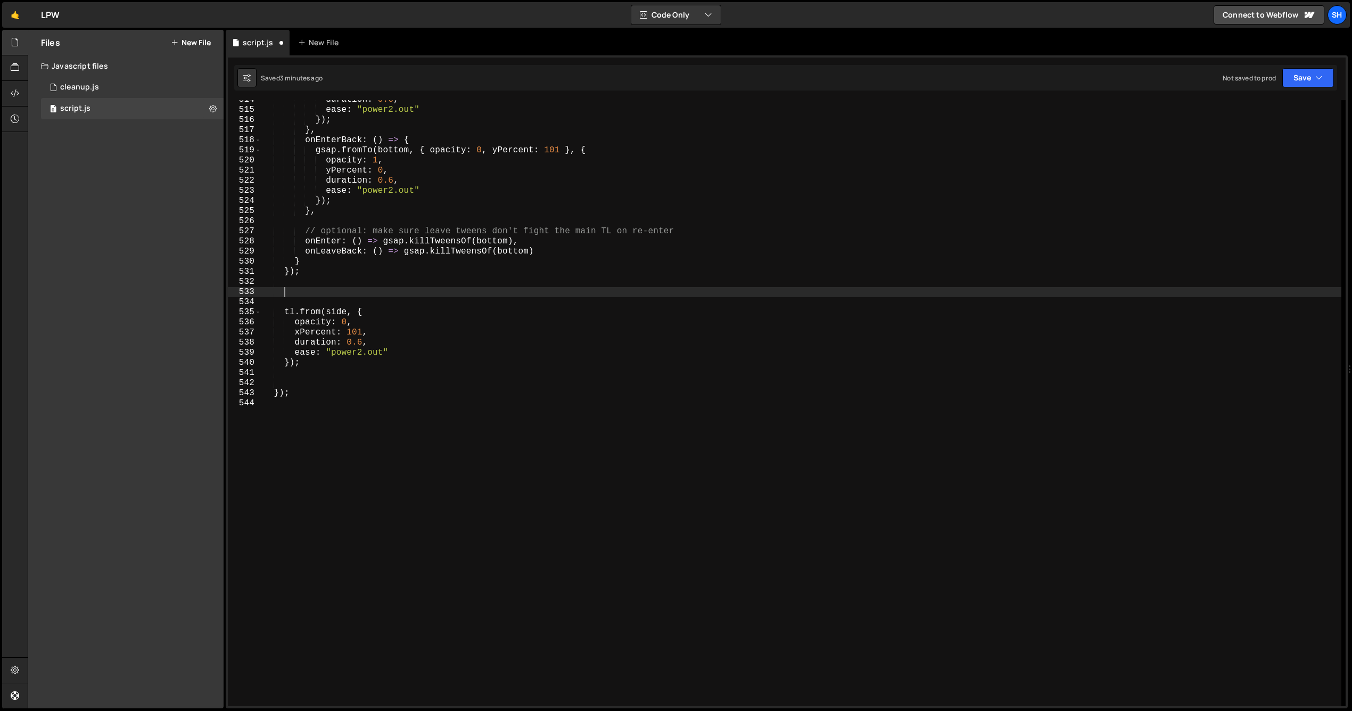
type textarea "});"
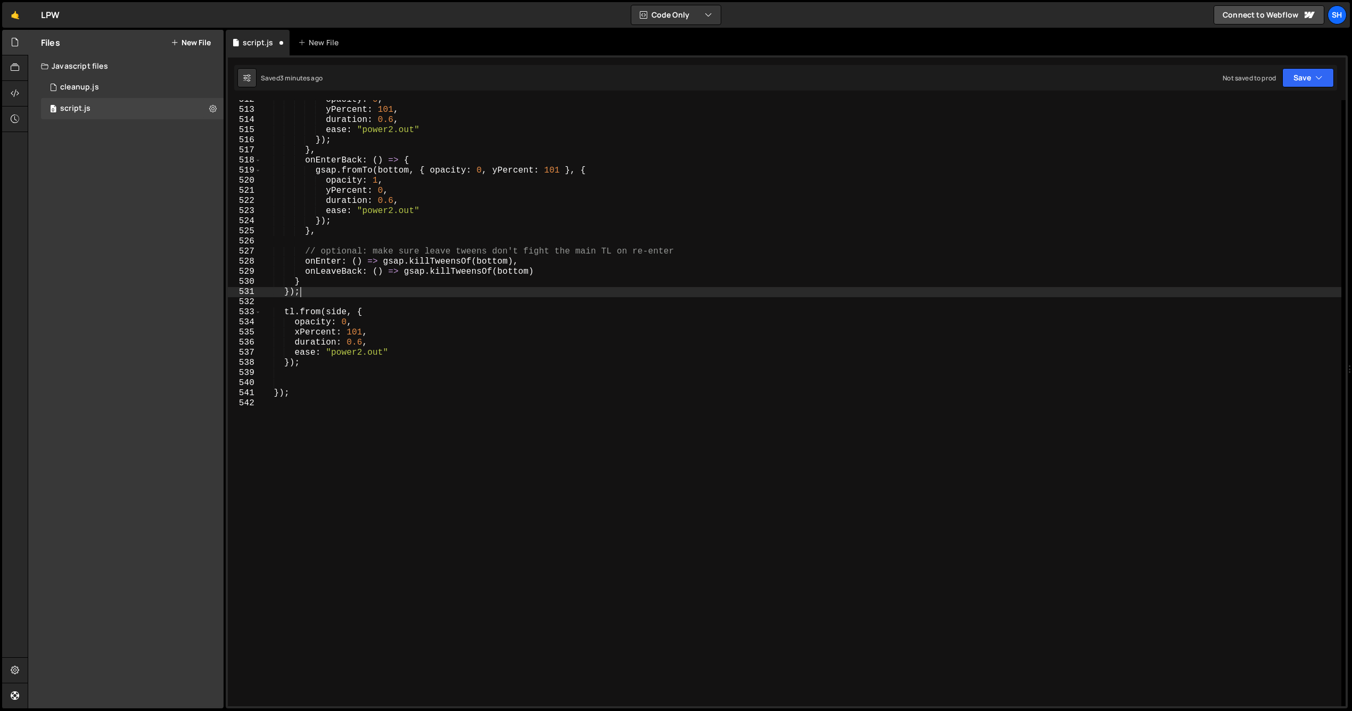
scroll to position [5174, 0]
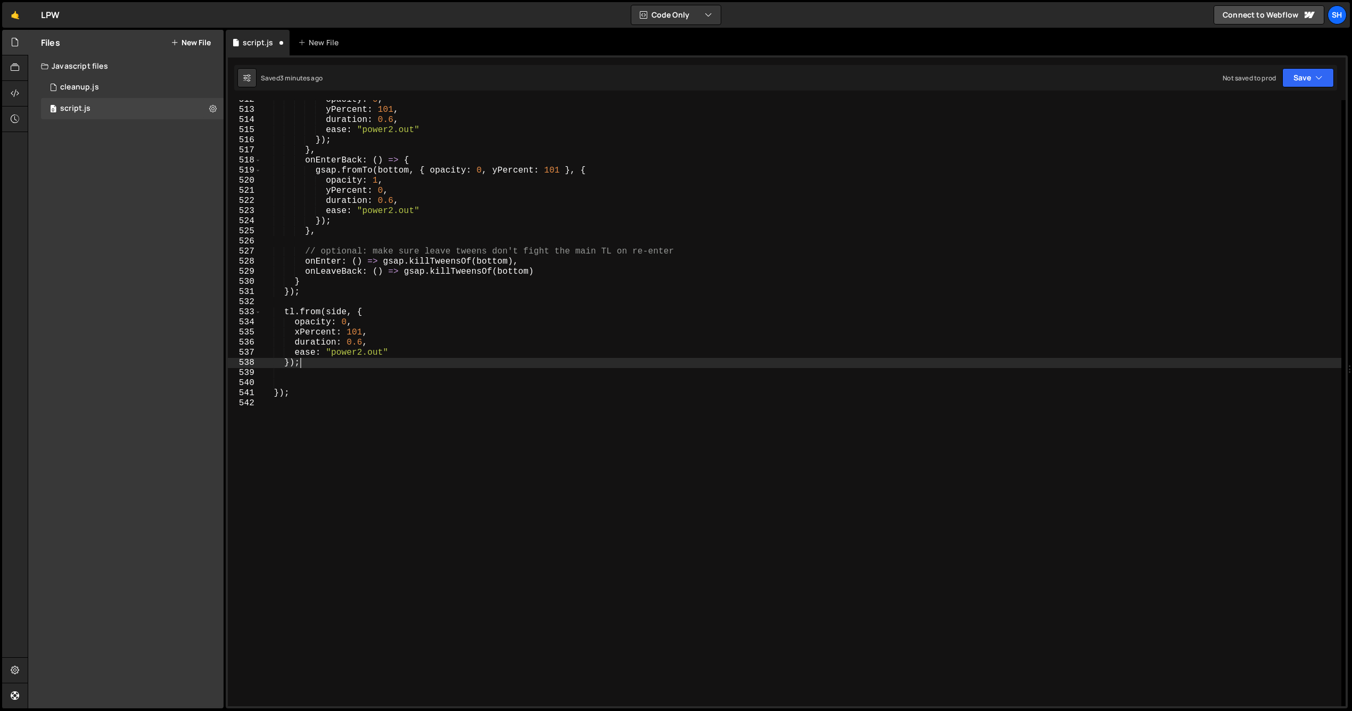
click at [311, 363] on div "opacity : 0 , yPercent : 101 , duration : 0.6 , ease : "power2.out" }) ; } , on…" at bounding box center [801, 408] width 1080 height 626
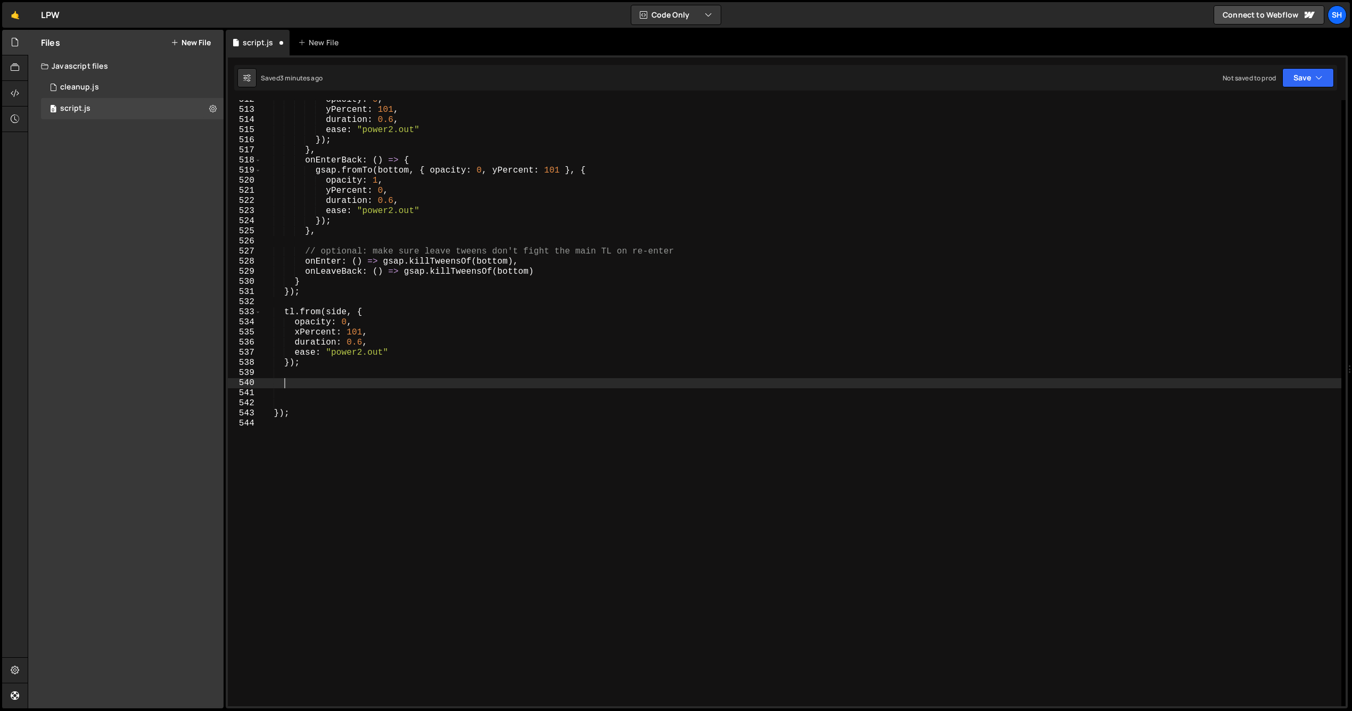
paste textarea "});"
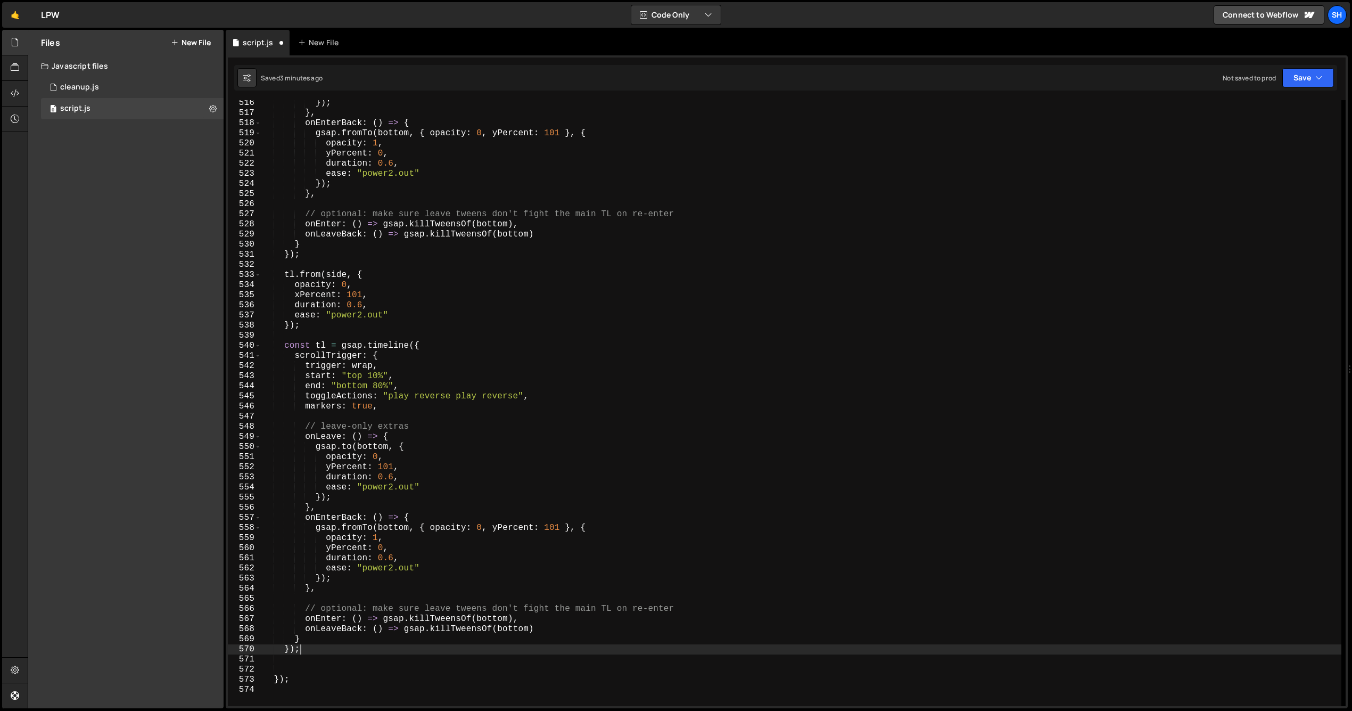
click at [325, 342] on div "}) ; } , onEnterBack : ( ) => { gsap . fromTo ( bottom , { opacity : 0 , yPerce…" at bounding box center [801, 411] width 1080 height 626
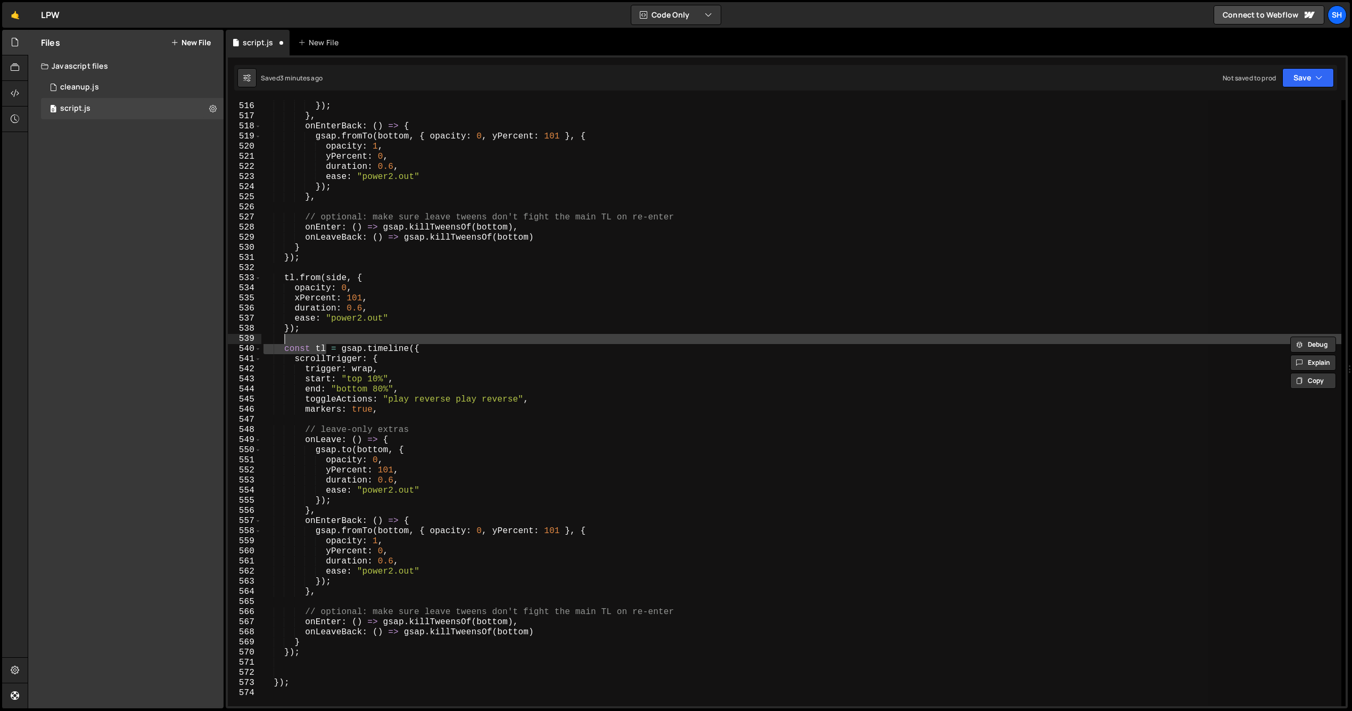
click at [325, 345] on div "ease : "power2.out" }) ; } , onEnterBack : ( ) => { gsap . fromTo ( bottom , { …" at bounding box center [801, 403] width 1080 height 606
click at [323, 349] on div "ease : "power2.out" }) ; } , onEnterBack : ( ) => { gsap . fromTo ( bottom , { …" at bounding box center [801, 403] width 1080 height 606
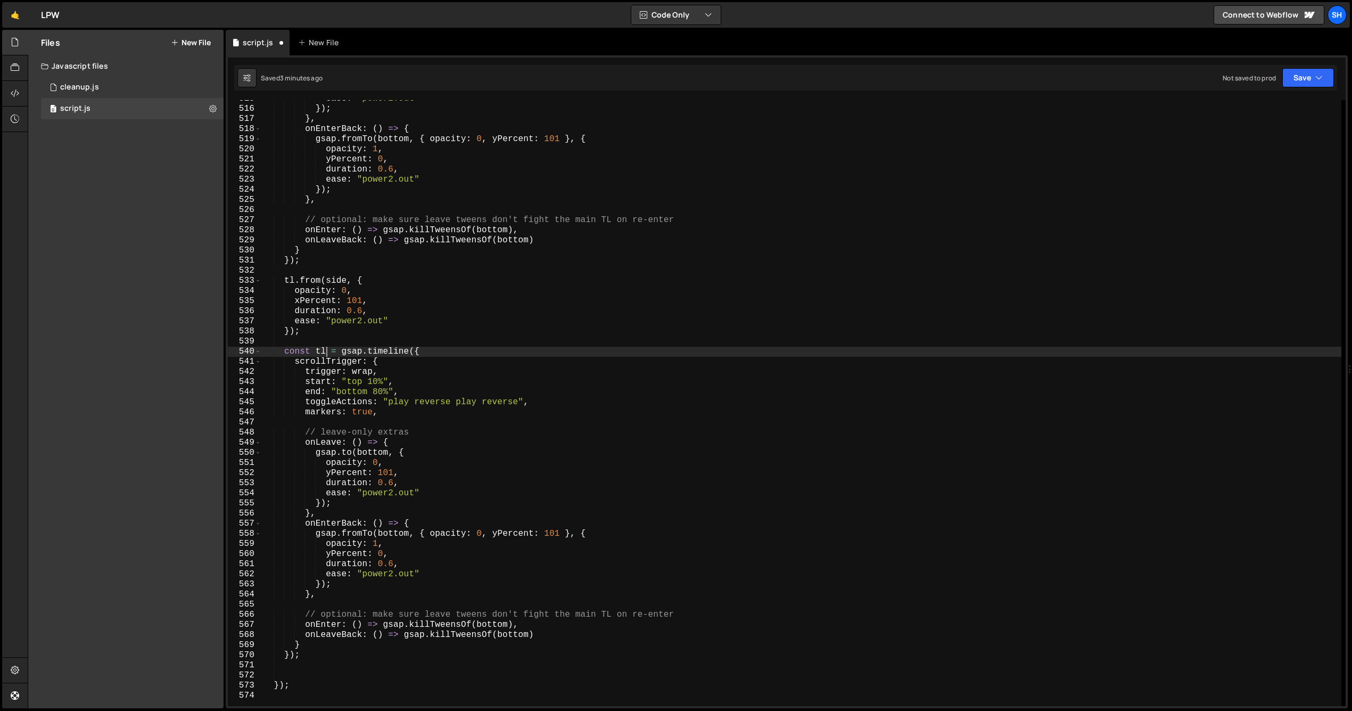
click at [327, 351] on div "ease : "power2.out" }) ; } , onEnterBack : ( ) => { gsap . fromTo ( bottom , { …" at bounding box center [801, 407] width 1080 height 626
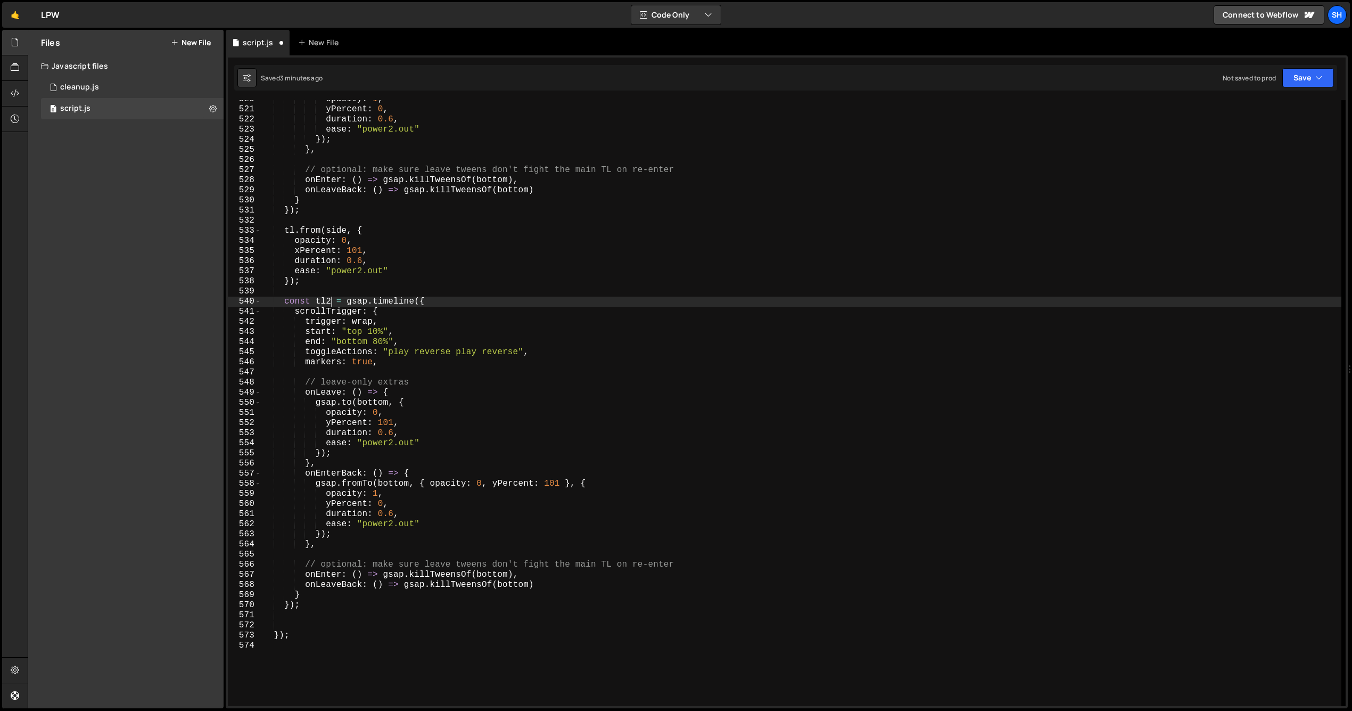
scroll to position [5262, 0]
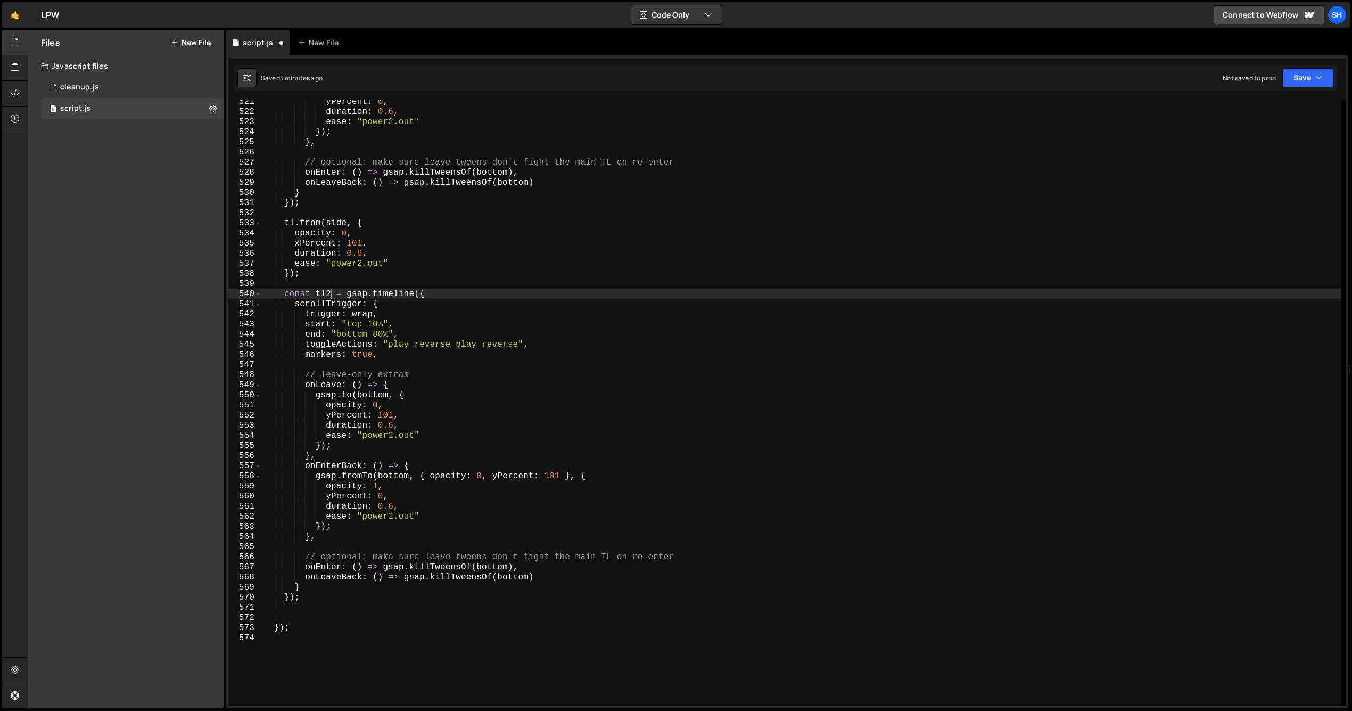
click at [371, 313] on div "yPercent : 0 , duration : 0.6 , ease : "power2.out" }) ; } , // optional: make …" at bounding box center [801, 410] width 1080 height 626
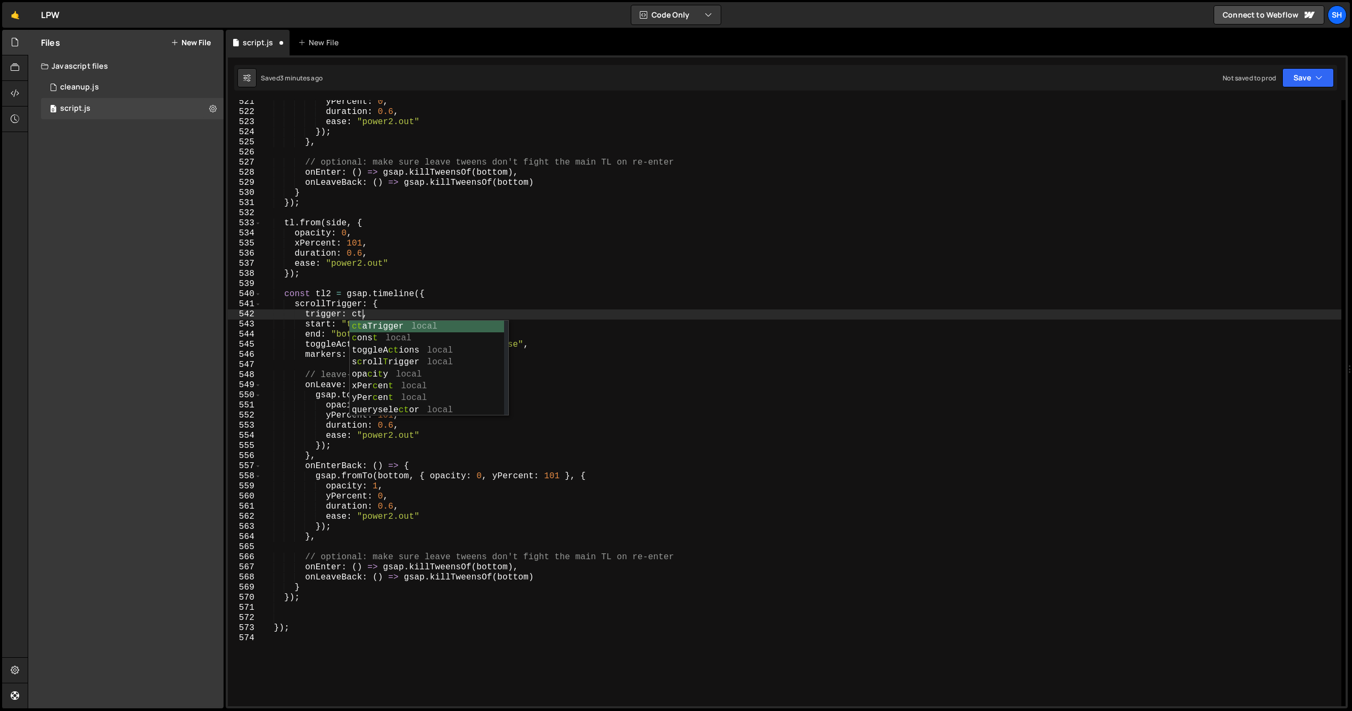
scroll to position [0, 6]
click at [398, 324] on div "yPercent : 0 , duration : 0.6 , ease : "power2.out" }) ; } , // optional: make …" at bounding box center [801, 410] width 1080 height 626
click at [363, 325] on div "yPercent : 0 , duration : 0.6 , ease : "power2.out" }) ; } , // optional: make …" at bounding box center [801, 410] width 1080 height 626
click at [413, 324] on div "yPercent : 0 , duration : 0.6 , ease : "power2.out" }) ; } , // optional: make …" at bounding box center [801, 410] width 1080 height 626
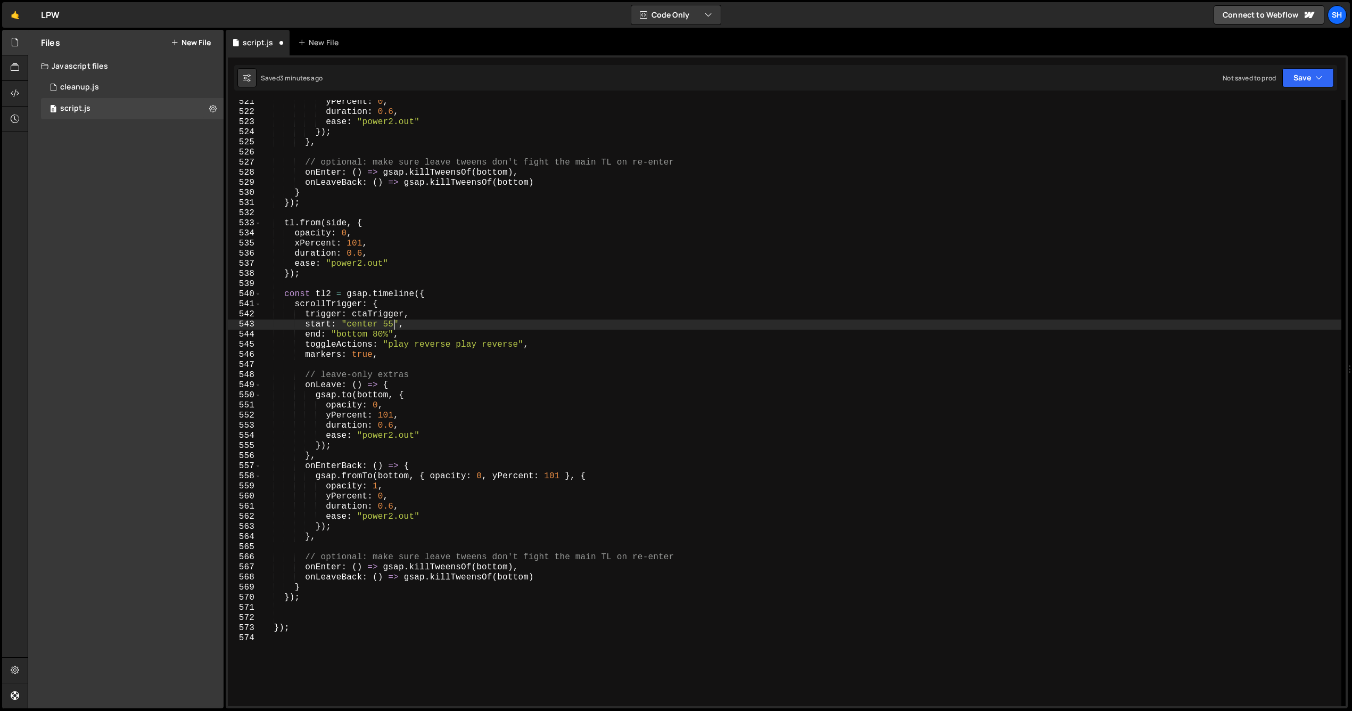
scroll to position [0, 8]
click at [415, 341] on div "yPercent : 0 , duration : 0.6 , ease : "power2.out" }) ; } , // optional: make …" at bounding box center [801, 410] width 1080 height 626
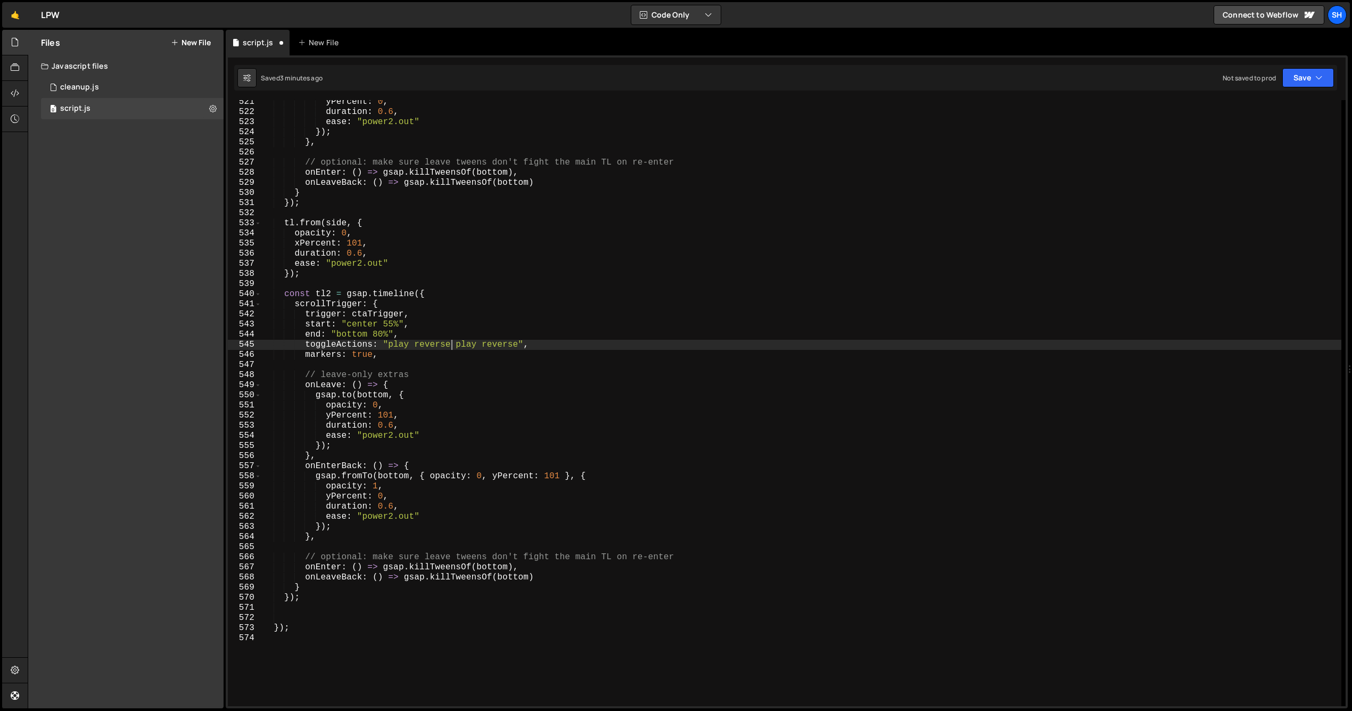
click at [449, 345] on div "yPercent : 0 , duration : 0.6 , ease : "power2.out" }) ; } , // optional: make …" at bounding box center [801, 410] width 1080 height 626
click at [437, 345] on div "yPercent : 0 , duration : 0.6 , ease : "power2.out" }) ; } , // optional: make …" at bounding box center [801, 410] width 1080 height 626
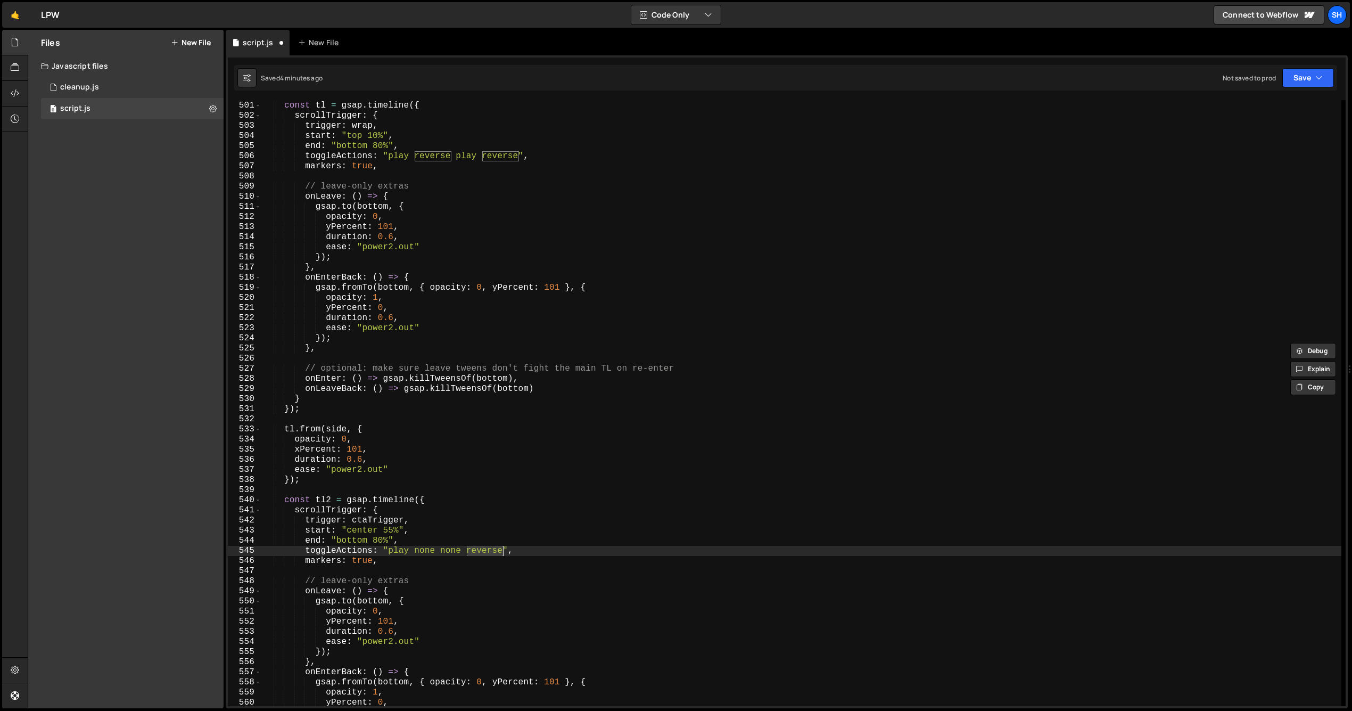
scroll to position [5057, 0]
click at [423, 550] on div "const tl = gsap . timeline ({ scrollTrigger : { trigger : wrap , start : "top 1…" at bounding box center [801, 403] width 1080 height 626
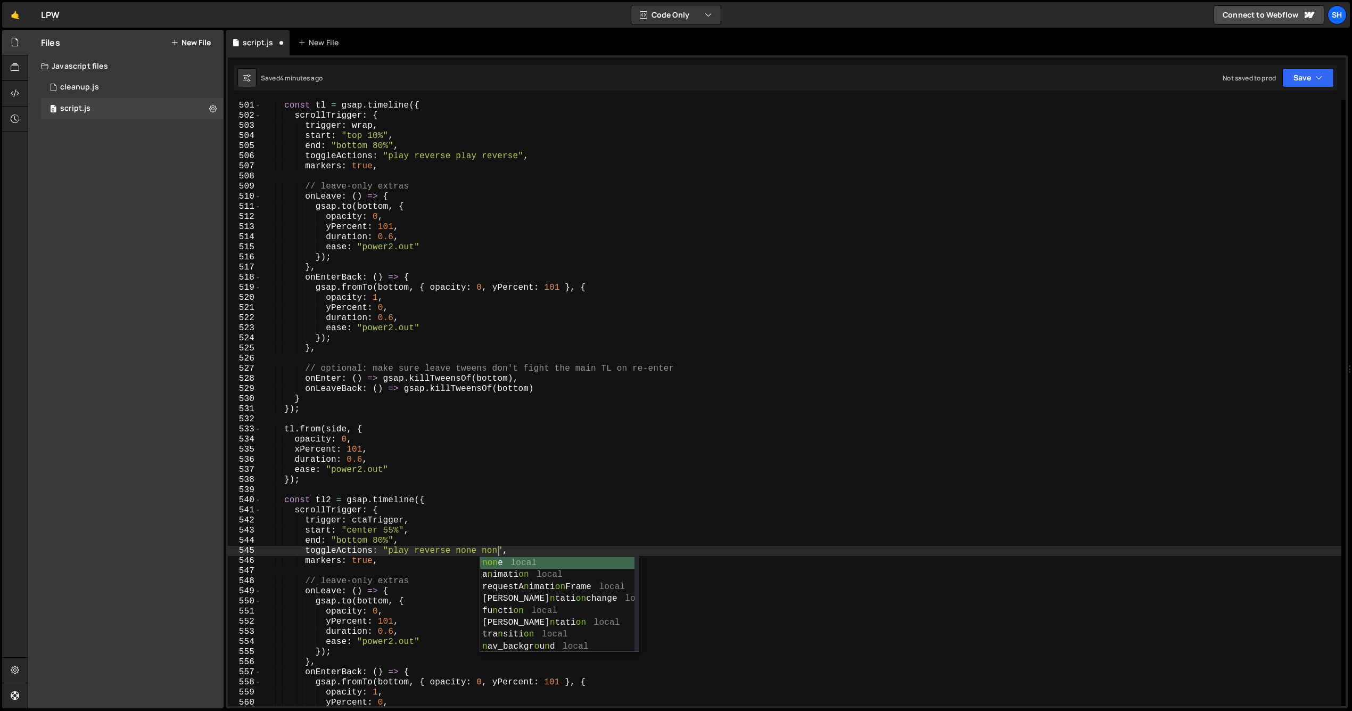
scroll to position [0, 14]
click at [451, 549] on div "const tl = gsap . timeline ({ scrollTrigger : { trigger : wrap , start : "top 1…" at bounding box center [801, 403] width 1080 height 626
click at [523, 552] on div "const tl = gsap . timeline ({ scrollTrigger : { trigger : wrap , start : "top 1…" at bounding box center [801, 403] width 1080 height 626
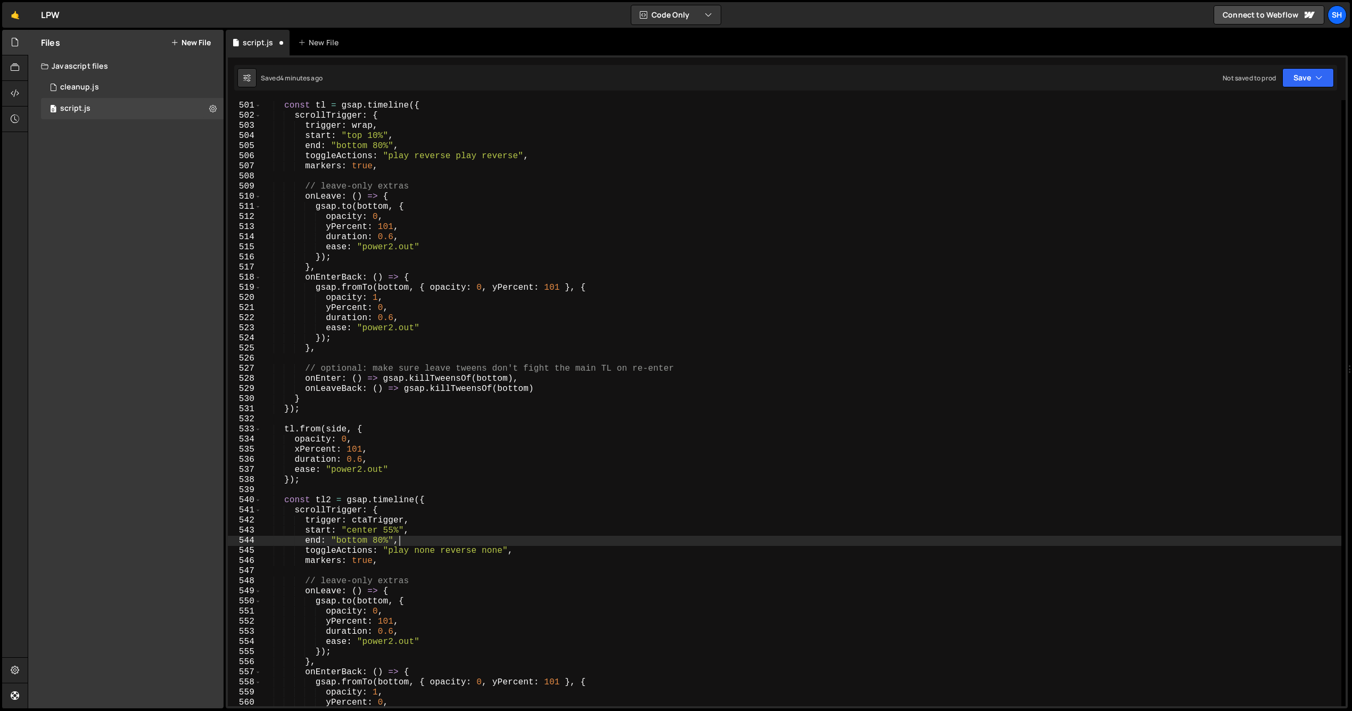
click at [399, 540] on div "const tl = gsap . timeline ({ scrollTrigger : { trigger : wrap , start : "top 1…" at bounding box center [801, 403] width 1080 height 626
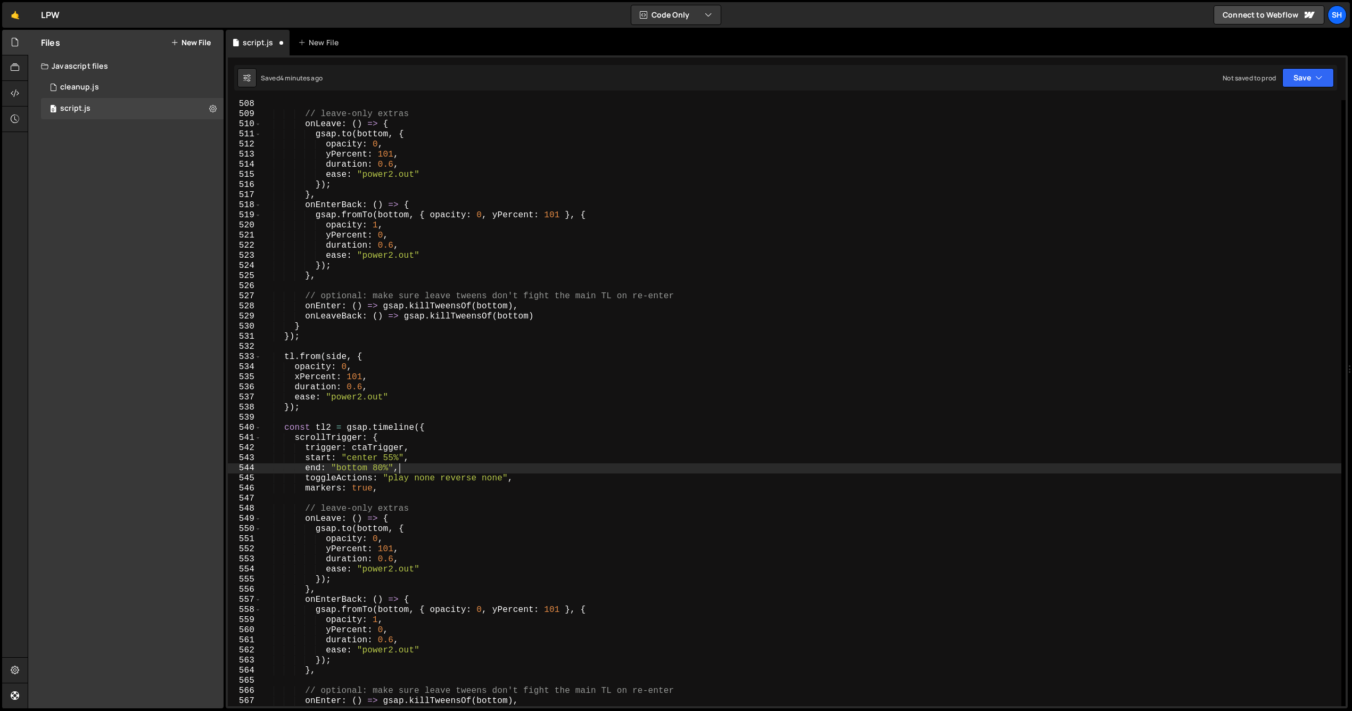
scroll to position [5129, 0]
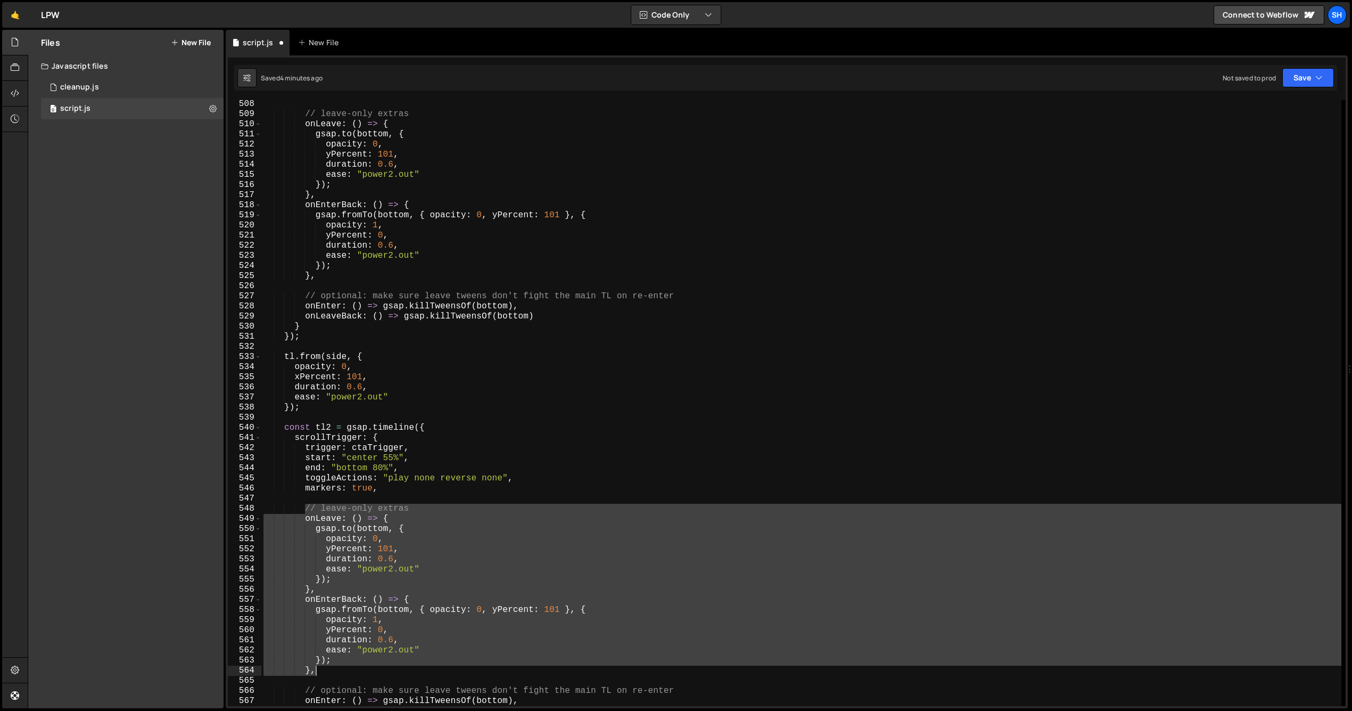
drag, startPoint x: 305, startPoint y: 507, endPoint x: 447, endPoint y: 669, distance: 215.0
click at [447, 669] on div "// leave-only extras onLeave : ( ) => { gsap . to ( bottom , { opacity : 0 , yP…" at bounding box center [801, 412] width 1080 height 626
type textarea "}); },"
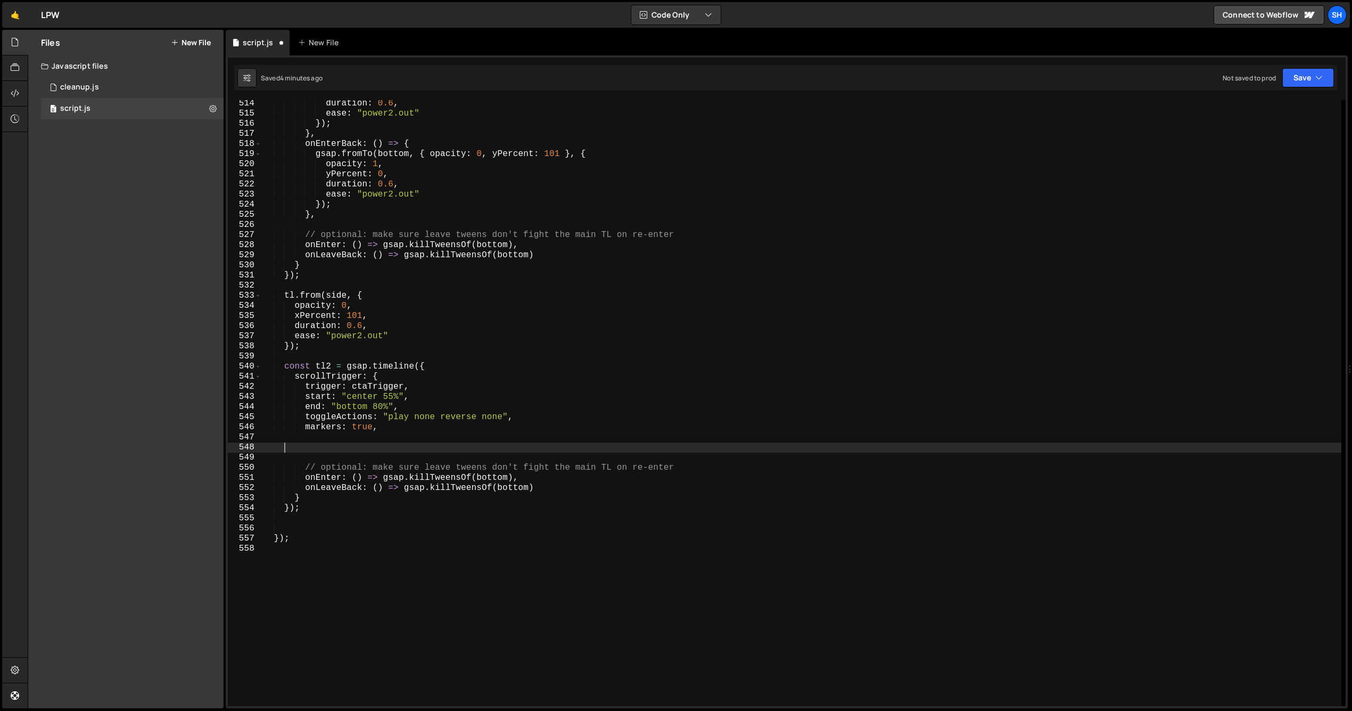
scroll to position [0, 0]
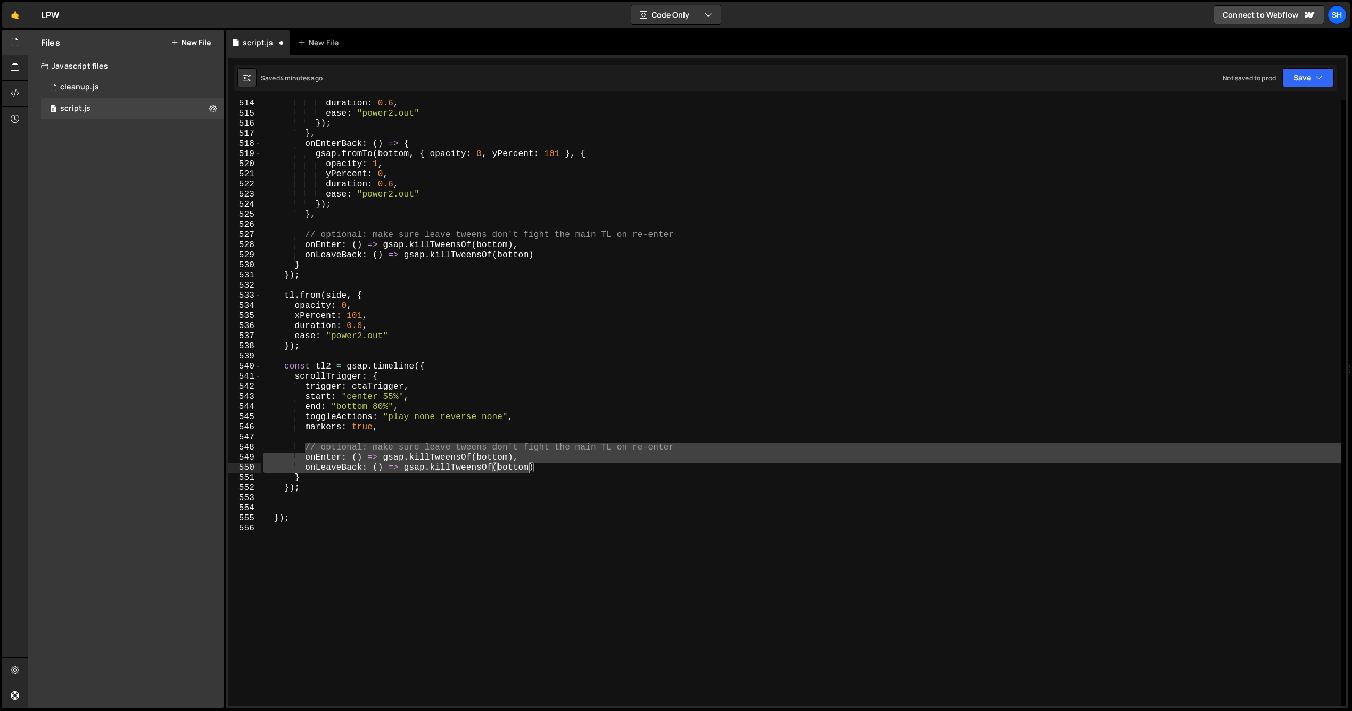
drag, startPoint x: 303, startPoint y: 446, endPoint x: 534, endPoint y: 465, distance: 231.8
click at [533, 465] on div "duration : 0.6 , ease : "power2.out" }) ; } , onEnterBack : ( ) => { gsap . fro…" at bounding box center [801, 411] width 1080 height 626
type textarea "onEnter: () => gsap.killTweensOf(bottom), onLeaveBack: () => gsap.killTweensOf(…"
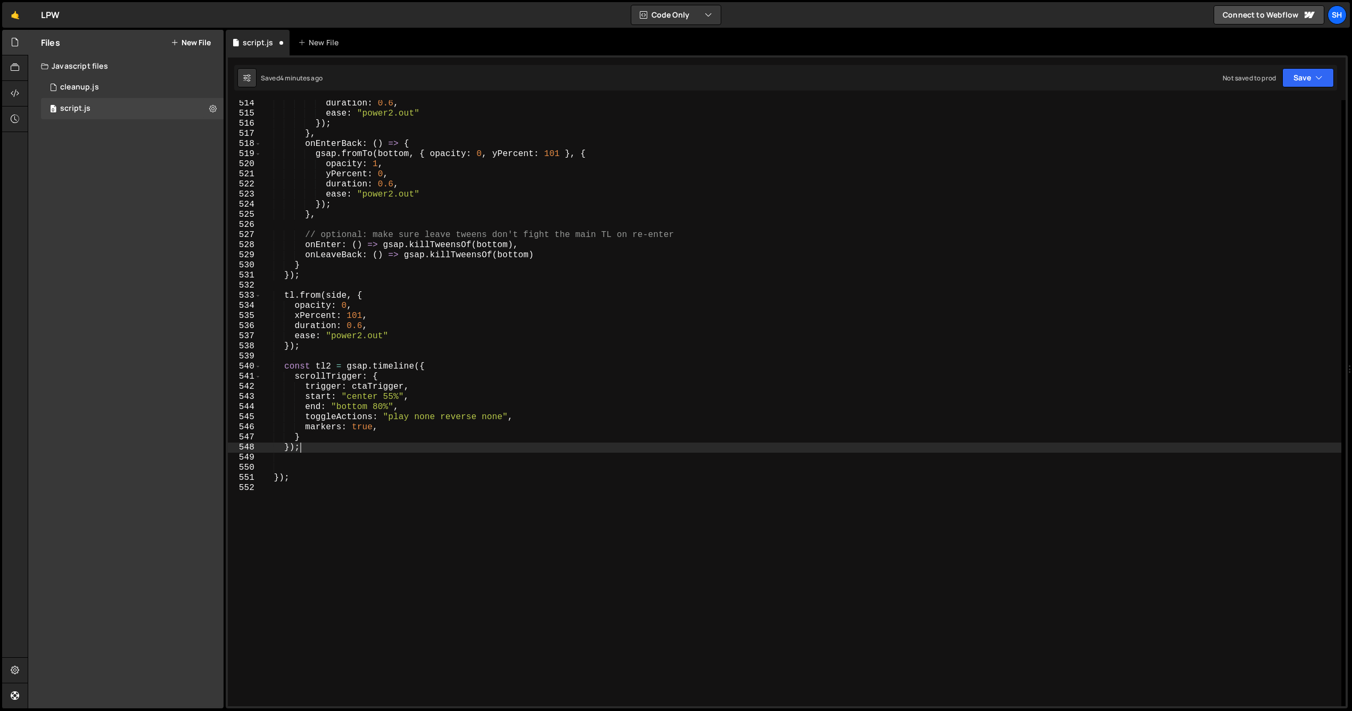
click at [308, 445] on div "duration : 0.6 , ease : "power2.out" }) ; } , onEnterBack : ( ) => { gsap . fro…" at bounding box center [801, 411] width 1080 height 626
type textarea "});"
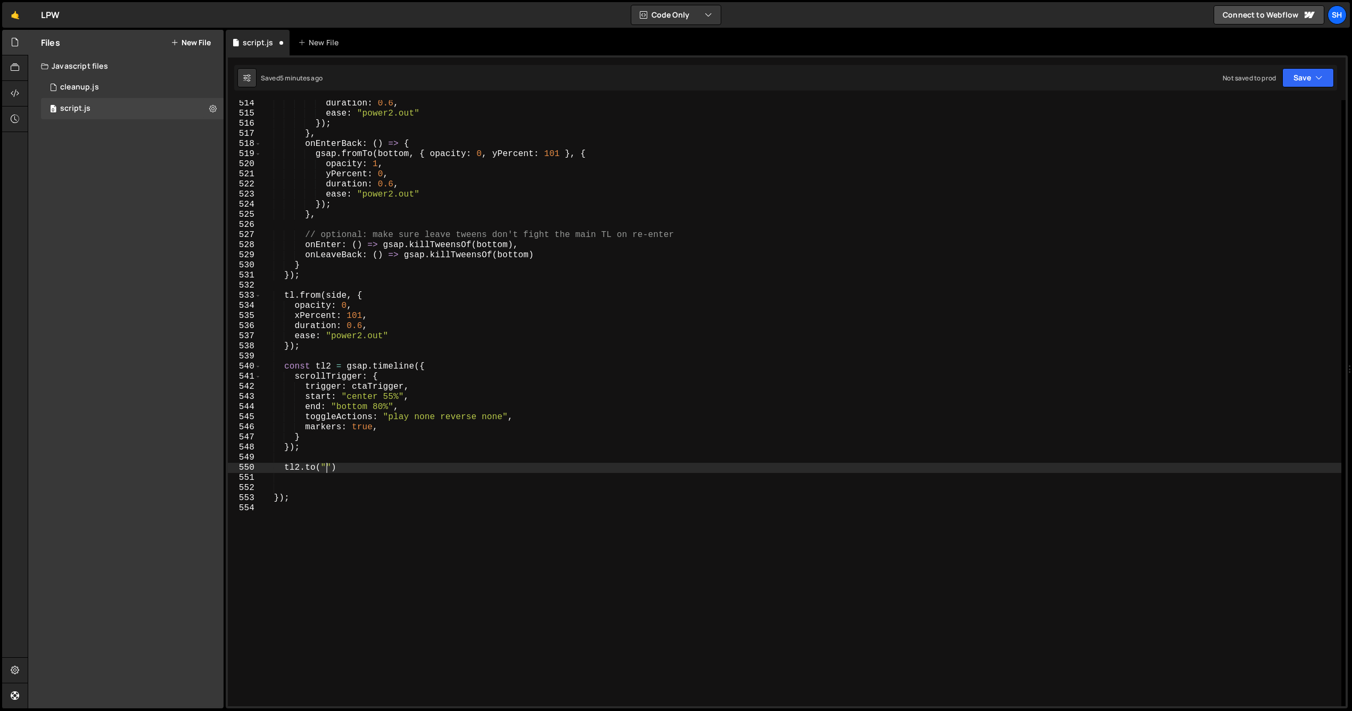
scroll to position [0, 4]
paste textarea "home_fixed_bottom_text_wrap"
click at [378, 427] on div "duration : 0.6 , ease : "power2.out" }) ; } , onEnterBack : ( ) => { gsap . fro…" at bounding box center [801, 411] width 1080 height 626
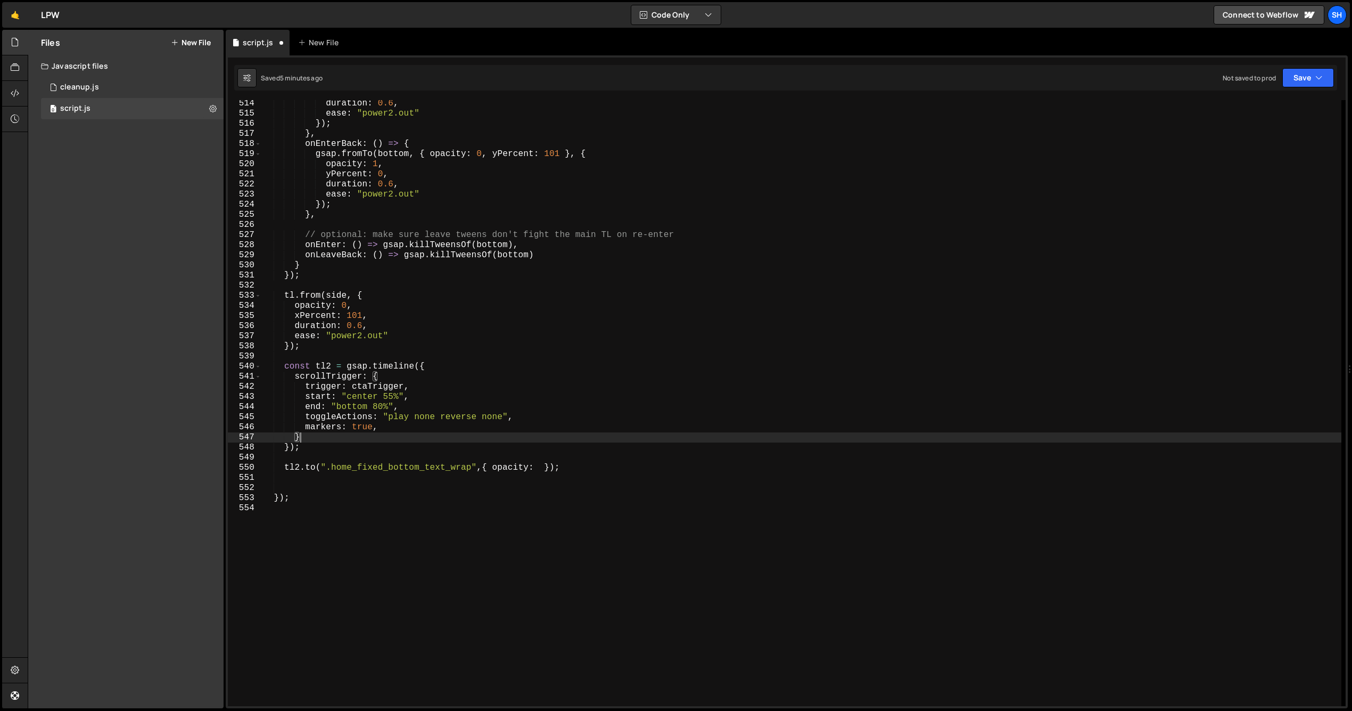
click at [307, 436] on div "duration : 0.6 , ease : "power2.out" }) ; } , onEnterBack : ( ) => { gsap . fro…" at bounding box center [801, 411] width 1080 height 626
type textarea "},"
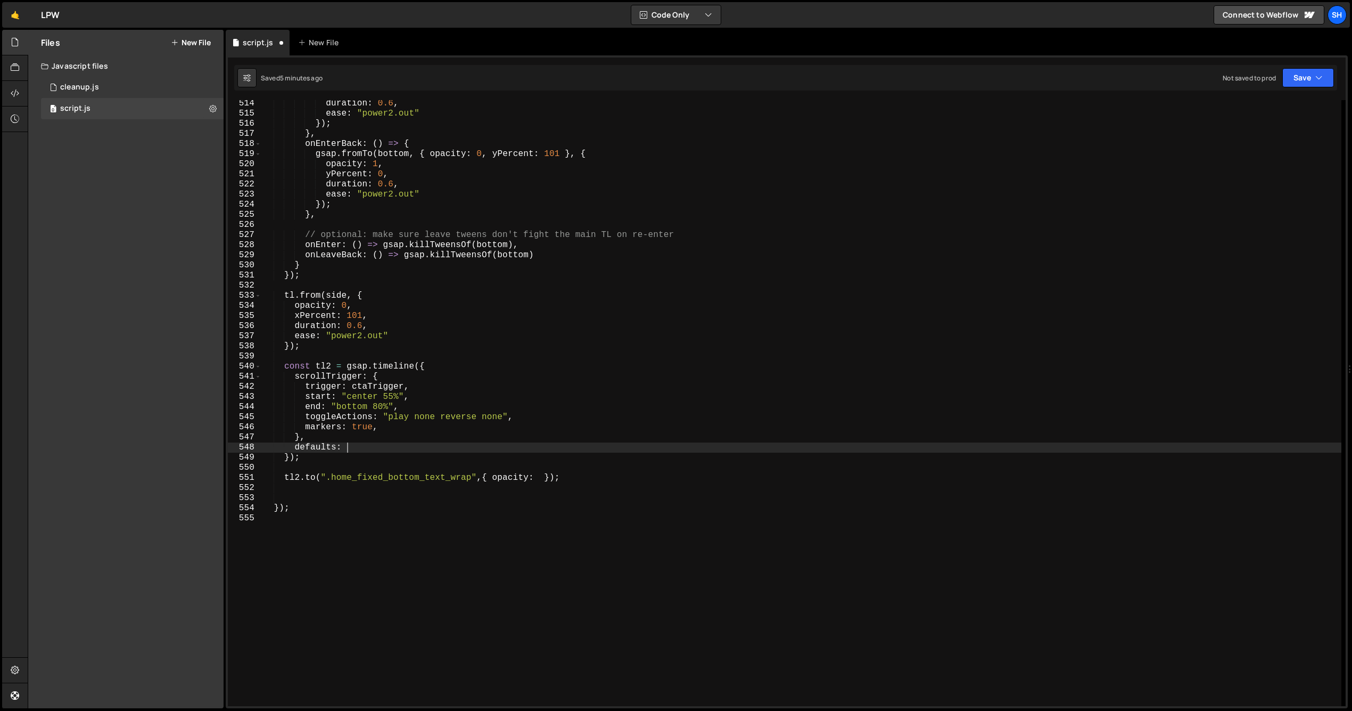
type textarea "defaults:"
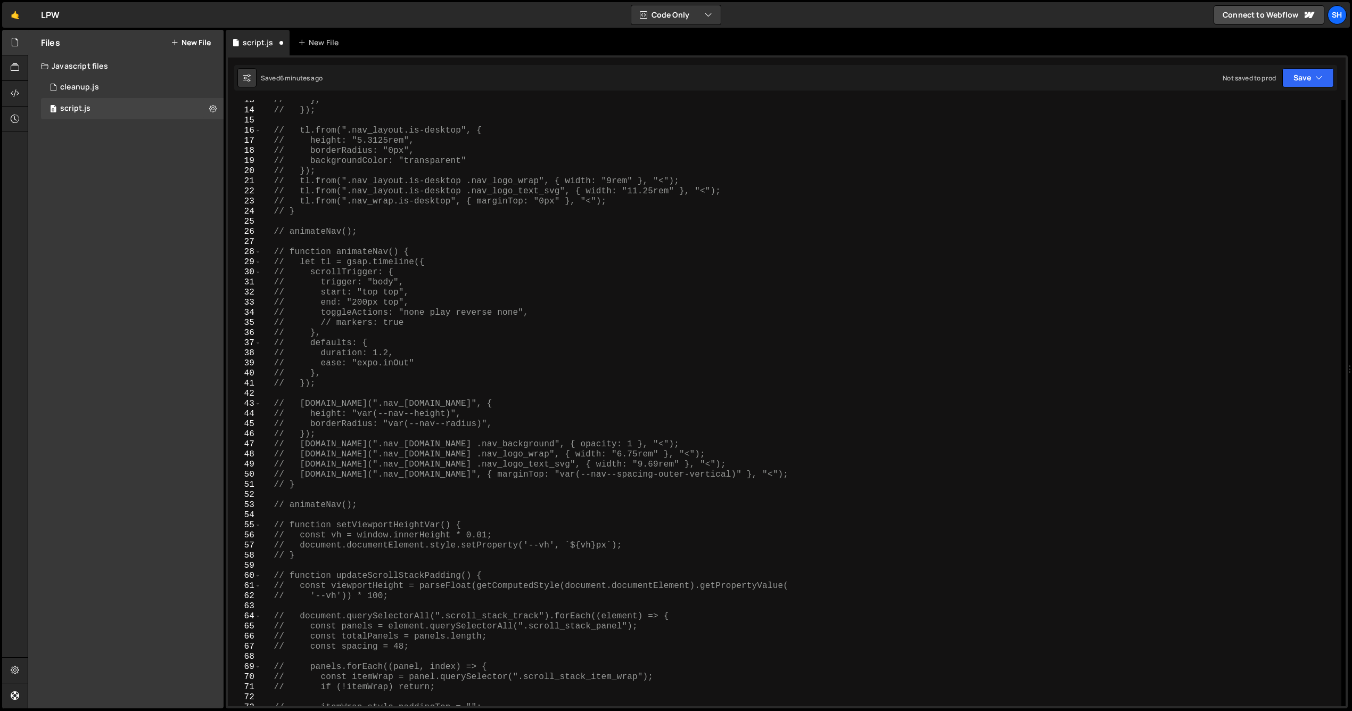
scroll to position [126, 0]
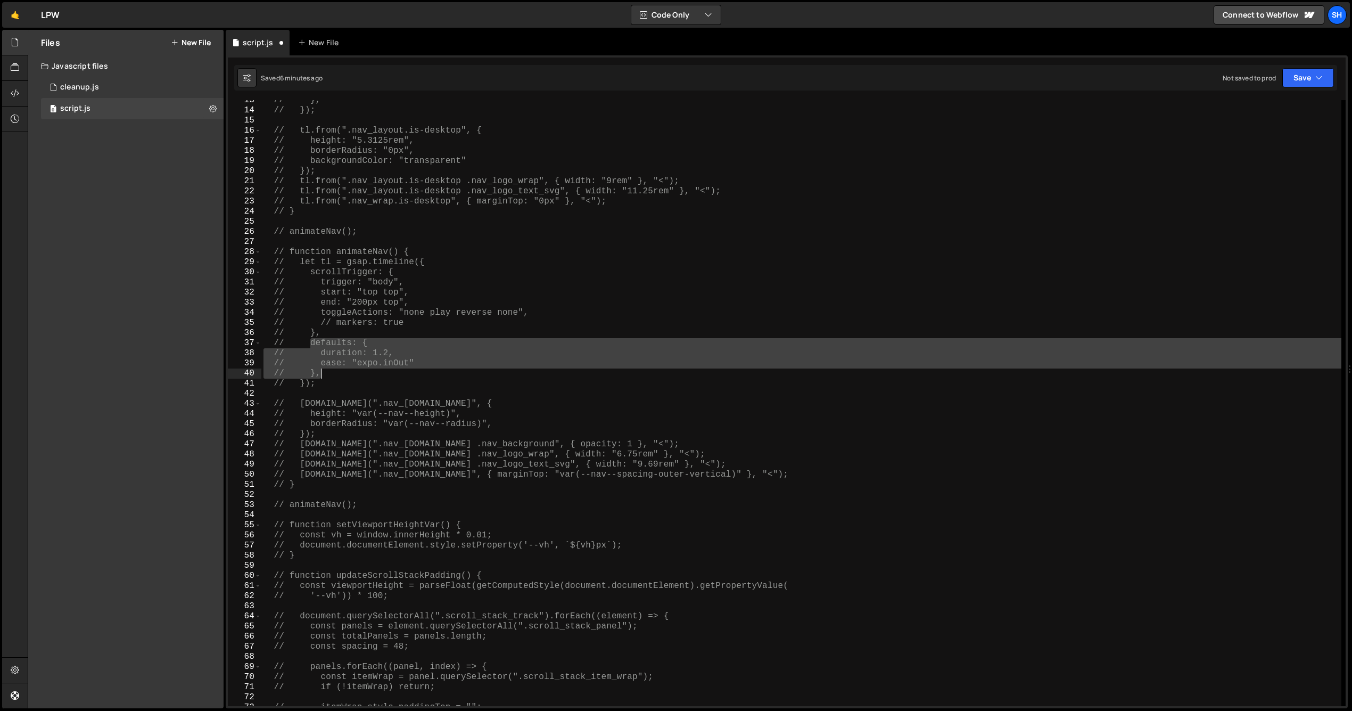
drag, startPoint x: 311, startPoint y: 344, endPoint x: 320, endPoint y: 370, distance: 27.1
click at [321, 371] on div "// }, // }); // tl.from(".nav_layout.is-desktop", { // height: "5.3125rem", // …" at bounding box center [801, 408] width 1080 height 626
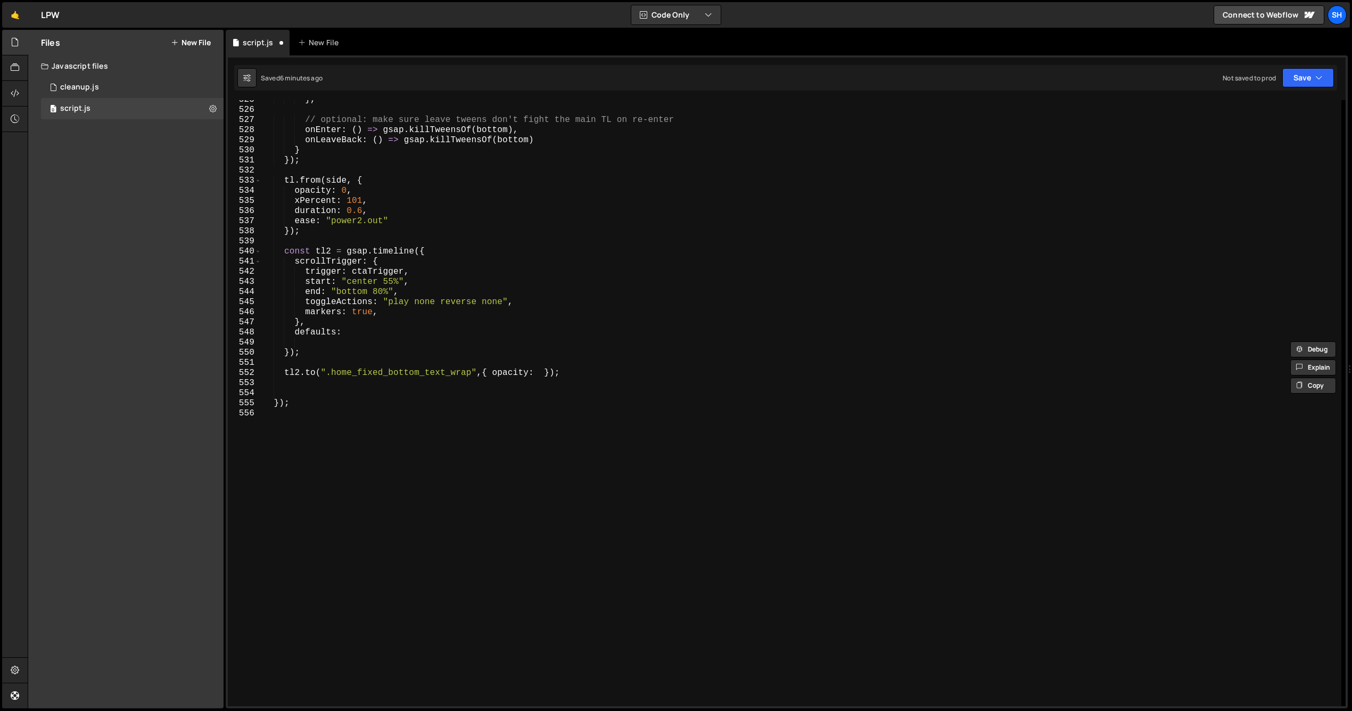
scroll to position [5304, 0]
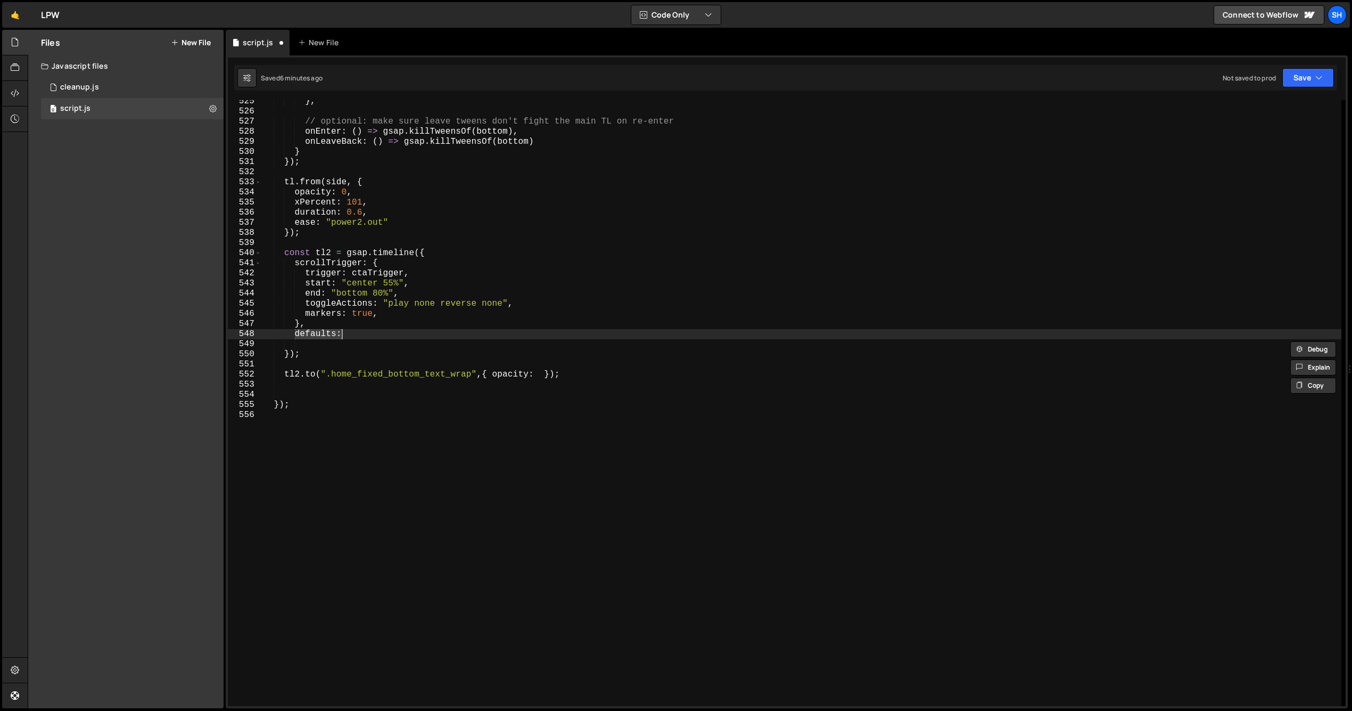
drag, startPoint x: 294, startPoint y: 333, endPoint x: 352, endPoint y: 338, distance: 58.7
click at [352, 338] on div "} , // optional: make sure leave tweens don't fight the main TL on re-enter onE…" at bounding box center [801, 409] width 1080 height 626
paste textarea "// },"
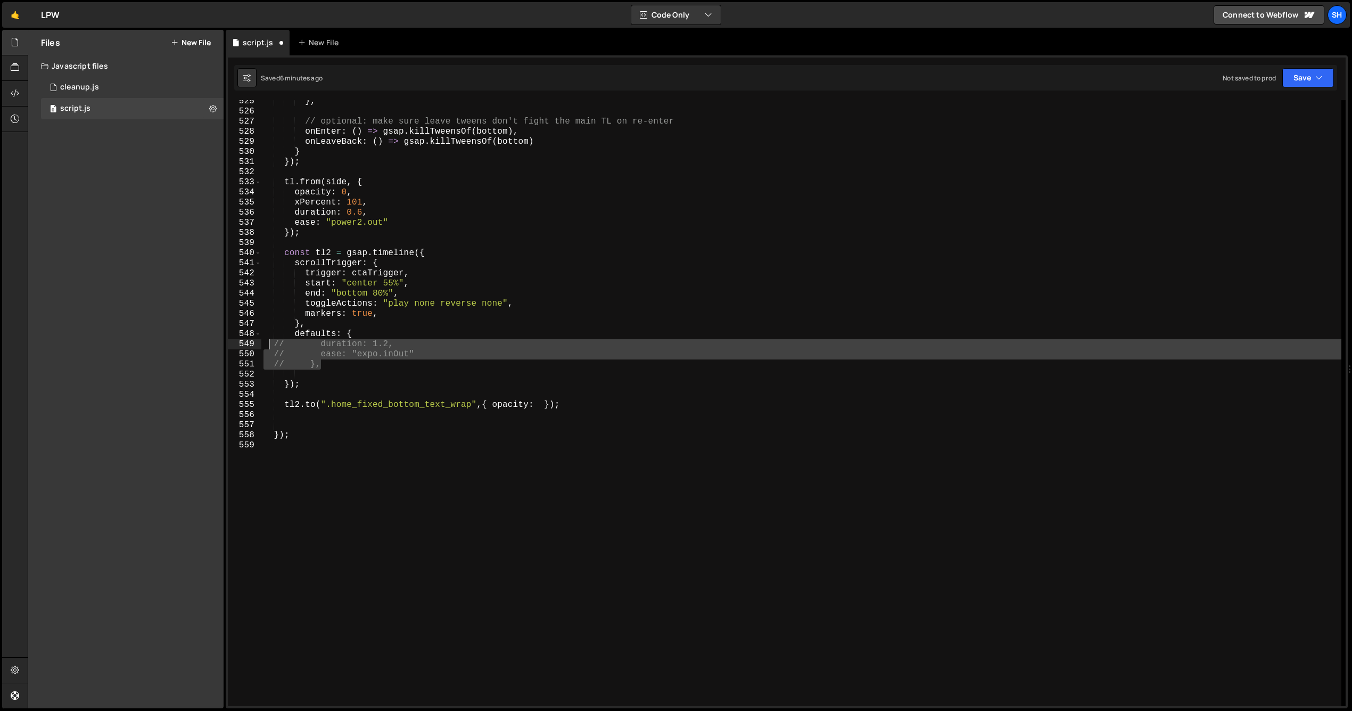
drag, startPoint x: 322, startPoint y: 367, endPoint x: 269, endPoint y: 347, distance: 56.6
click at [269, 347] on div "} , // optional: make sure leave tweens don't fight the main TL on re-enter onE…" at bounding box center [801, 409] width 1080 height 626
type textarea "duration: 1.2, ease: "expo.inOut""
click at [323, 372] on div "} , // optional: make sure leave tweens don't fight the main TL on re-enter onE…" at bounding box center [801, 409] width 1080 height 626
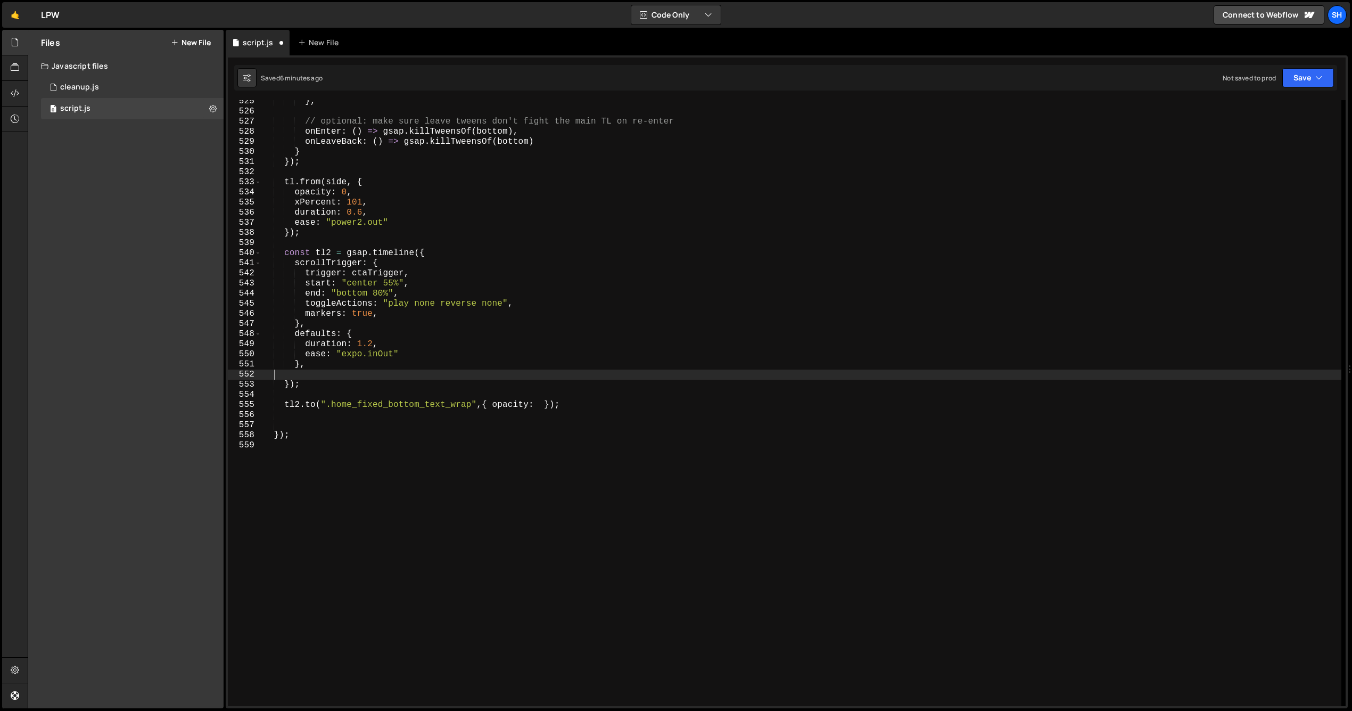
scroll to position [0, 0]
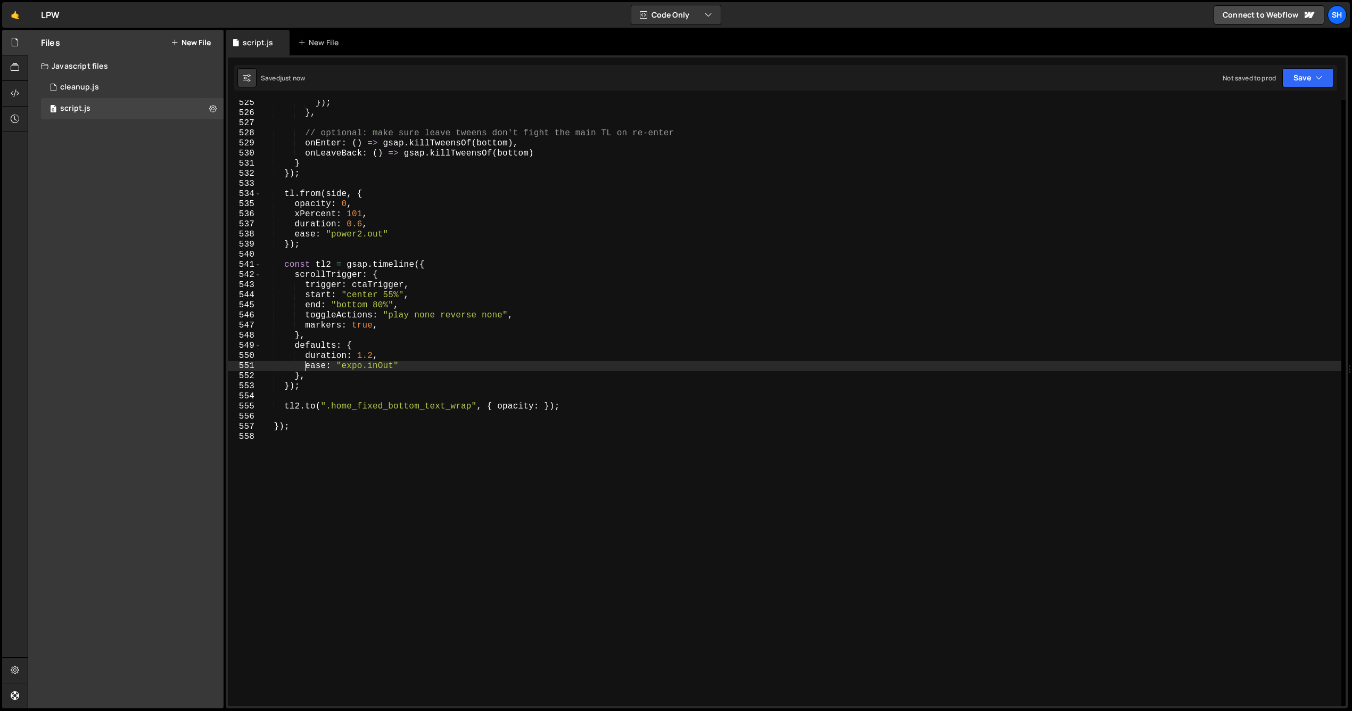
click at [372, 352] on div "}) ; } , // optional: make sure leave tweens don't fight the main TL on re-ente…" at bounding box center [801, 411] width 1080 height 626
click at [345, 368] on div "}) ; } , // optional: make sure leave tweens don't fight the main TL on re-ente…" at bounding box center [801, 412] width 1080 height 626
drag, startPoint x: 343, startPoint y: 368, endPoint x: 392, endPoint y: 365, distance: 49.1
click at [392, 365] on div "}) ; } , // optional: make sure leave tweens don't fight the main TL on re-ente…" at bounding box center [801, 412] width 1080 height 626
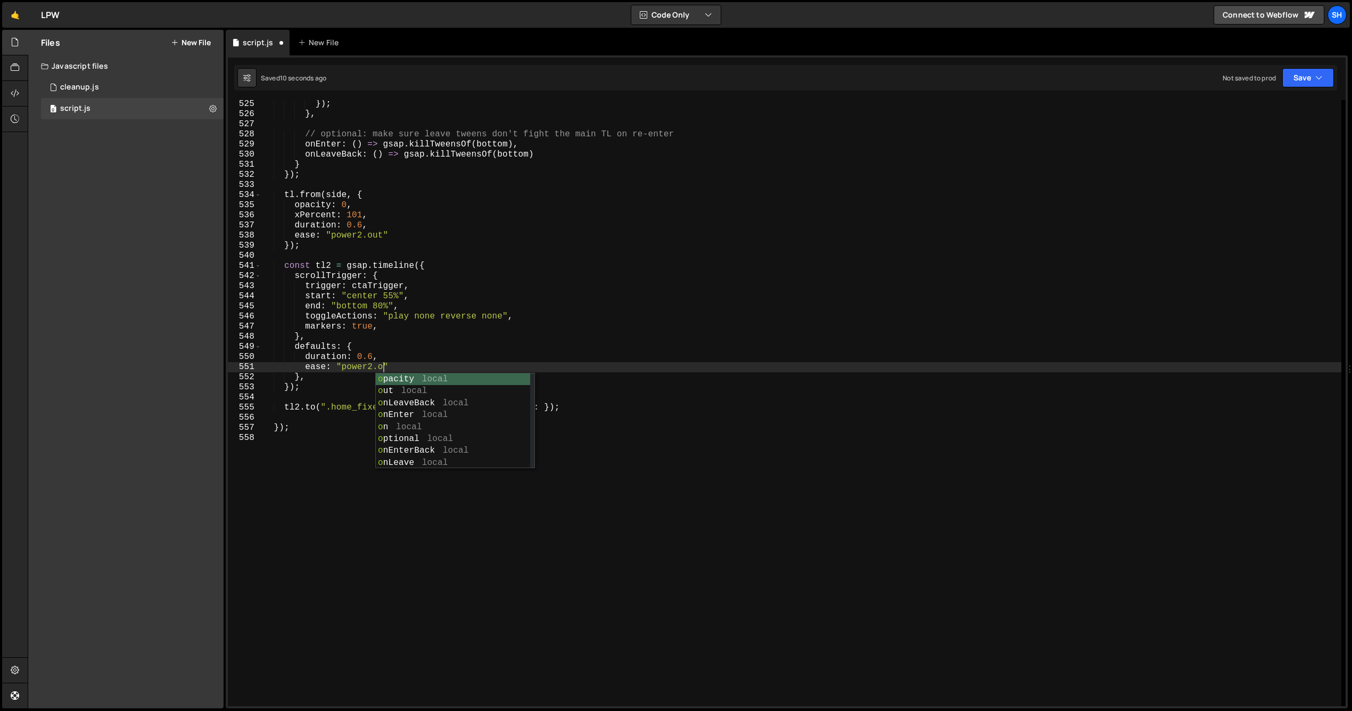
scroll to position [0, 7]
click at [441, 354] on div "}) ; } , // optional: make sure leave tweens don't fight the main TL on re-ente…" at bounding box center [801, 412] width 1080 height 626
click at [438, 366] on div "}) ; } , // optional: make sure leave tweens don't fight the main TL on re-ente…" at bounding box center [801, 412] width 1080 height 626
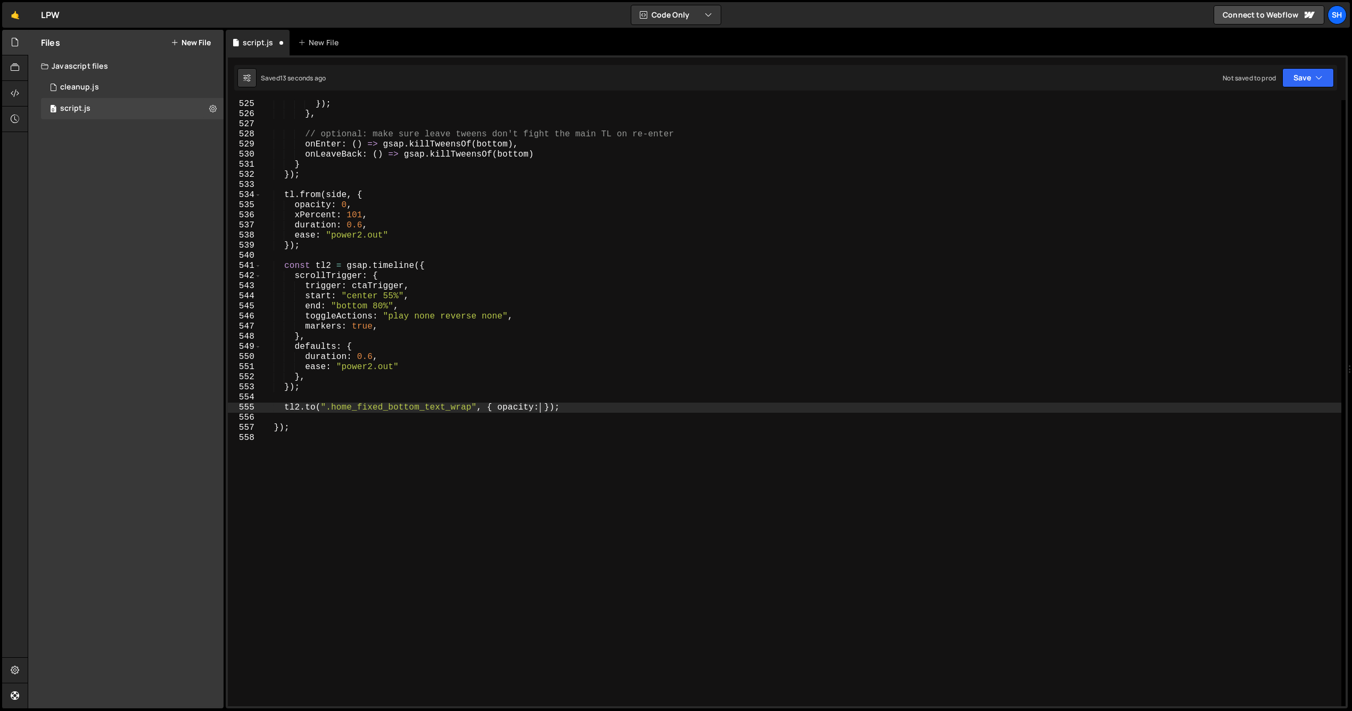
click at [541, 406] on div "}) ; } , // optional: make sure leave tweens don't fight the main TL on re-ente…" at bounding box center [801, 412] width 1080 height 626
type textarea "tl2.to(".home_fixed_bottom_text_wrap", { opacity: 0 });"
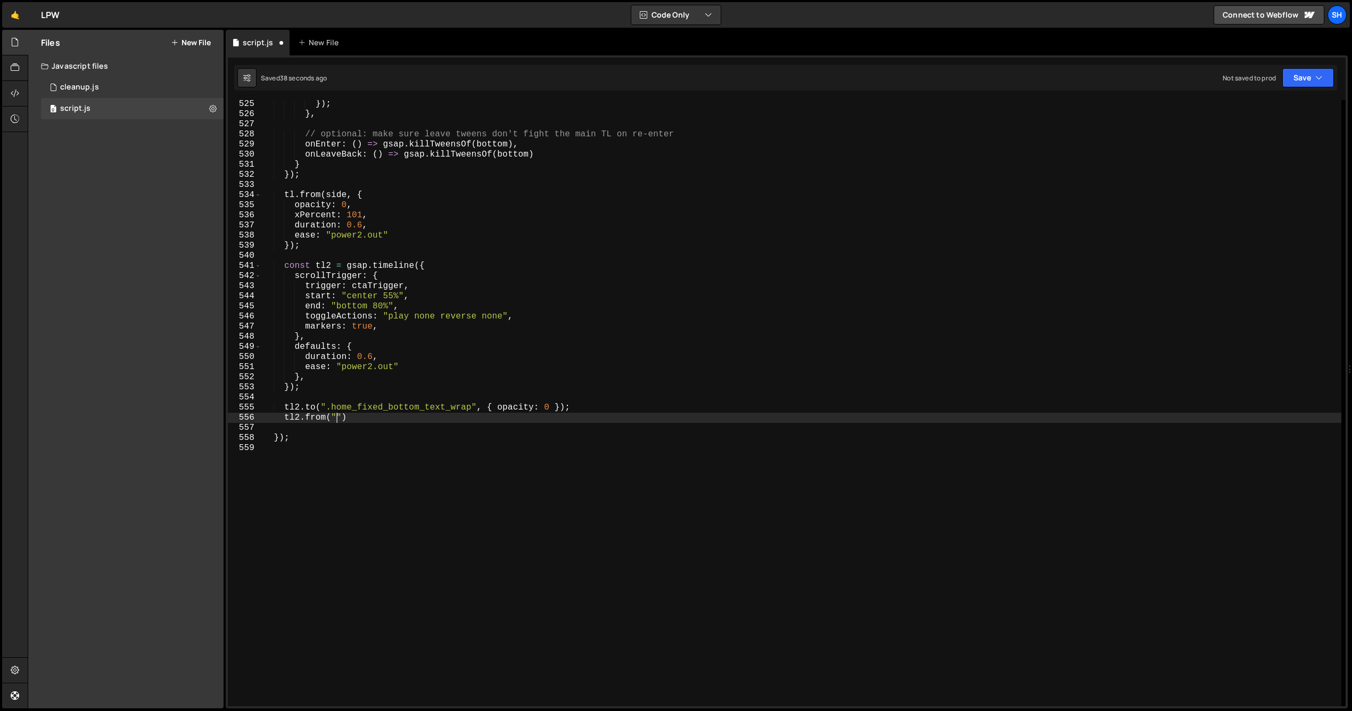
scroll to position [0, 4]
paste textarea "home_fixed_bottom_button_wrap"
click at [498, 419] on div "}) ; } , // optional: make sure leave tweens don't fight the main TL on re-ente…" at bounding box center [801, 412] width 1080 height 626
click at [182, 364] on div "Files New File Javascript files 0 cleanup.js 0 0 script.js 0 CSS files Copy sha…" at bounding box center [125, 369] width 195 height 678
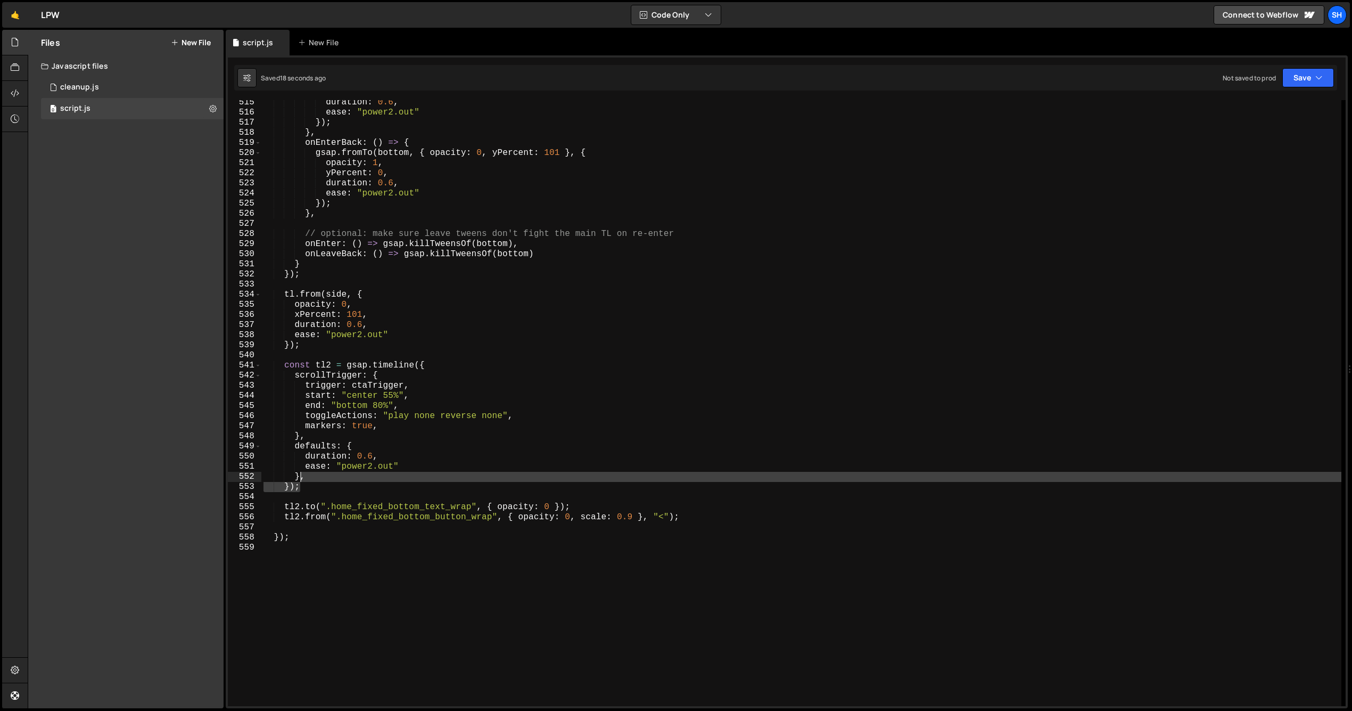
scroll to position [0, 2]
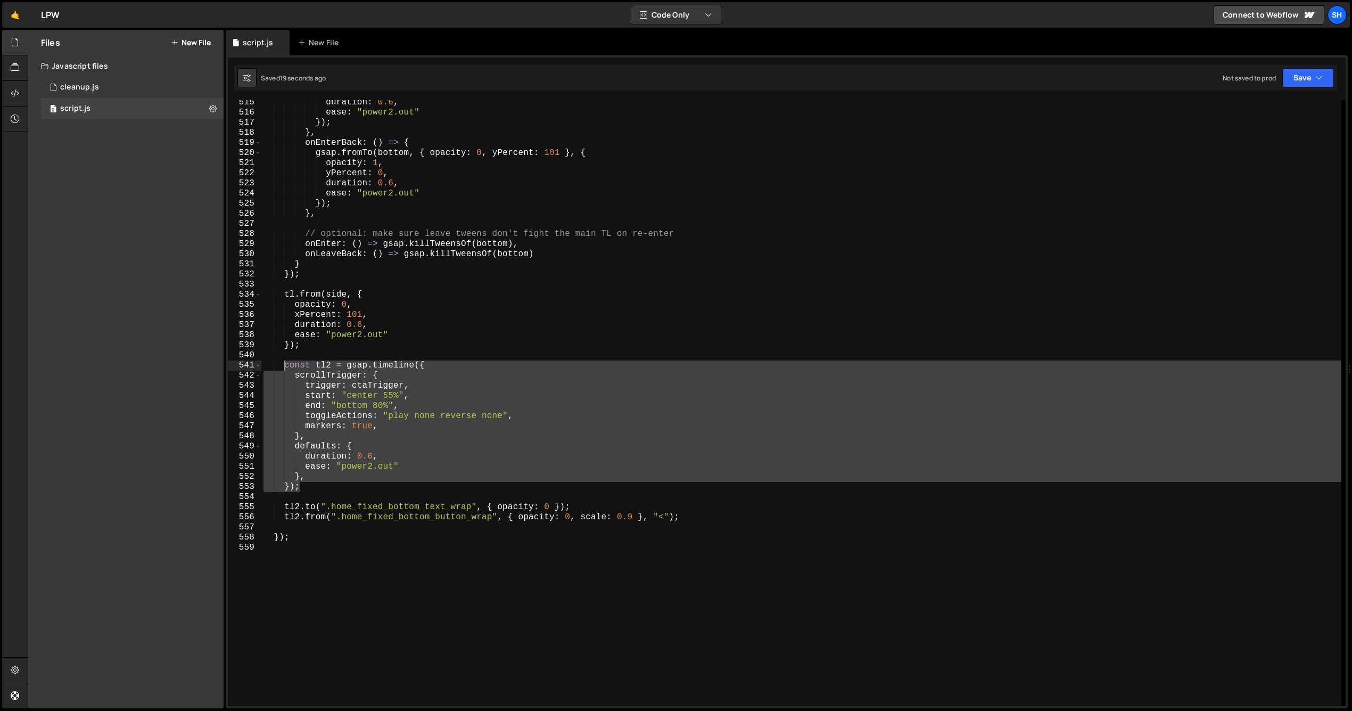
drag, startPoint x: 302, startPoint y: 487, endPoint x: 285, endPoint y: 365, distance: 123.6
click at [285, 365] on div "duration : 0.6 , ease : "power2.out" }) ; } , onEnterBack : ( ) => { gsap . fro…" at bounding box center [801, 410] width 1080 height 626
type textarea "const tl2 = gsap.timeline({ scrollTrigger: {"
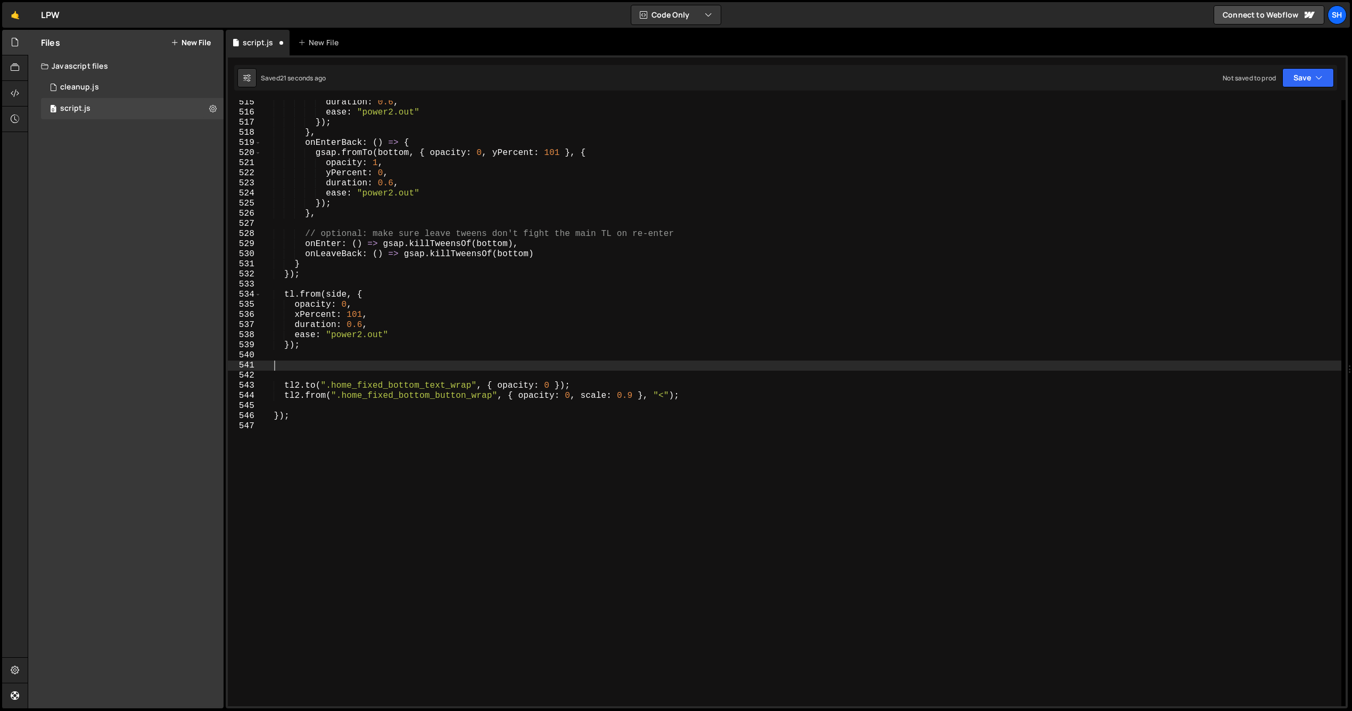
scroll to position [0, 0]
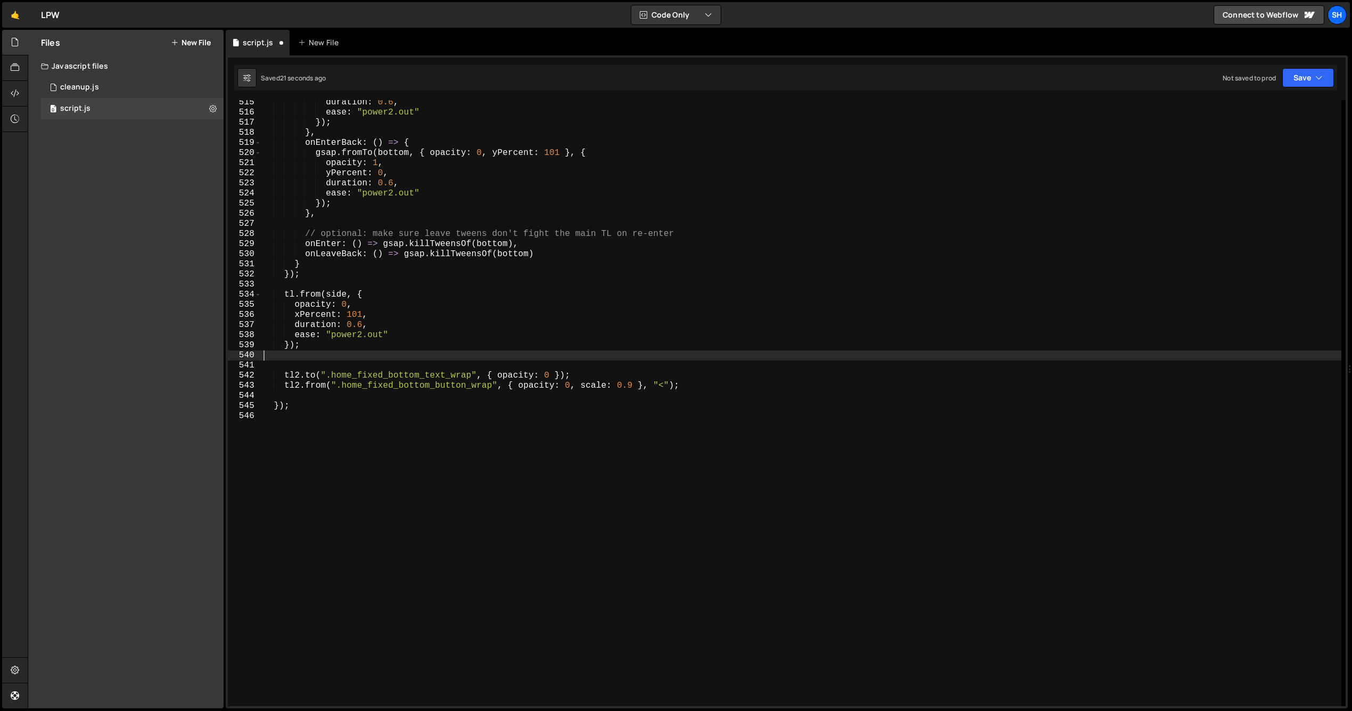
type textarea "});"
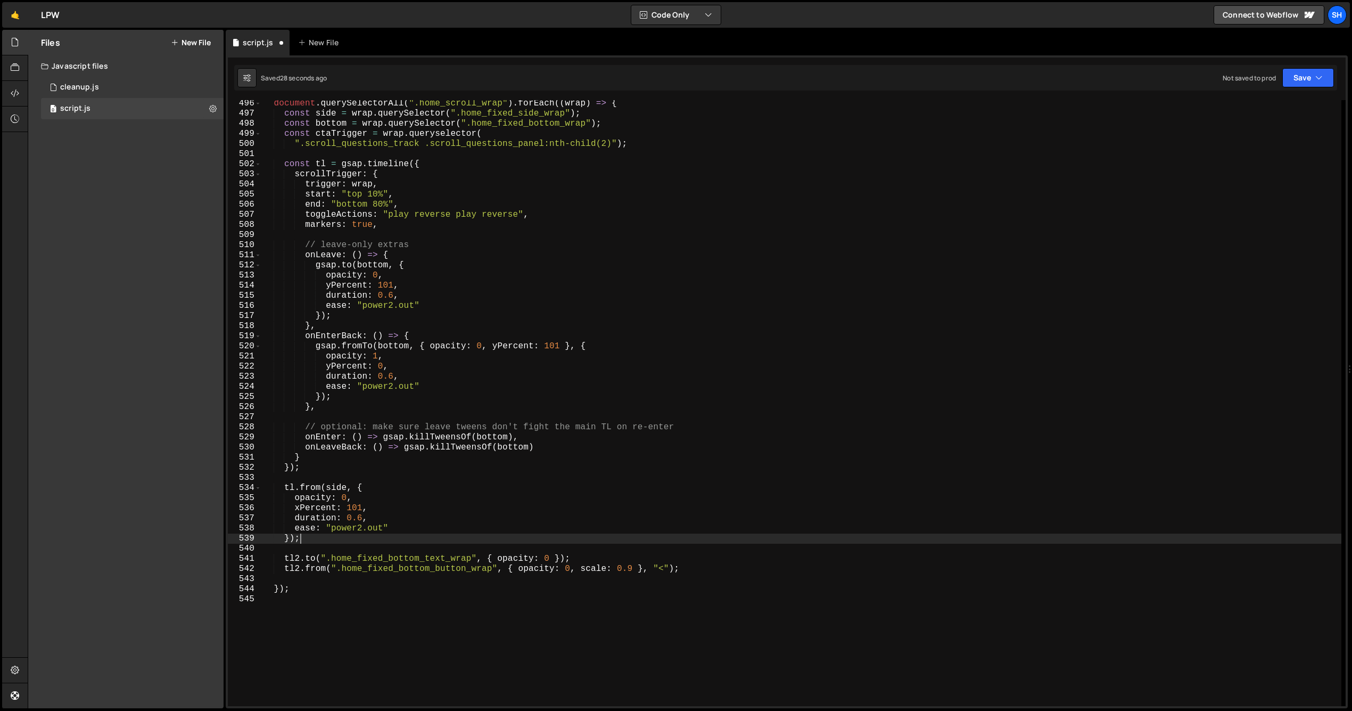
scroll to position [5005, 0]
click at [312, 468] on div "document . querySelectorAll ( ".home_scroll_wrap" ) . forEach (( wrap ) => { co…" at bounding box center [801, 405] width 1080 height 626
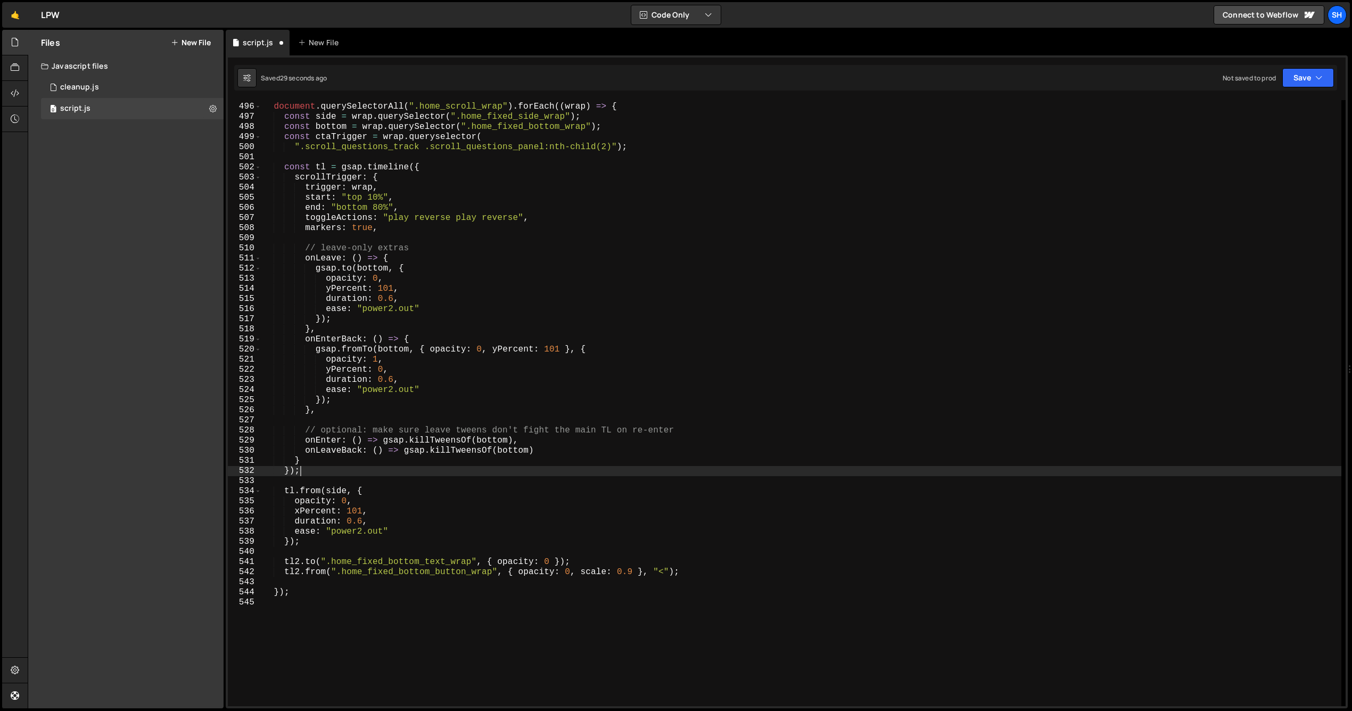
scroll to position [0, 1]
paste textarea "});"
type textarea "});"
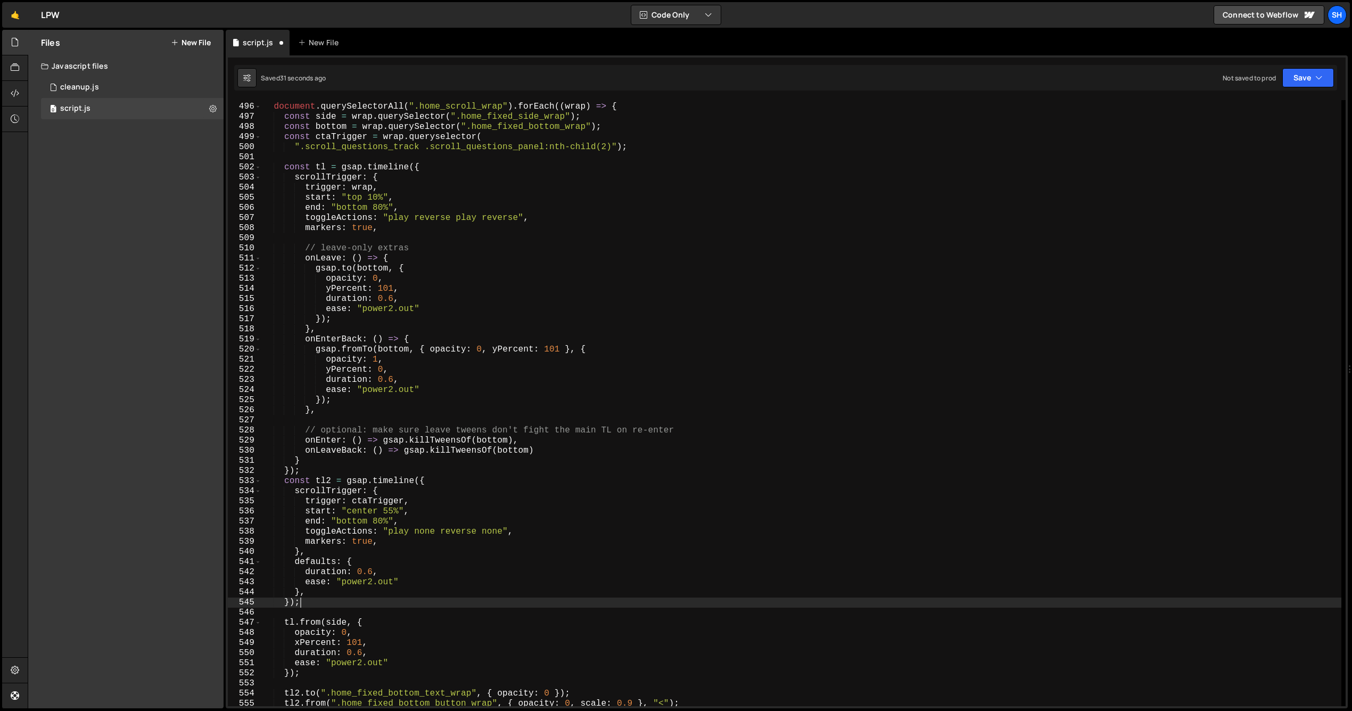
click at [304, 471] on div "document . querySelectorAll ( ".home_scroll_wrap" ) . forEach (( wrap ) => { co…" at bounding box center [801, 405] width 1080 height 626
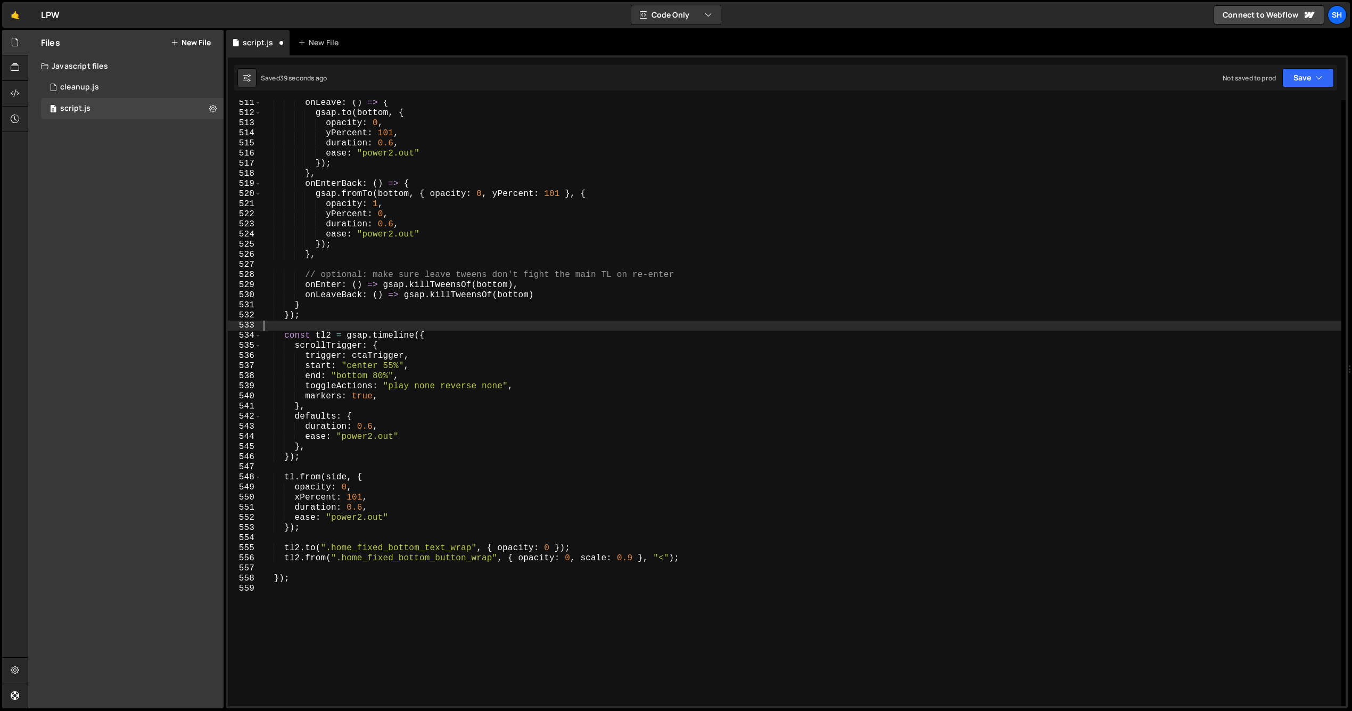
scroll to position [0, 0]
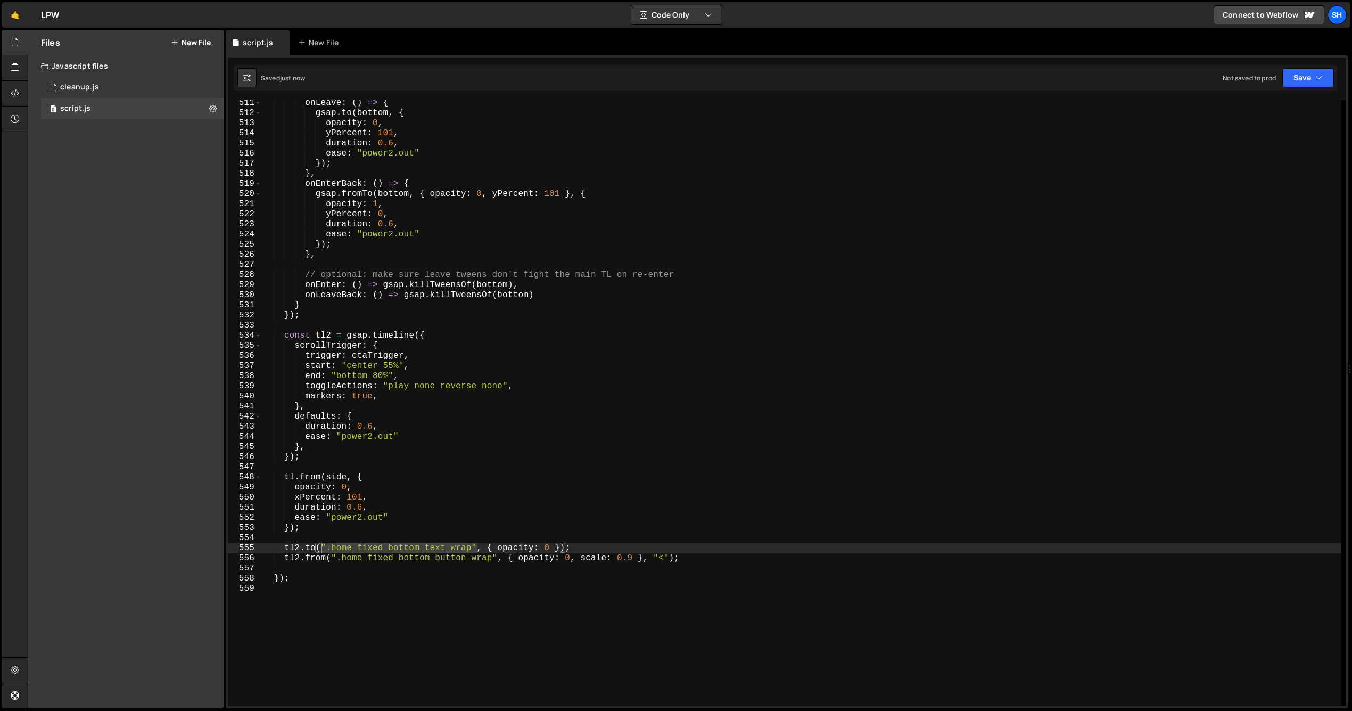
drag, startPoint x: 477, startPoint y: 546, endPoint x: 322, endPoint y: 544, distance: 155.5
click at [322, 544] on div "onLeave : ( ) => { gsap . to ( bottom , { opacity : 0 , yPercent : 101 , durati…" at bounding box center [801, 411] width 1080 height 626
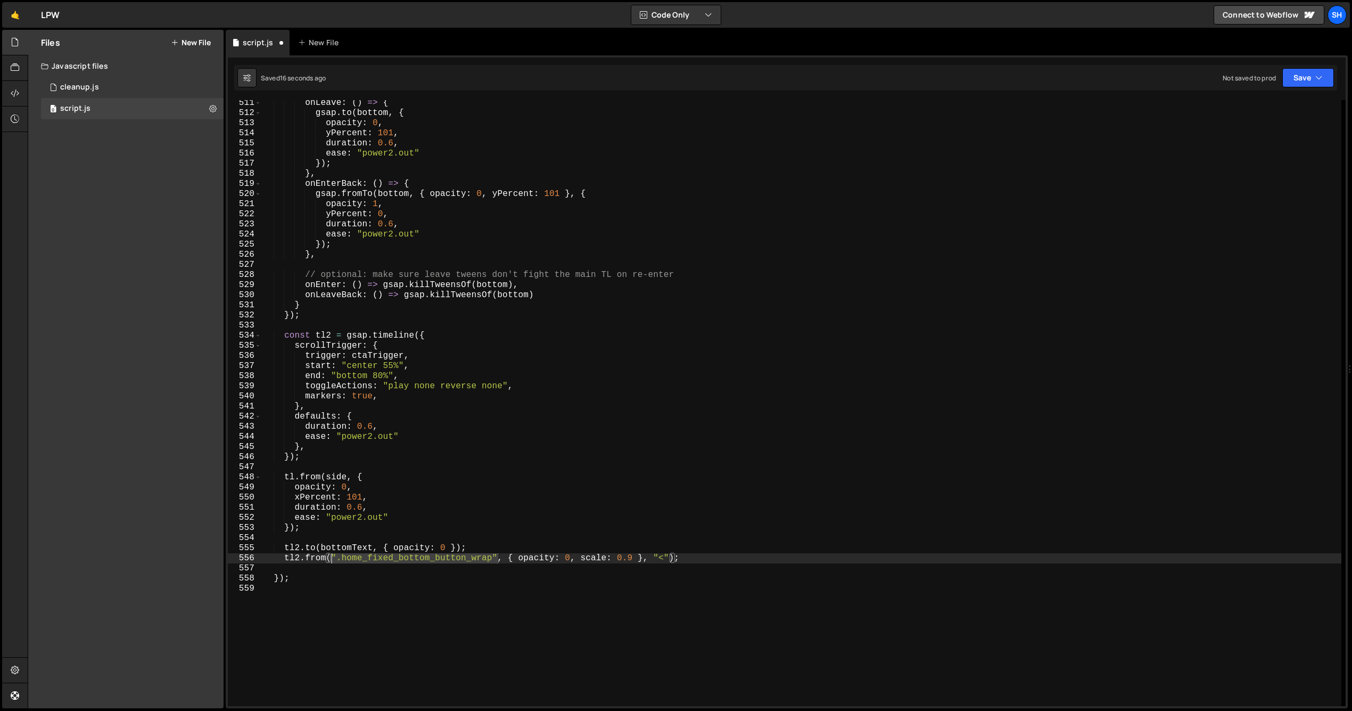
drag, startPoint x: 498, startPoint y: 557, endPoint x: 331, endPoint y: 558, distance: 167.7
click at [331, 558] on div "onLeave : ( ) => { gsap . to ( bottom , { opacity : 0 , yPercent : 101 , durati…" at bounding box center [801, 411] width 1080 height 626
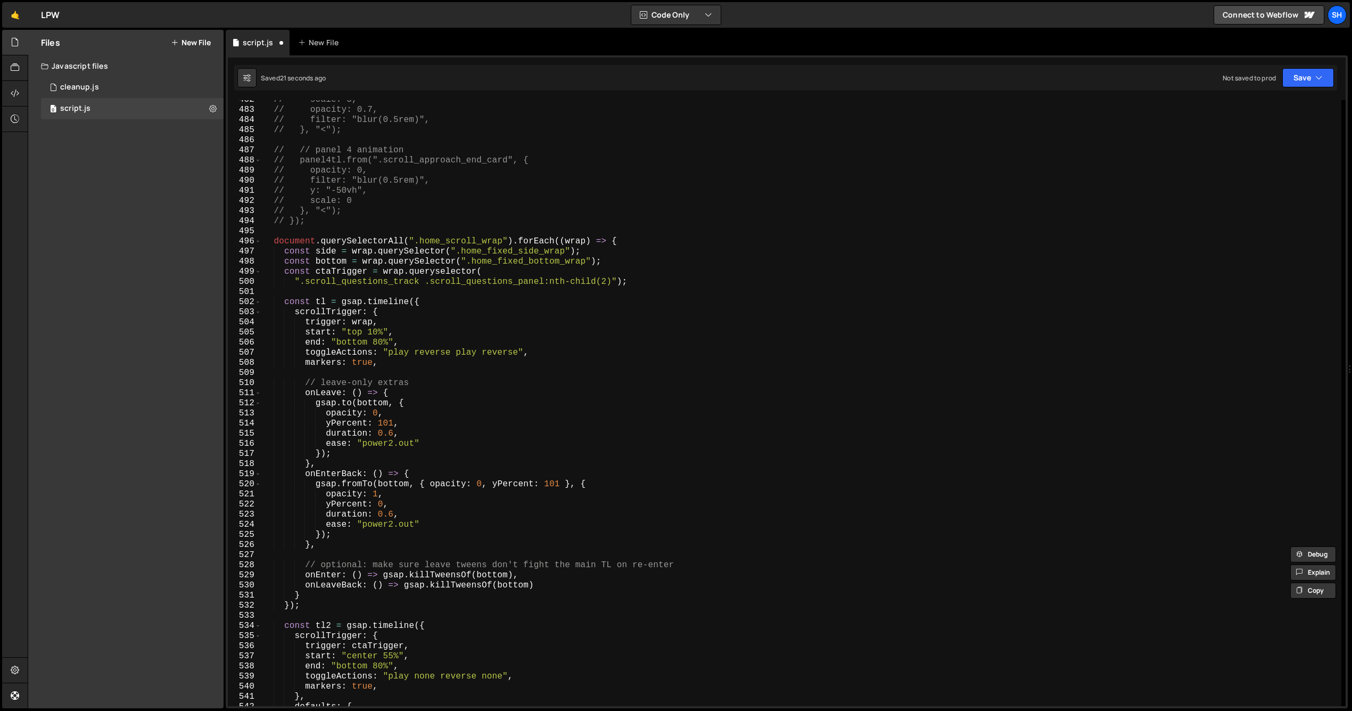
scroll to position [4870, 0]
click at [626, 279] on div "// scale: 3, // opacity: 0.7, // filter: "blur(0.5rem)", // }, "<"); // // pane…" at bounding box center [801, 408] width 1080 height 626
type textarea "".scroll_questions_track .scroll_questions_panel:nth-child(2)");"
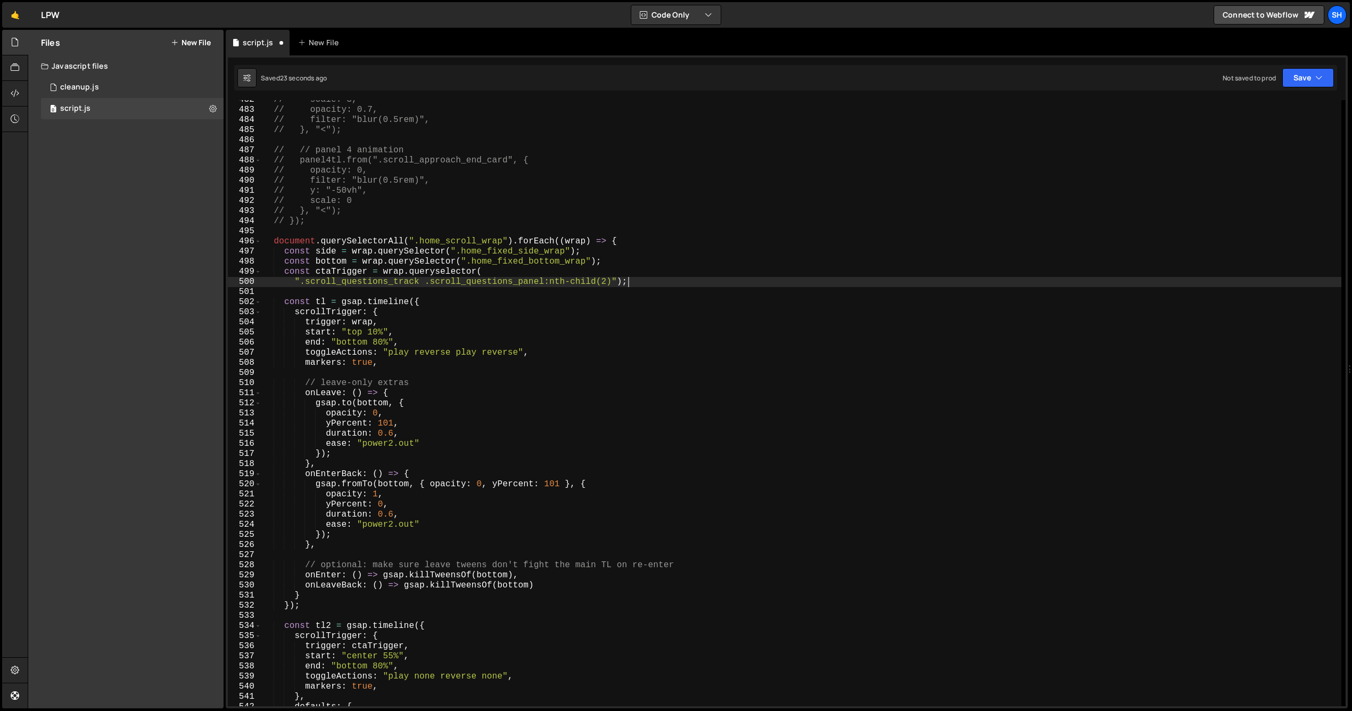
click at [628, 279] on div "// scale: 3, // opacity: 0.7, // filter: "blur(0.5rem)", // }, "<"); // // pane…" at bounding box center [801, 408] width 1080 height 626
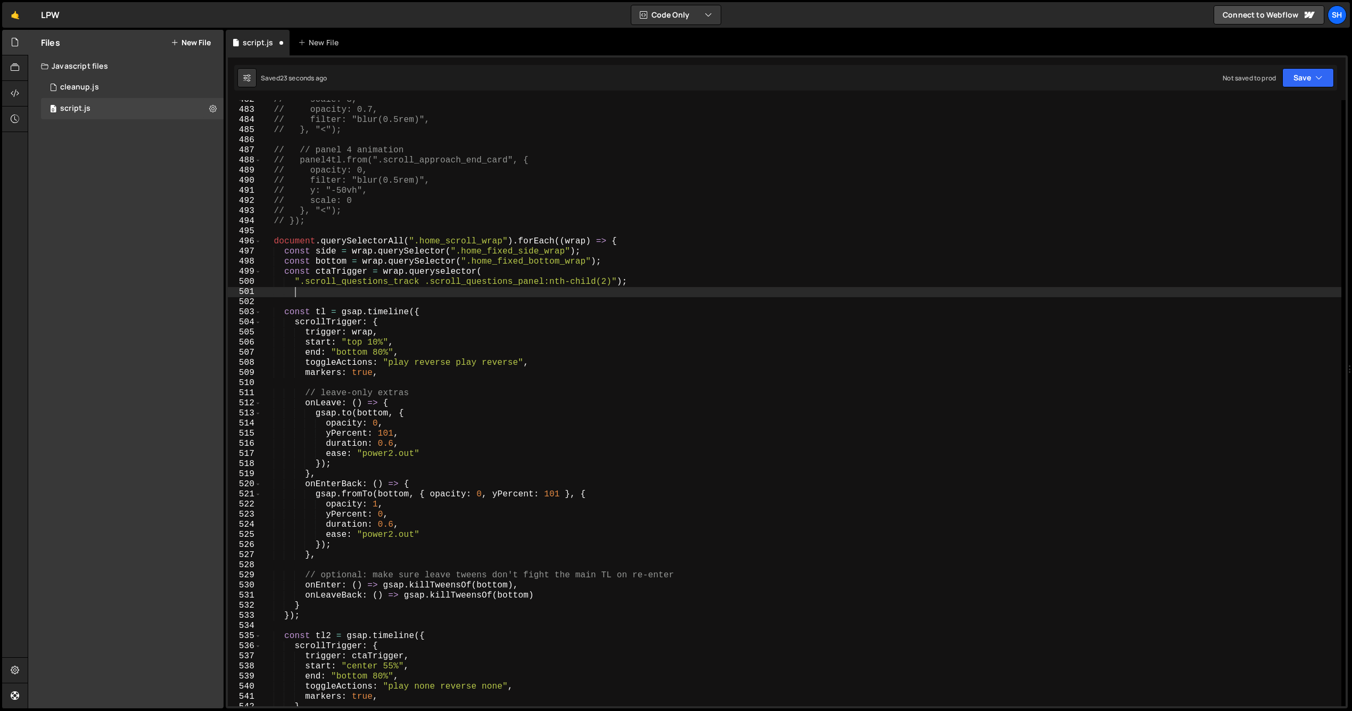
scroll to position [0, 1]
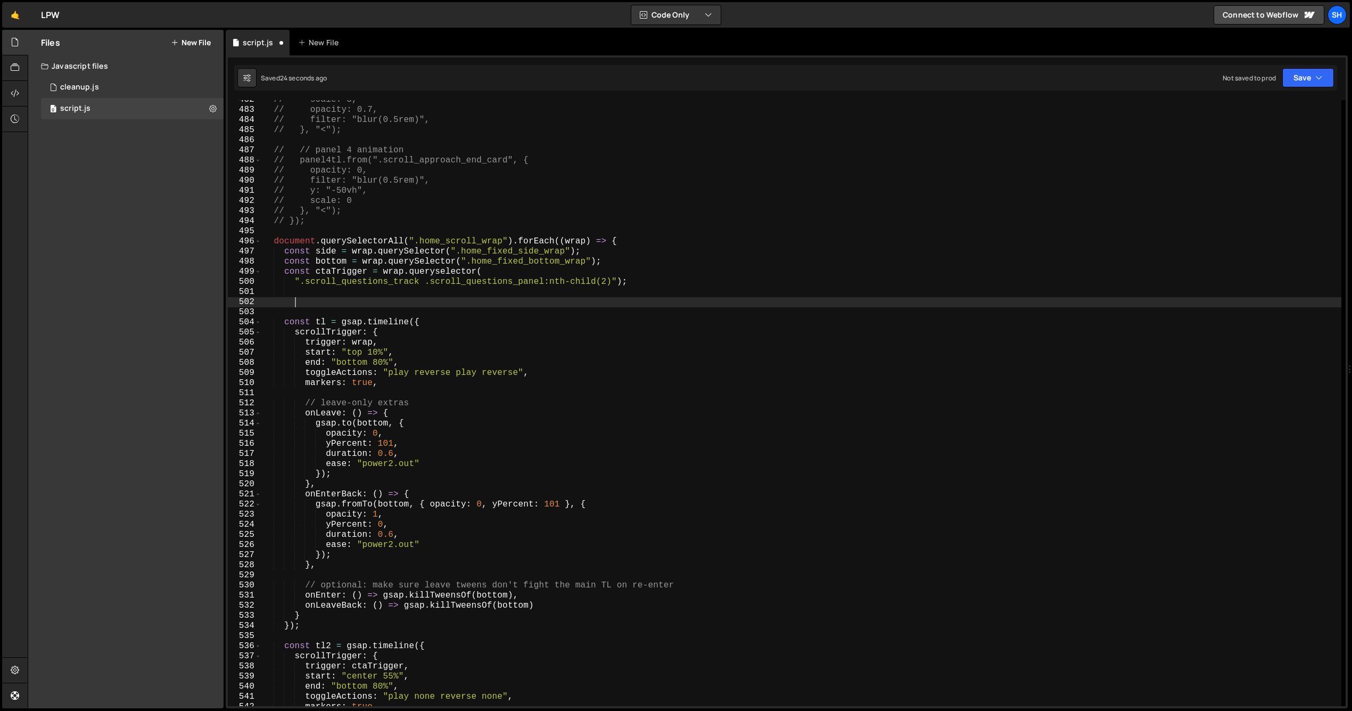
paste textarea "".home_fixed_bottom_text_wrap""
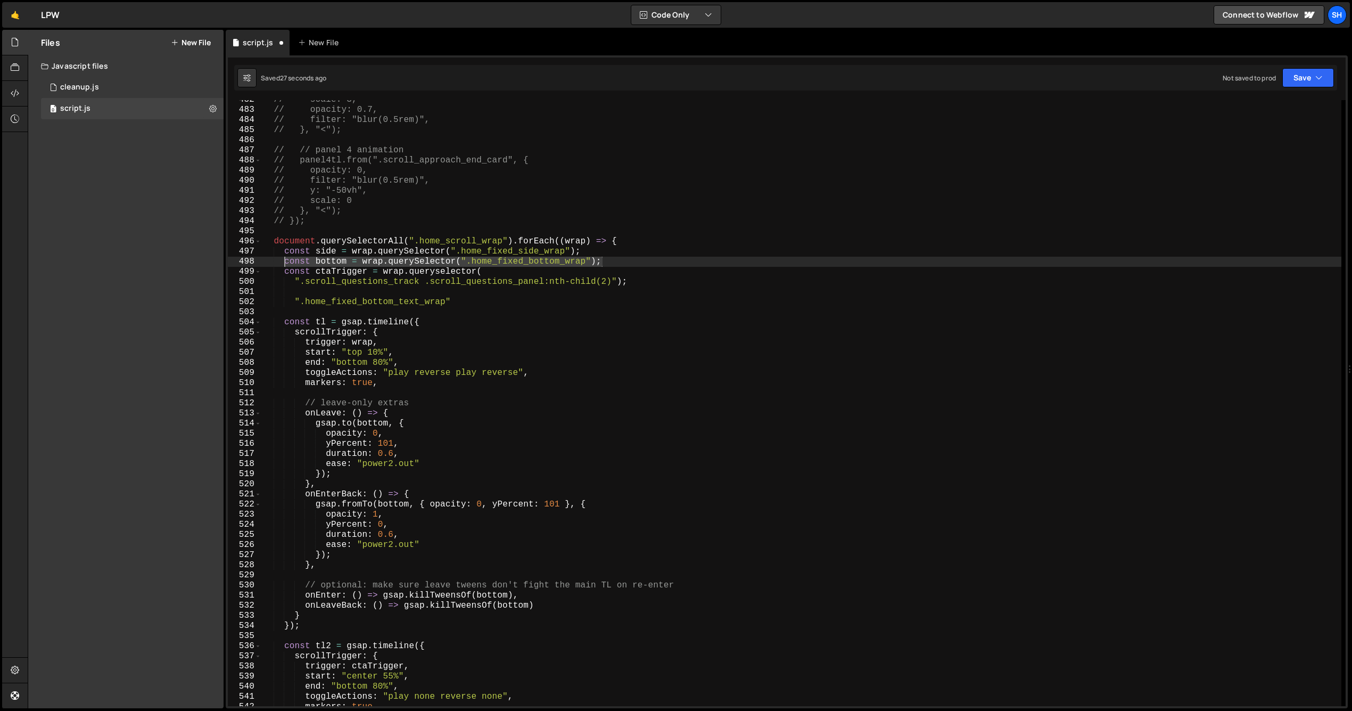
drag, startPoint x: 600, startPoint y: 261, endPoint x: 287, endPoint y: 259, distance: 313.6
click at [287, 259] on div "// scale: 3, // opacity: 0.7, // filter: "blur(0.5rem)", // }, "<"); // // pane…" at bounding box center [801, 408] width 1080 height 626
click at [630, 285] on div "// scale: 3, // opacity: 0.7, // filter: "blur(0.5rem)", // }, "<"); // // pane…" at bounding box center [801, 408] width 1080 height 626
type textarea "".scroll_questions_track .scroll_questions_panel:nth-child(2)");"
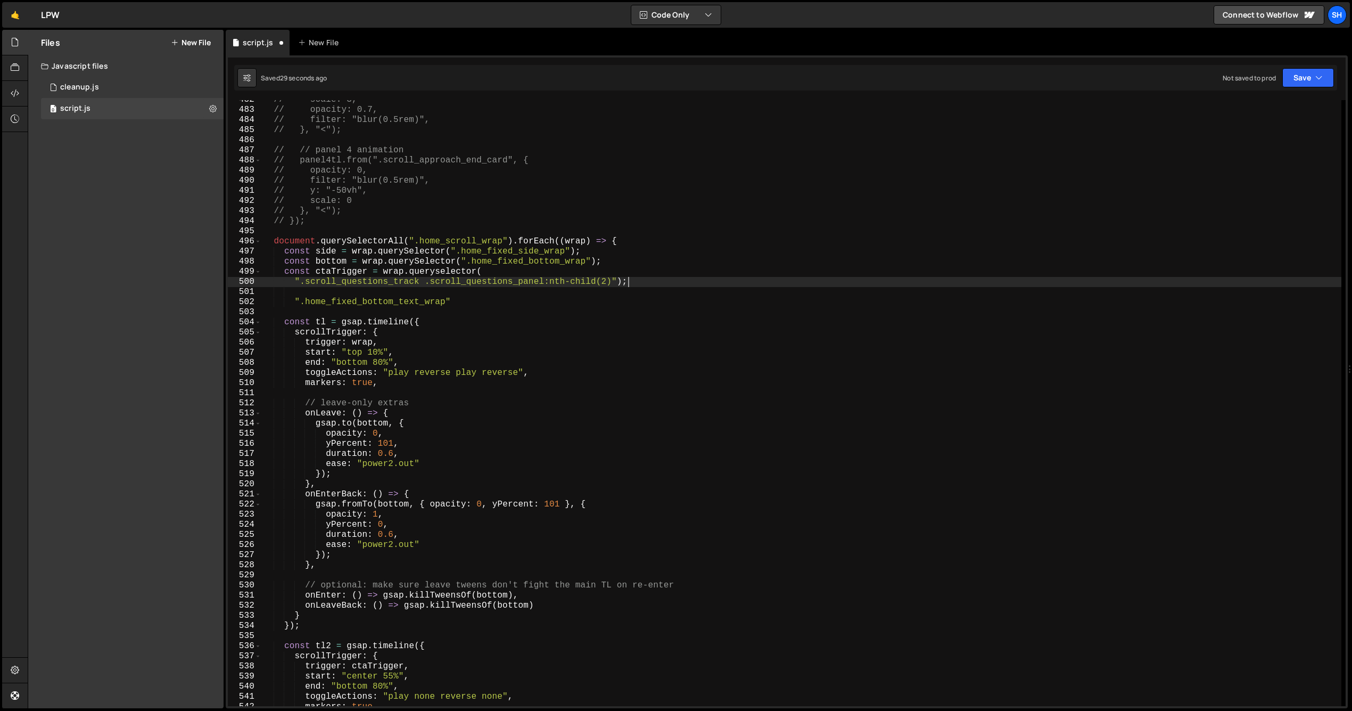
paste textarea "const bottom = wrap.querySelector(".home_fixed_bottom_wrap");"
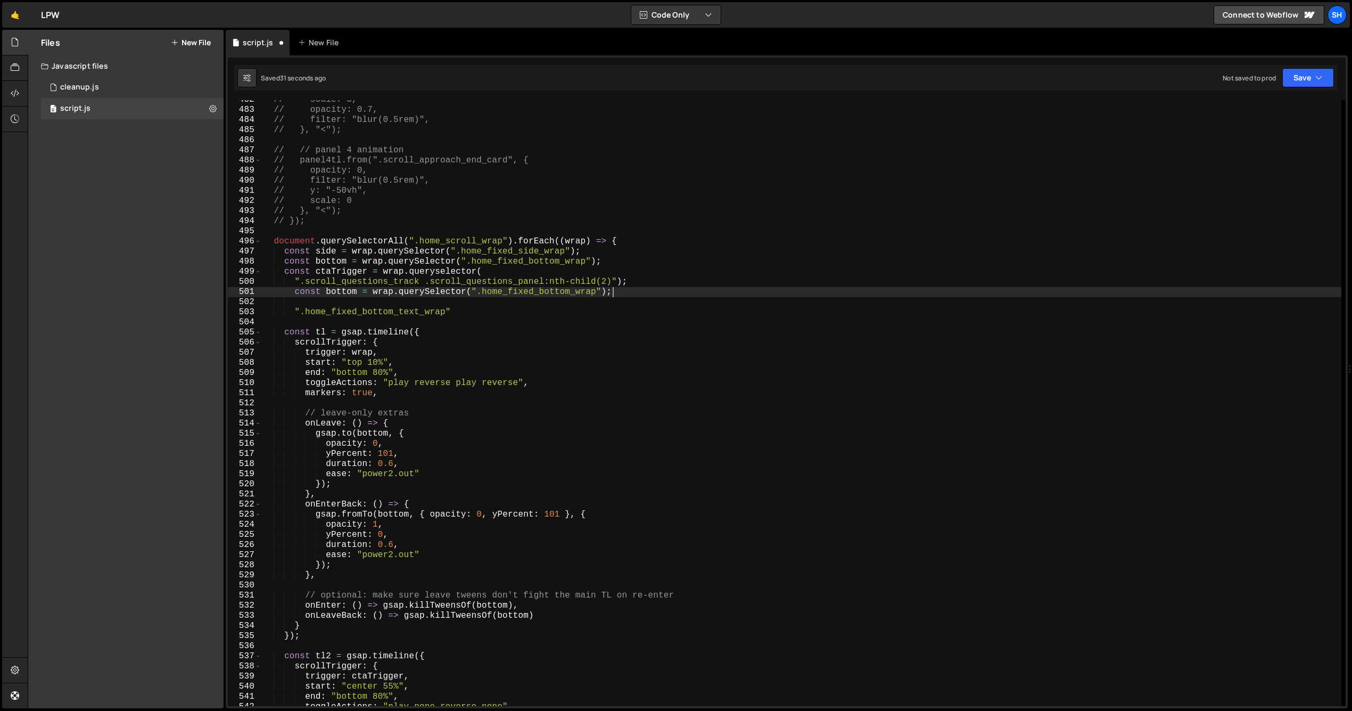
click at [295, 293] on div "// scale: 3, // opacity: 0.7, // filter: "blur(0.5rem)", // }, "<"); // // pane…" at bounding box center [801, 408] width 1080 height 626
click at [347, 293] on div "// scale: 3, // opacity: 0.7, // filter: "blur(0.5rem)", // }, "<"); // // pane…" at bounding box center [801, 408] width 1080 height 626
drag, startPoint x: 636, startPoint y: 334, endPoint x: 629, endPoint y: 331, distance: 7.4
click at [636, 334] on div "// scale: 3, // opacity: 0.7, // filter: "blur(0.5rem)", // }, "<"); // // pane…" at bounding box center [801, 408] width 1080 height 626
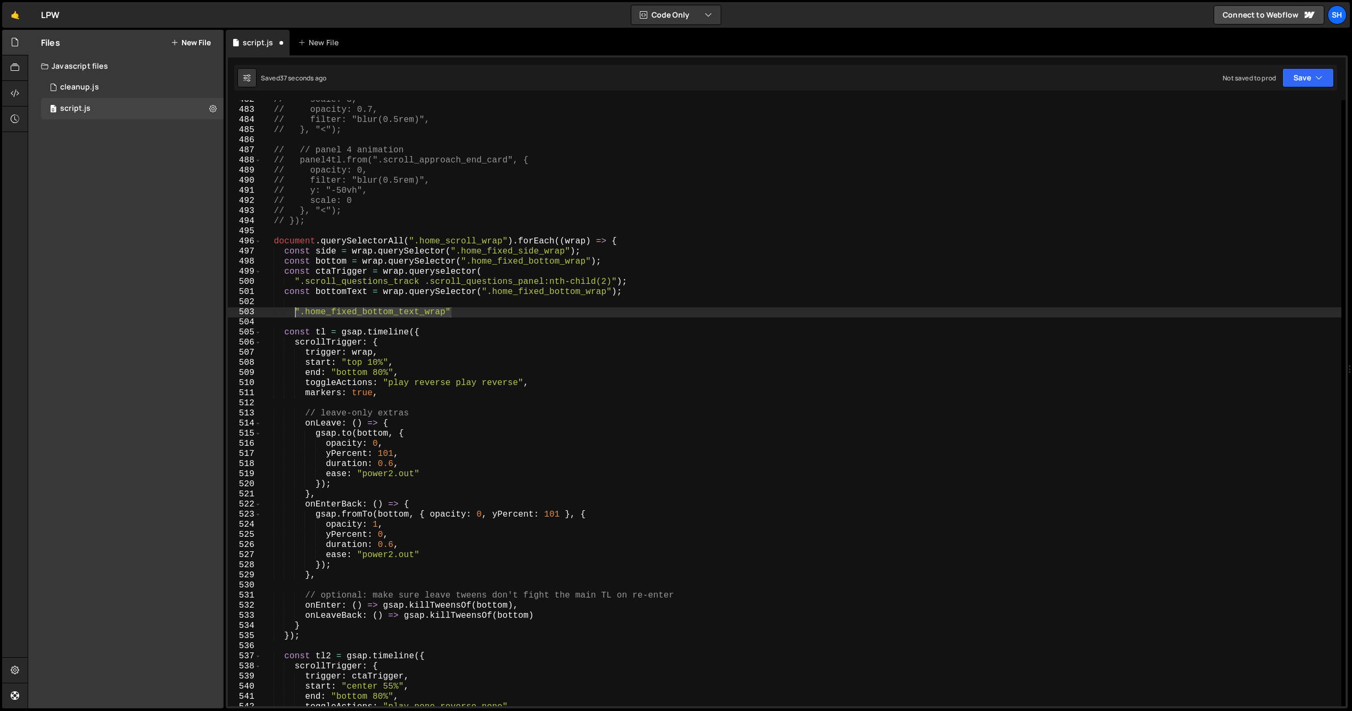
drag, startPoint x: 410, startPoint y: 312, endPoint x: 294, endPoint y: 311, distance: 115.5
click at [294, 311] on div "// scale: 3, // opacity: 0.7, // filter: "blur(0.5rem)", // }, "<"); // // pane…" at bounding box center [801, 408] width 1080 height 626
type textarea "".home_fixed_bottom_text_wrap""
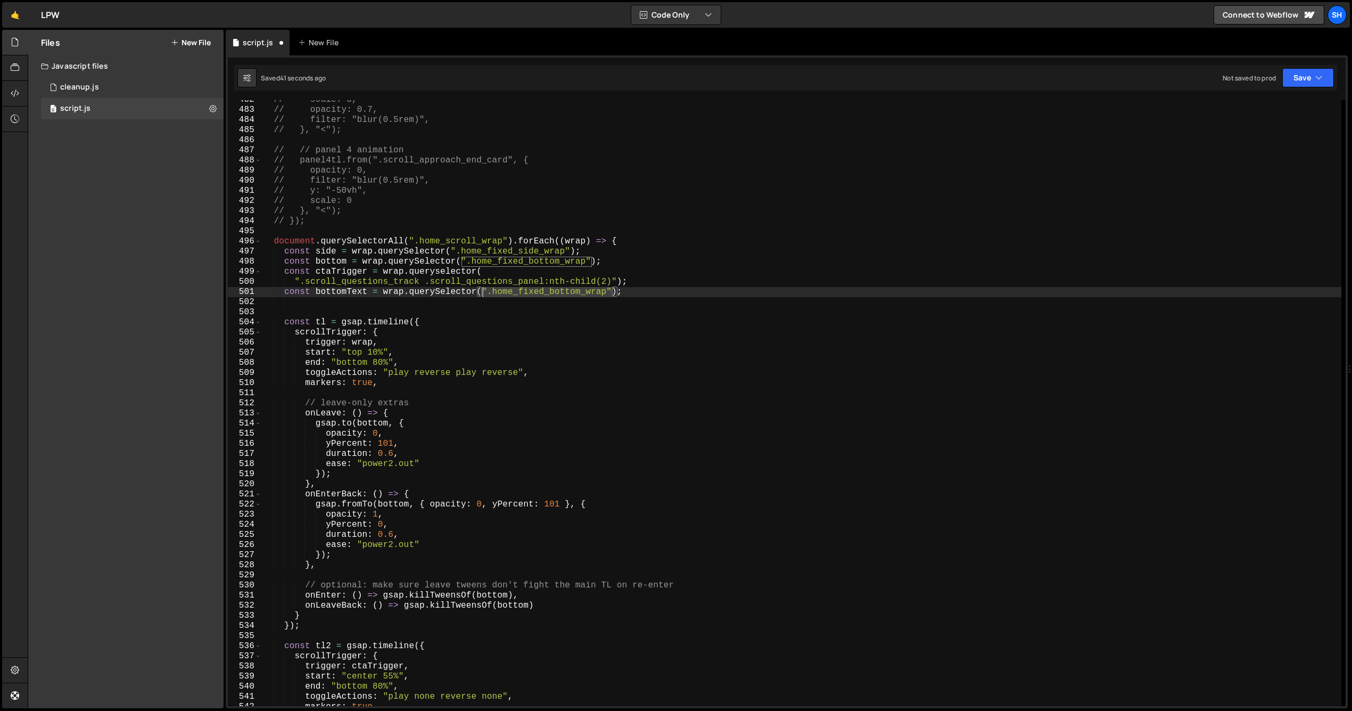
drag, startPoint x: 611, startPoint y: 292, endPoint x: 482, endPoint y: 292, distance: 128.3
click at [482, 292] on div "// scale: 3, // opacity: 0.7, // filter: "blur(0.5rem)", // }, "<"); // // pane…" at bounding box center [801, 408] width 1080 height 626
paste textarea "text_"
type textarea "const bottomText = wrap.querySelector(".home_fixed_bottom_text_wrap");"
click at [662, 293] on div "// scale: 3, // opacity: 0.7, // filter: "blur(0.5rem)", // }, "<"); // // pane…" at bounding box center [801, 408] width 1080 height 626
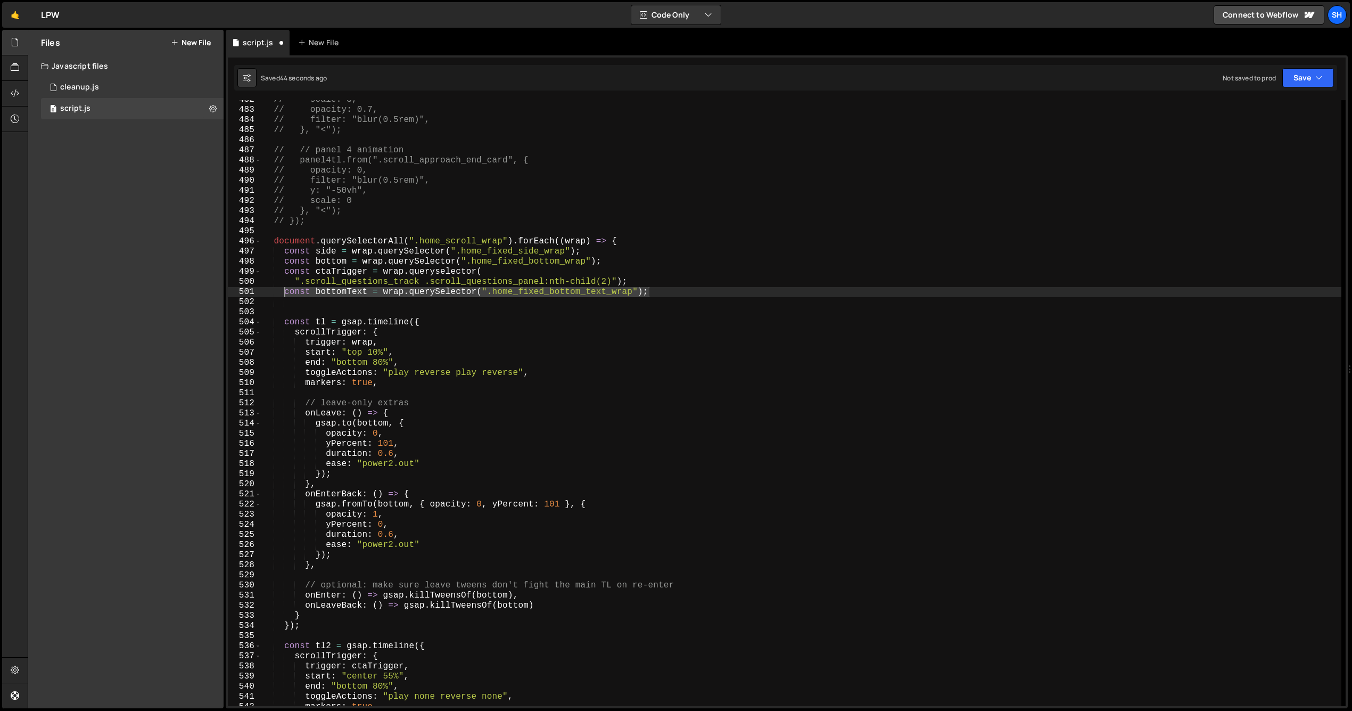
drag, startPoint x: 606, startPoint y: 294, endPoint x: 283, endPoint y: 292, distance: 322.6
click at [283, 292] on div "// scale: 3, // opacity: 0.7, // filter: "blur(0.5rem)", // }, "<"); // // pane…" at bounding box center [801, 408] width 1080 height 626
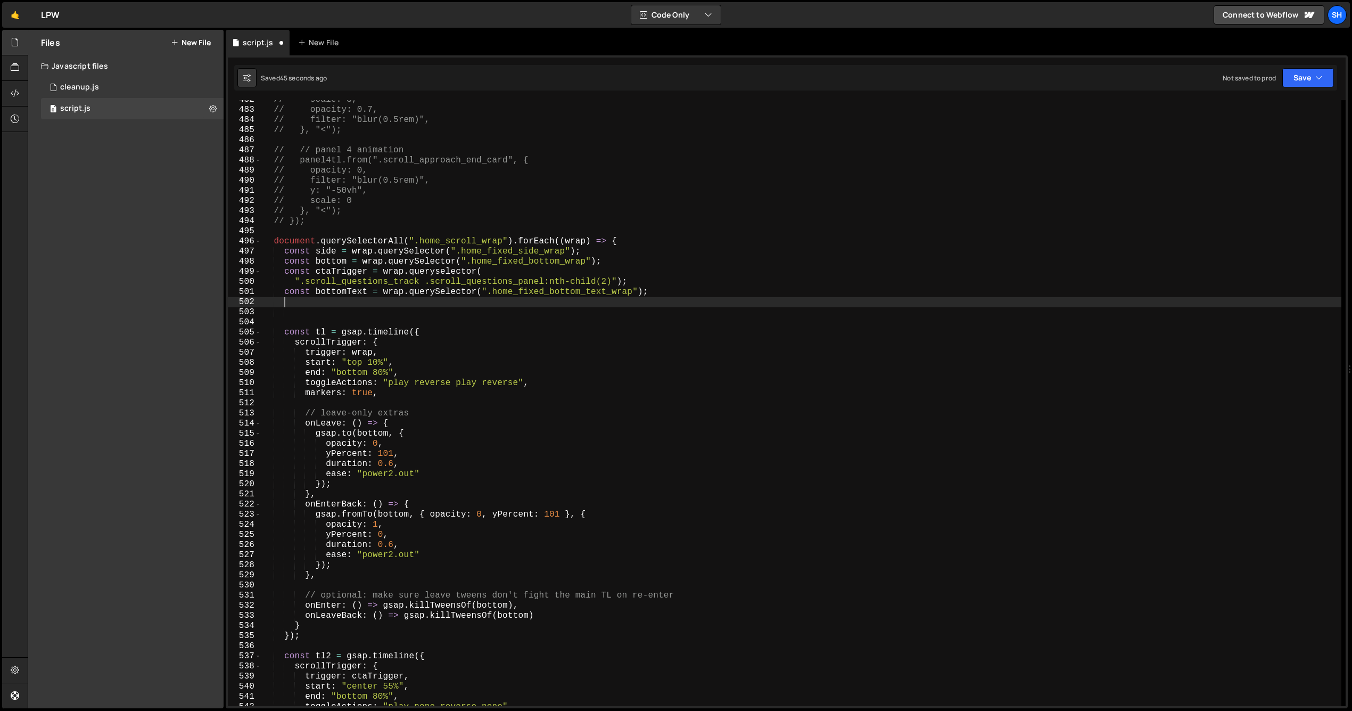
paste textarea "const bottomText = wrap.querySelector(".home_fixed_bottom_text_wrap");"
drag, startPoint x: 366, startPoint y: 302, endPoint x: 385, endPoint y: 326, distance: 30.8
click at [366, 302] on div "// scale: 3, // opacity: 0.7, // filter: "blur(0.5rem)", // }, "<"); // // pane…" at bounding box center [801, 408] width 1080 height 626
click at [611, 303] on div "// scale: 3, // opacity: 0.7, // filter: "blur(0.5rem)", // }, "<"); // // pane…" at bounding box center [801, 408] width 1080 height 626
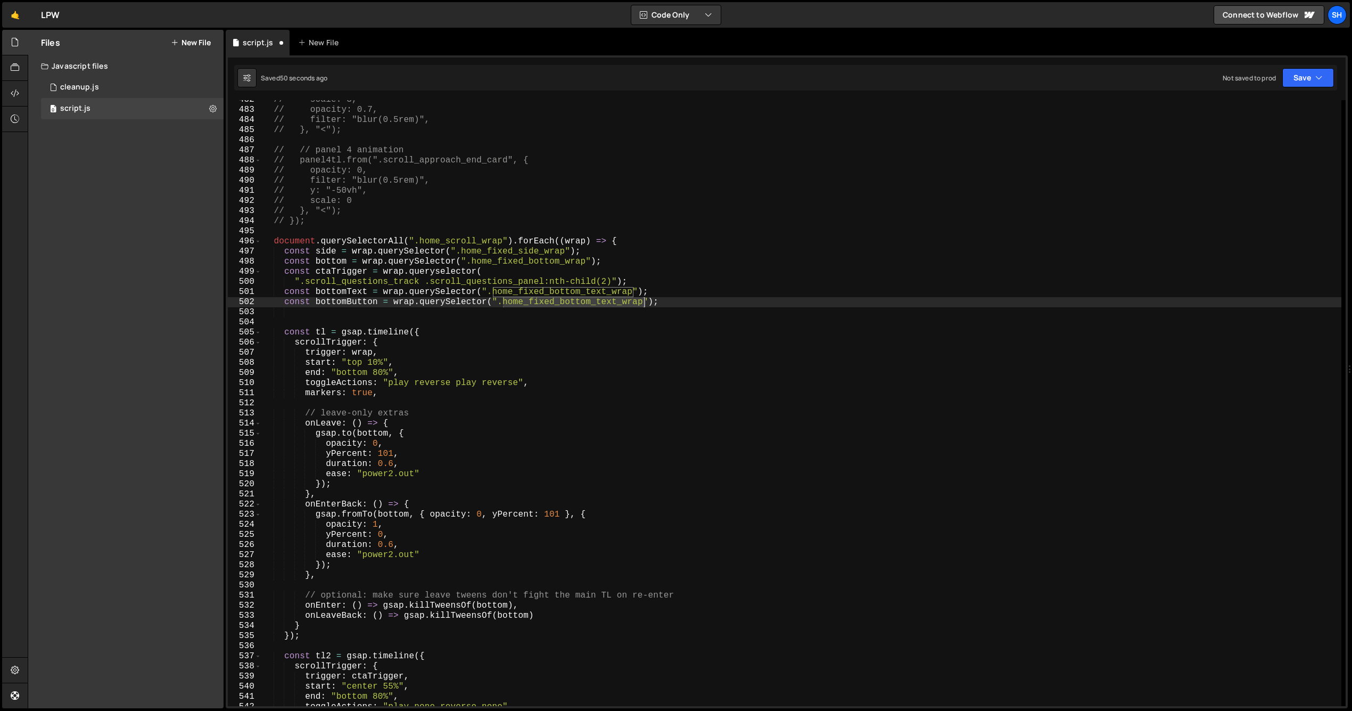
click at [611, 303] on div "// scale: 3, // opacity: 0.7, // filter: "blur(0.5rem)", // }, "<"); // // pane…" at bounding box center [801, 408] width 1080 height 626
click at [616, 302] on div "// scale: 3, // opacity: 0.7, // filter: "blur(0.5rem)", // }, "<"); // // pane…" at bounding box center [801, 403] width 1080 height 606
type textarea "const bottomButton = wrap.querySelector(".home_fixed_bottom_button_wrap");"
click at [681, 308] on div "// scale: 3, // opacity: 0.7, // filter: "blur(0.5rem)", // }, "<"); // // pane…" at bounding box center [801, 408] width 1080 height 626
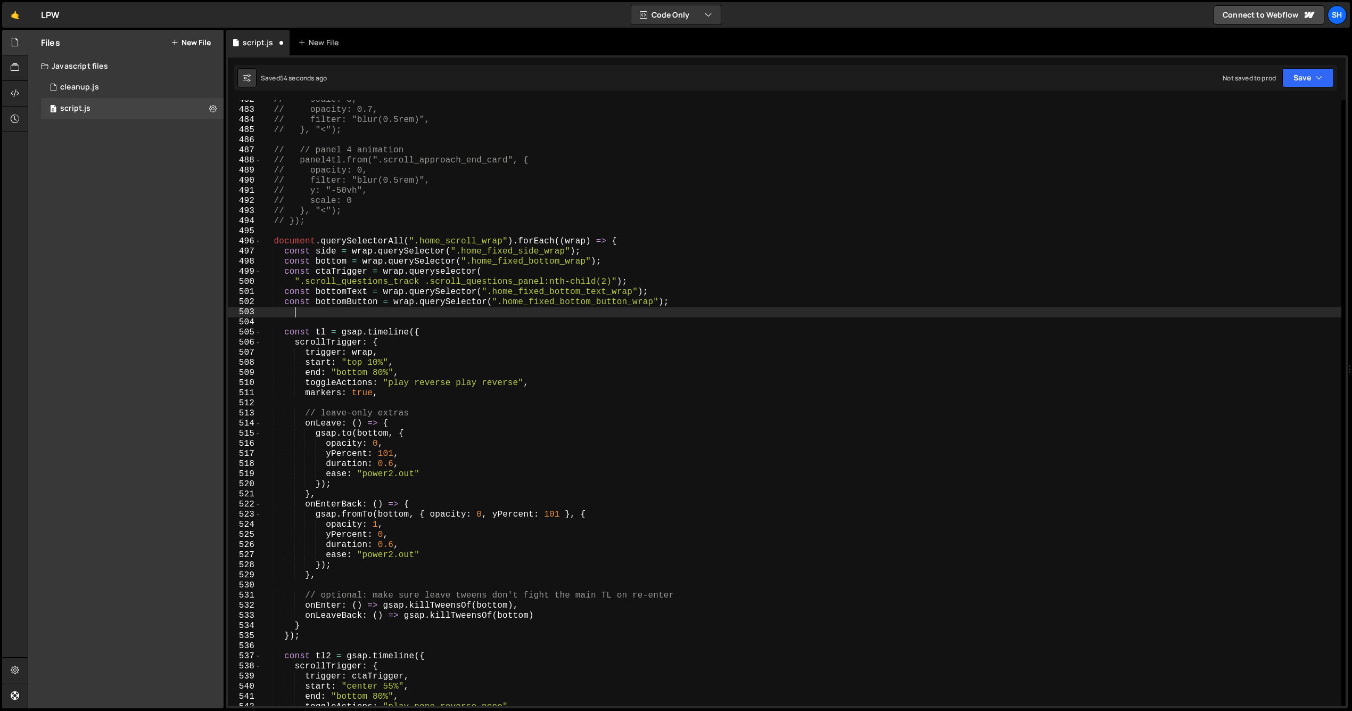
scroll to position [0, 1]
click at [684, 303] on div "// scale: 3, // opacity: 0.7, // filter: "blur(0.5rem)", // }, "<"); // // pane…" at bounding box center [801, 408] width 1080 height 626
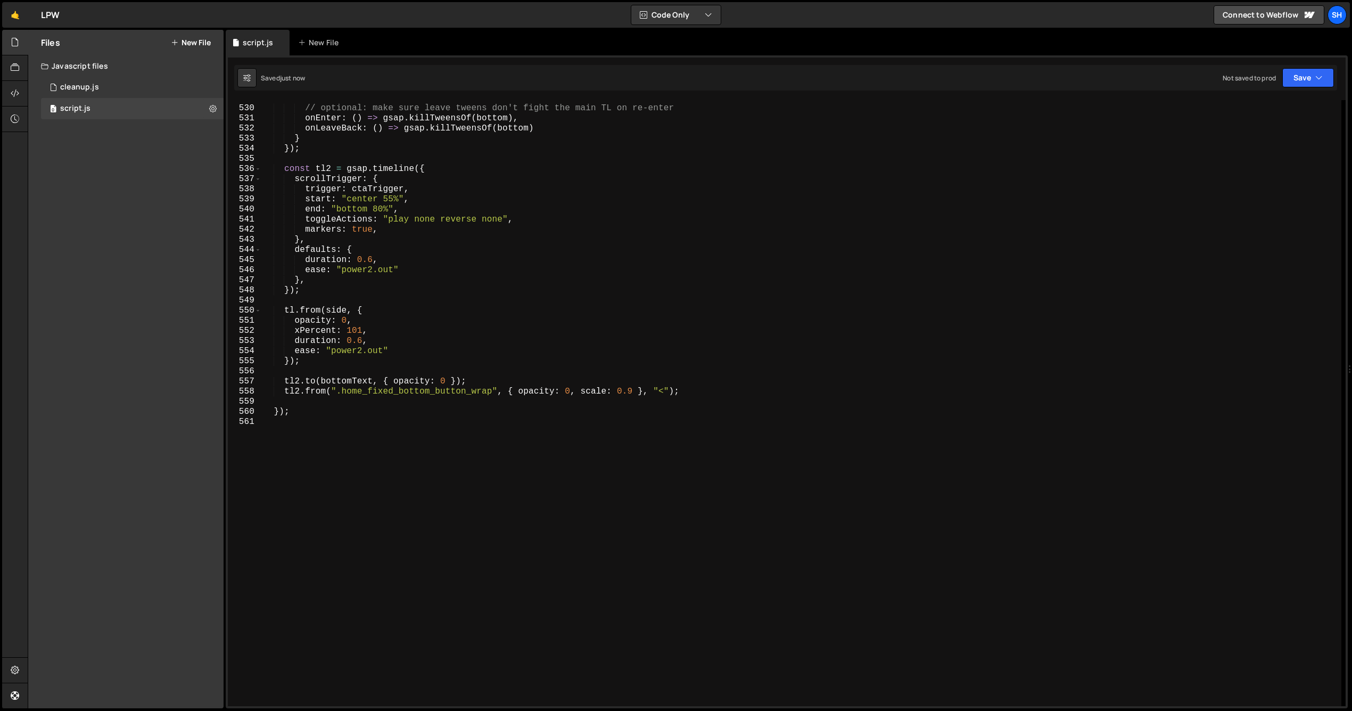
scroll to position [5357, 0]
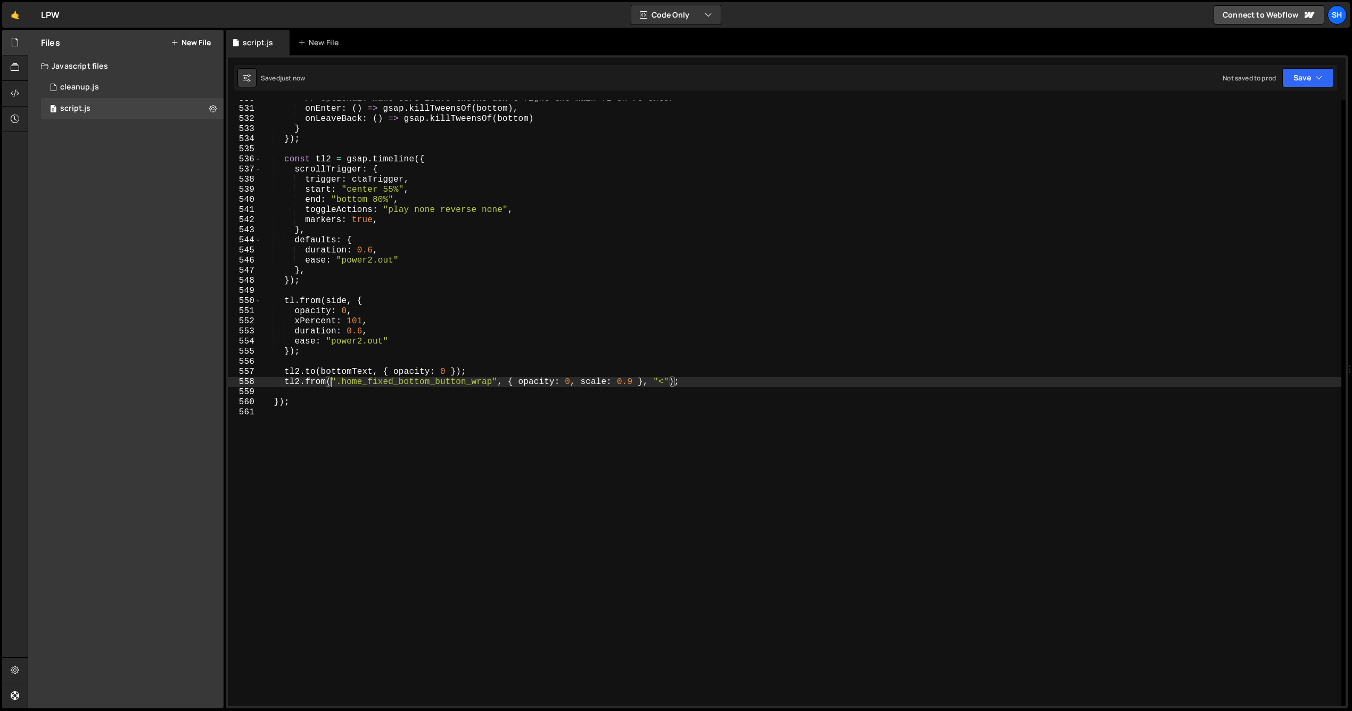
click at [332, 380] on div "// optional: make sure leave tweens don't fight the main TL on re-enter onEnter…" at bounding box center [801, 407] width 1080 height 626
drag, startPoint x: 332, startPoint y: 381, endPoint x: 495, endPoint y: 383, distance: 163.4
click at [495, 383] on div "// optional: make sure leave tweens don't fight the main TL on re-enter onEnter…" at bounding box center [801, 407] width 1080 height 626
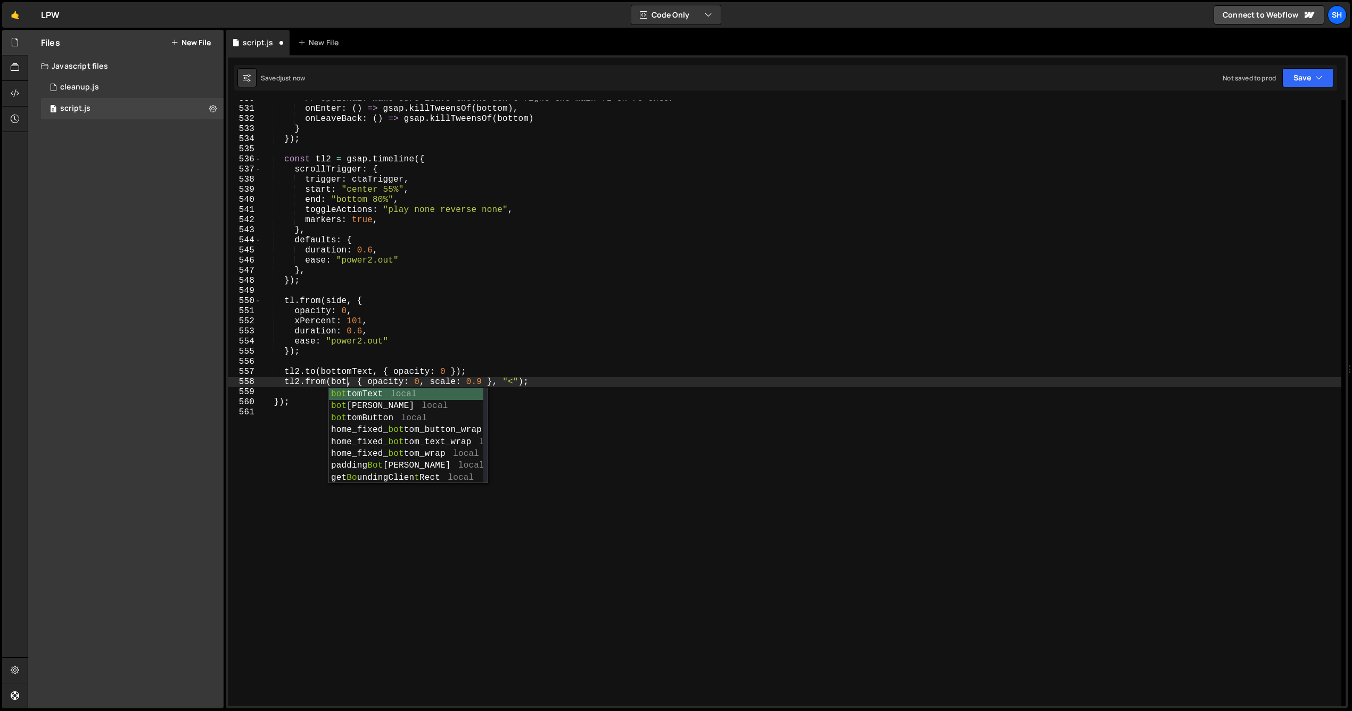
scroll to position [0, 5]
type textarea "tl2.from(bottomButton, { opacity: 0, scale: 0.9 }, "<");"
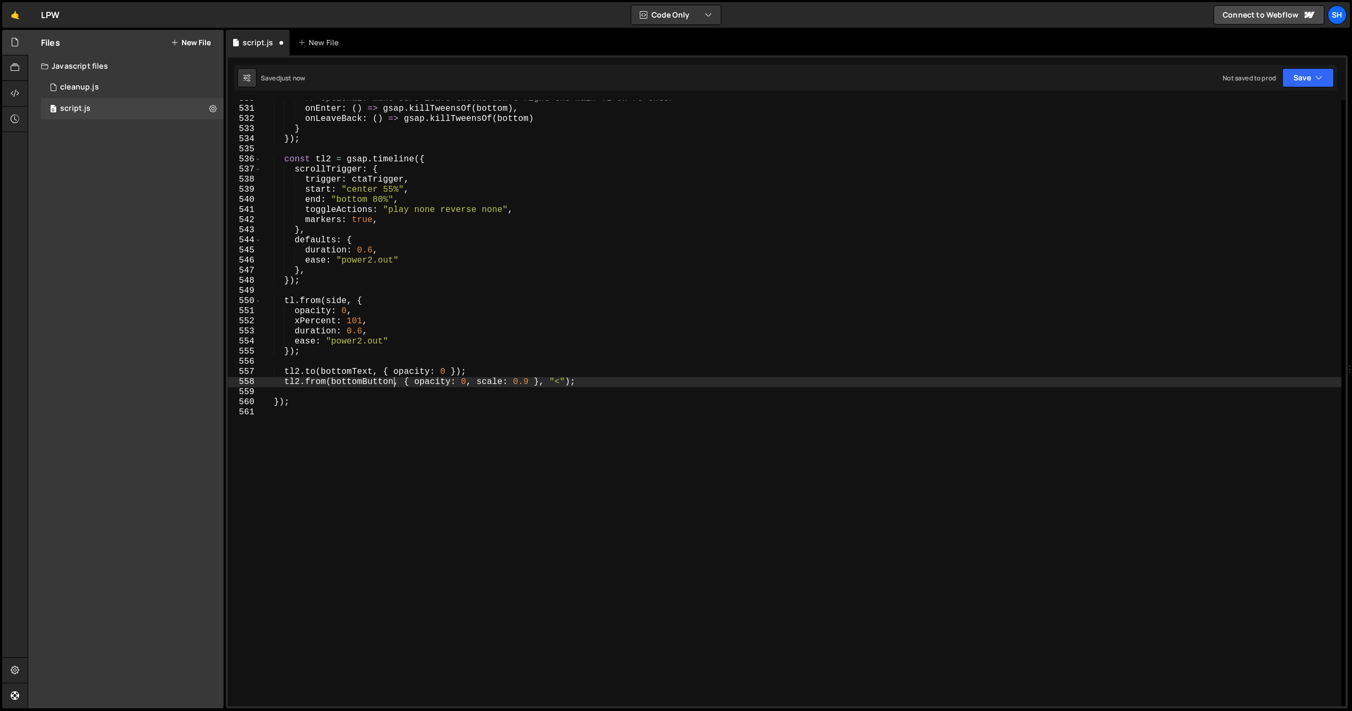
click at [581, 443] on div "// optional: make sure leave tweens don't fight the main TL on re-enter onEnter…" at bounding box center [801, 407] width 1080 height 626
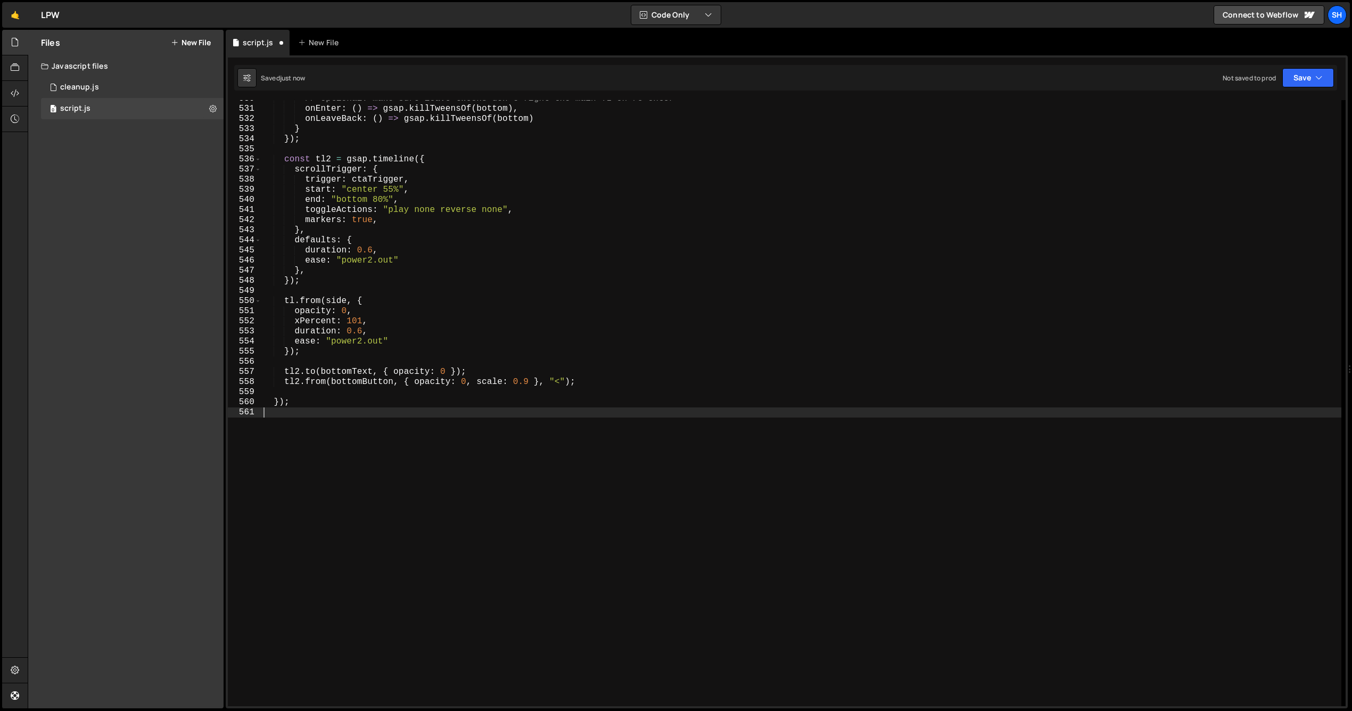
scroll to position [0, 0]
click at [179, 379] on div "Files New File Javascript files 0 cleanup.js 0 0 script.js 0 CSS files Copy sha…" at bounding box center [125, 369] width 195 height 678
click at [168, 369] on div "Files New File Javascript files 0 cleanup.js 0 0 script.js 0 CSS files Copy sha…" at bounding box center [125, 369] width 195 height 678
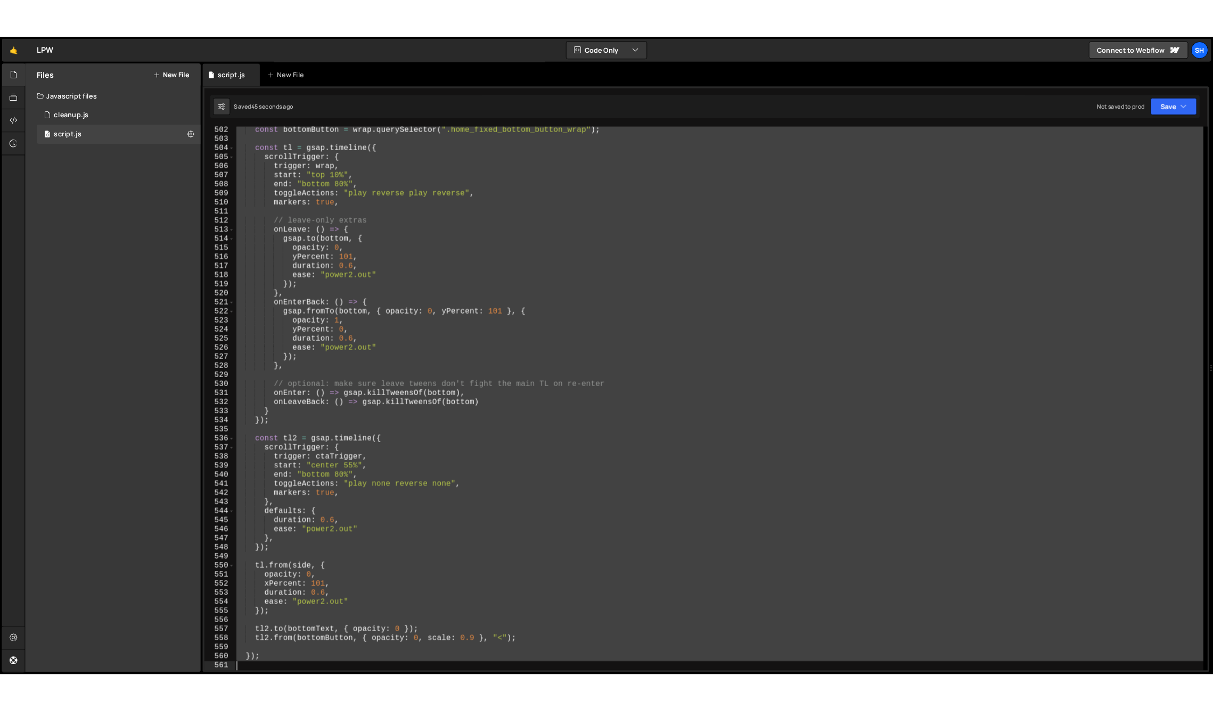
scroll to position [5068, 0]
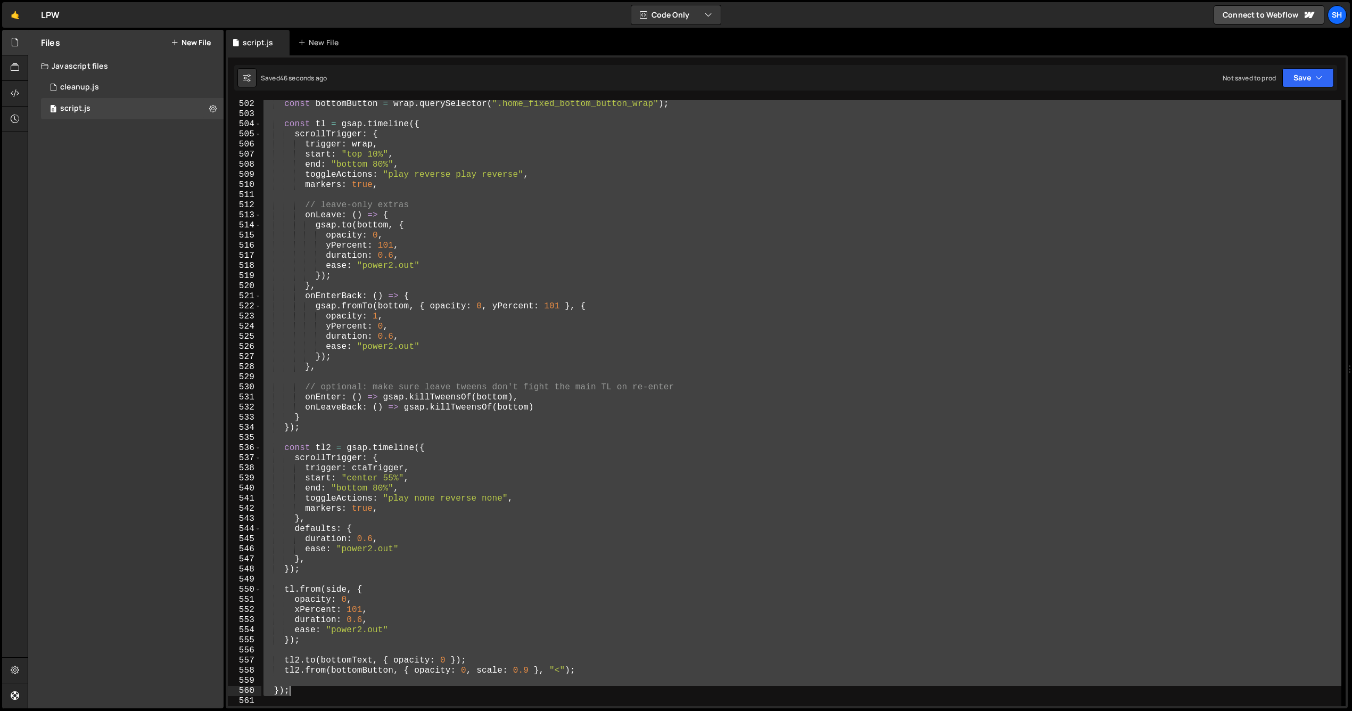
drag, startPoint x: 294, startPoint y: 203, endPoint x: 415, endPoint y: 686, distance: 497.2
click at [415, 686] on div "const bottomButton = wrap . querySelector ( ".home_fixed_bottom_button_wrap" ) …" at bounding box center [801, 412] width 1080 height 626
click at [59, 339] on div "Files New File Javascript files 0 cleanup.js 0 0 script.js 0 CSS files Copy sha…" at bounding box center [125, 369] width 195 height 678
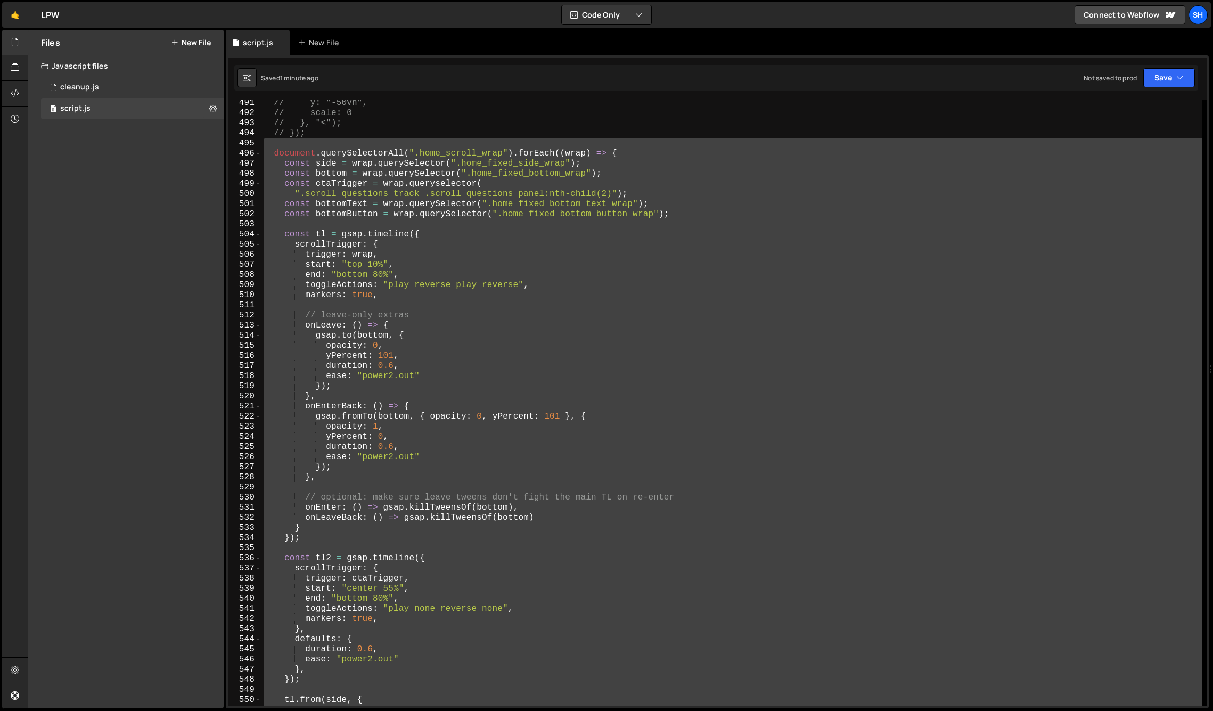
scroll to position [4918, 0]
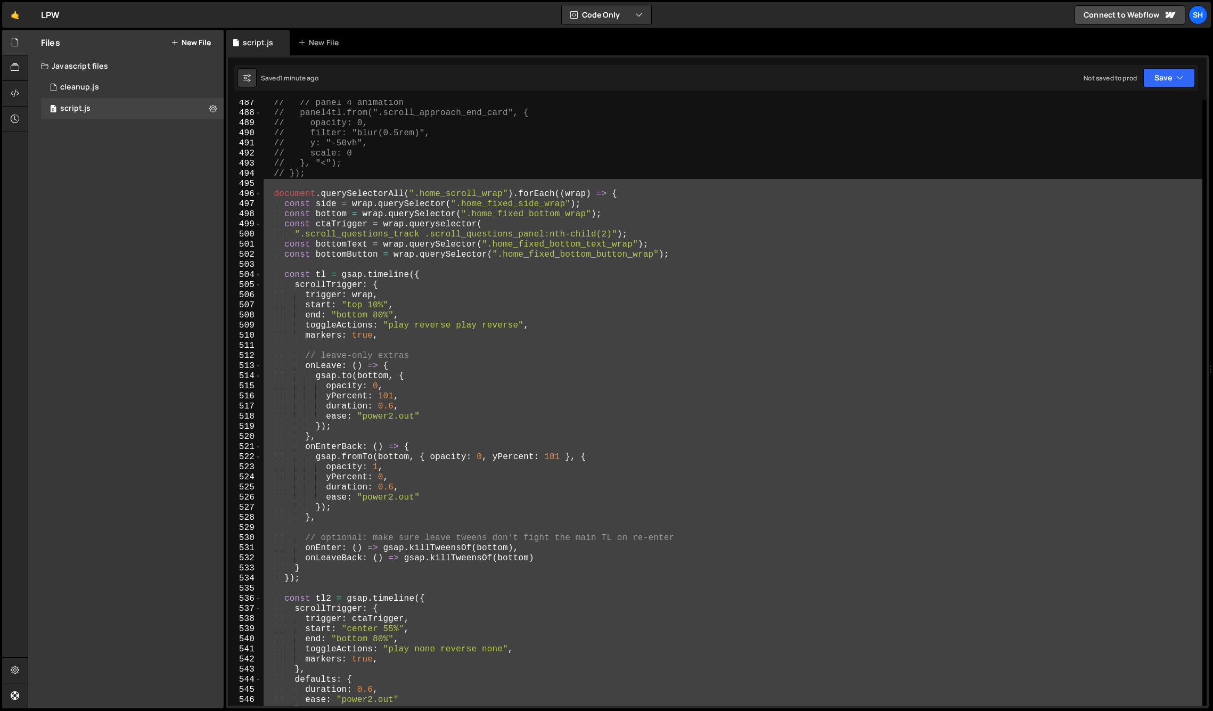
click at [440, 225] on div "// // panel 4 animation // panel4tl.from(".scroll_approach_end_card", { // opac…" at bounding box center [731, 403] width 941 height 606
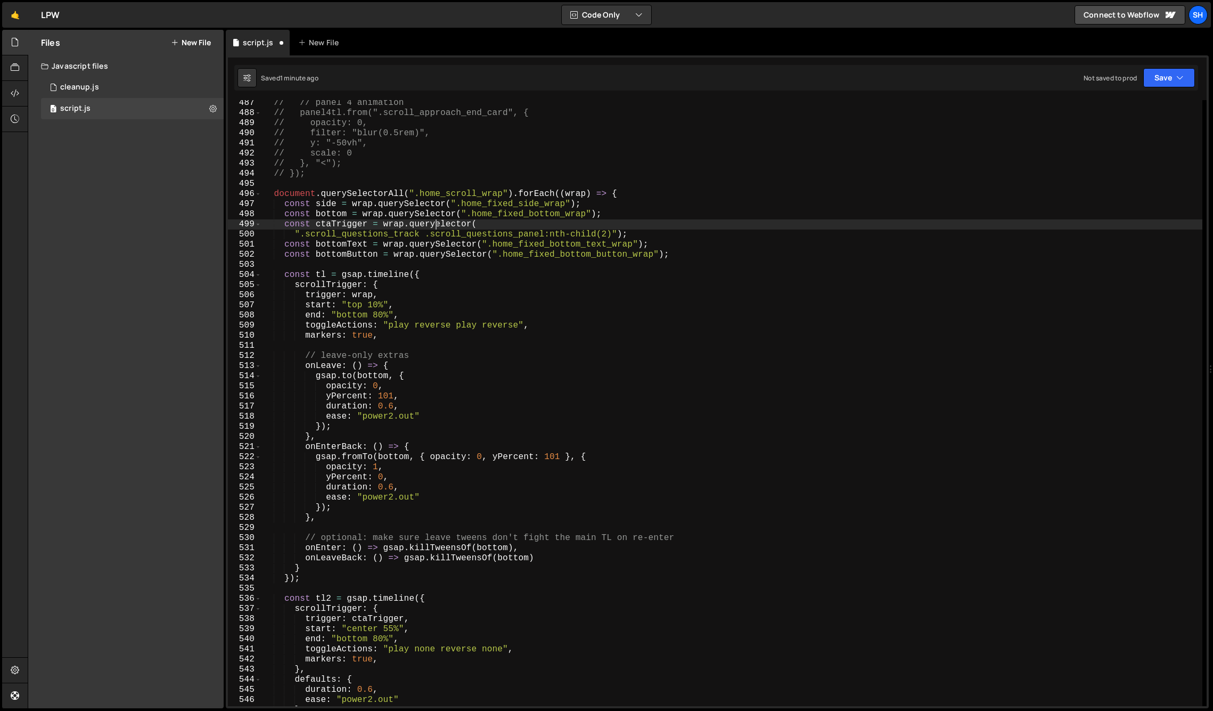
scroll to position [0, 11]
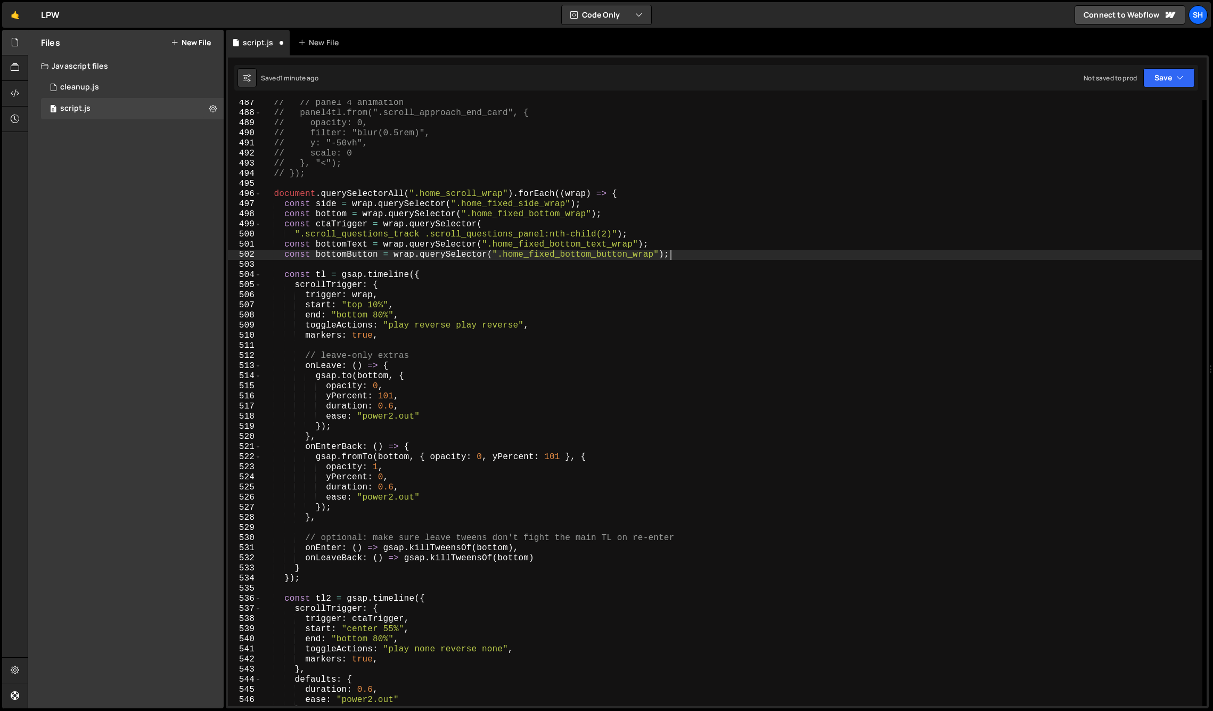
click at [701, 254] on div "// // panel 4 animation // panel4tl.from(".scroll_approach_end_card", { // opac…" at bounding box center [731, 411] width 941 height 626
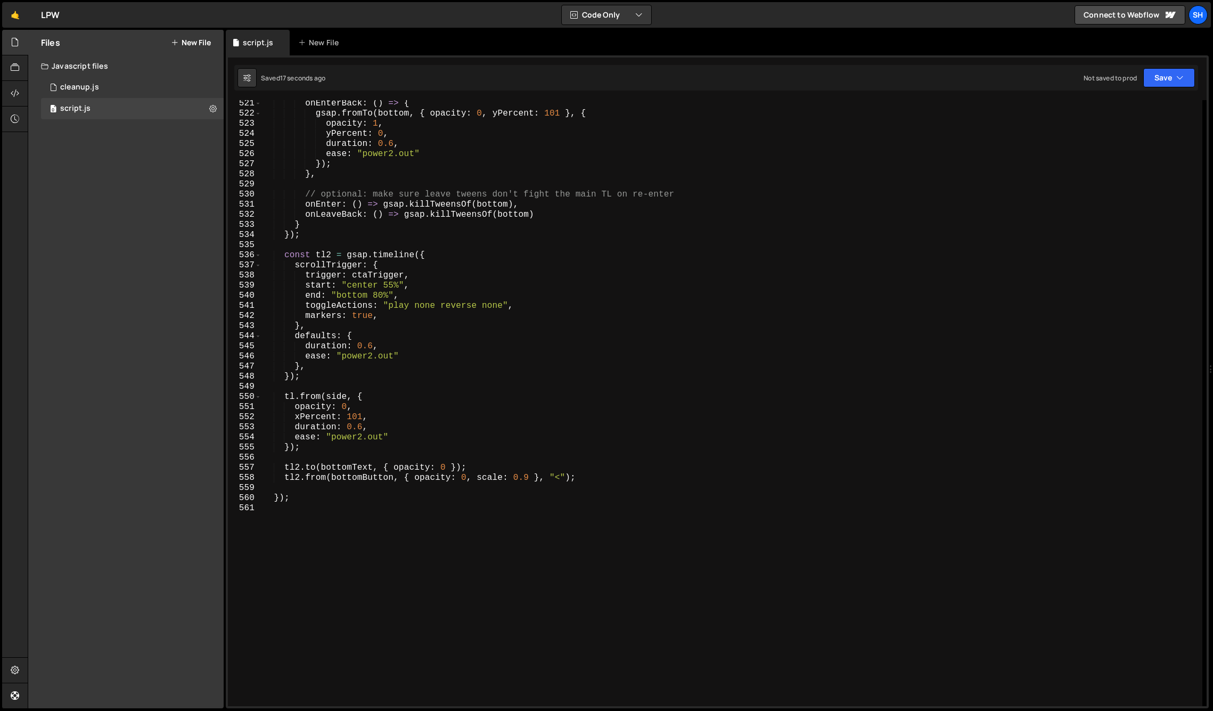
scroll to position [5263, 0]
click at [566, 477] on div "onEnterBack : ( ) => { gsap . fromTo ( bottom , { opacity : 0 , yPercent : 101 …" at bounding box center [731, 410] width 941 height 626
drag, startPoint x: 65, startPoint y: 412, endPoint x: 78, endPoint y: 411, distance: 12.8
click at [75, 412] on div "Files New File Javascript files 0 cleanup.js 0 0 script.js 0 CSS files Copy sha…" at bounding box center [125, 369] width 195 height 678
click at [105, 425] on div "Files New File Javascript files 0 cleanup.js 0 0 script.js 0 CSS files Copy sha…" at bounding box center [125, 369] width 195 height 678
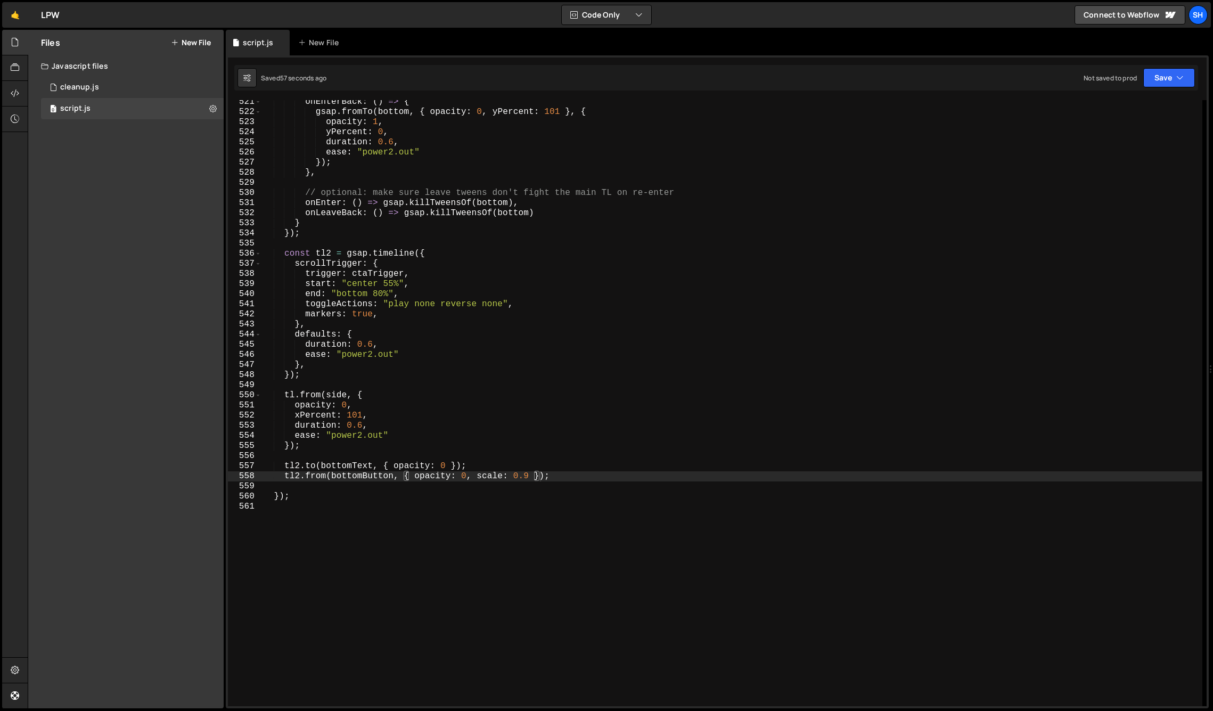
click at [138, 375] on div "Files New File Javascript files 0 cleanup.js 0 0 script.js 0 CSS files Copy sha…" at bounding box center [125, 369] width 195 height 678
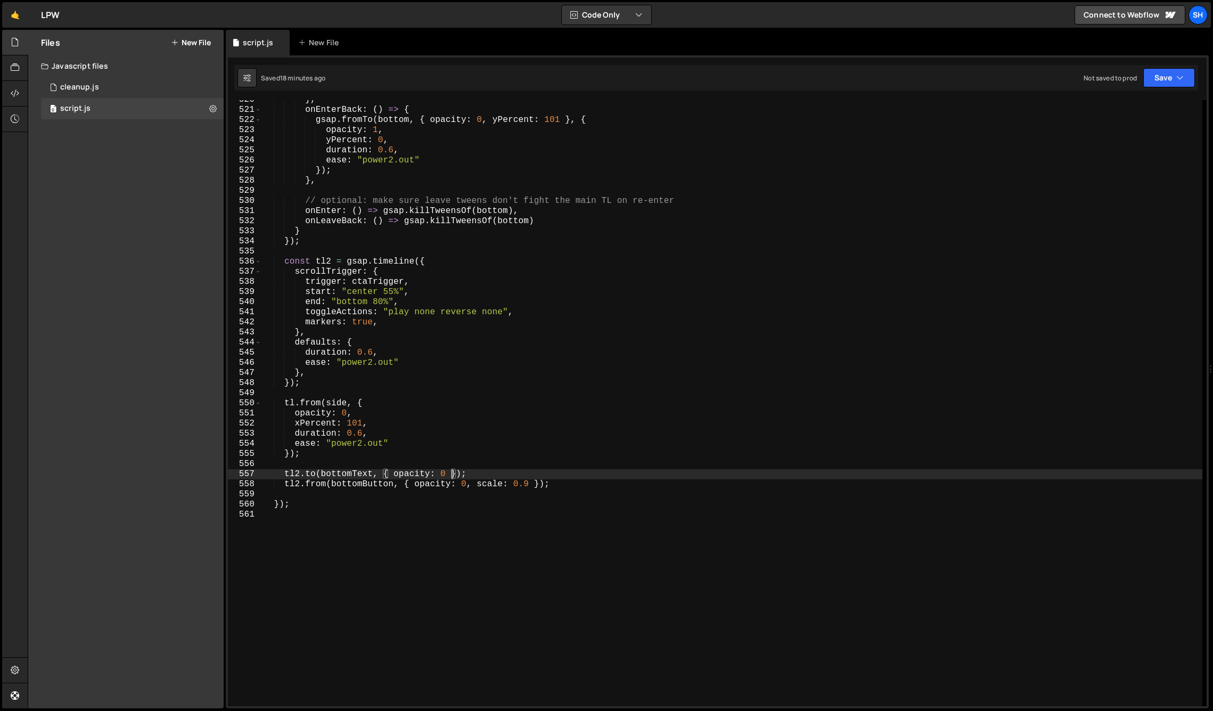
click at [449, 474] on div "} , onEnterBack : ( ) => { gsap . fromTo ( bottom , { opacity : 0 , yPercent : …" at bounding box center [731, 408] width 941 height 626
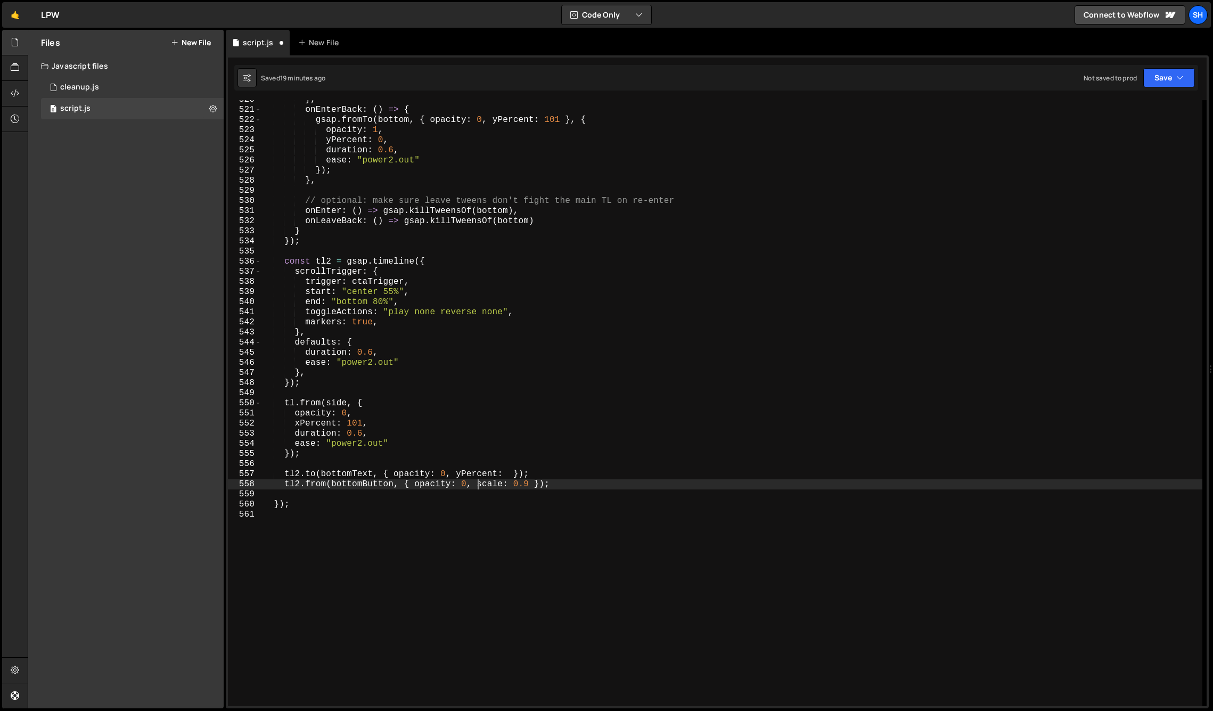
click at [478, 483] on div "} , onEnterBack : ( ) => { gsap . fromTo ( bottom , { opacity : 0 , yPercent : …" at bounding box center [731, 408] width 941 height 626
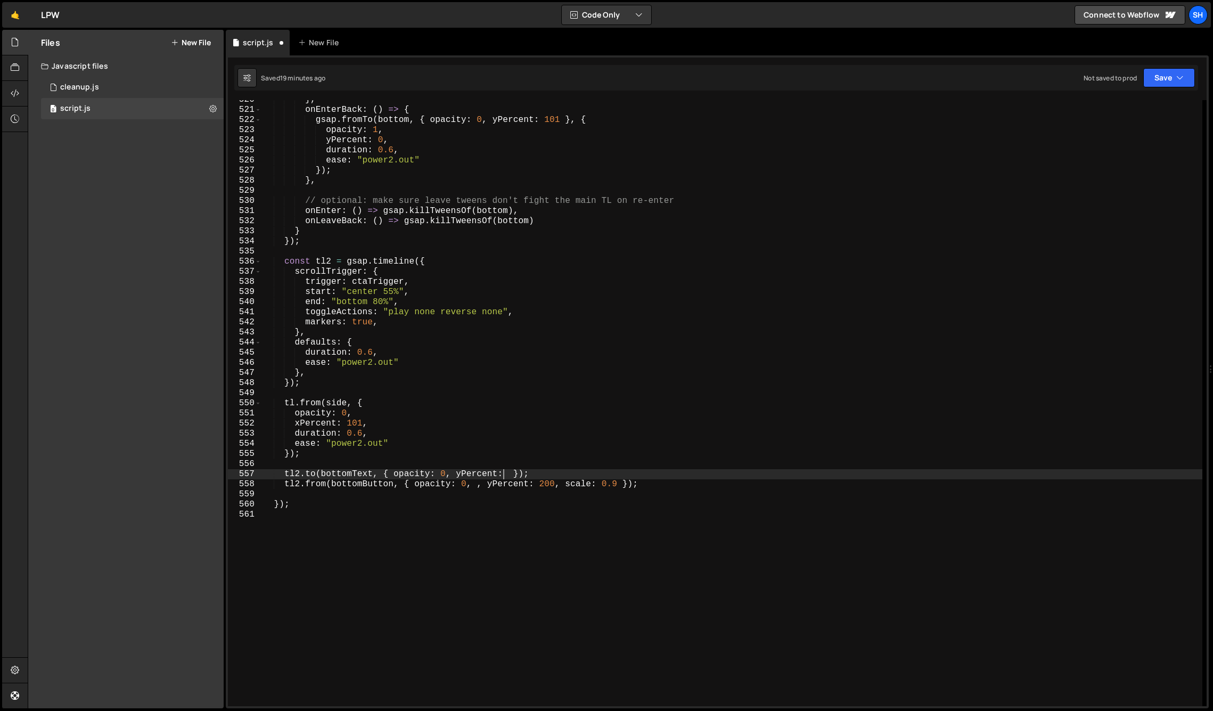
click at [506, 471] on div "} , onEnterBack : ( ) => { gsap . fromTo ( bottom , { opacity : 0 , yPercent : …" at bounding box center [731, 408] width 941 height 626
click at [188, 357] on div "Files New File Javascript files 0 cleanup.js 0 0 script.js 0 CSS files Copy sha…" at bounding box center [125, 369] width 195 height 678
click at [148, 345] on div "Files New File Javascript files 0 cleanup.js 0 0 script.js 0 CSS files Copy sha…" at bounding box center [125, 369] width 195 height 678
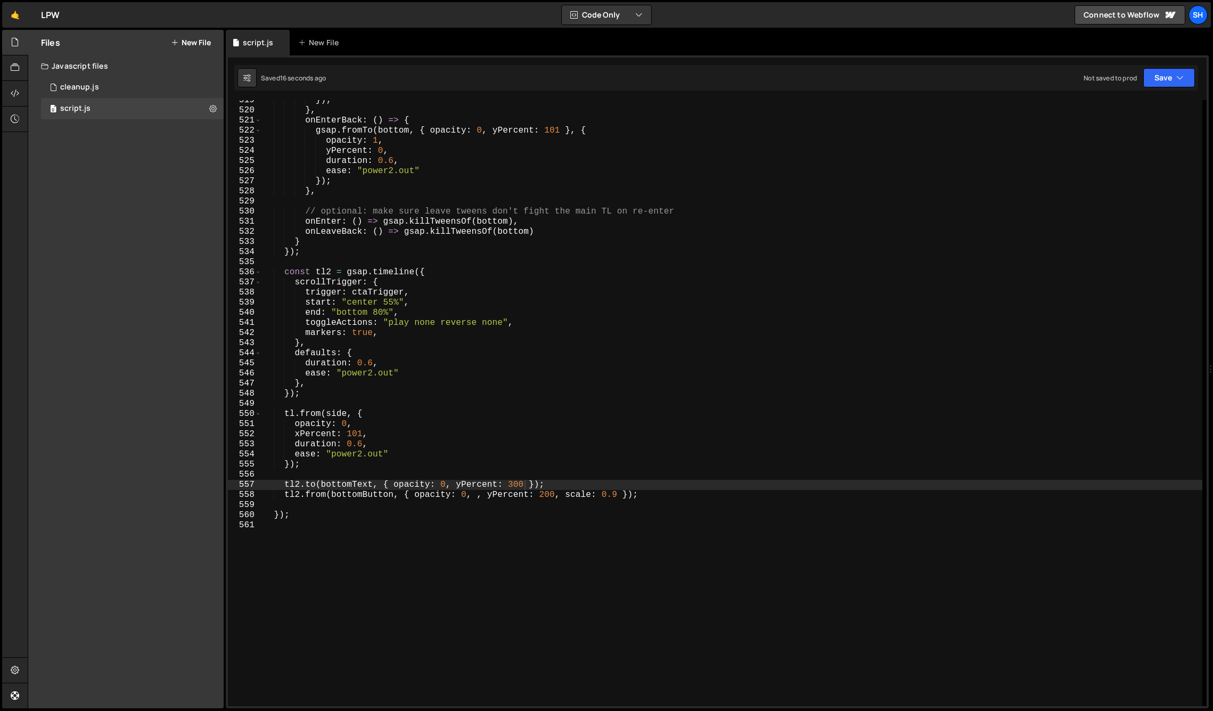
scroll to position [5245, 0]
click at [183, 339] on div "Files New File Javascript files 0 cleanup.js 0 0 script.js 0 CSS files Copy sha…" at bounding box center [125, 369] width 195 height 678
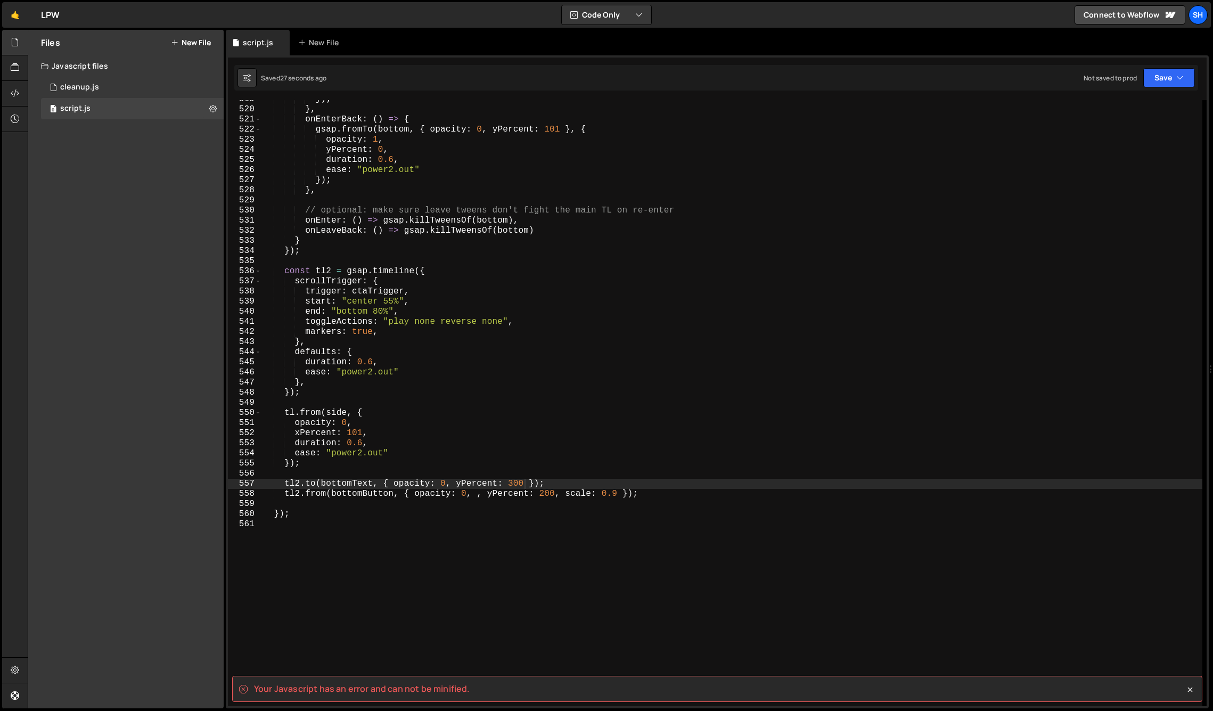
click at [209, 331] on div "Files New File Javascript files 0 cleanup.js 0 0 script.js 0 CSS files Copy sha…" at bounding box center [125, 369] width 195 height 678
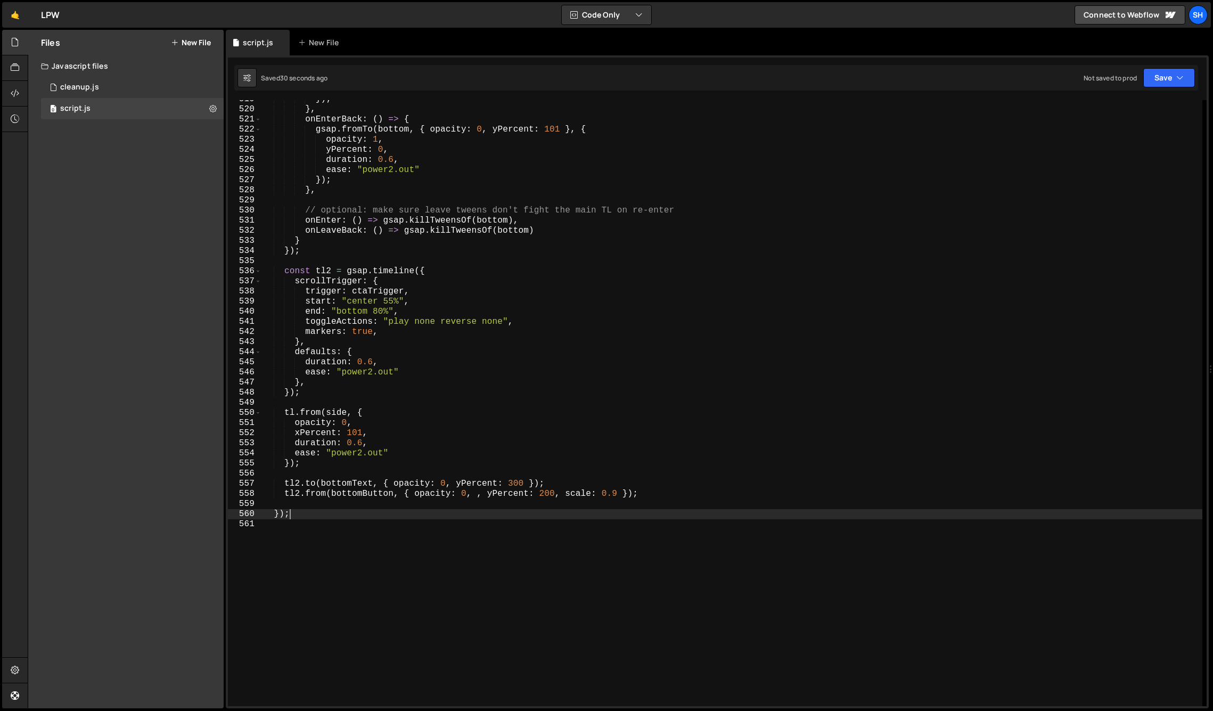
scroll to position [0, 1]
click at [304, 513] on div "}) ; } , onEnterBack : ( ) => { gsap . fromTo ( bottom , { opacity : 0 , yPerce…" at bounding box center [731, 407] width 941 height 626
click at [147, 366] on div "Files New File Javascript files 0 cleanup.js 0 0 script.js 0 CSS files Copy sha…" at bounding box center [125, 369] width 195 height 678
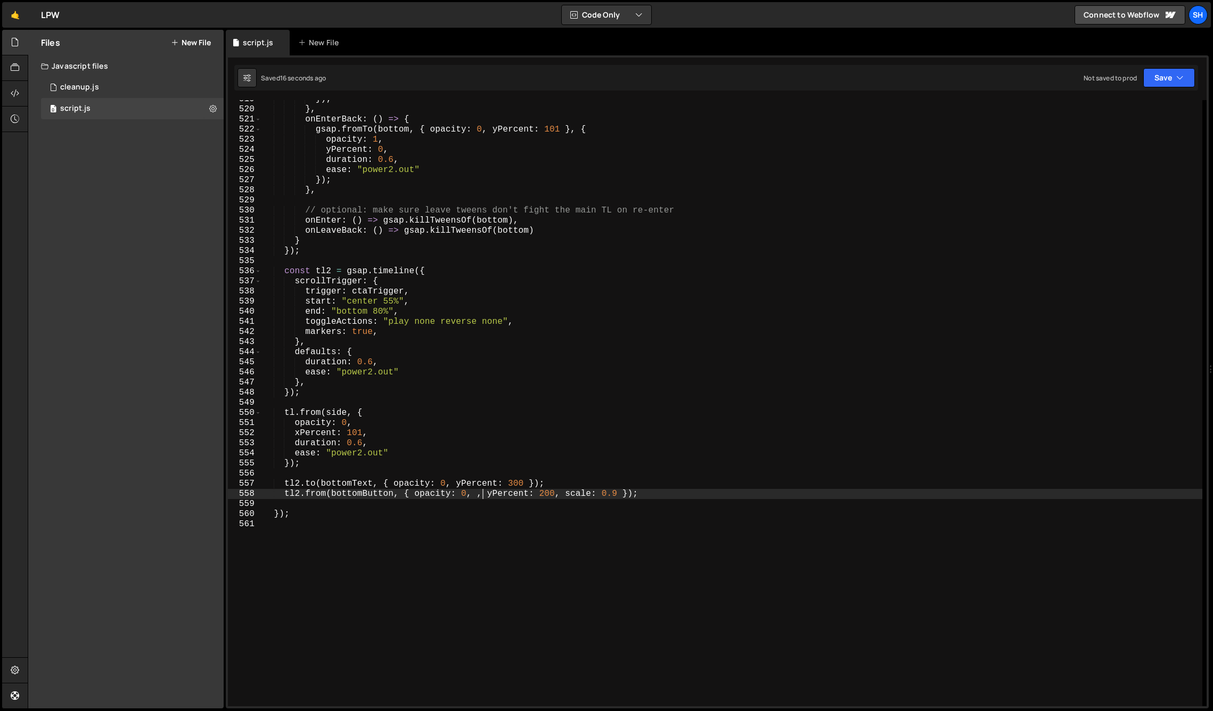
click at [481, 496] on div "}) ; } , onEnterBack : ( ) => { gsap . fromTo ( bottom , { opacity : 0 , yPerce…" at bounding box center [731, 407] width 941 height 626
click at [177, 404] on div "Files New File Javascript files 0 cleanup.js 0 0 script.js 0 CSS files Copy sha…" at bounding box center [125, 369] width 195 height 678
click at [378, 372] on div "}) ; } , onEnterBack : ( ) => { gsap . fromTo ( bottom , { opacity : 0 , yPerce…" at bounding box center [731, 407] width 941 height 626
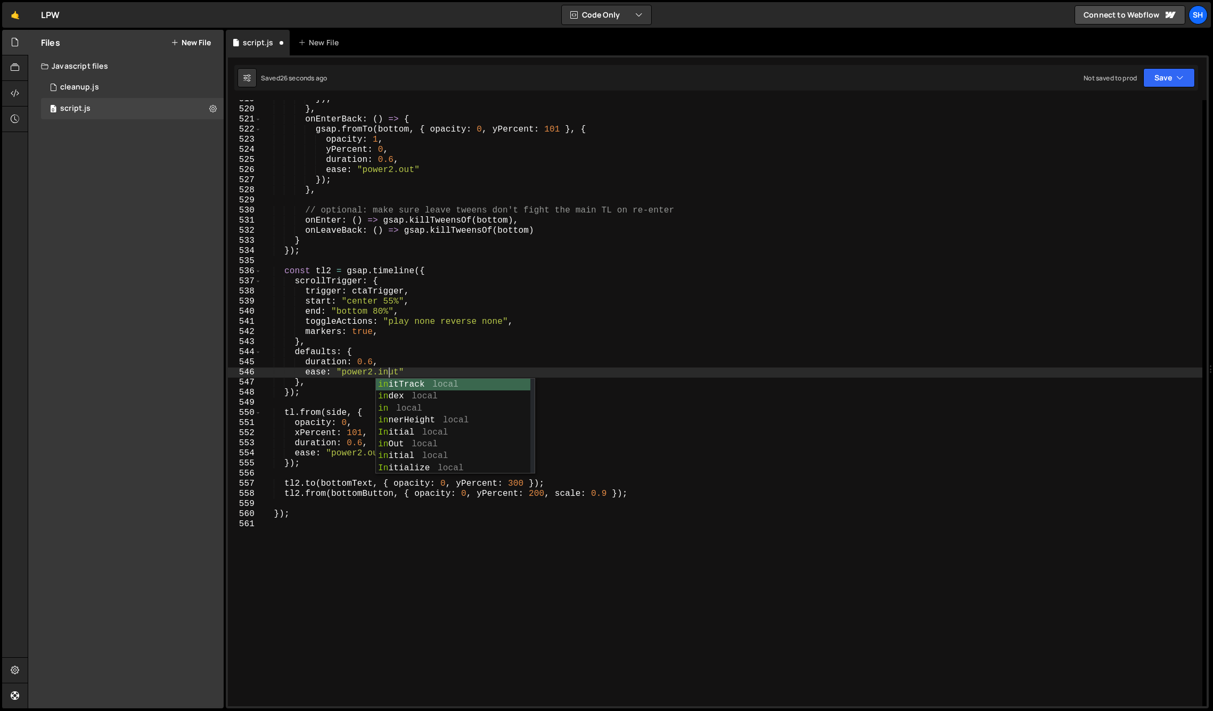
scroll to position [0, 7]
click at [114, 320] on div "Files New File Javascript files 0 cleanup.js 0 0 script.js 0 CSS files Copy sha…" at bounding box center [125, 369] width 195 height 678
click at [187, 316] on div "Files New File Javascript files 0 cleanup.js 0 0 script.js 0 CSS files Copy sha…" at bounding box center [125, 369] width 195 height 678
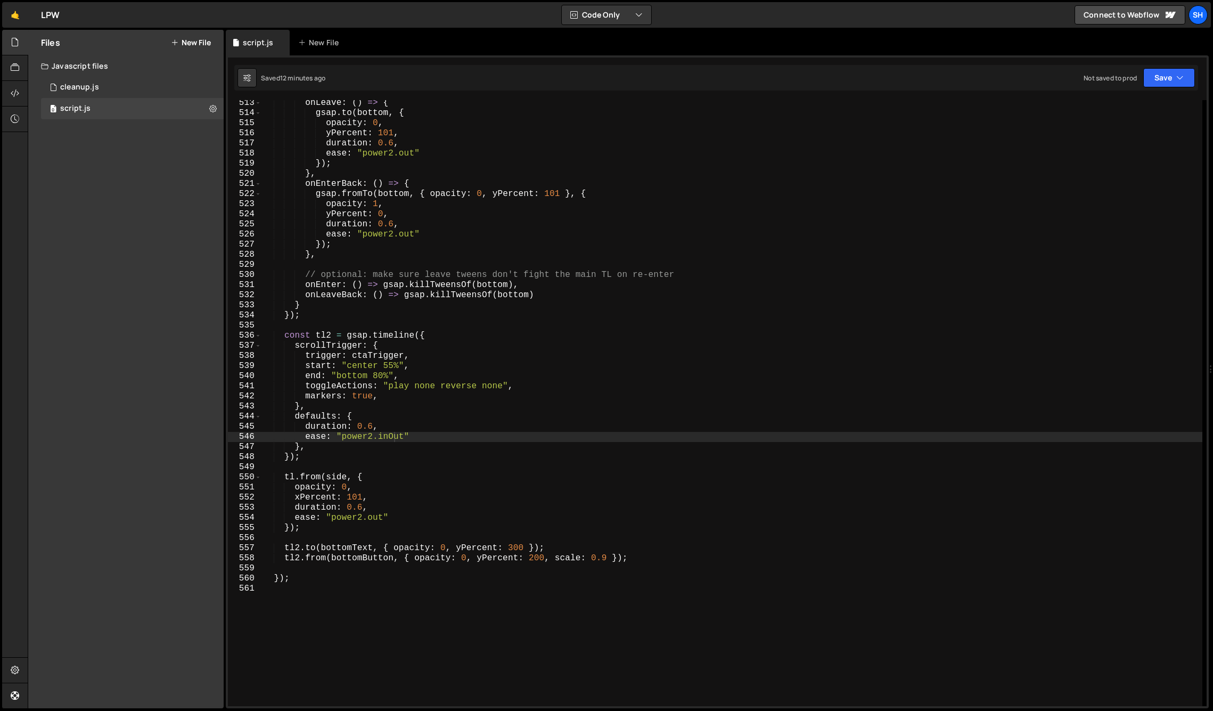
scroll to position [5177, 0]
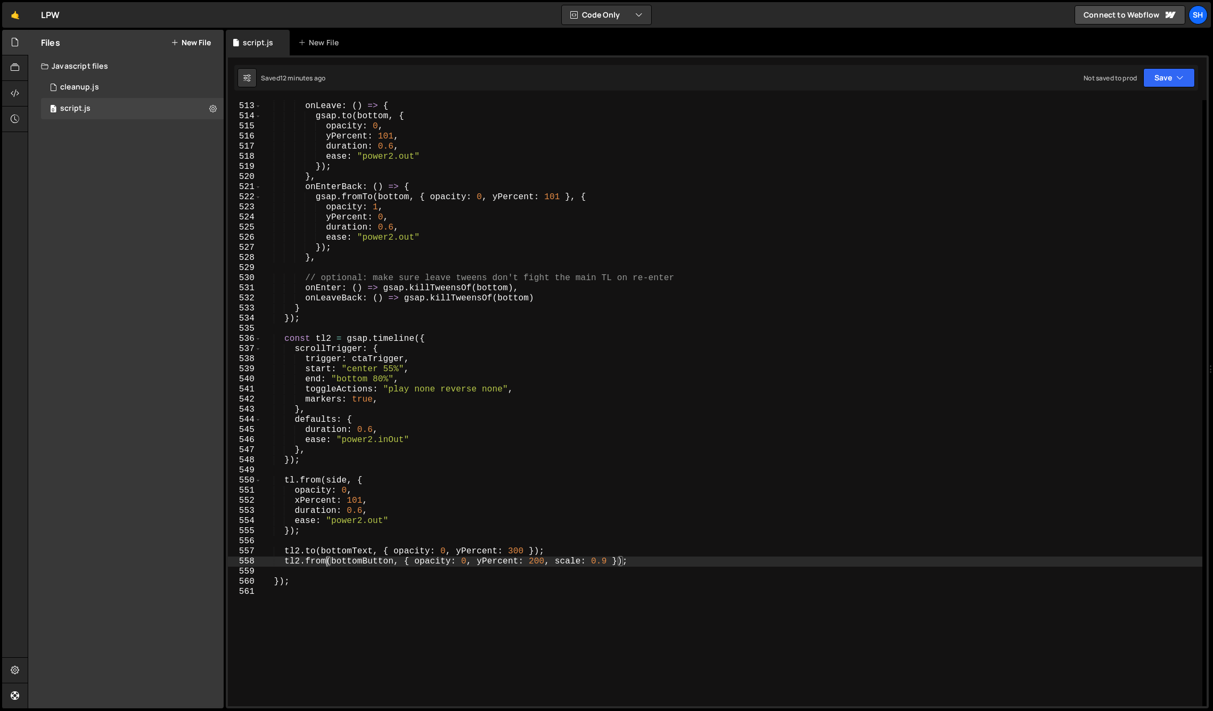
click at [326, 562] on div "// leave-only extras onLeave : ( ) => { gsap . to ( bottom , { opacity : 0 , yP…" at bounding box center [731, 404] width 941 height 626
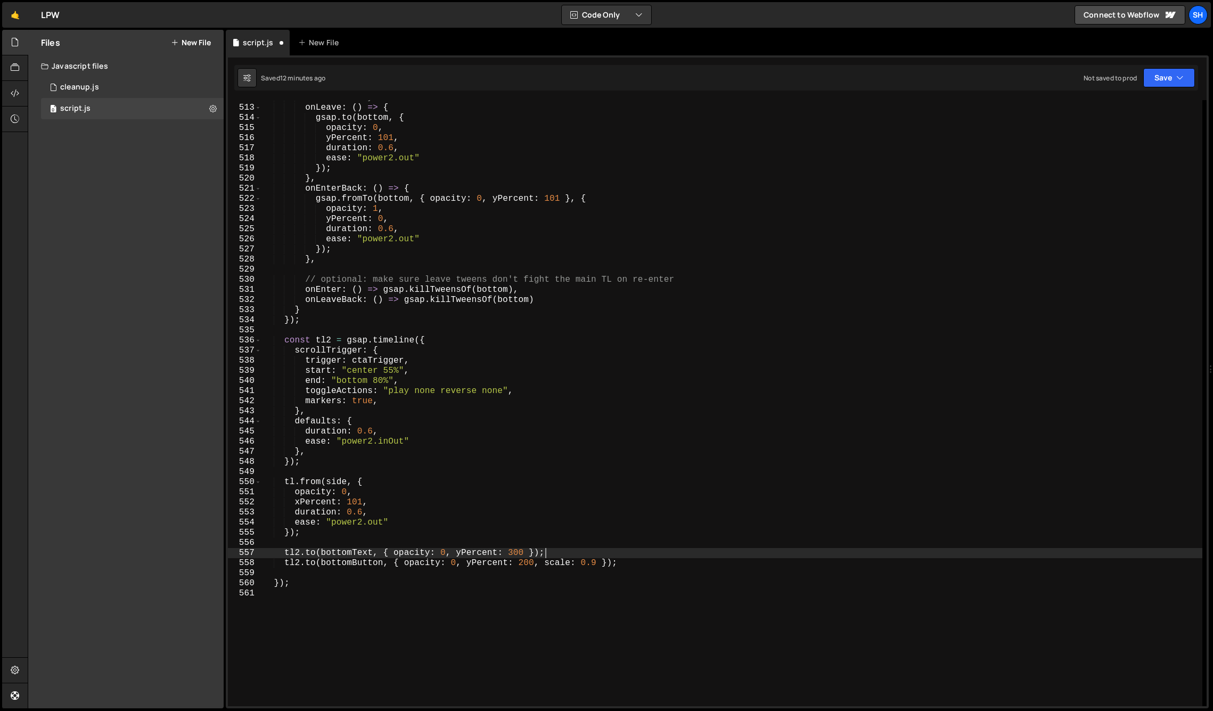
click at [561, 549] on div "// leave-only extras onLeave : ( ) => { gsap . to ( bottom , { opacity : 0 , yP…" at bounding box center [731, 406] width 941 height 626
click at [524, 566] on div "// leave-only extras onLeave : ( ) => { gsap . to ( bottom , { opacity : 0 , yP…" at bounding box center [731, 406] width 941 height 626
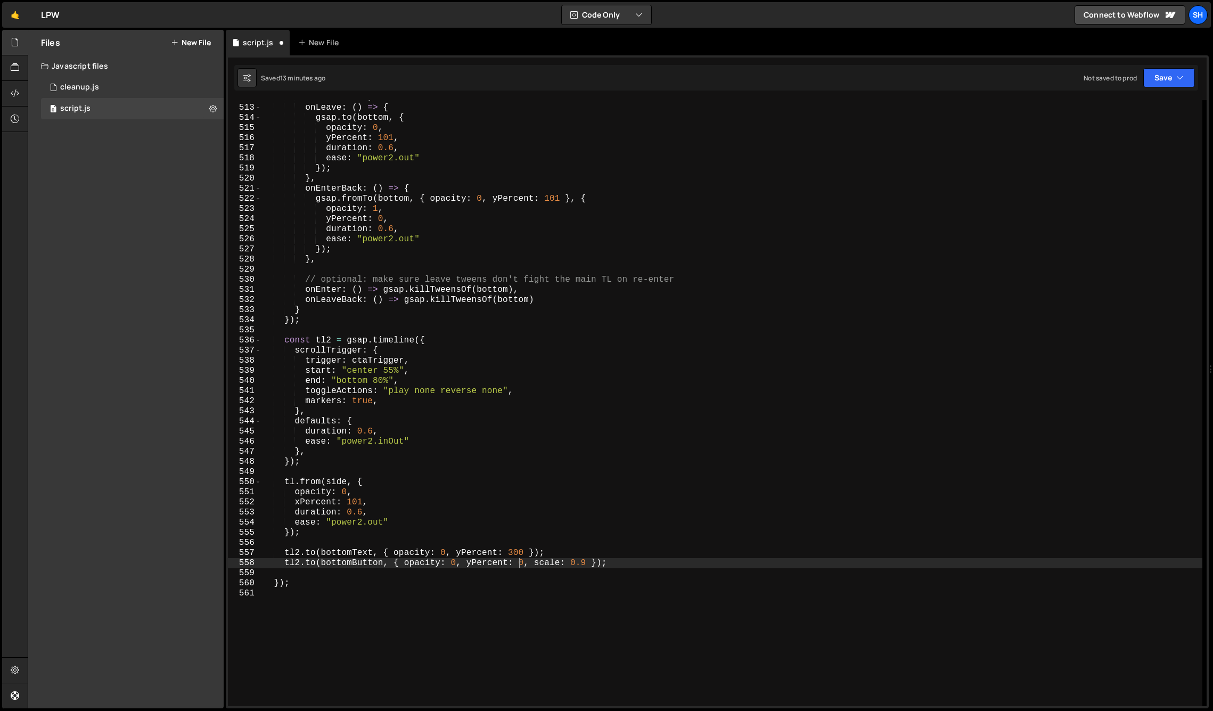
click at [513, 551] on div "// leave-only extras onLeave : ( ) => { gsap . to ( bottom , { opacity : 0 , yP…" at bounding box center [731, 406] width 941 height 626
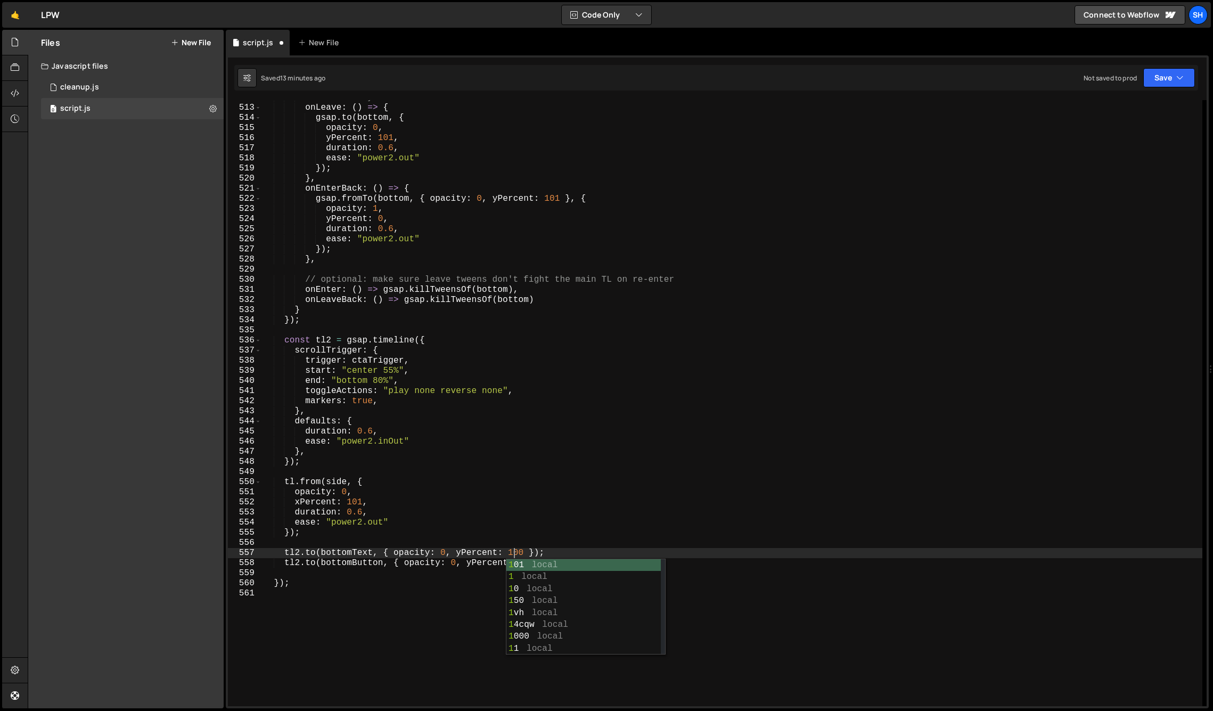
scroll to position [0, 15]
click at [551, 549] on div "// leave-only extras onLeave : ( ) => { gsap . to ( bottom , { opacity : 0 , yP…" at bounding box center [731, 406] width 941 height 626
click at [586, 563] on div "// leave-only extras onLeave : ( ) => { gsap . to ( bottom , { opacity : 0 , yP…" at bounding box center [731, 406] width 941 height 626
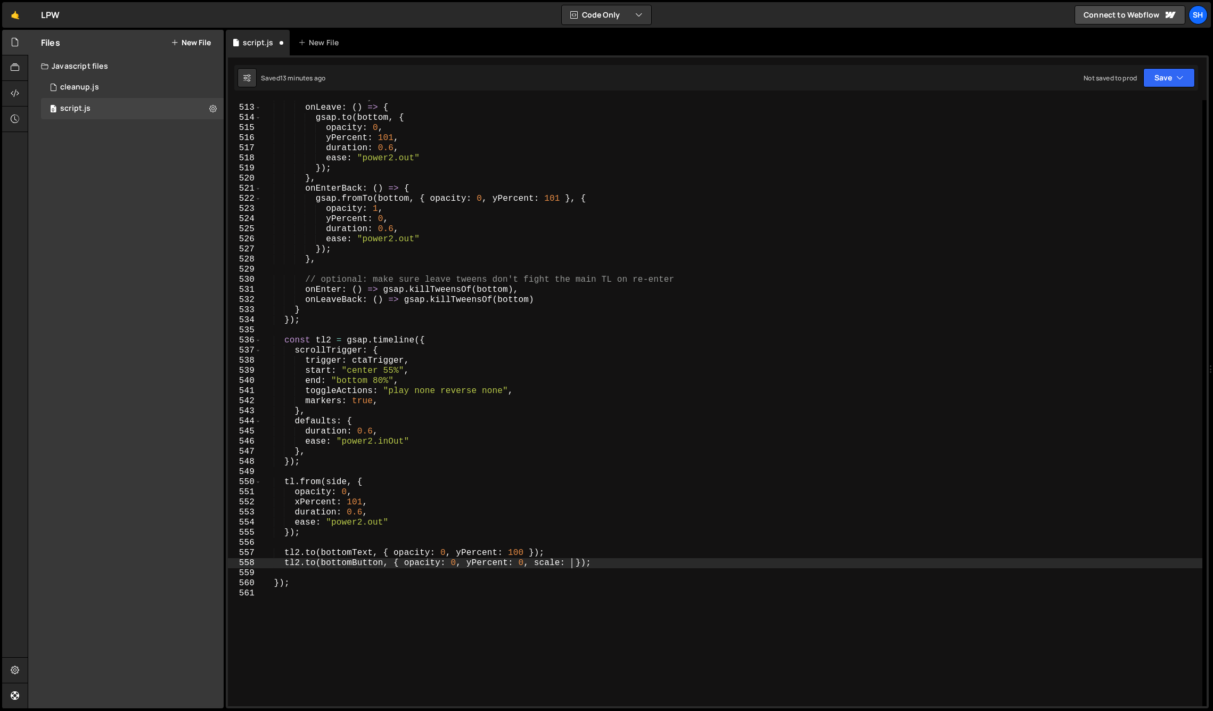
scroll to position [0, 19]
click at [456, 563] on div "// leave-only extras onLeave : ( ) => { gsap . to ( bottom , { opacity : 0 , yP…" at bounding box center [731, 406] width 941 height 626
click at [605, 562] on div "// leave-only extras onLeave : ( ) => { gsap . to ( bottom , { opacity : 0 , yP…" at bounding box center [731, 406] width 941 height 626
click at [523, 562] on div "// leave-only extras onLeave : ( ) => { gsap . to ( bottom , { opacity : 0 , yP…" at bounding box center [731, 406] width 941 height 626
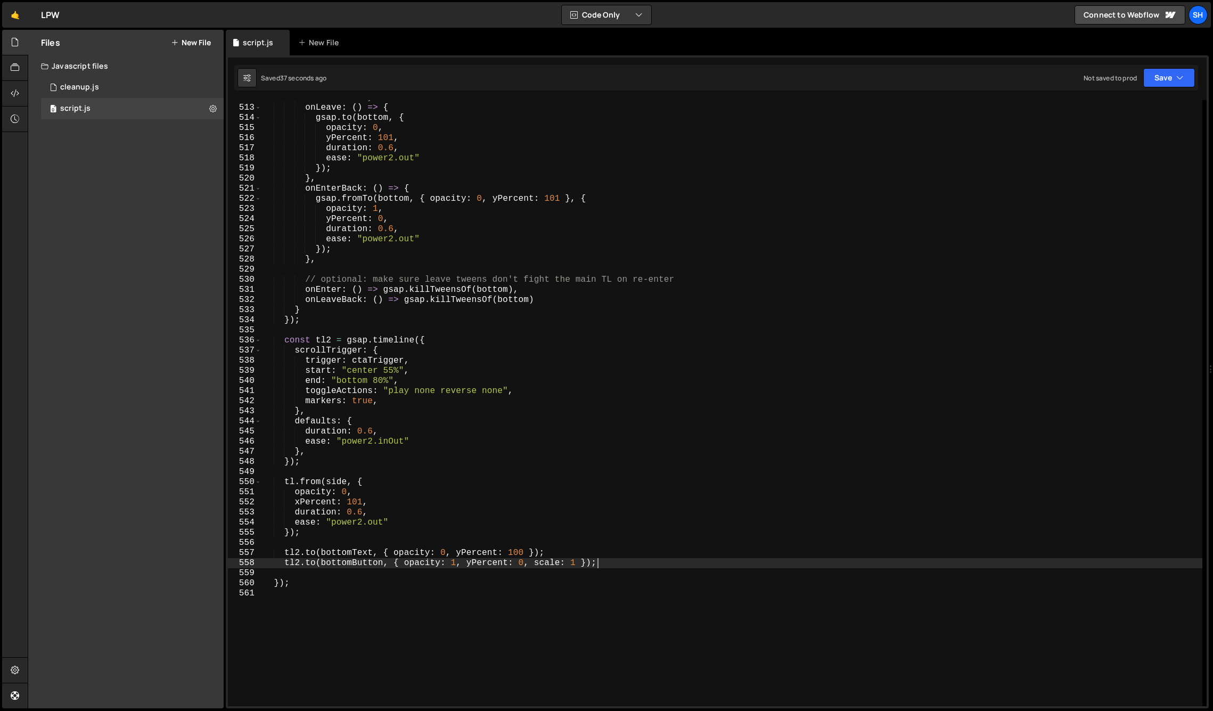
click at [607, 562] on div "// leave-only extras onLeave : ( ) => { gsap . to ( bottom , { opacity : 0 , yP…" at bounding box center [731, 406] width 941 height 626
click at [606, 562] on div "// leave-only extras onLeave : ( ) => { gsap . to ( bottom , { opacity : 0 , yP…" at bounding box center [731, 406] width 941 height 626
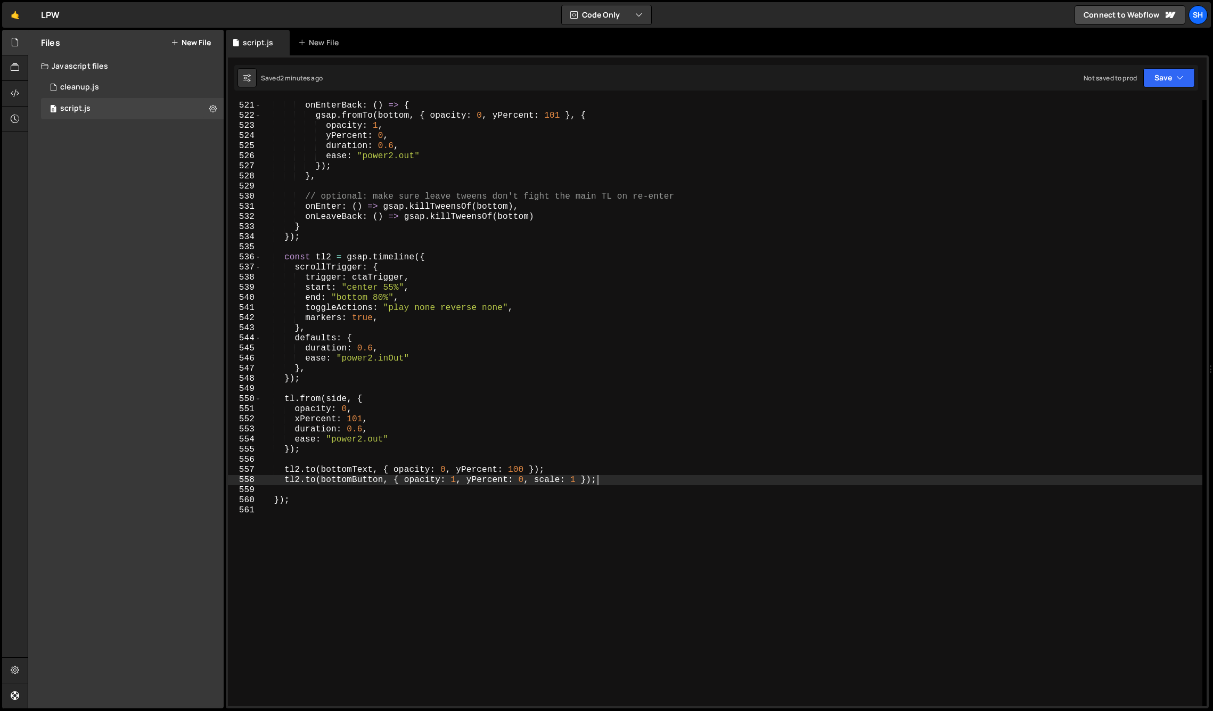
scroll to position [5291, 0]
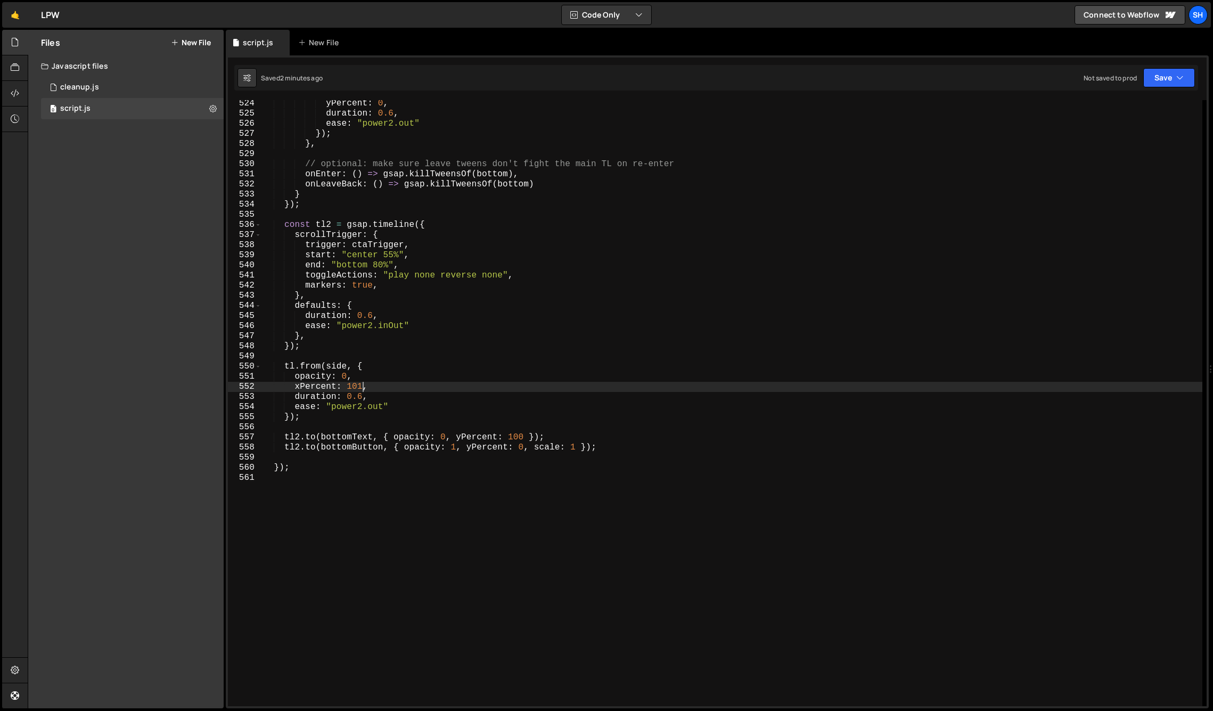
click at [361, 388] on div "yPercent : 0 , duration : 0.6 , ease : "power2.out" }) ; } , // optional: make …" at bounding box center [731, 411] width 941 height 626
click at [148, 409] on div "Files New File Javascript files 0 cleanup.js 0 0 script.js 0 CSS files Copy sha…" at bounding box center [125, 369] width 195 height 678
click at [363, 387] on div "yPercent : 0 , duration : 0.6 , ease : "power2.out" }) ; } , // optional: make …" at bounding box center [731, 411] width 941 height 626
click at [439, 410] on div "yPercent : 0 , duration : 0.6 , ease : "power2.out" }) ; } , // optional: make …" at bounding box center [731, 411] width 941 height 626
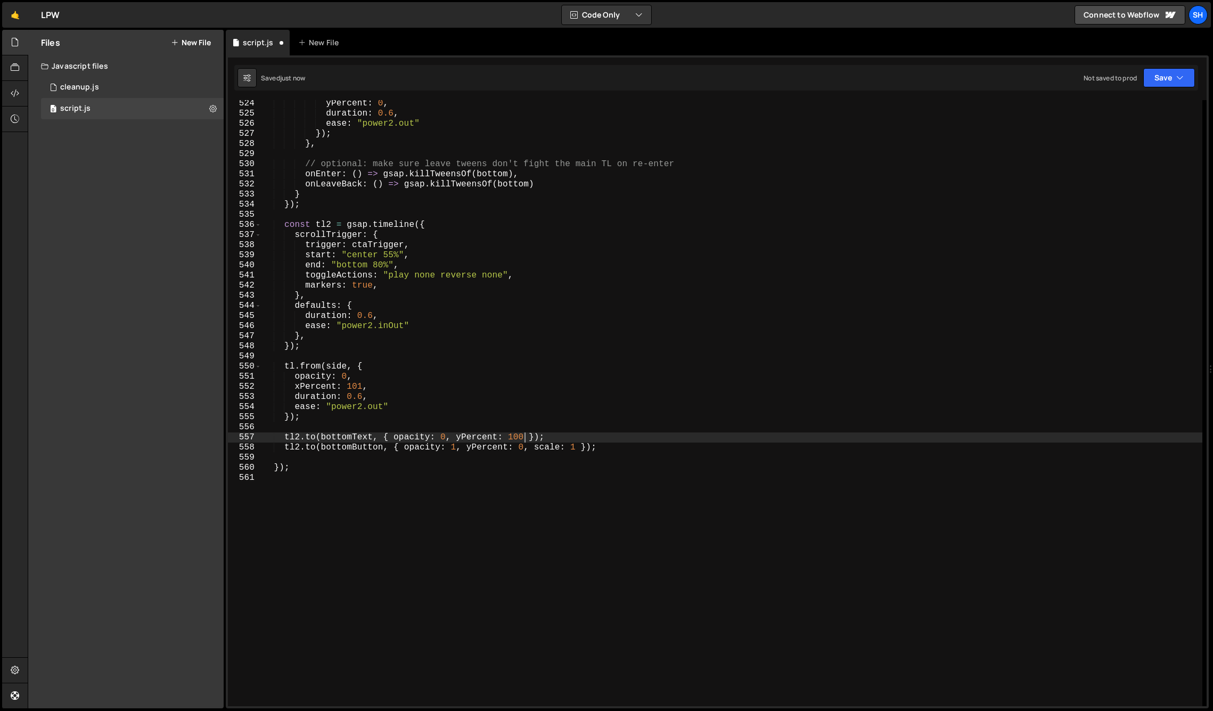
click at [525, 436] on div "yPercent : 0 , duration : 0.6 , ease : "power2.out" }) ; } , // optional: make …" at bounding box center [731, 411] width 941 height 626
click at [554, 437] on div "yPercent : 0 , duration : 0.6 , ease : "power2.out" }) ; } , // optional: make …" at bounding box center [731, 411] width 941 height 626
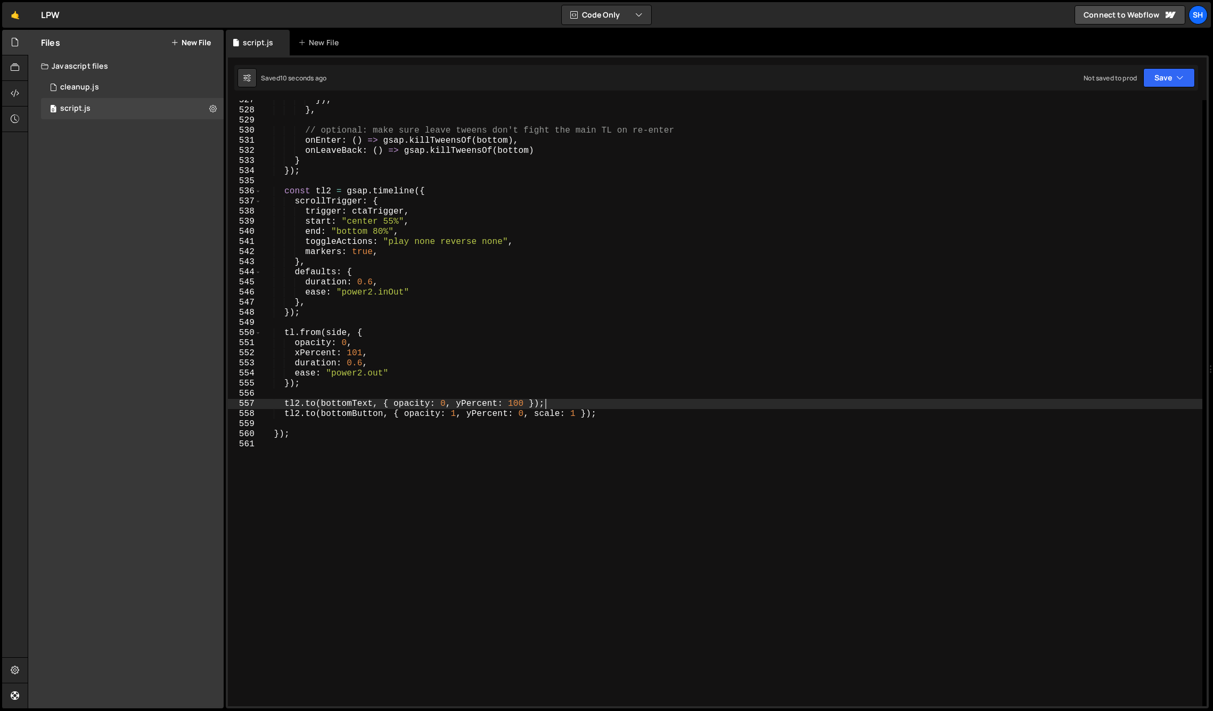
scroll to position [5327, 0]
click at [507, 413] on div "}) ; } , // optional: make sure leave tweens don't fight the main TL on re-ente…" at bounding box center [731, 406] width 941 height 626
click at [180, 380] on div "Files New File Javascript files 0 cleanup.js 0 0 script.js 0 CSS files Copy sha…" at bounding box center [125, 369] width 195 height 678
click at [126, 386] on div "Files New File Javascript files 0 cleanup.js 0 0 script.js 0 CSS files Copy sha…" at bounding box center [125, 369] width 195 height 678
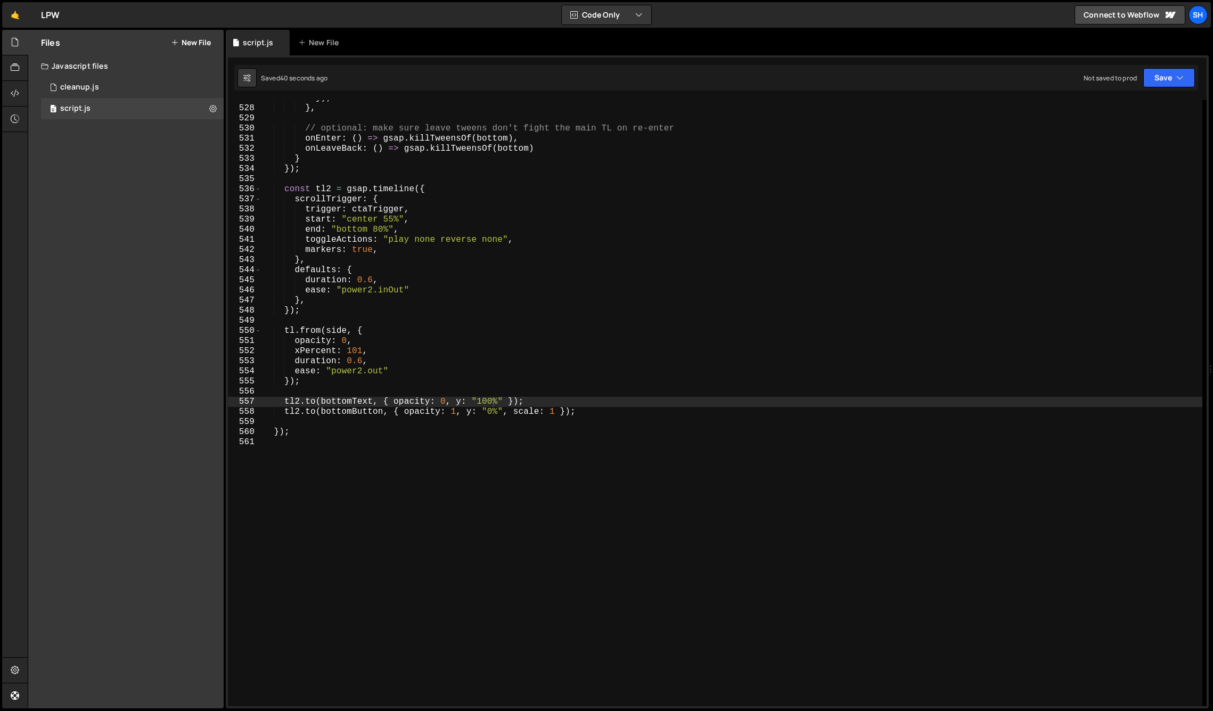
type textarea "});"
click at [293, 436] on div "}) ; } , // optional: make sure leave tweens don't fight the main TL on re-ente…" at bounding box center [731, 406] width 941 height 626
